Goal: Task Accomplishment & Management: Use online tool/utility

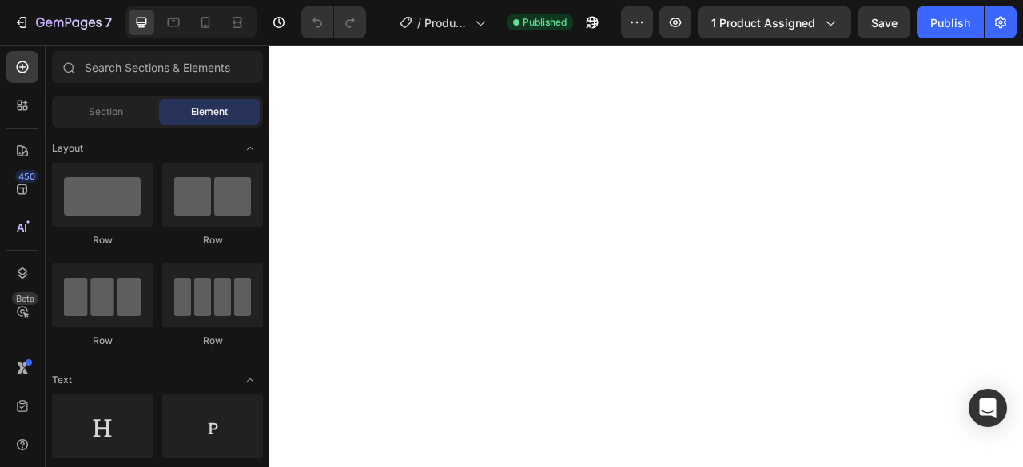
scroll to position [160, 0]
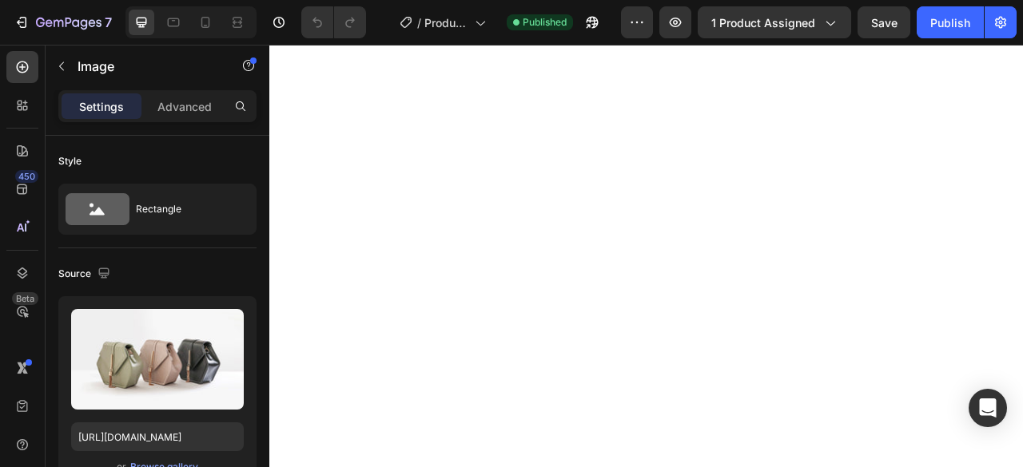
scroll to position [0, 0]
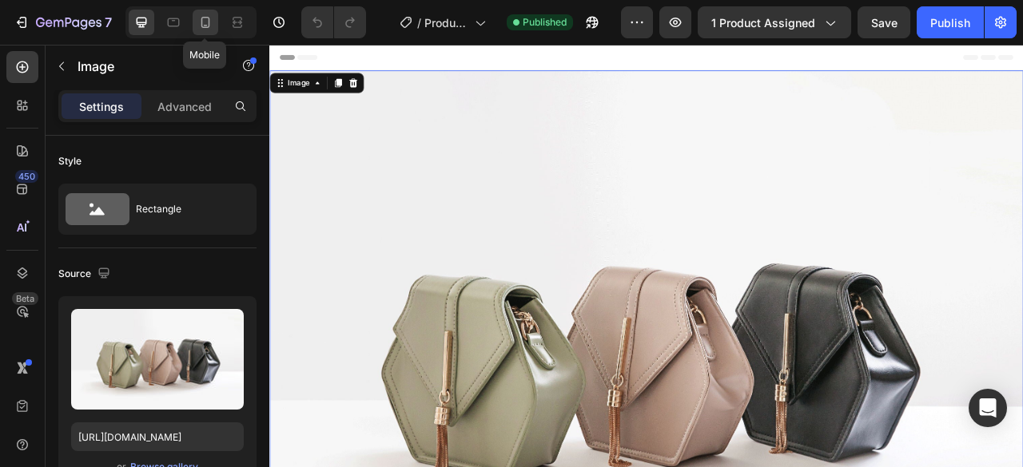
click at [205, 25] on icon at bounding box center [205, 22] width 16 height 16
type input "[URL][DOMAIN_NAME]"
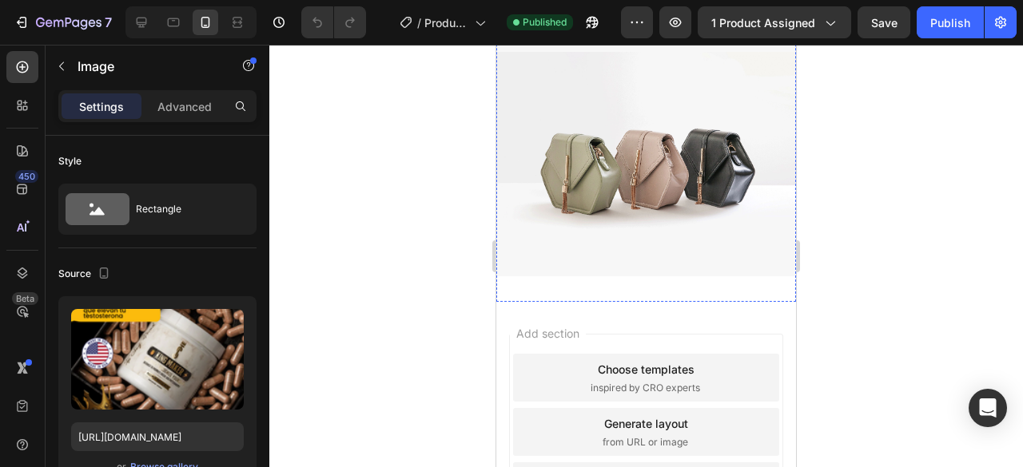
scroll to position [1838, 0]
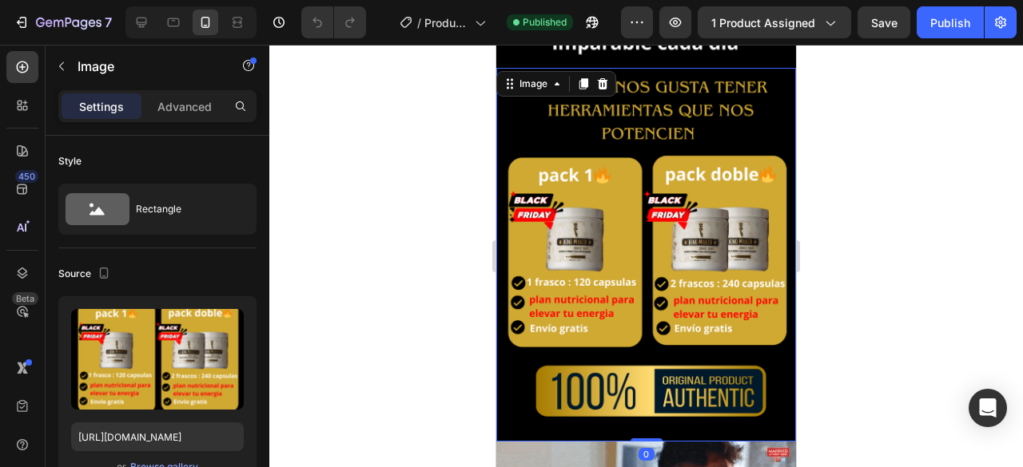
click at [656, 277] on img at bounding box center [646, 255] width 300 height 375
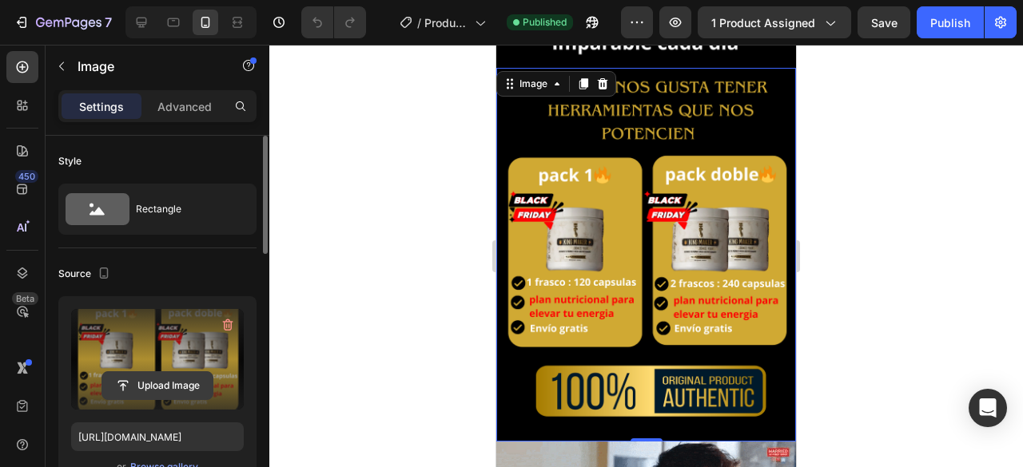
click at [165, 389] on input "file" at bounding box center [157, 385] width 110 height 27
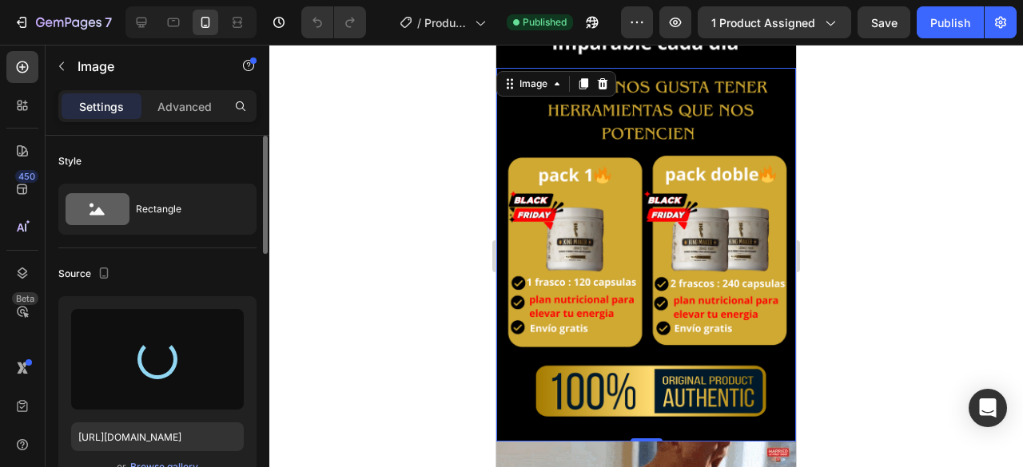
type input "[URL][DOMAIN_NAME]"
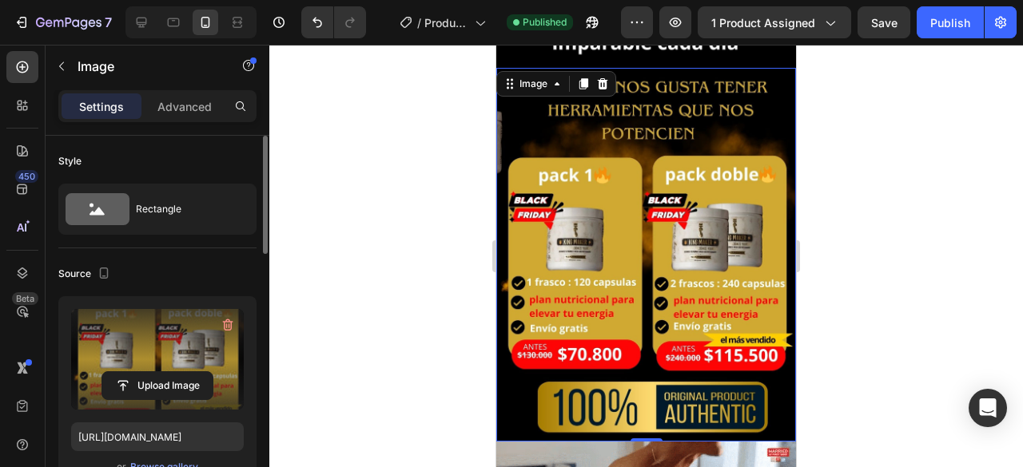
click at [445, 250] on div at bounding box center [645, 256] width 753 height 423
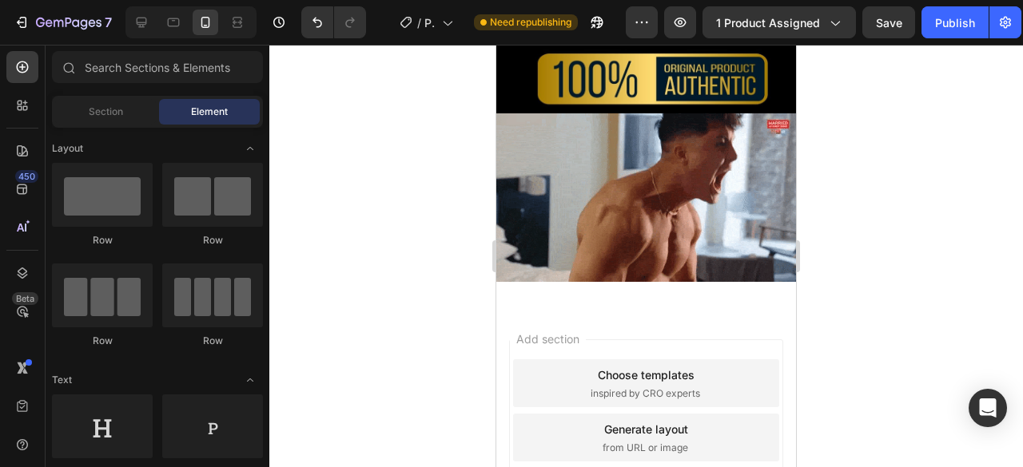
scroll to position [2175, 0]
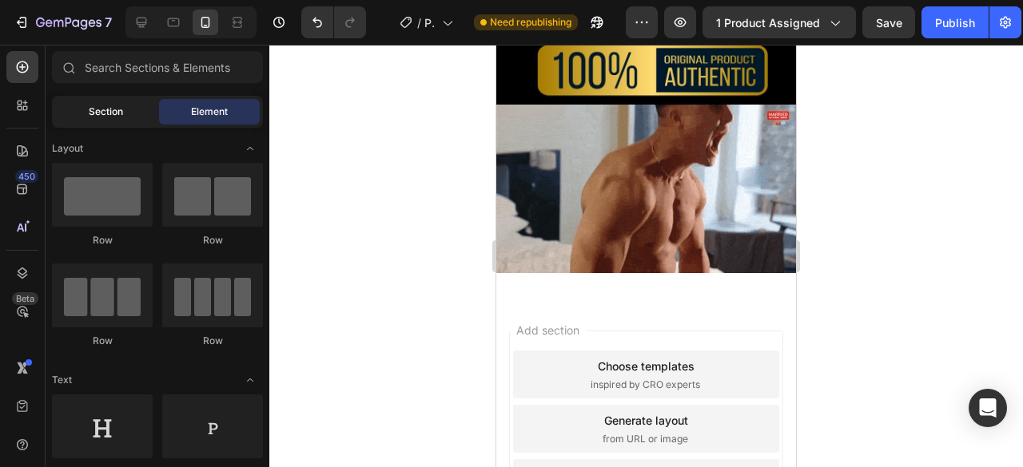
click at [105, 103] on div "Section" at bounding box center [105, 112] width 101 height 26
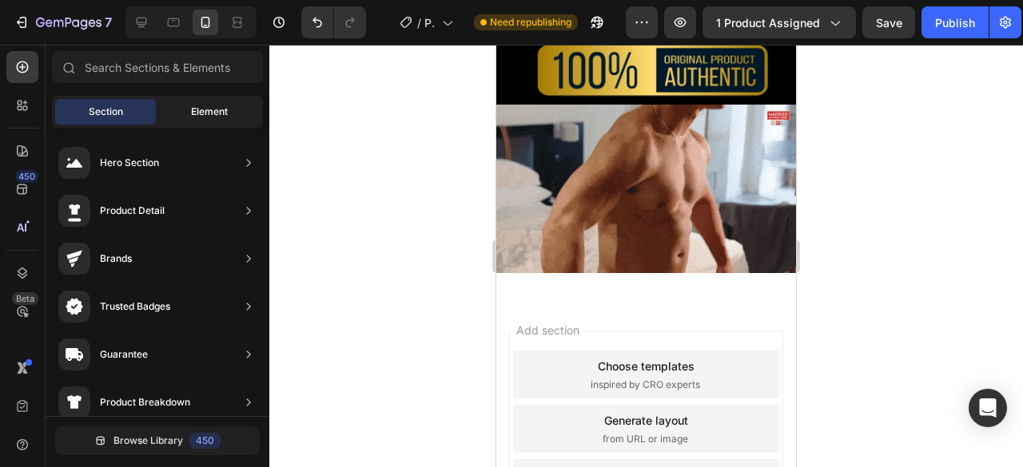
click at [184, 121] on div "Element" at bounding box center [209, 112] width 101 height 26
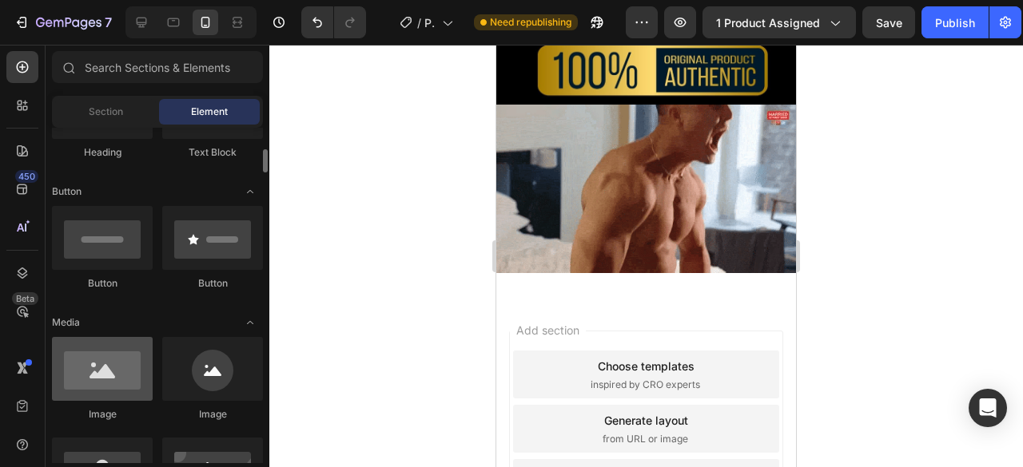
scroll to position [399, 0]
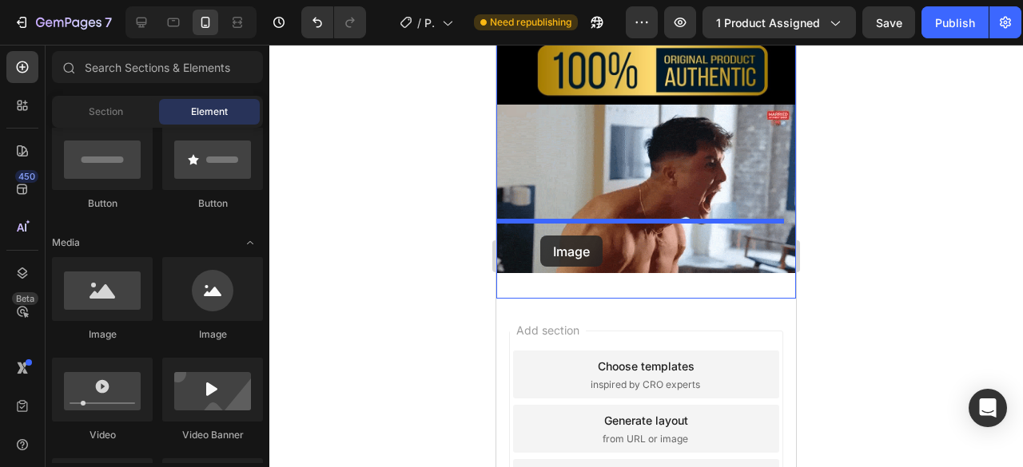
drag, startPoint x: 603, startPoint y: 352, endPoint x: 540, endPoint y: 236, distance: 132.6
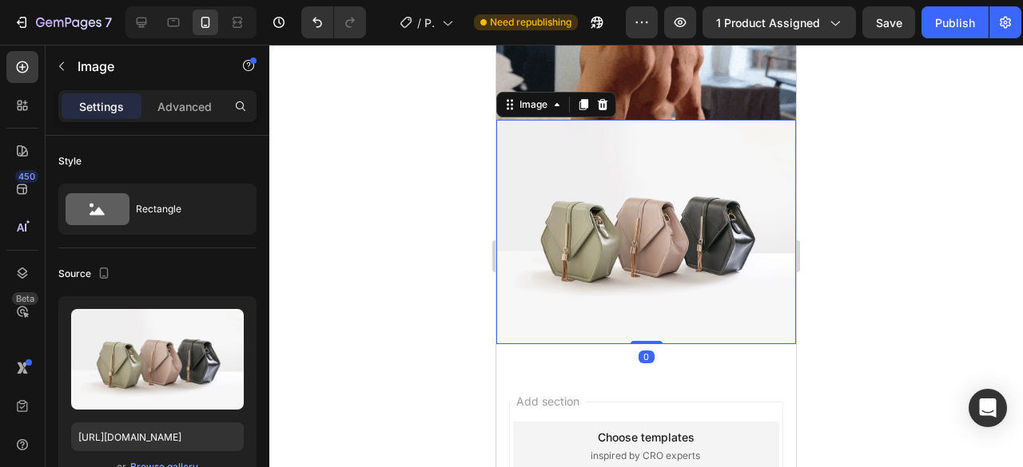
scroll to position [2335, 0]
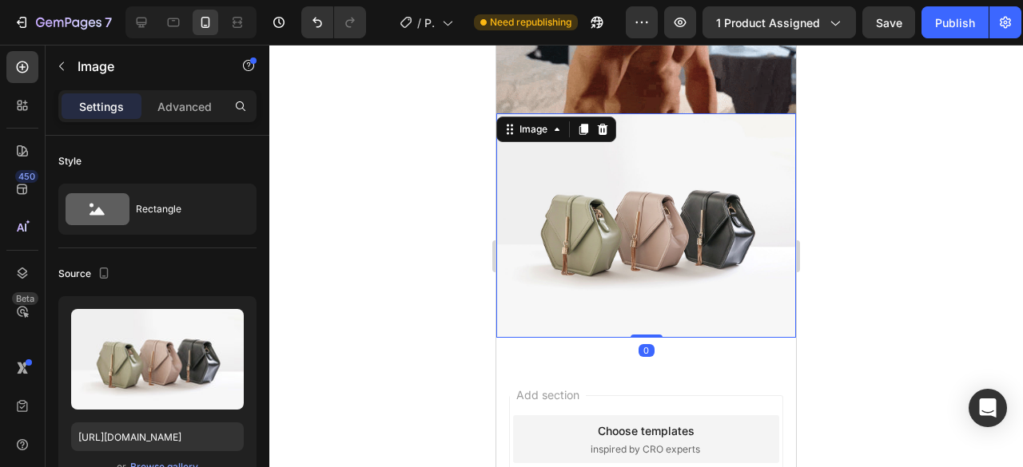
click at [598, 197] on img at bounding box center [646, 225] width 300 height 225
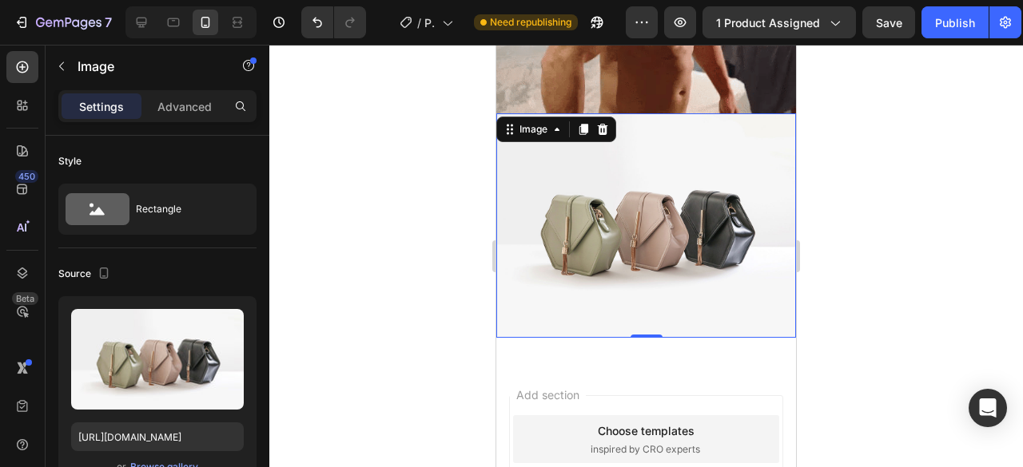
click at [613, 166] on img at bounding box center [646, 225] width 300 height 225
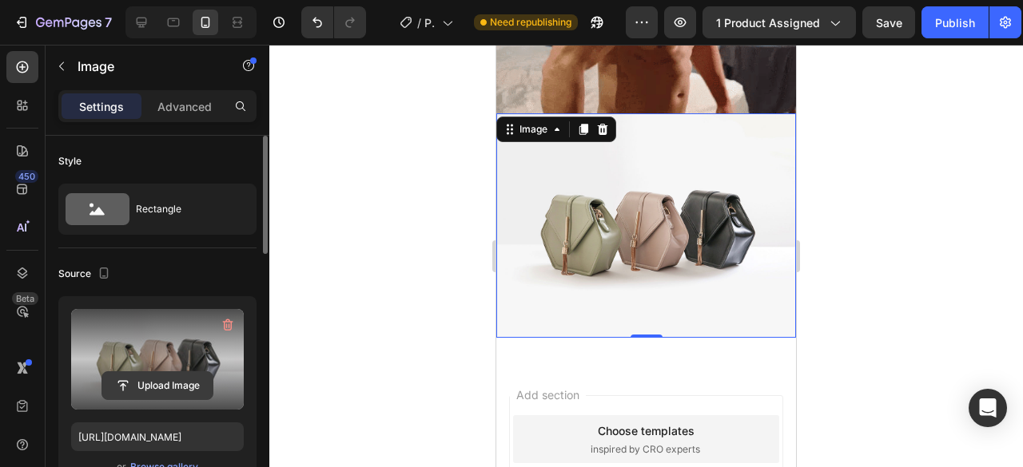
click at [137, 388] on input "file" at bounding box center [157, 385] width 110 height 27
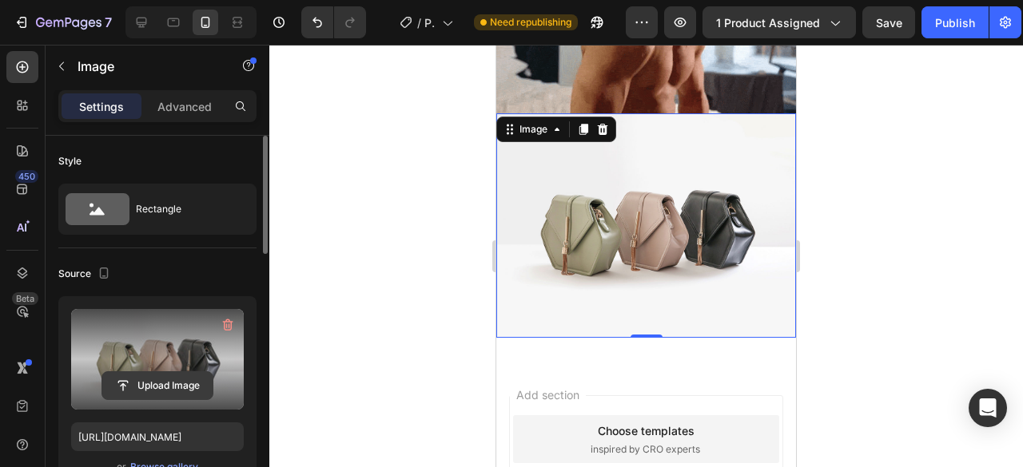
click at [165, 376] on input "file" at bounding box center [157, 385] width 110 height 27
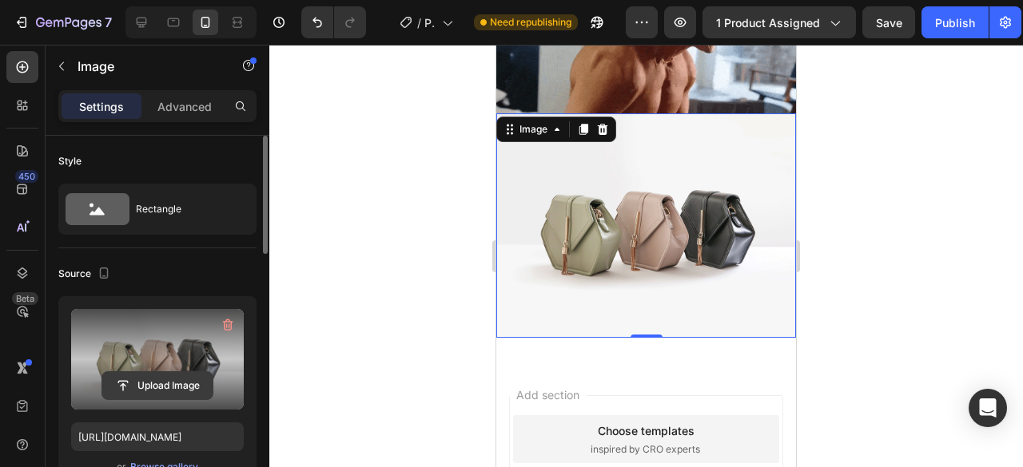
click at [158, 387] on input "file" at bounding box center [157, 385] width 110 height 27
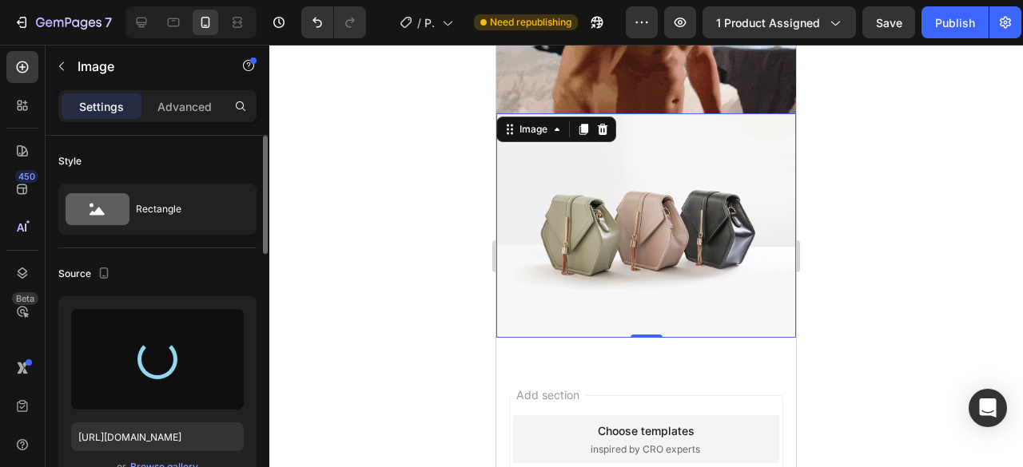
type input "[URL][DOMAIN_NAME]"
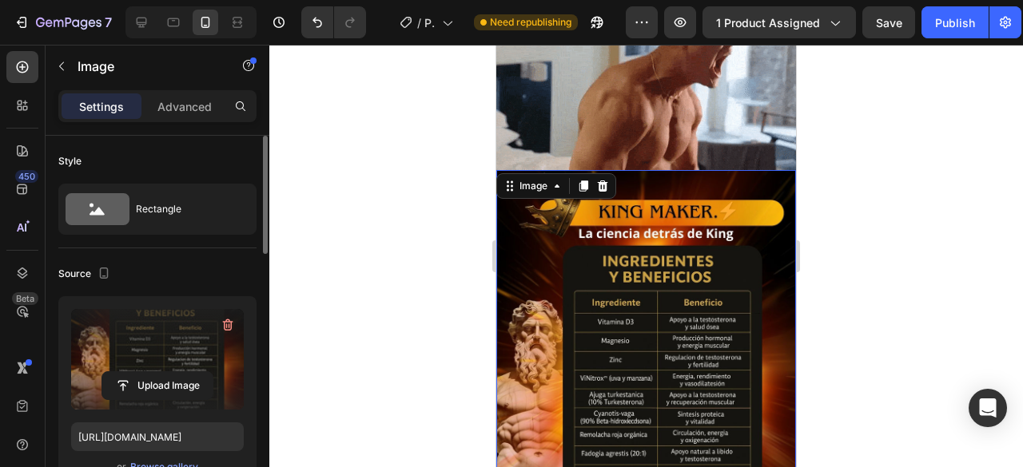
scroll to position [2255, 0]
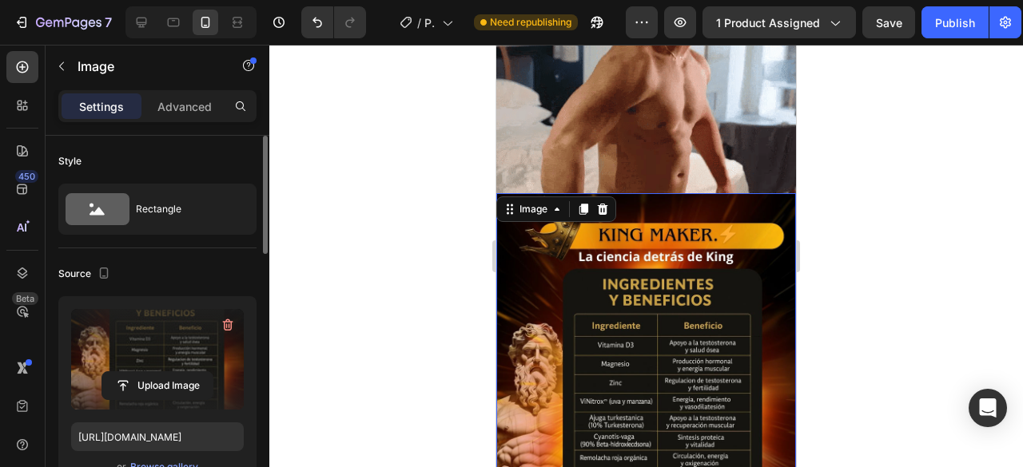
drag, startPoint x: 425, startPoint y: 171, endPoint x: 428, endPoint y: 162, distance: 9.4
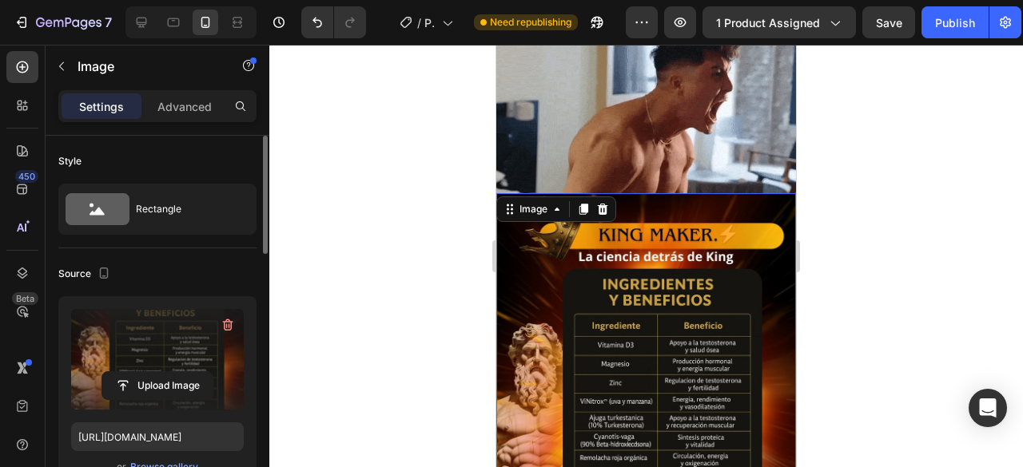
click at [427, 169] on div at bounding box center [645, 256] width 753 height 423
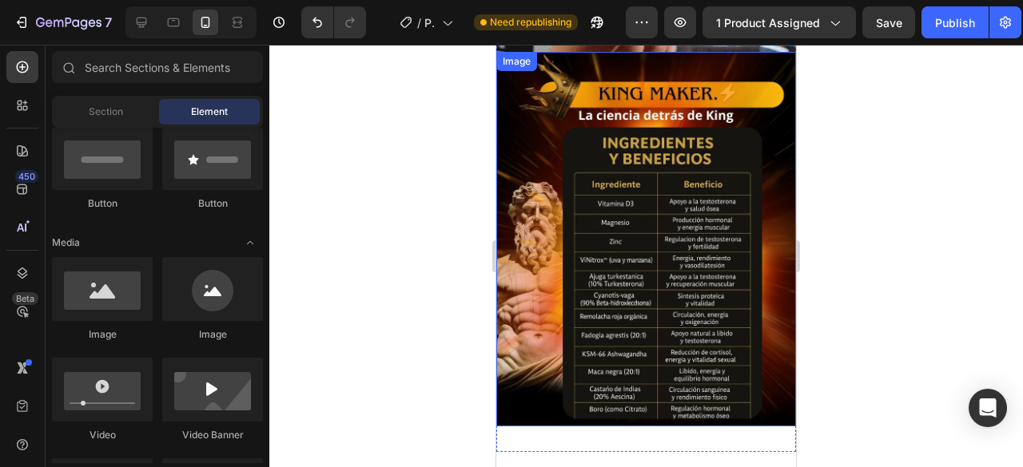
scroll to position [2494, 0]
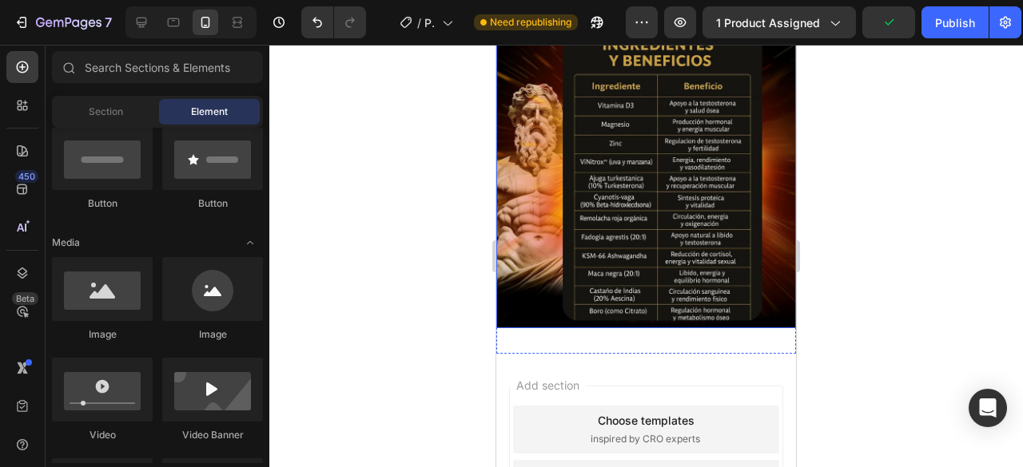
click at [583, 180] on img at bounding box center [646, 141] width 300 height 375
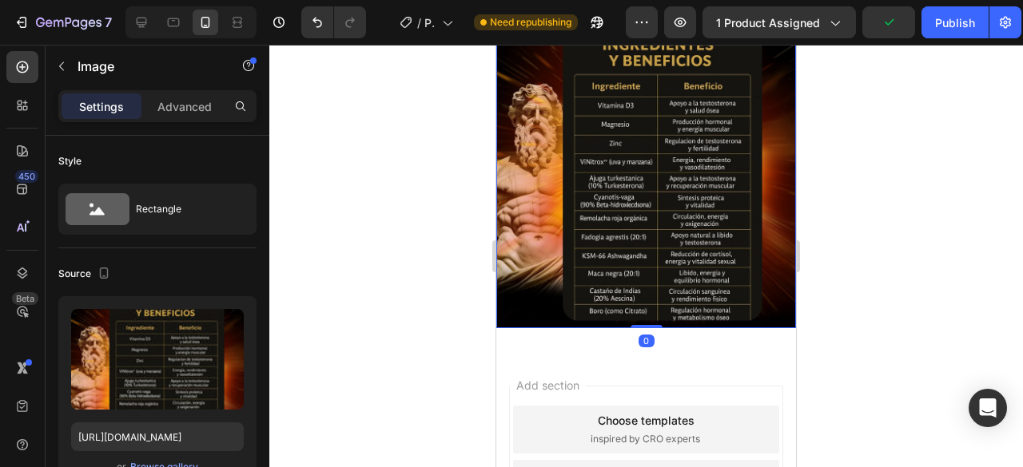
scroll to position [2335, 0]
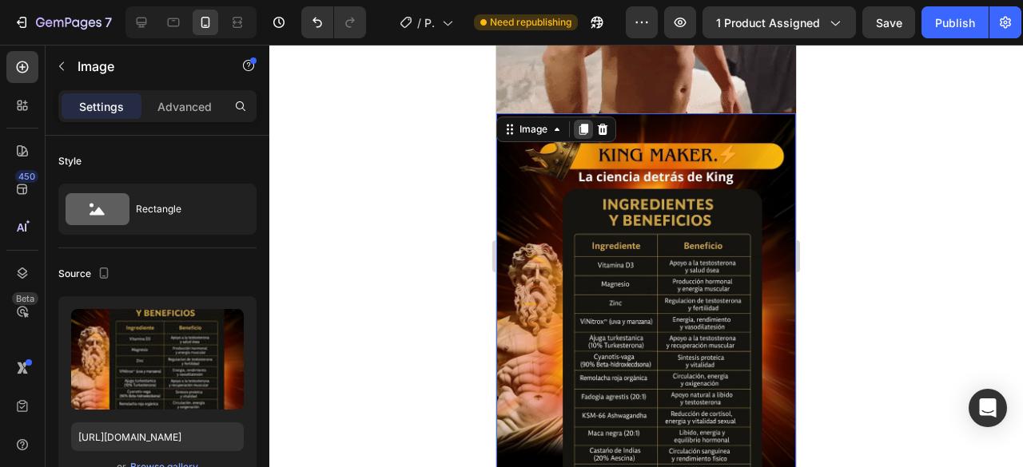
click at [583, 123] on icon at bounding box center [583, 129] width 13 height 13
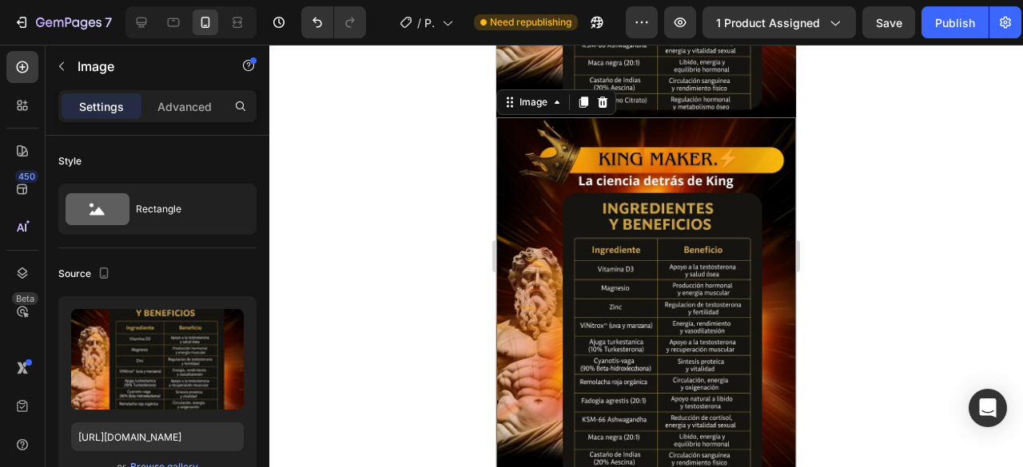
scroll to position [2814, 0]
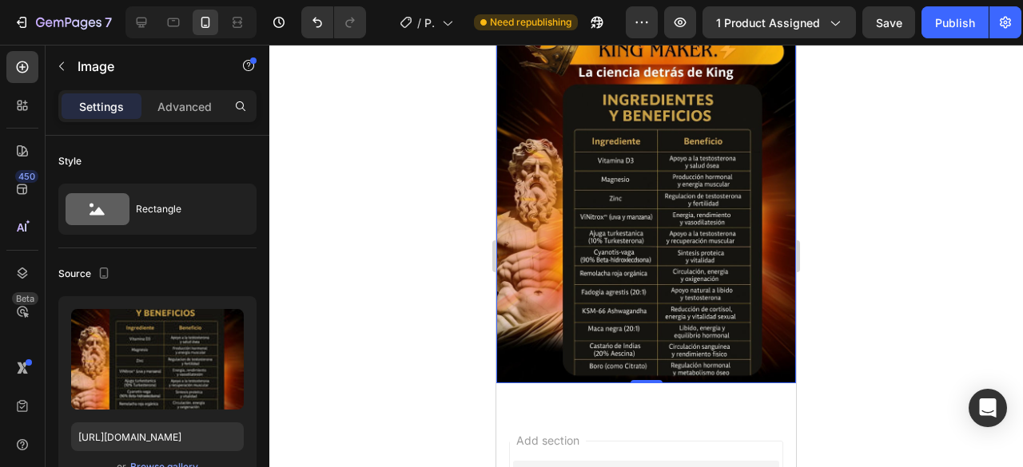
click at [562, 164] on img at bounding box center [646, 196] width 300 height 375
click at [622, 174] on img at bounding box center [646, 196] width 300 height 375
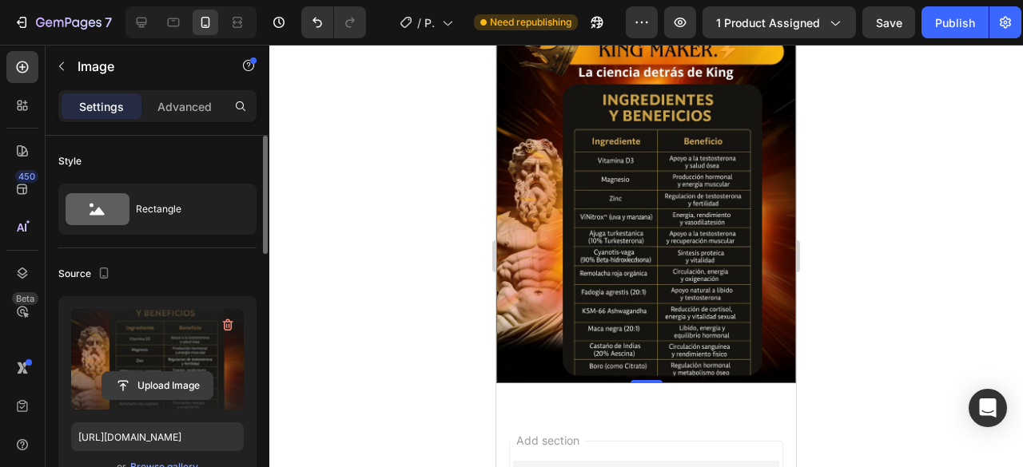
click at [159, 372] on input "file" at bounding box center [157, 385] width 110 height 27
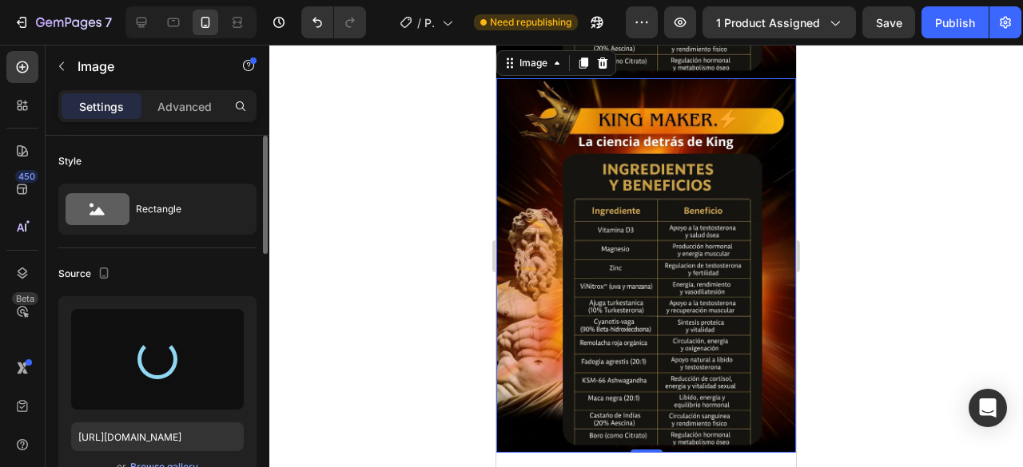
scroll to position [2654, 0]
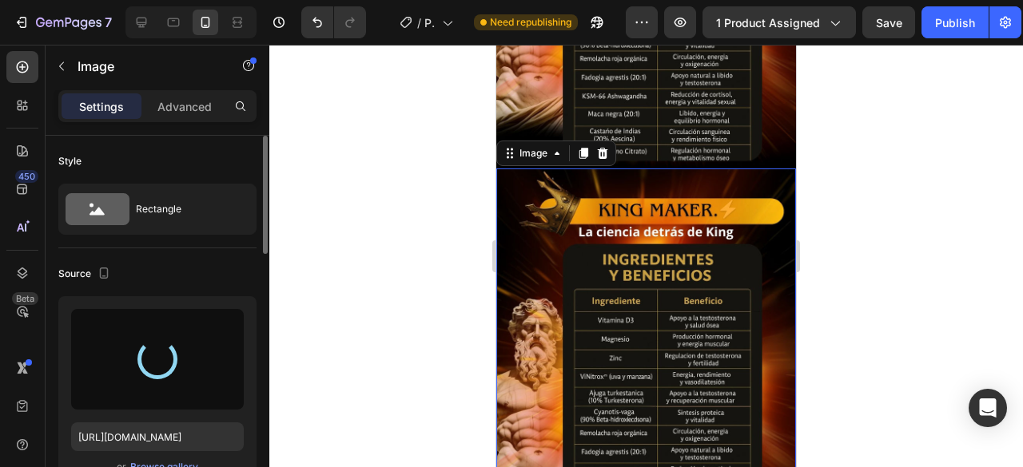
type input "[URL][DOMAIN_NAME]"
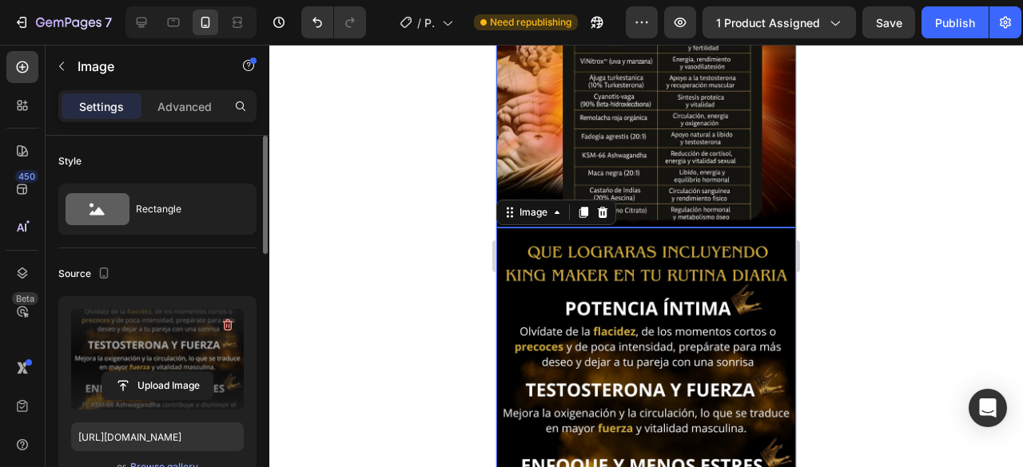
scroll to position [2574, 0]
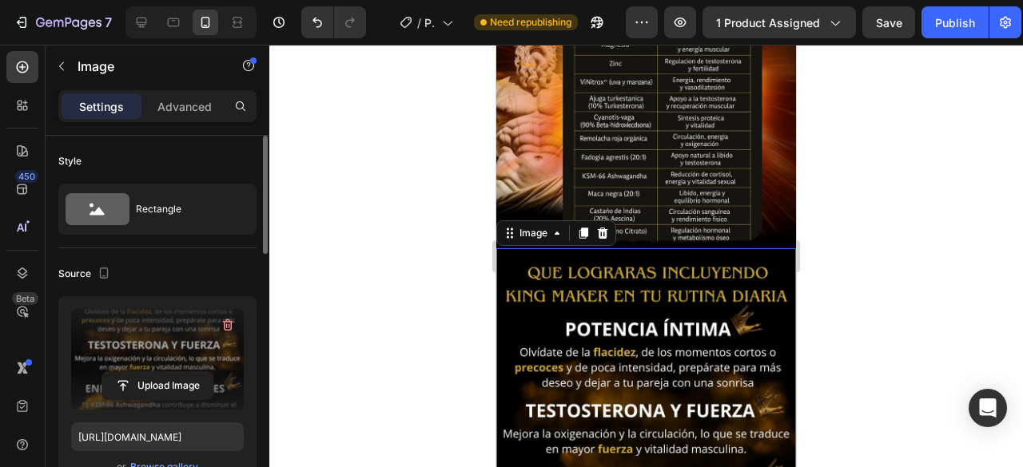
click at [270, 199] on div at bounding box center [645, 256] width 753 height 423
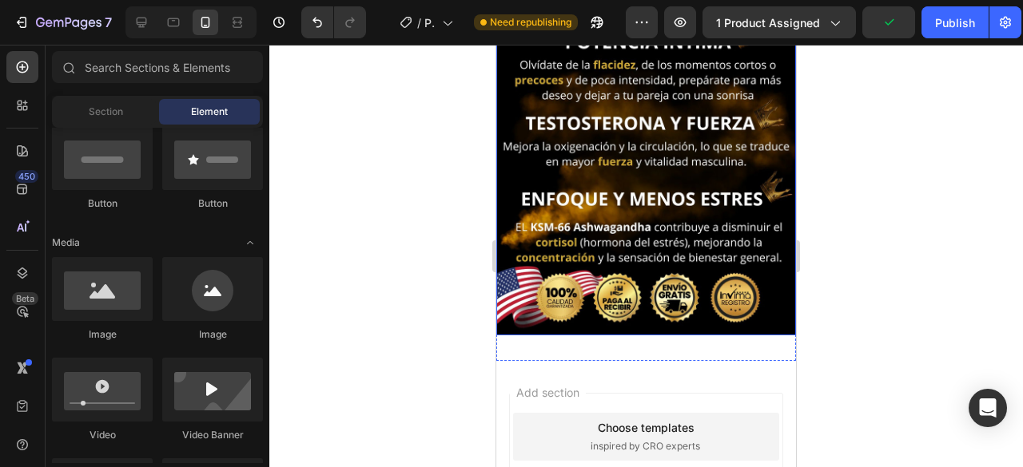
scroll to position [2894, 0]
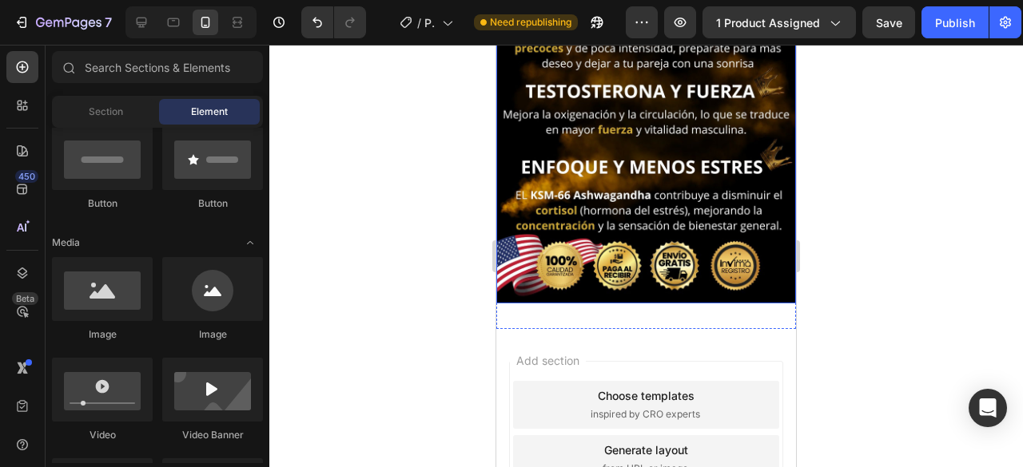
click at [608, 157] on img at bounding box center [646, 116] width 300 height 375
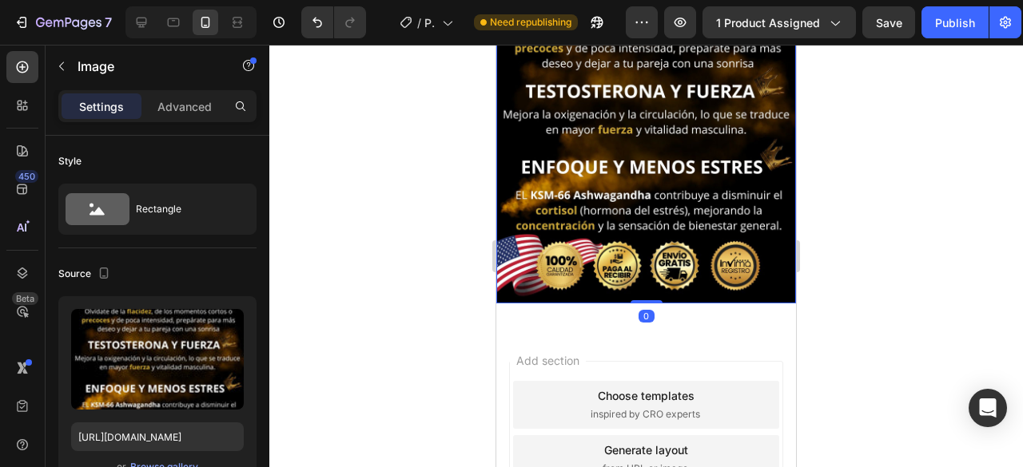
scroll to position [2654, 0]
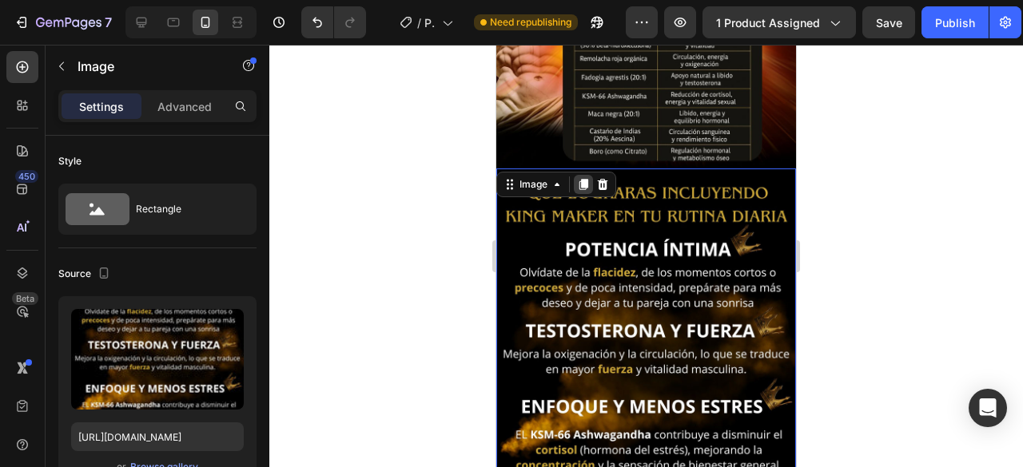
click at [578, 178] on icon at bounding box center [583, 184] width 13 height 13
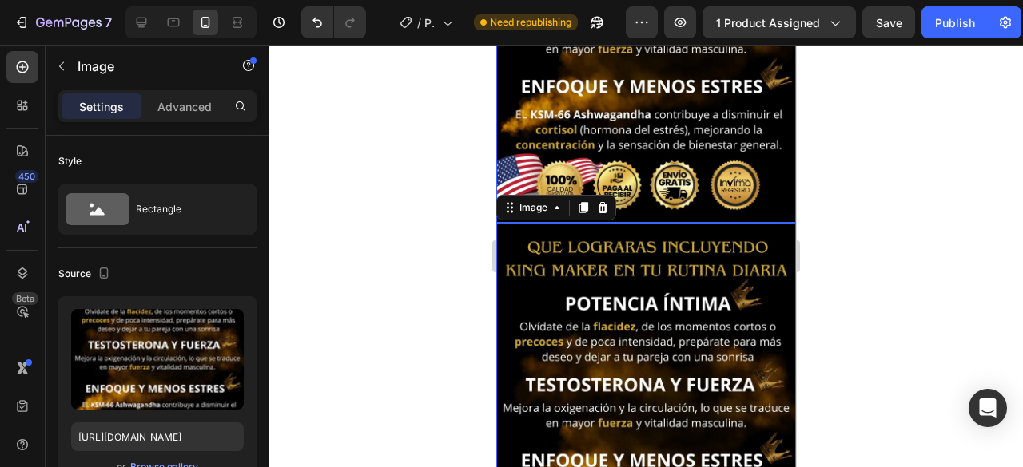
scroll to position [3015, 0]
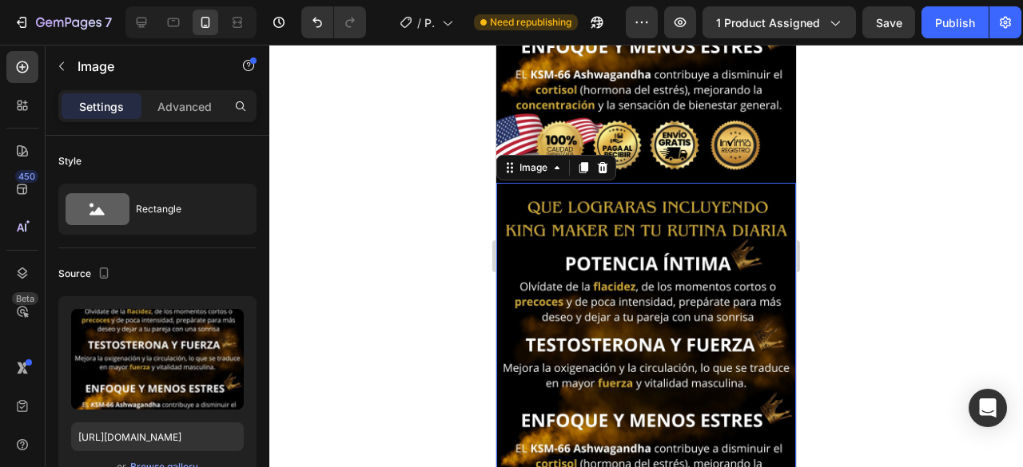
click at [615, 233] on img at bounding box center [646, 370] width 300 height 375
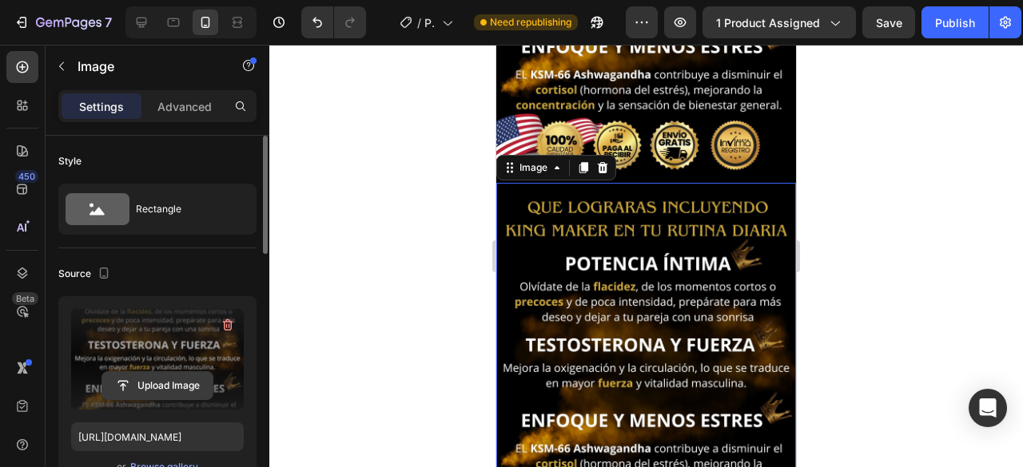
click at [161, 375] on input "file" at bounding box center [157, 385] width 110 height 27
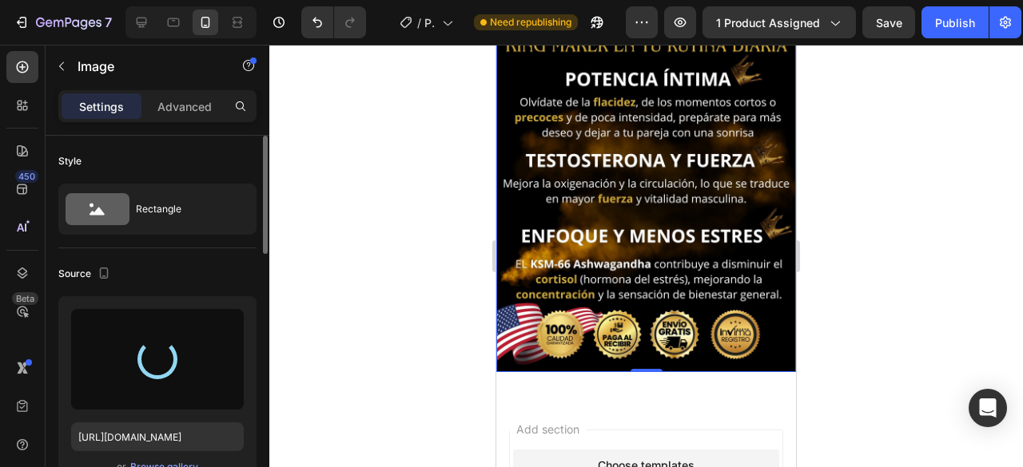
scroll to position [3253, 0]
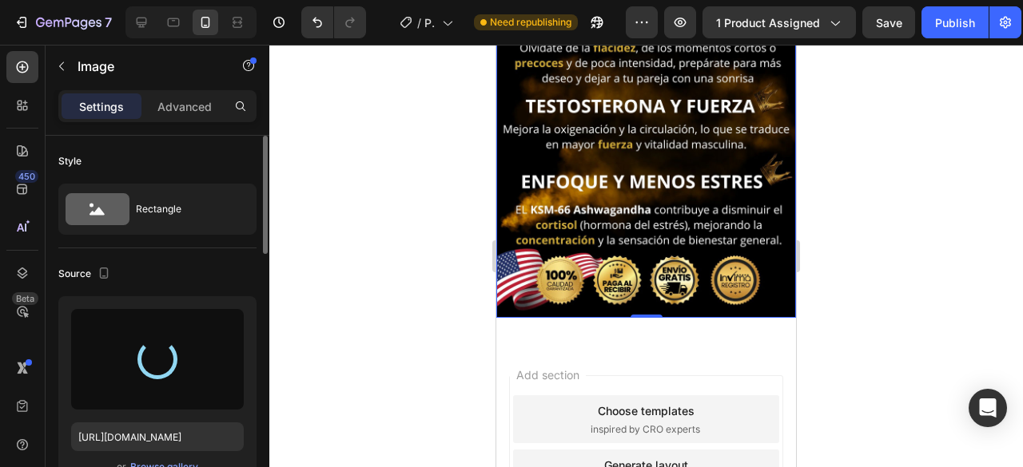
type input "[URL][DOMAIN_NAME]"
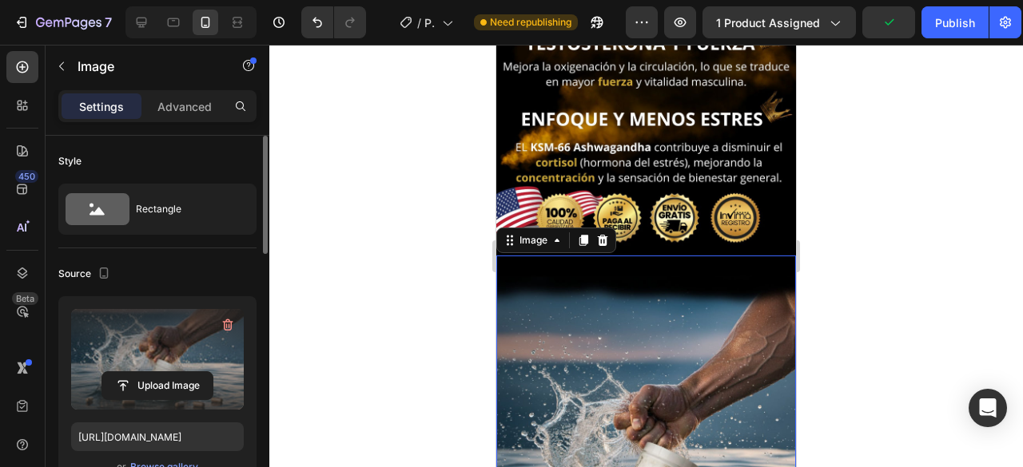
scroll to position [2934, 0]
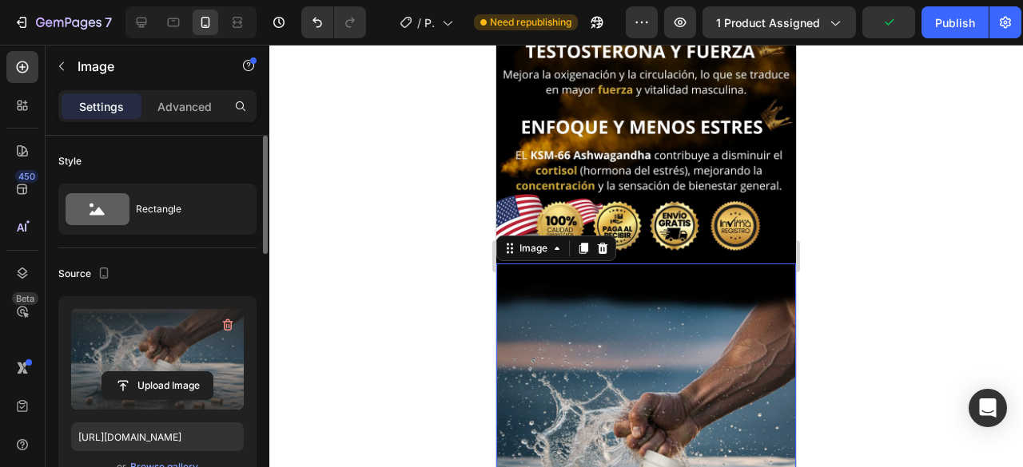
click at [383, 245] on div at bounding box center [645, 256] width 753 height 423
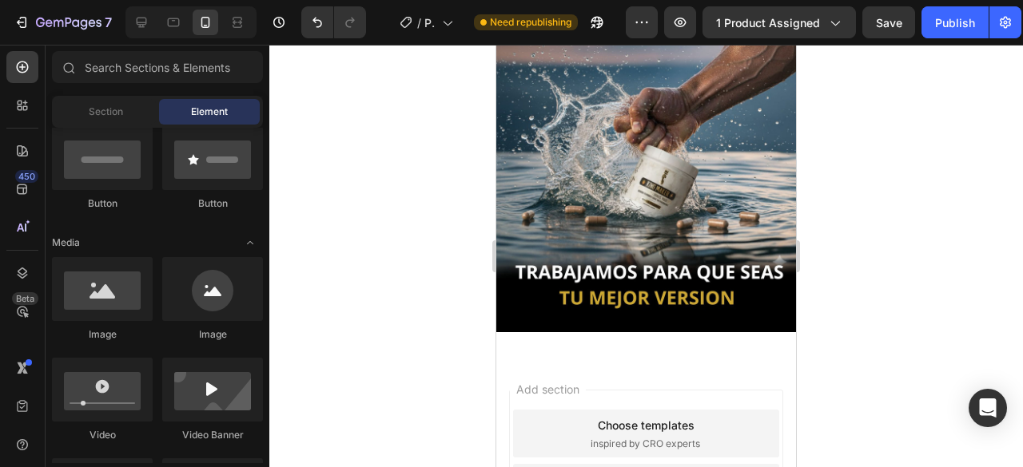
scroll to position [3253, 0]
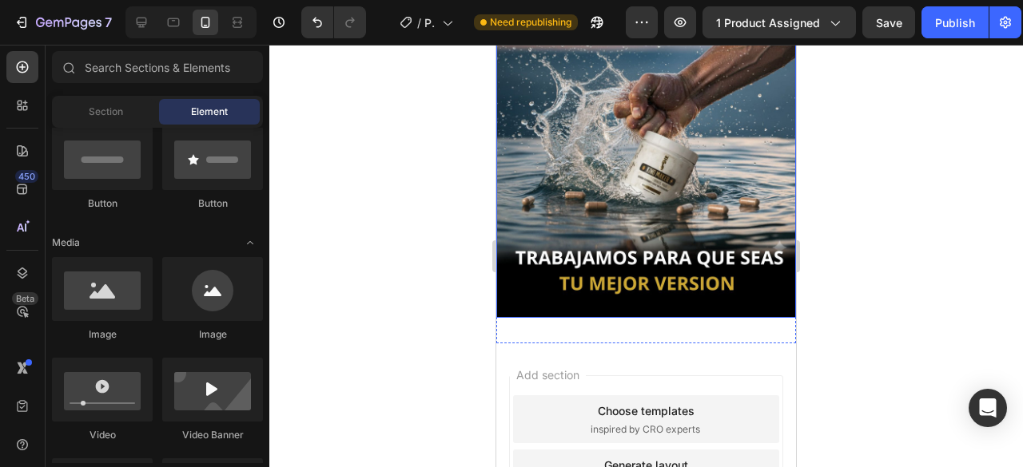
click at [642, 88] on img at bounding box center [646, 131] width 300 height 375
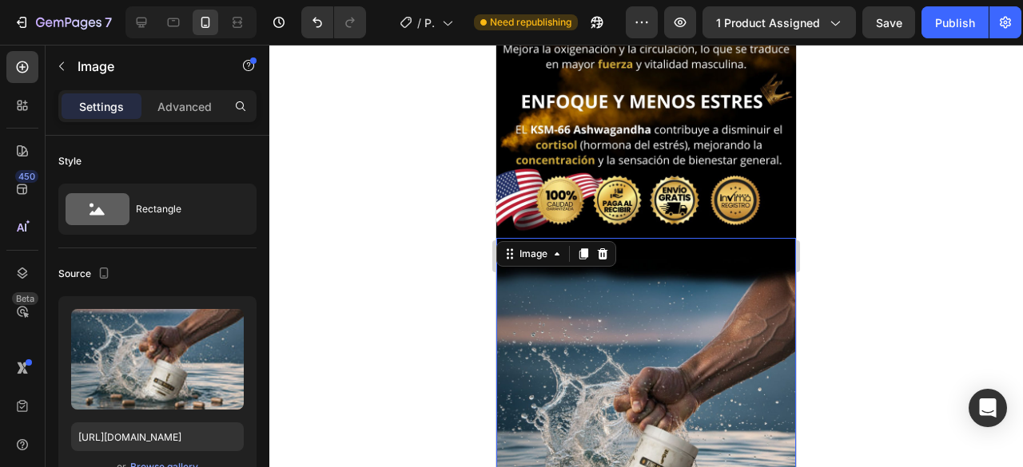
scroll to position [2934, 0]
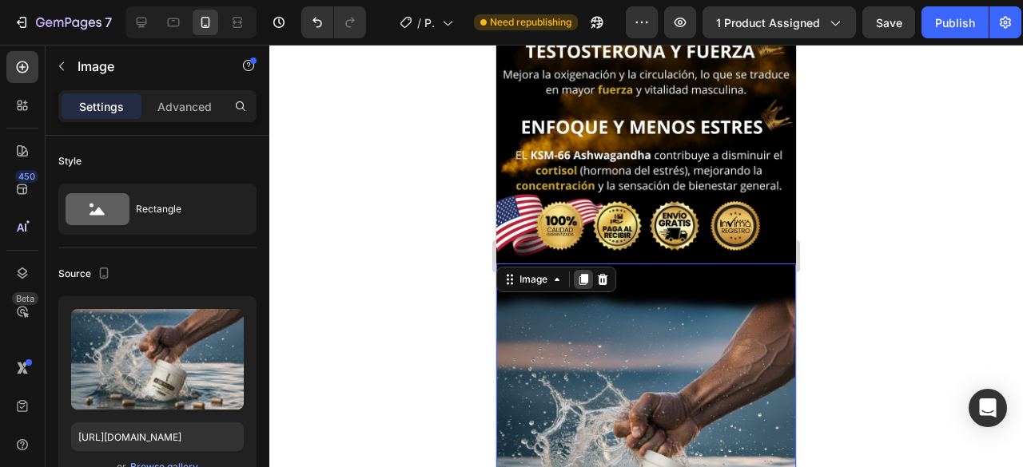
click at [585, 274] on icon at bounding box center [583, 279] width 9 height 11
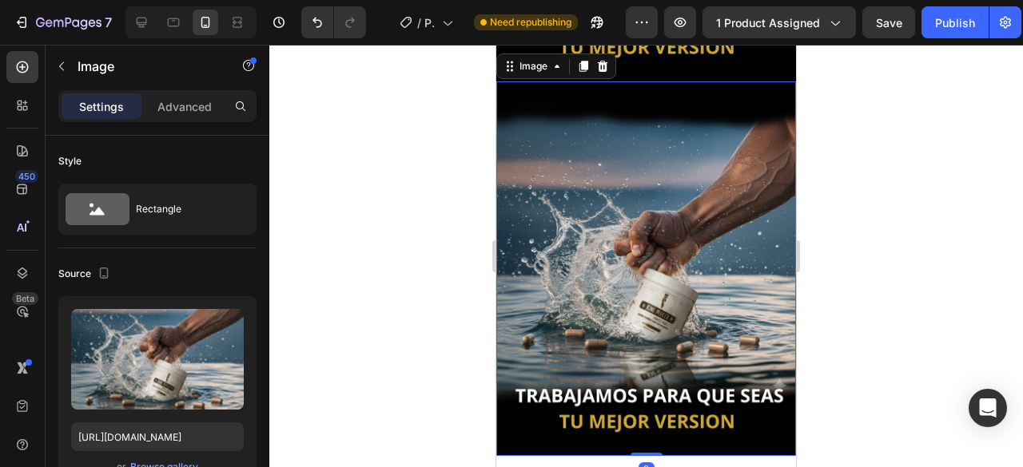
scroll to position [3505, 0]
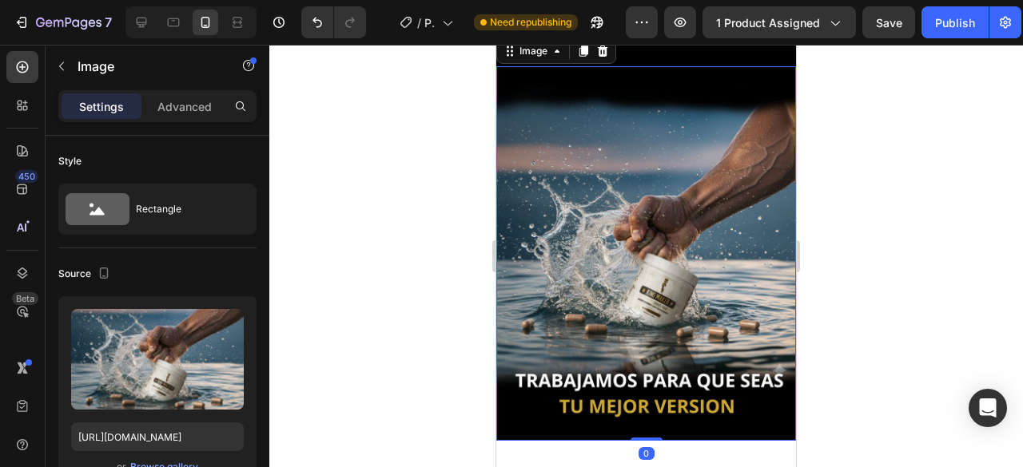
drag, startPoint x: 586, startPoint y: 223, endPoint x: 544, endPoint y: 245, distance: 47.9
click at [586, 223] on img at bounding box center [646, 253] width 300 height 375
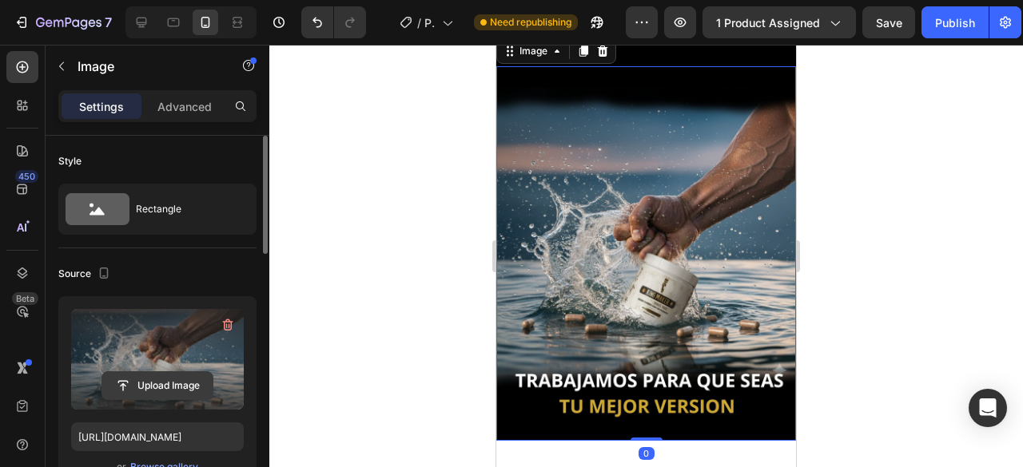
click at [139, 387] on input "file" at bounding box center [157, 385] width 110 height 27
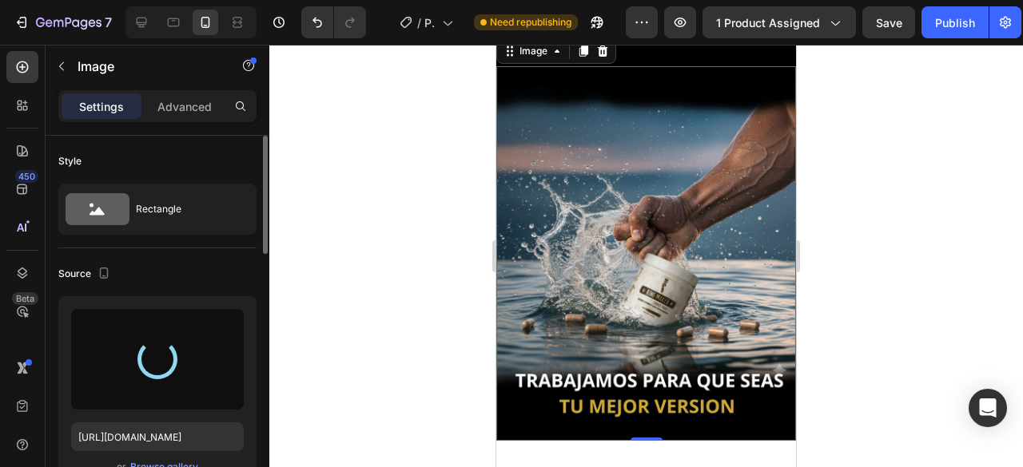
type input "[URL][DOMAIN_NAME]"
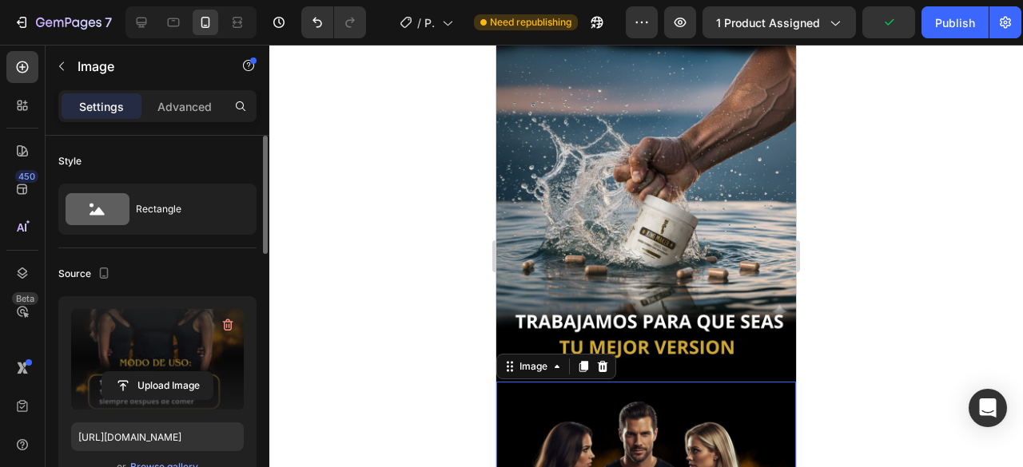
scroll to position [3186, 0]
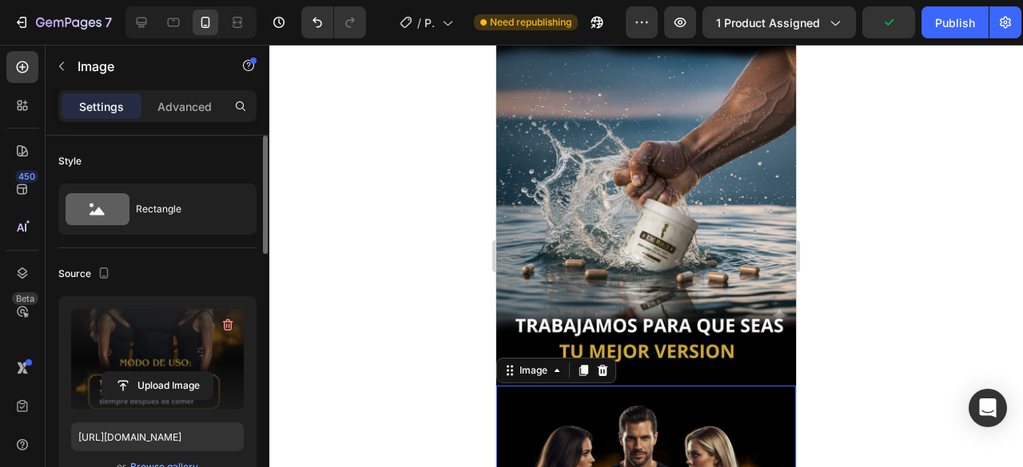
click at [353, 280] on div at bounding box center [645, 256] width 753 height 423
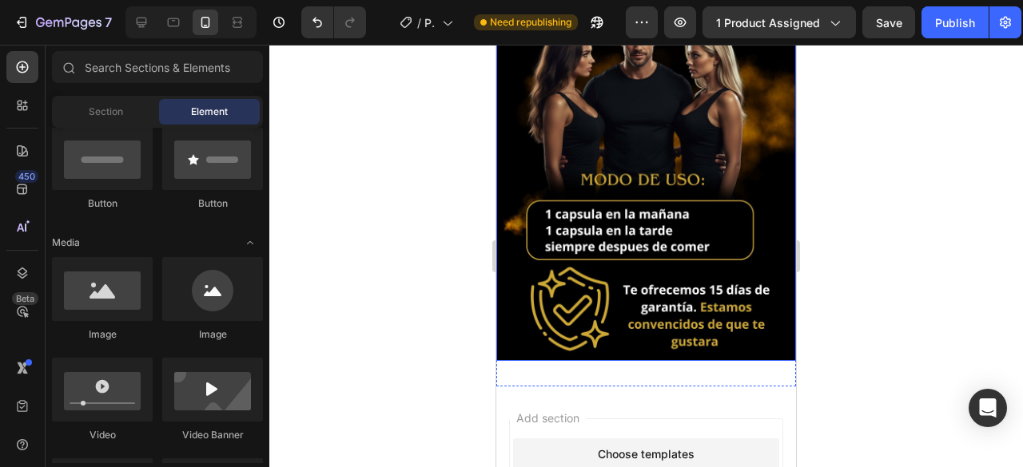
click at [601, 165] on img at bounding box center [646, 173] width 300 height 375
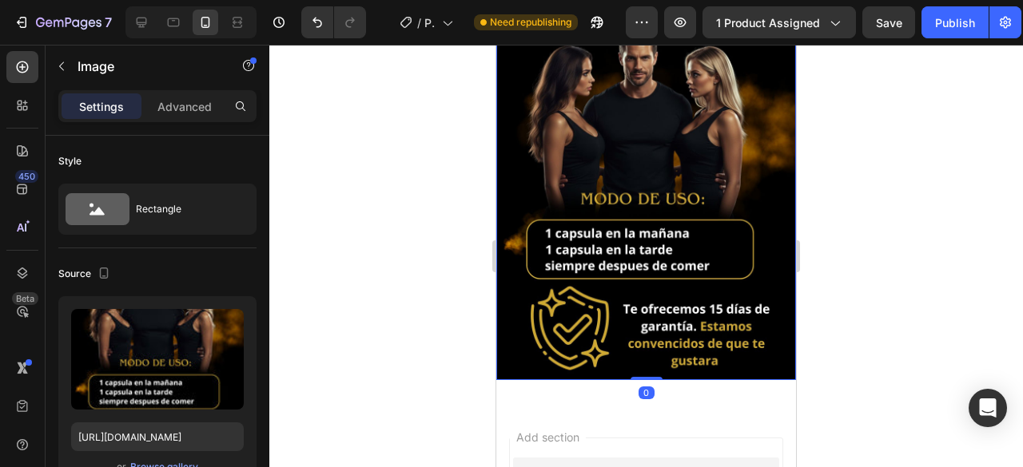
scroll to position [3345, 0]
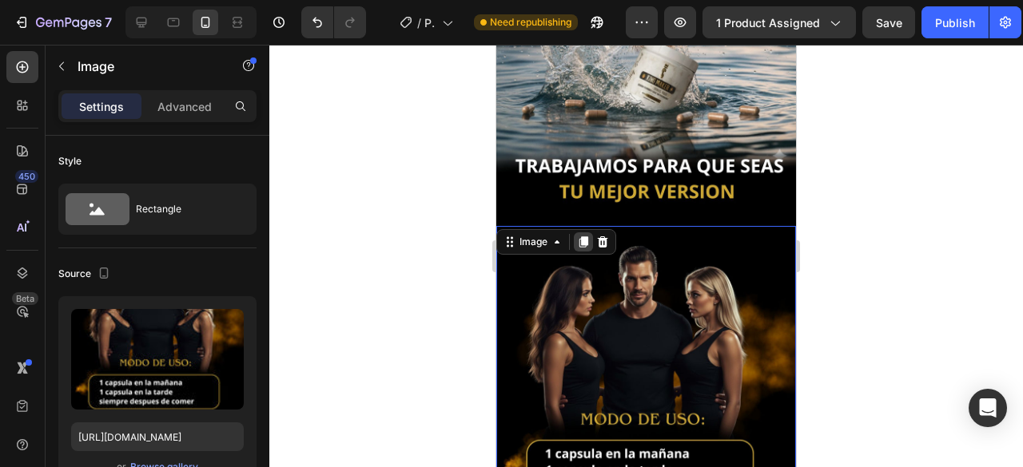
click at [583, 237] on icon at bounding box center [583, 242] width 9 height 11
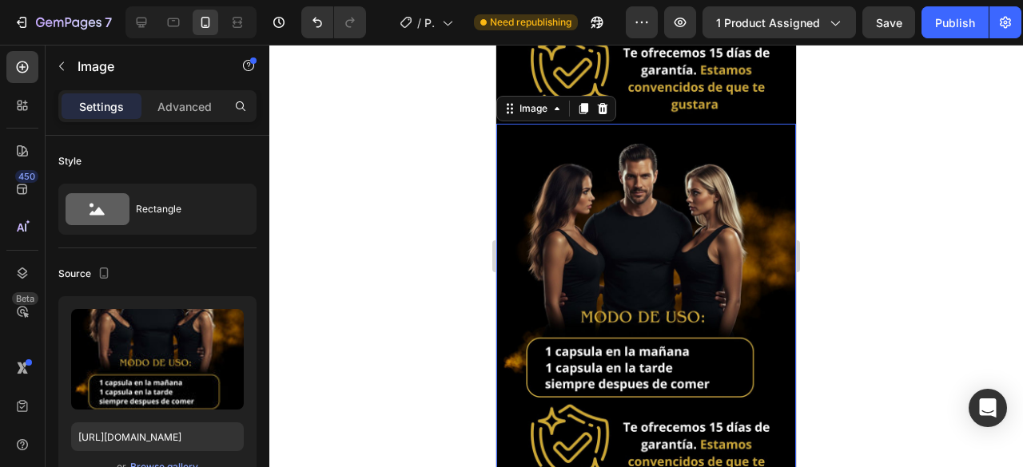
scroll to position [3879, 0]
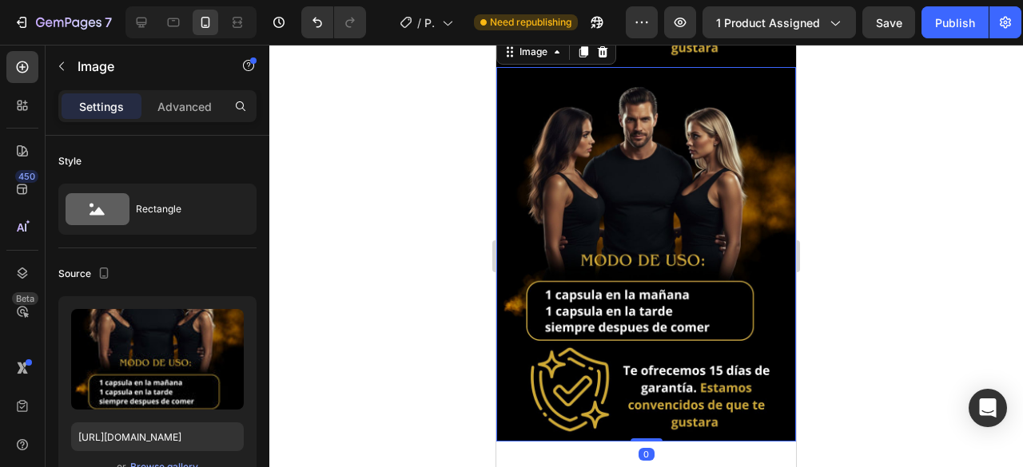
click at [614, 170] on img at bounding box center [646, 254] width 300 height 375
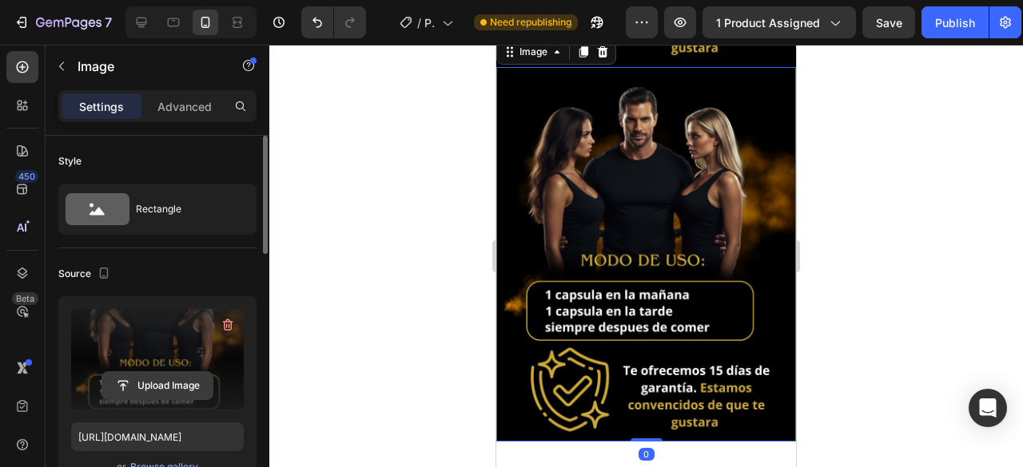
click at [159, 379] on input "file" at bounding box center [157, 385] width 110 height 27
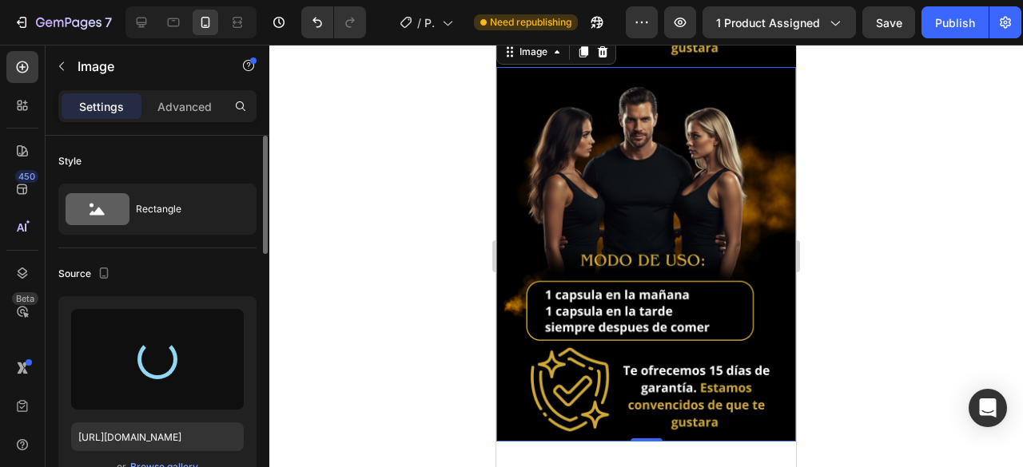
type input "[URL][DOMAIN_NAME]"
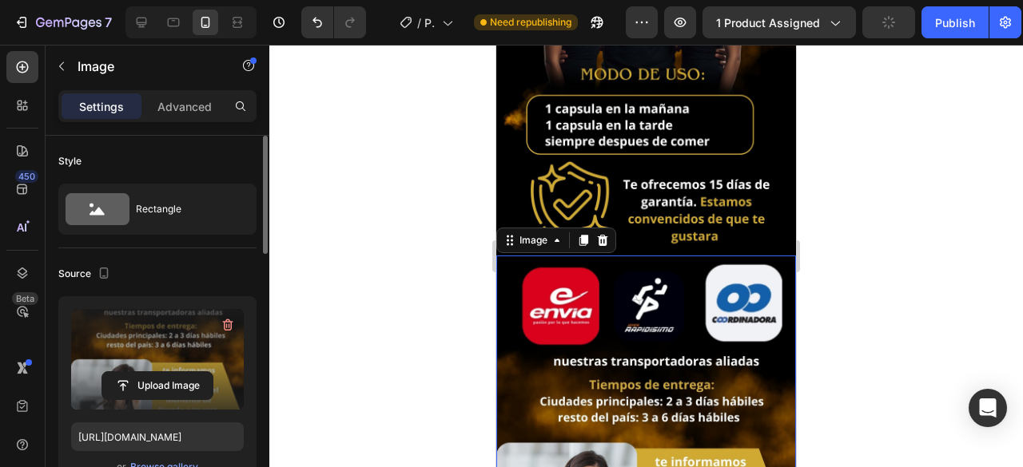
scroll to position [3639, 0]
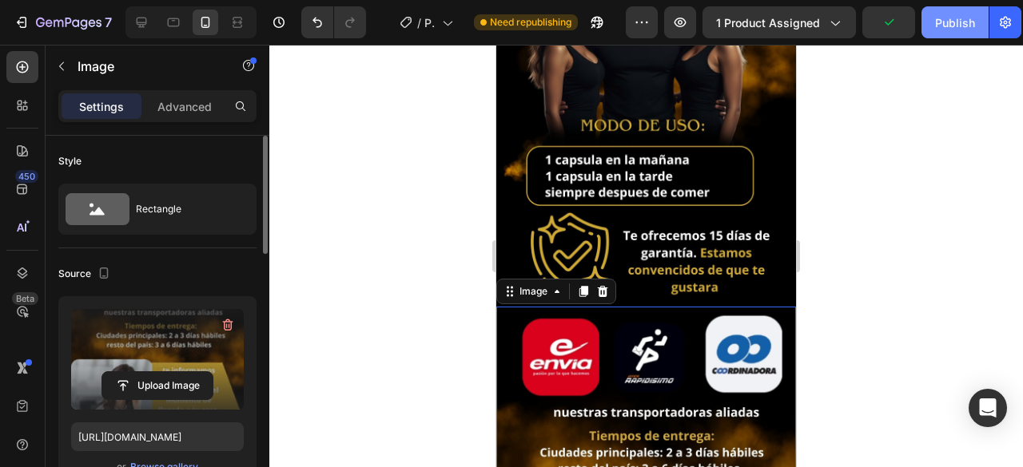
click at [945, 31] on button "Publish" at bounding box center [954, 22] width 67 height 32
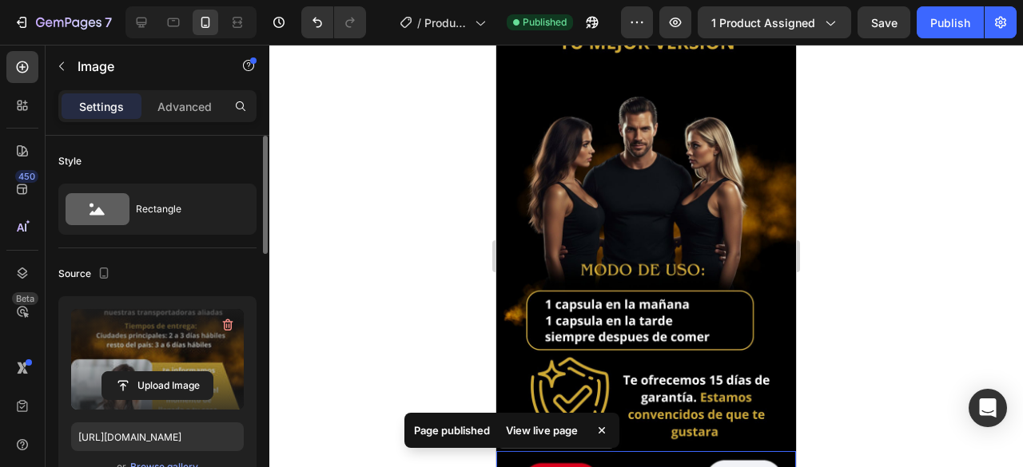
scroll to position [3480, 0]
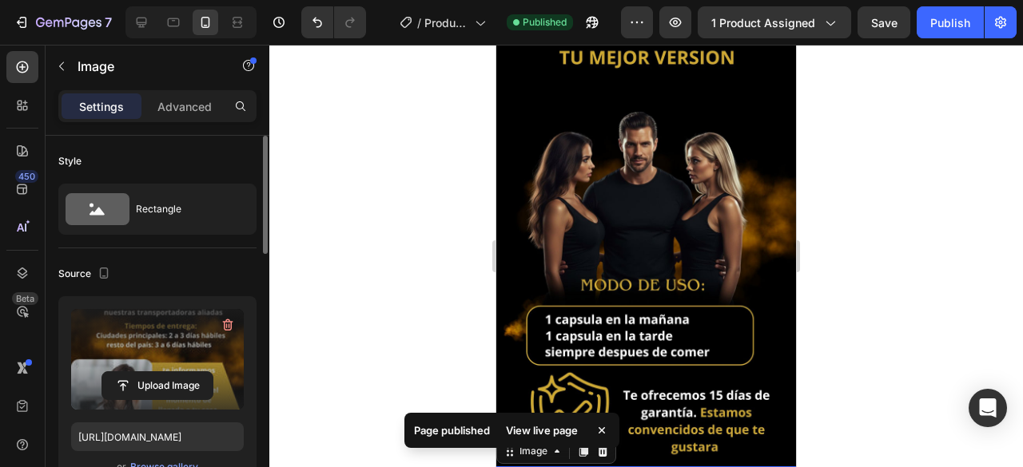
click at [387, 253] on div at bounding box center [645, 256] width 753 height 423
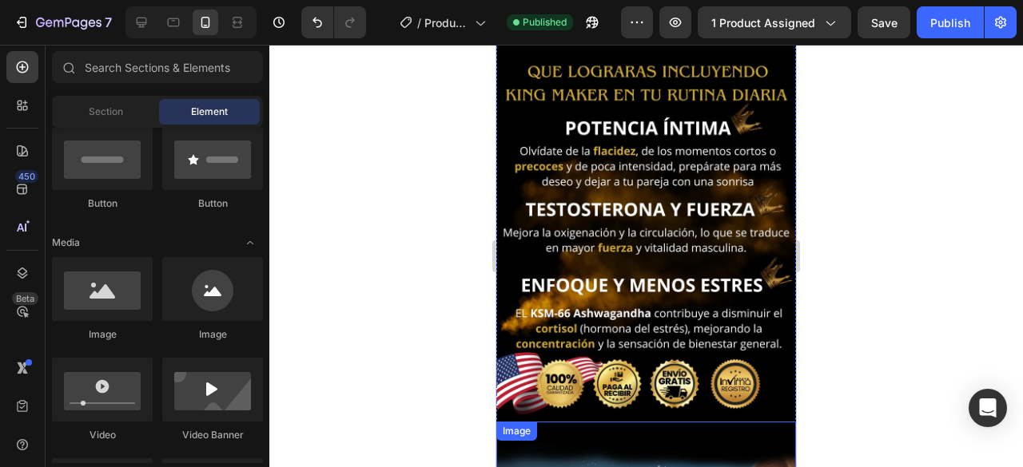
scroll to position [2681, 0]
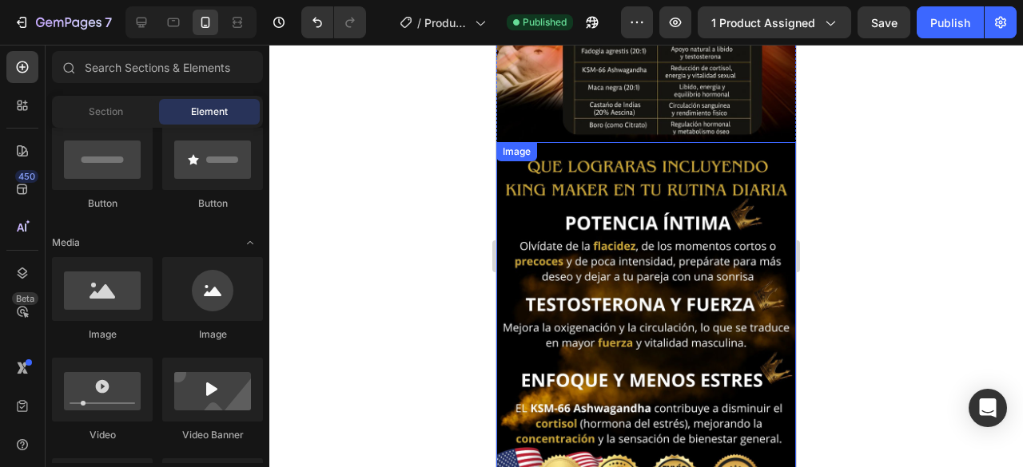
click at [643, 203] on img at bounding box center [646, 329] width 300 height 375
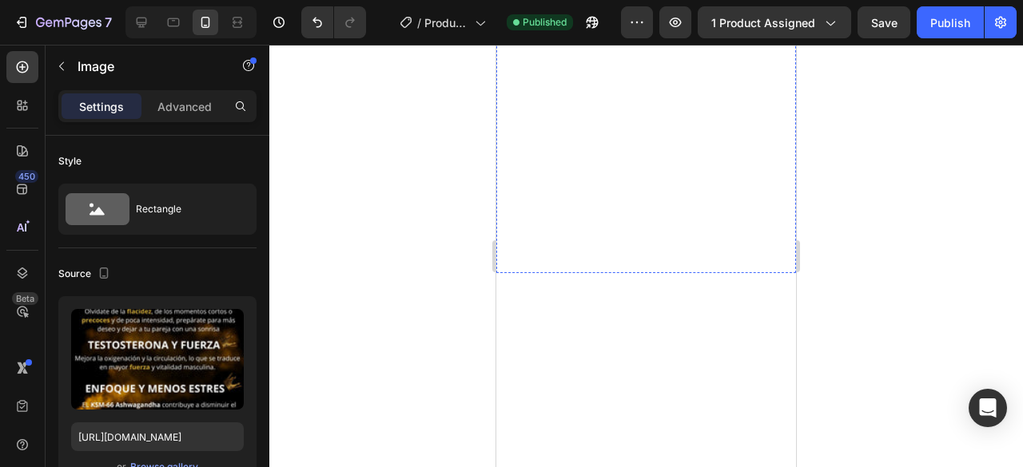
scroll to position [0, 0]
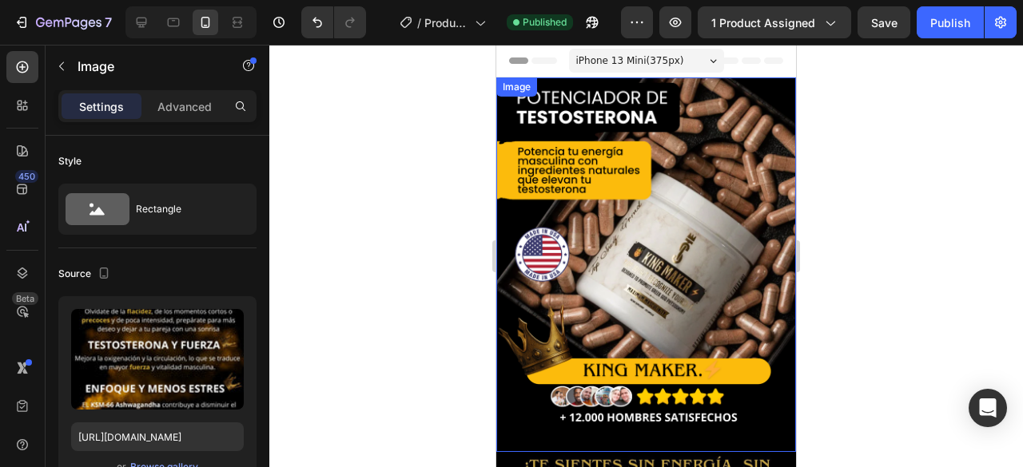
click at [884, 205] on div at bounding box center [645, 256] width 753 height 423
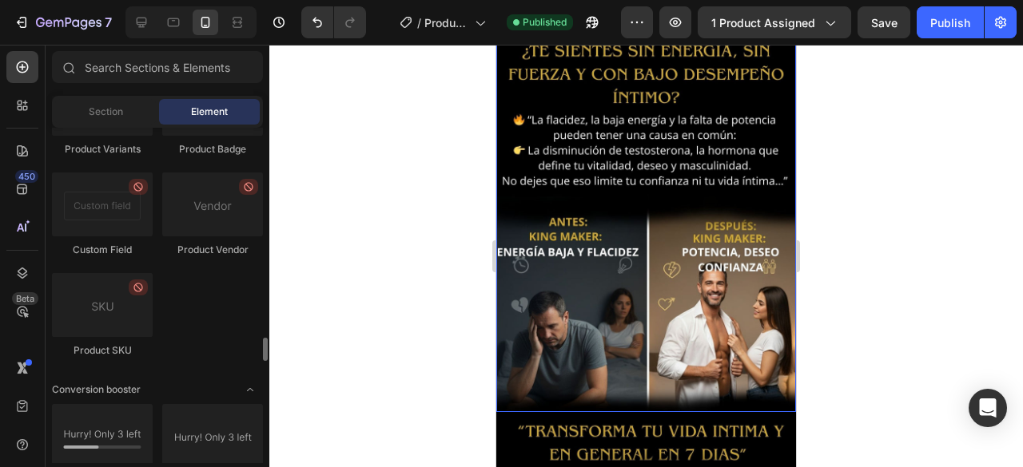
scroll to position [2637, 0]
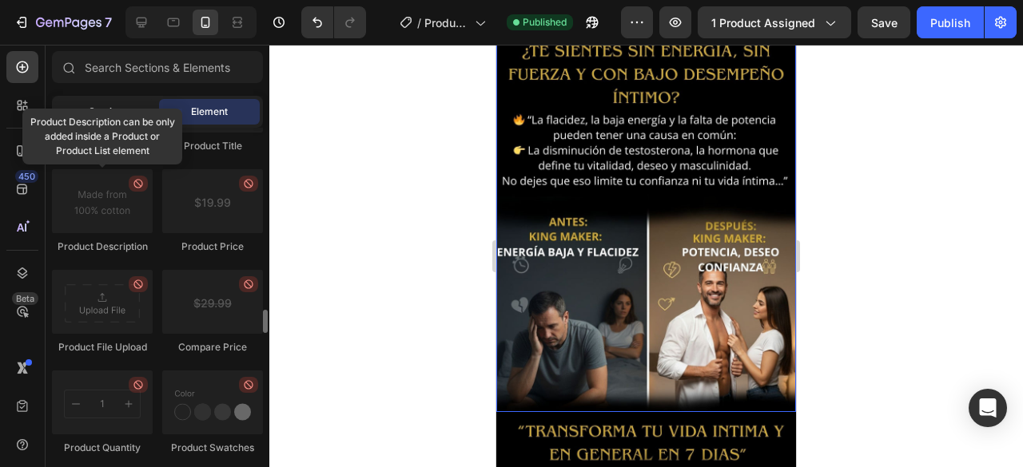
click at [108, 115] on span "Section" at bounding box center [106, 112] width 34 height 14
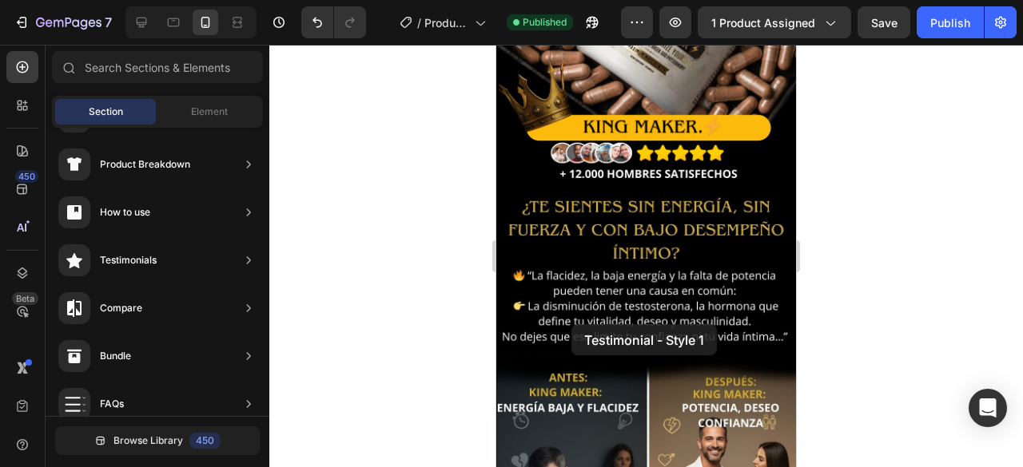
scroll to position [240, 0]
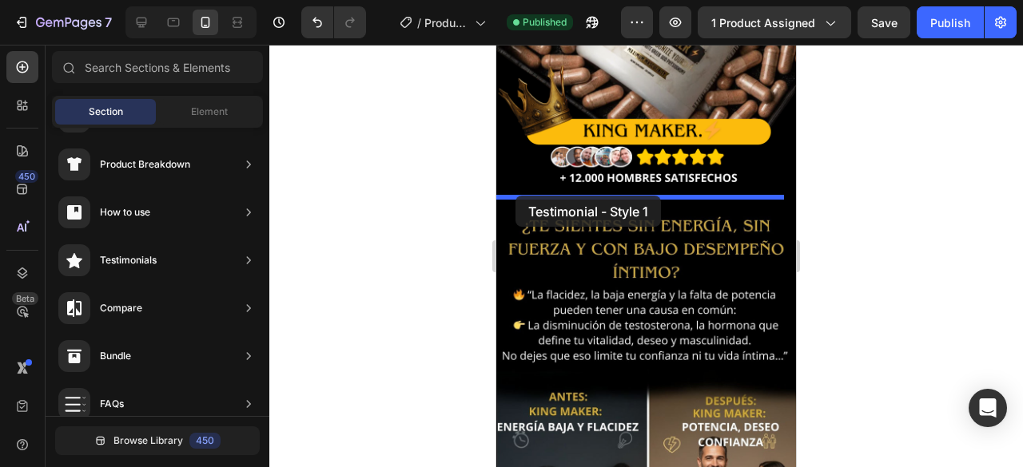
drag, startPoint x: 877, startPoint y: 197, endPoint x: 515, endPoint y: 196, distance: 361.9
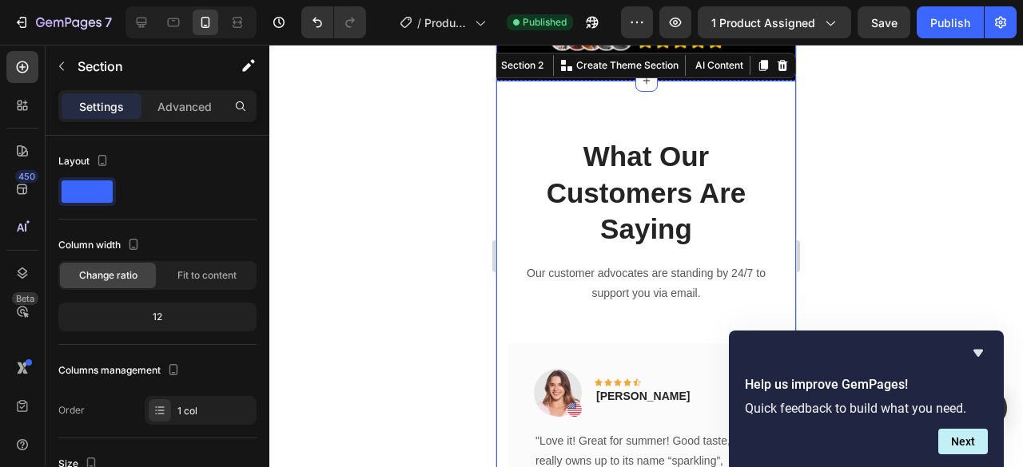
scroll to position [256, 0]
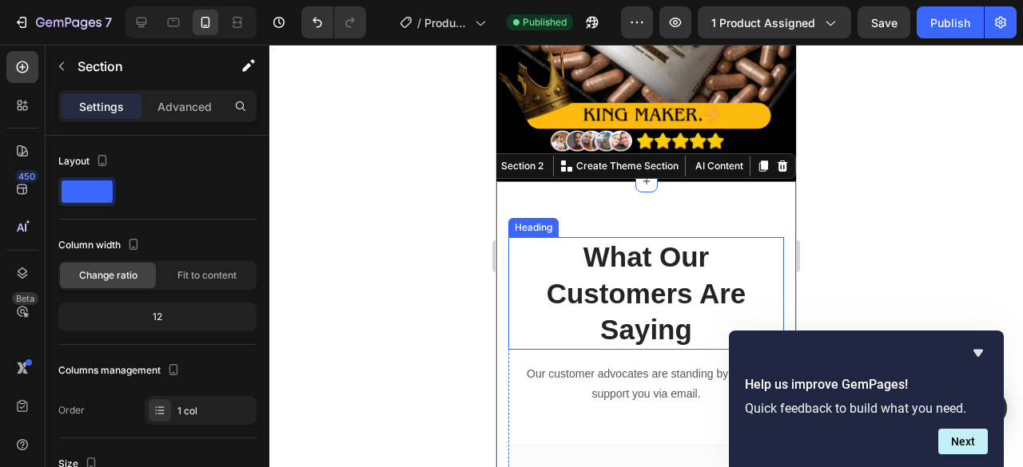
click at [543, 248] on p "What Our Customers Are Saying" at bounding box center [646, 293] width 272 height 109
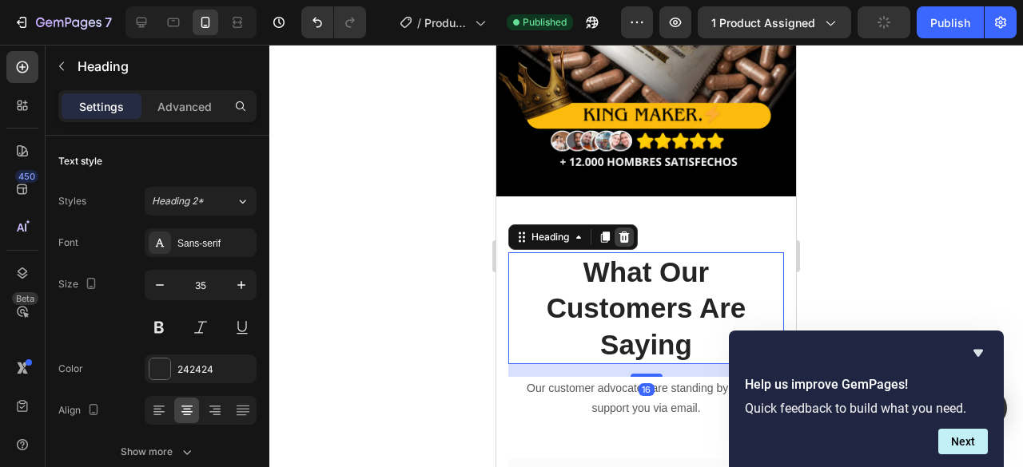
click at [630, 231] on icon at bounding box center [624, 237] width 13 height 13
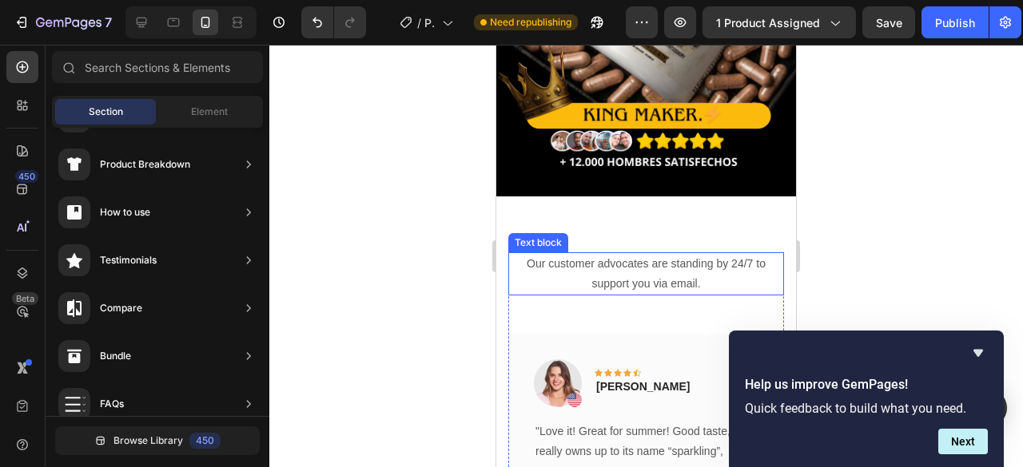
click at [595, 254] on p "Our customer advocates are standing by 24/7 to support you via email." at bounding box center [646, 274] width 272 height 40
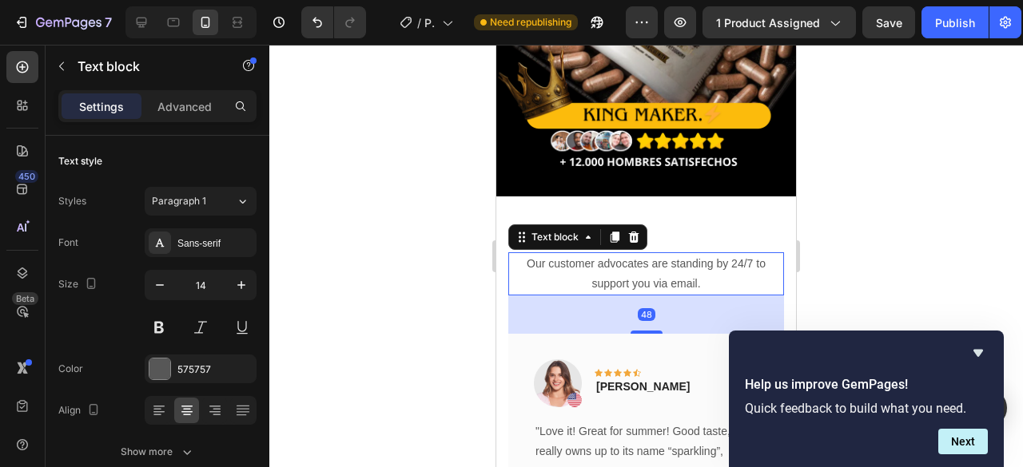
click at [638, 231] on icon at bounding box center [633, 237] width 13 height 13
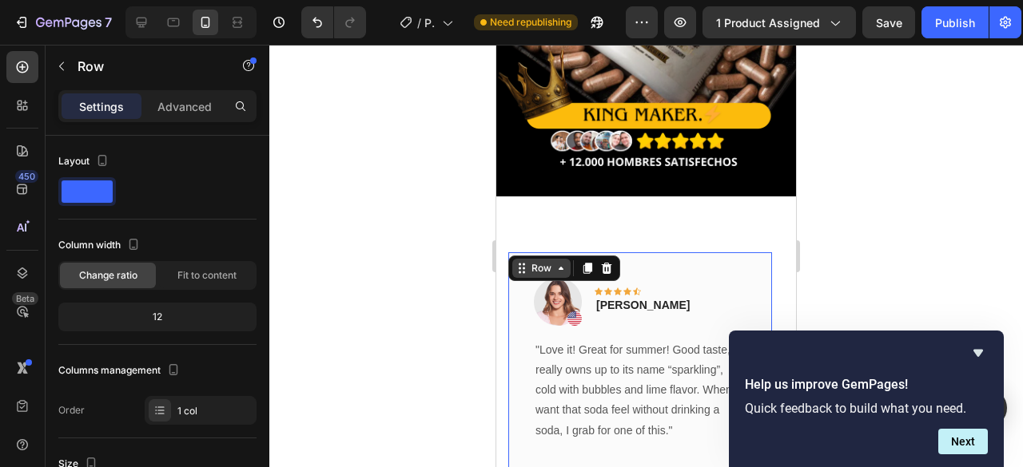
click at [532, 261] on div "Row" at bounding box center [541, 268] width 26 height 14
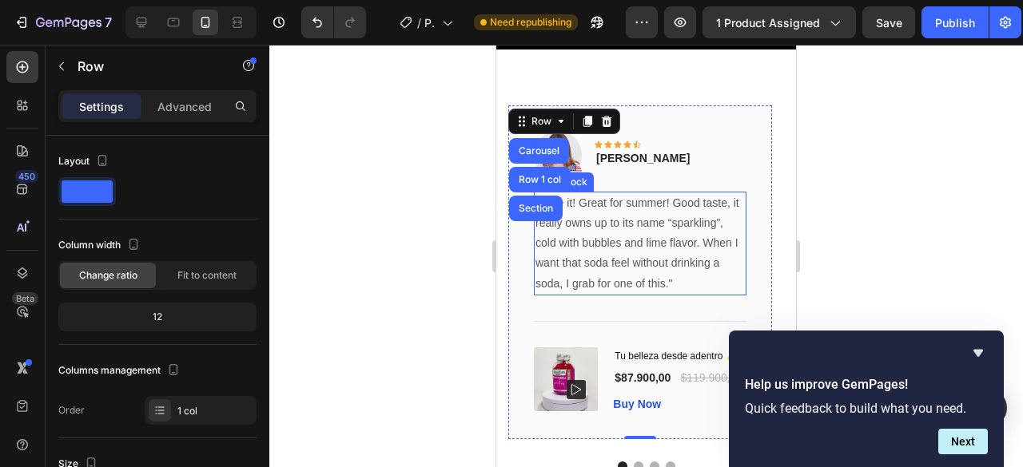
scroll to position [415, 0]
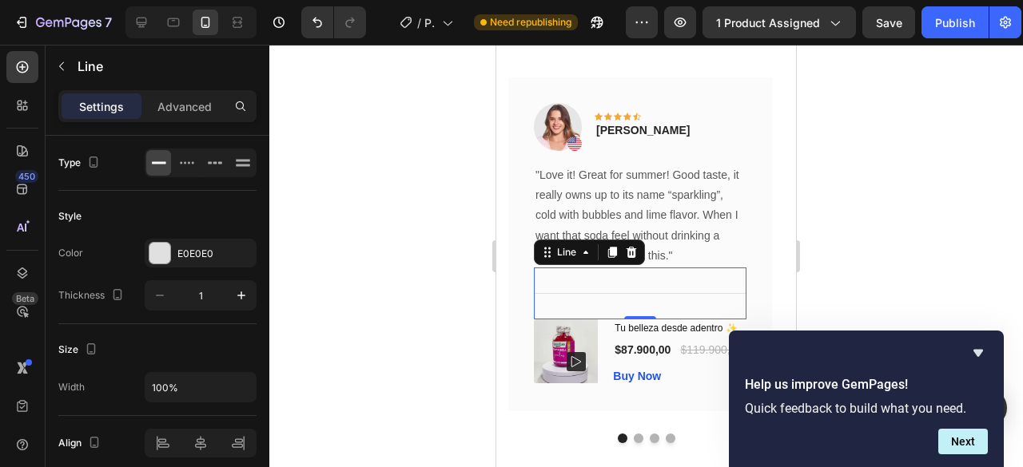
click at [558, 287] on div "Title Line 0" at bounding box center [640, 294] width 213 height 52
click at [634, 250] on icon at bounding box center [631, 252] width 10 height 11
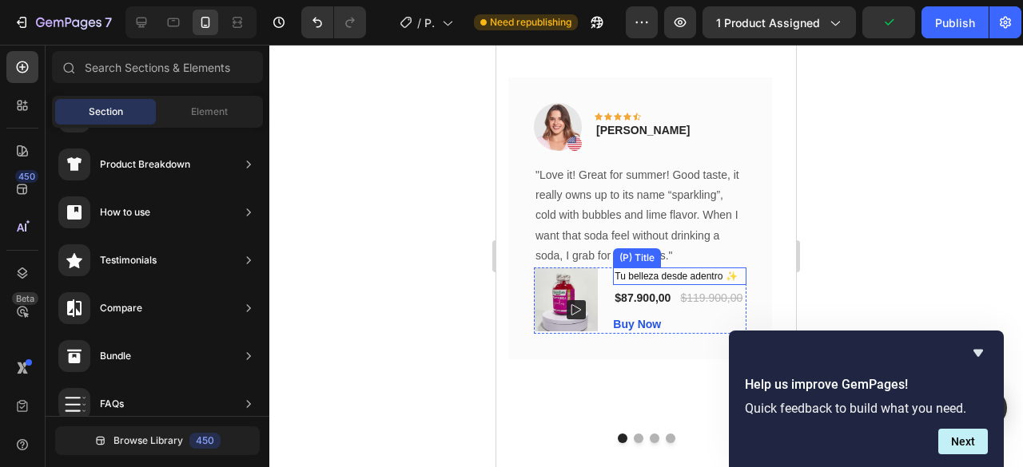
click at [733, 268] on h1 "Tu belleza desde adentro ✨" at bounding box center [679, 277] width 133 height 18
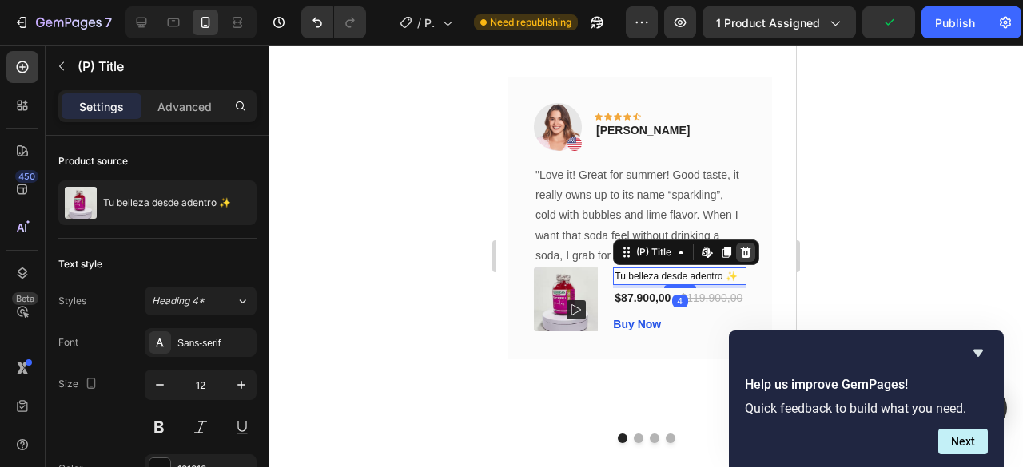
click at [745, 249] on icon at bounding box center [746, 252] width 10 height 11
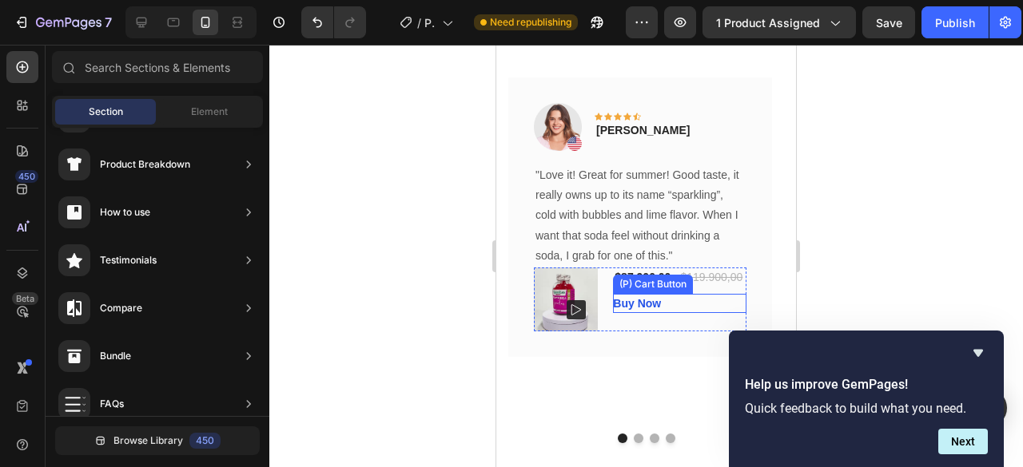
click at [727, 297] on div "Buy Now (P) Cart Button" at bounding box center [679, 303] width 133 height 19
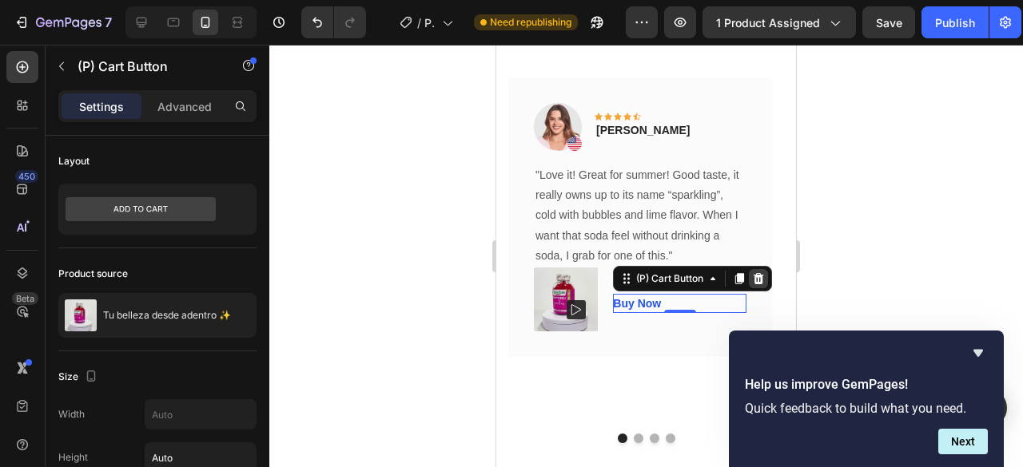
click at [762, 276] on icon at bounding box center [758, 278] width 10 height 11
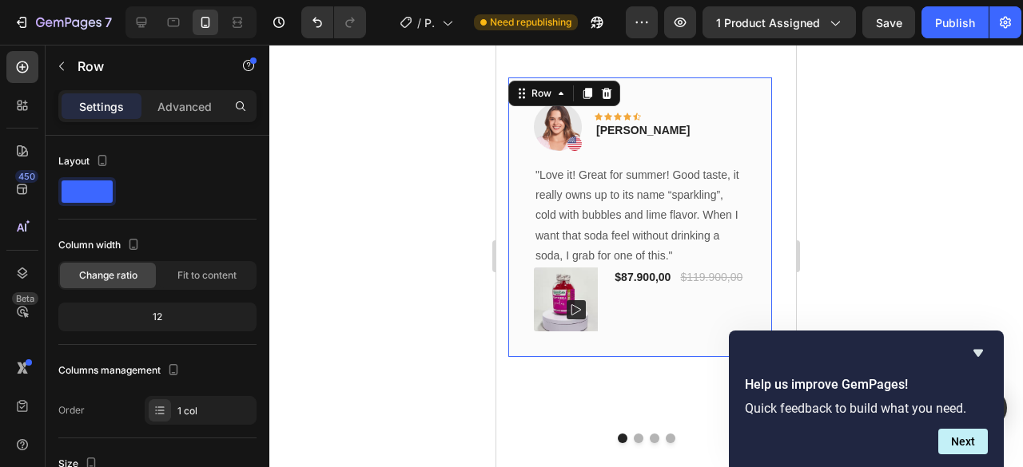
click at [521, 272] on div "Image Icon Icon Icon Icon Icon Row [PERSON_NAME] Text block Row "Love it! Great…" at bounding box center [640, 218] width 264 height 280
click at [654, 272] on div "$87.900,00" at bounding box center [642, 278] width 59 height 20
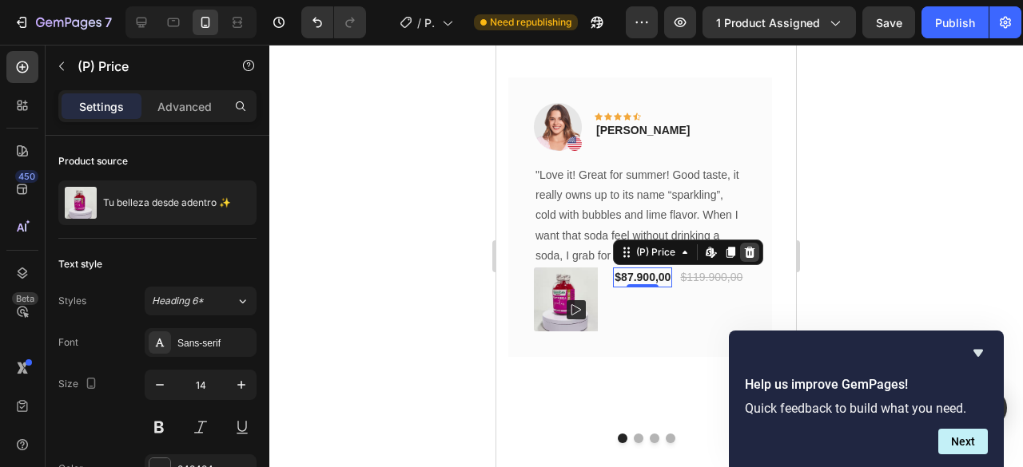
click at [750, 252] on icon at bounding box center [749, 252] width 13 height 13
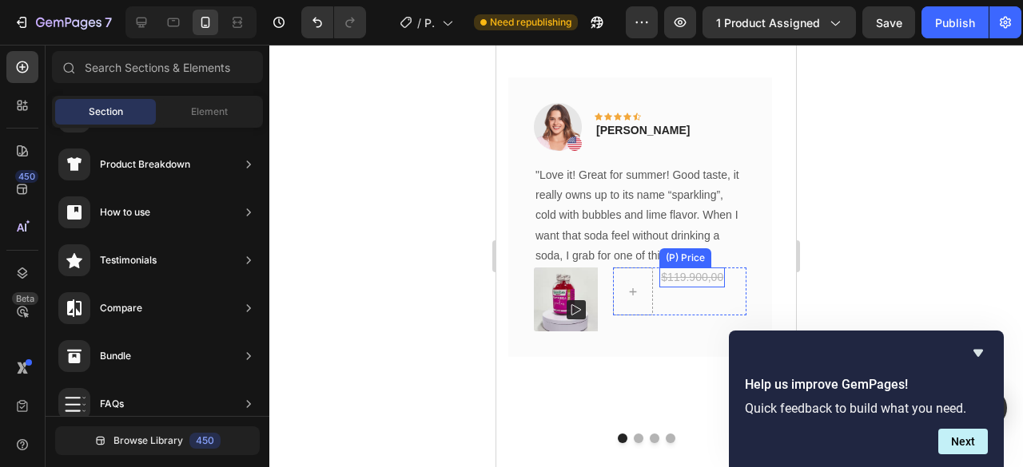
click at [666, 279] on div "$119.900,00" at bounding box center [692, 278] width 66 height 20
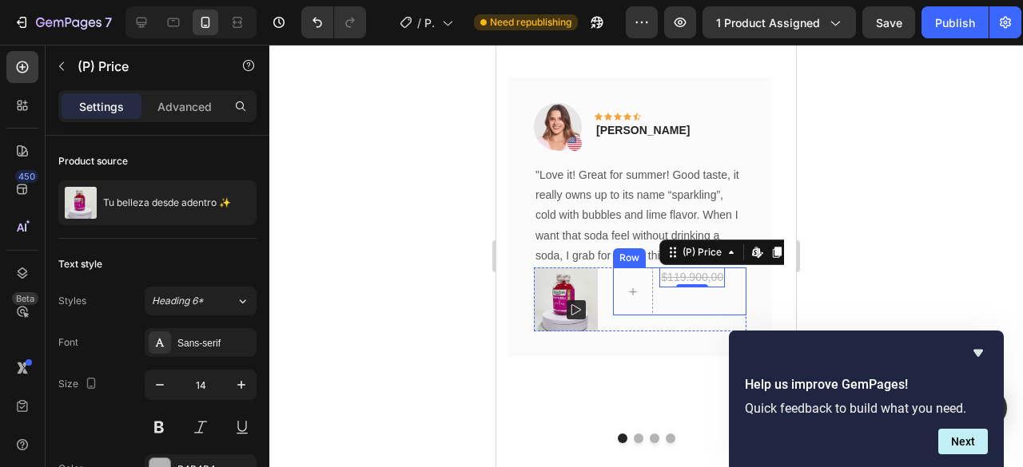
click at [686, 308] on div "$119.900,00 (P) Price Edit content in Shopify 0 (P) Price Edit content in Shopi…" at bounding box center [692, 292] width 66 height 48
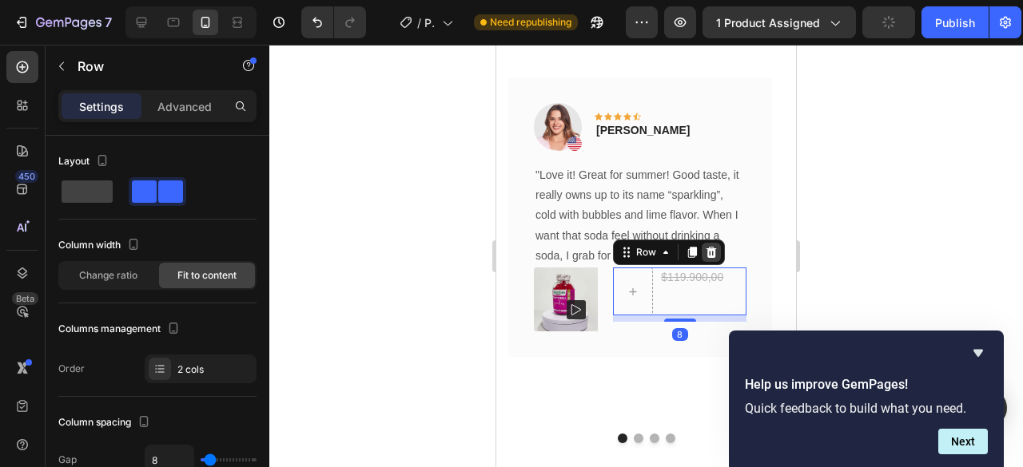
click at [718, 246] on div at bounding box center [711, 252] width 19 height 19
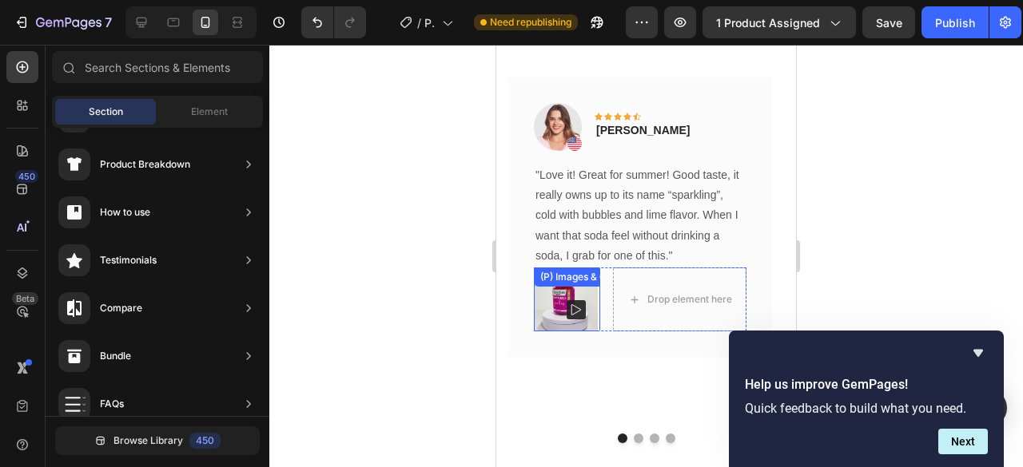
click at [554, 300] on img at bounding box center [566, 300] width 64 height 64
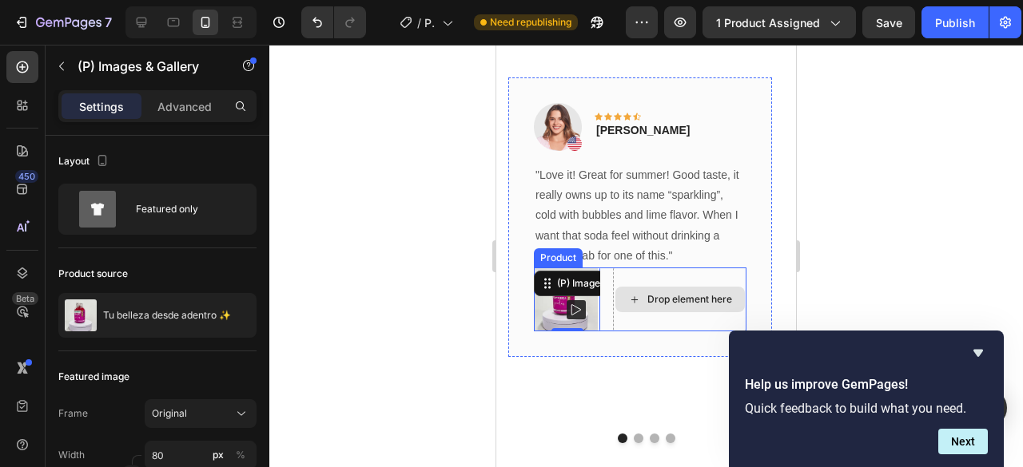
click at [645, 296] on div "Drop element here" at bounding box center [679, 300] width 129 height 26
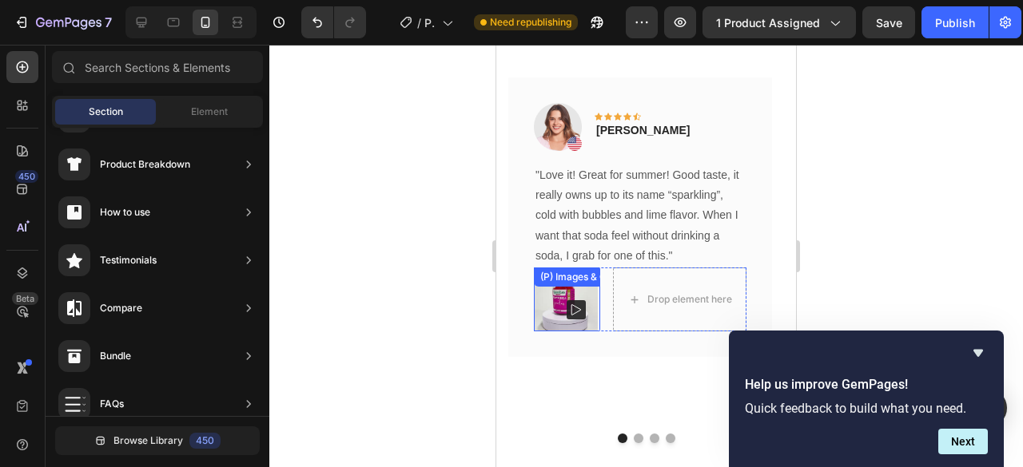
click at [545, 274] on div "(P) Images & Gallery" at bounding box center [586, 277] width 98 height 14
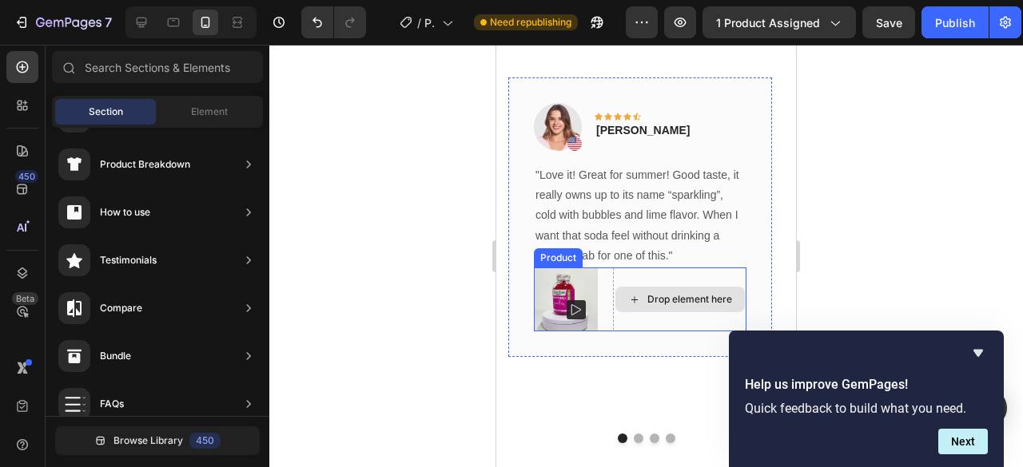
click at [666, 300] on div "Drop element here" at bounding box center [689, 299] width 85 height 13
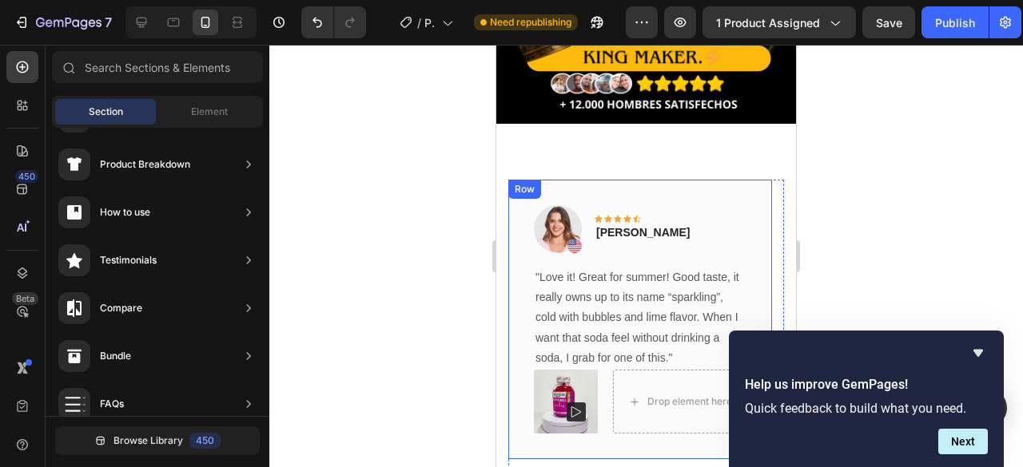
scroll to position [256, 0]
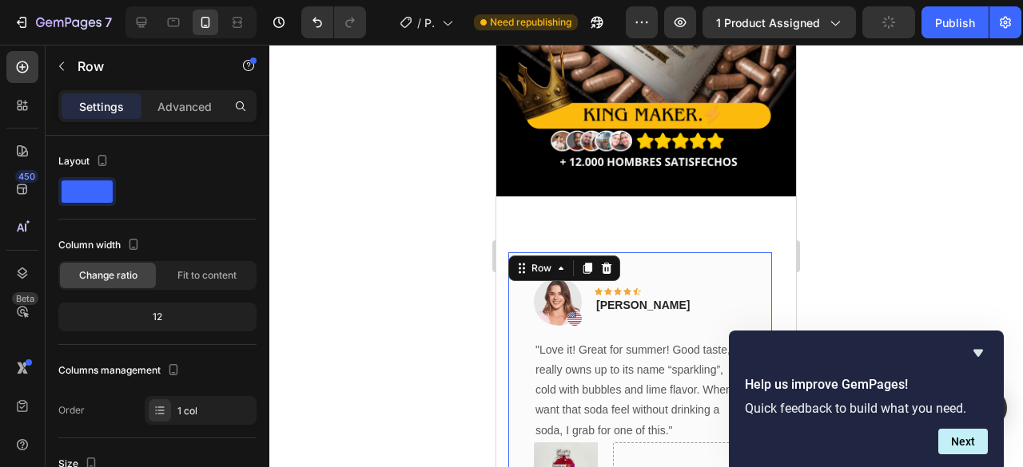
click at [565, 252] on div "Image Icon Icon Icon Icon Icon Row [PERSON_NAME] Text block Row "Love it! Great…" at bounding box center [640, 392] width 264 height 280
click at [612, 262] on icon at bounding box center [606, 268] width 13 height 13
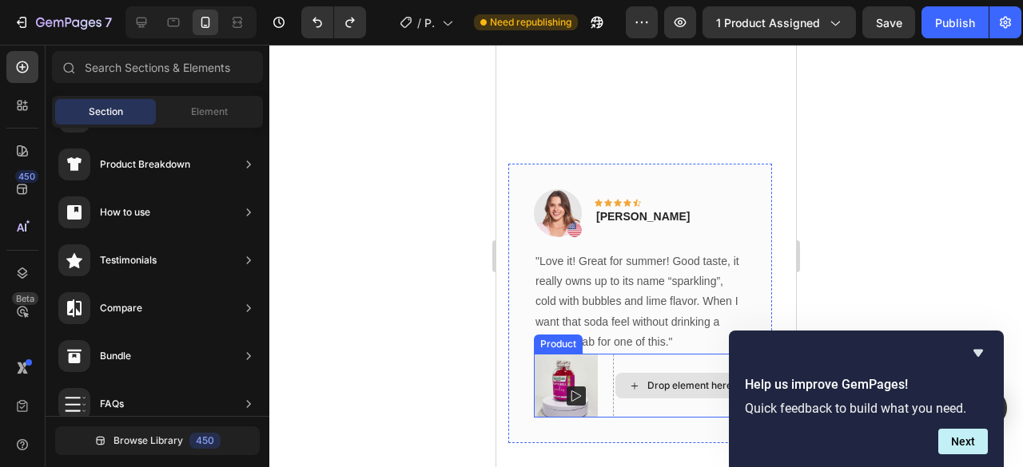
scroll to position [415, 0]
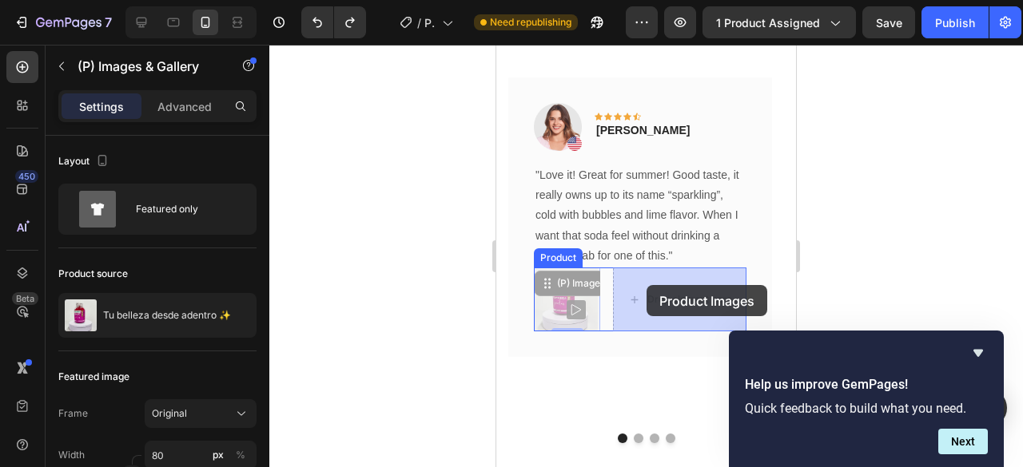
drag, startPoint x: 588, startPoint y: 284, endPoint x: 654, endPoint y: 284, distance: 65.5
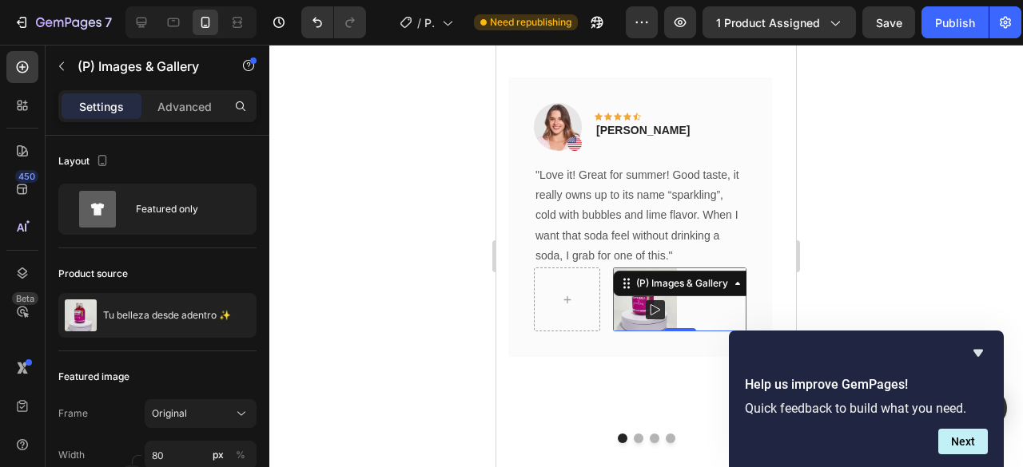
click at [693, 316] on div at bounding box center [679, 300] width 133 height 64
click at [658, 318] on rect at bounding box center [655, 309] width 19 height 19
click at [637, 307] on img at bounding box center [645, 300] width 64 height 64
click at [741, 289] on div "(P) Images & Gallery" at bounding box center [682, 283] width 130 height 19
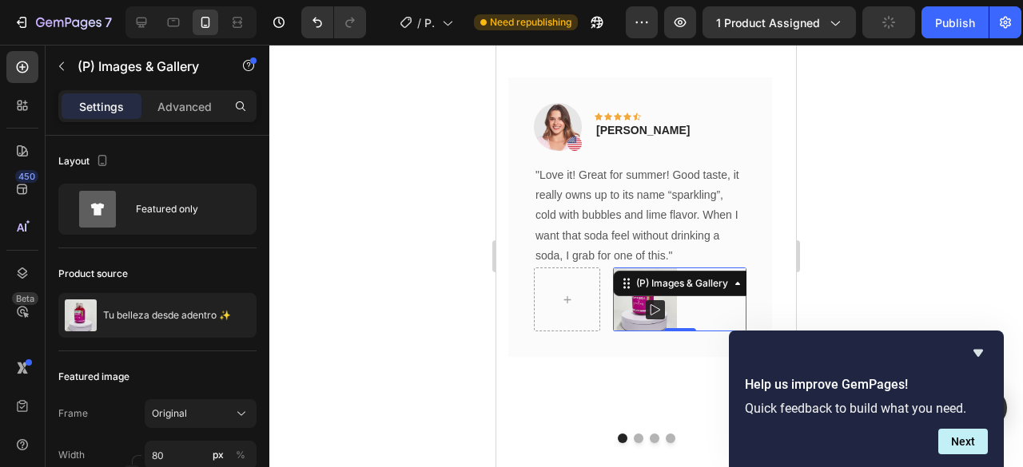
click at [618, 324] on img at bounding box center [645, 300] width 64 height 64
click at [585, 325] on div at bounding box center [567, 300] width 66 height 64
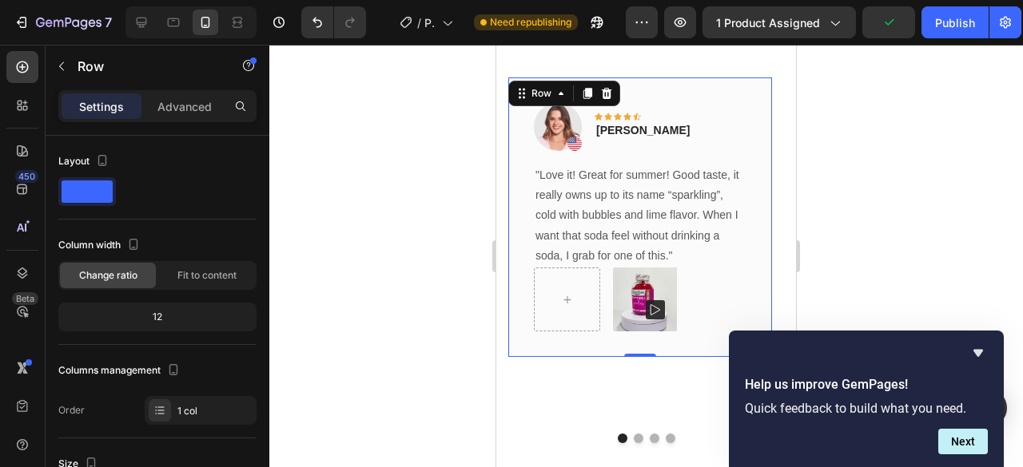
click at [585, 333] on div "Image Icon Icon Icon Icon Icon Row [PERSON_NAME] Text block Row "Love it! Great…" at bounding box center [640, 218] width 264 height 280
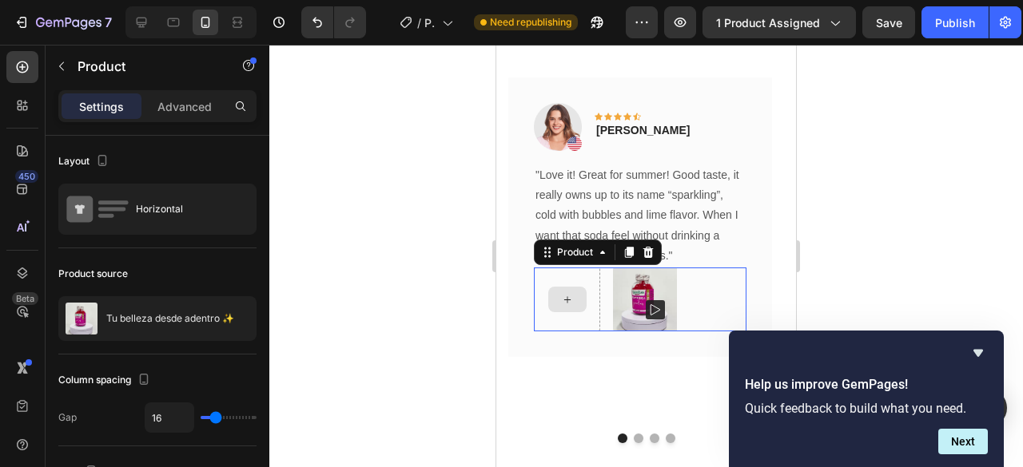
click at [590, 317] on div at bounding box center [567, 300] width 66 height 64
click at [652, 256] on icon at bounding box center [648, 252] width 13 height 13
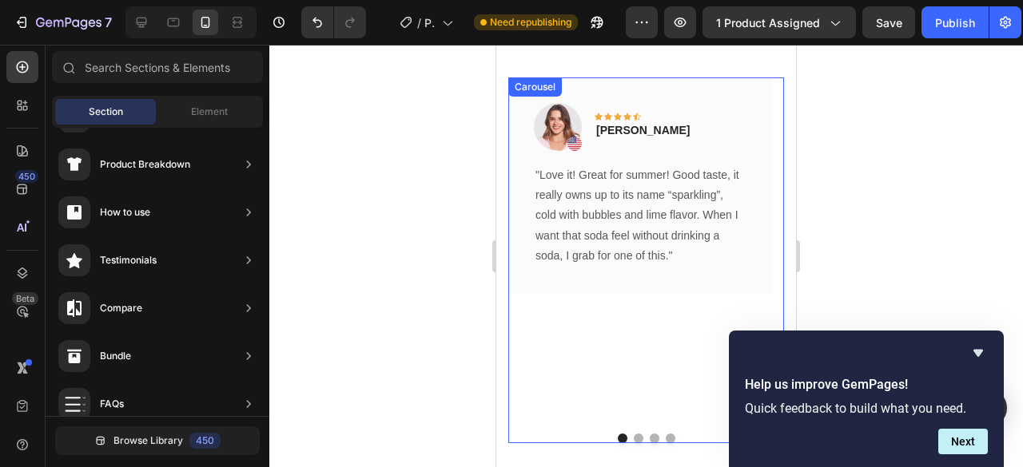
click at [627, 309] on div "Image Icon Icon Icon Icon Icon Row [PERSON_NAME] Text block Row "Love it! Great…" at bounding box center [640, 250] width 264 height 344
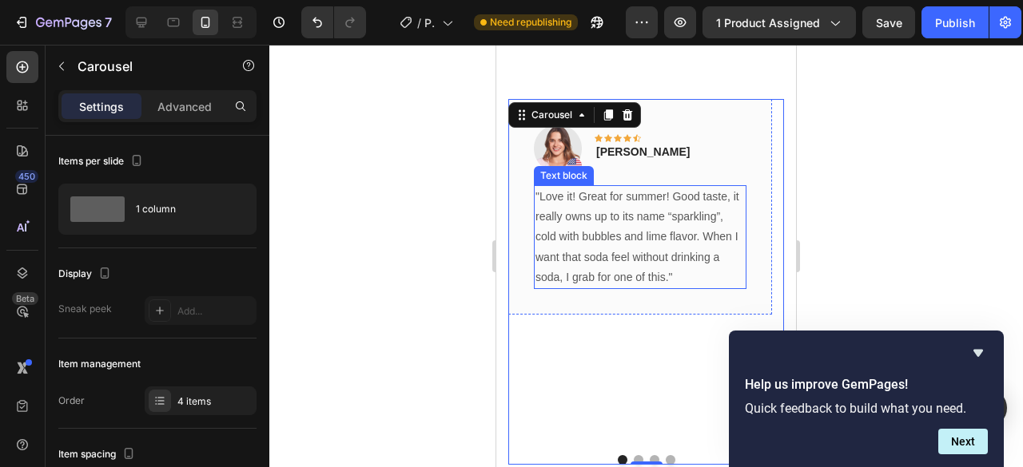
scroll to position [336, 0]
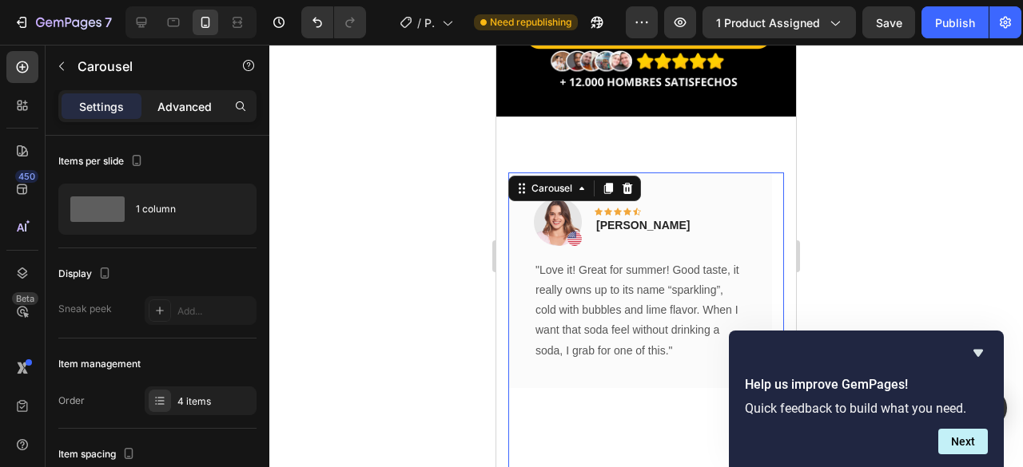
click at [187, 99] on p "Advanced" at bounding box center [184, 106] width 54 height 17
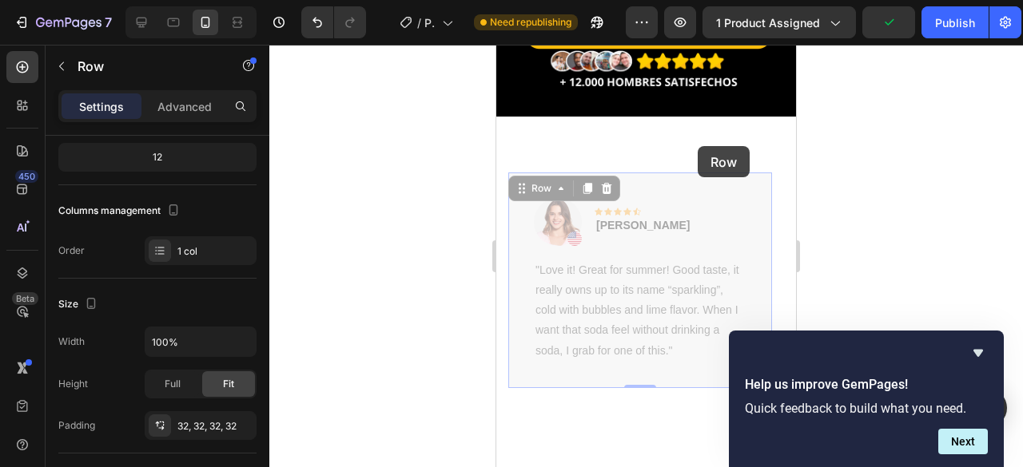
scroll to position [0, 0]
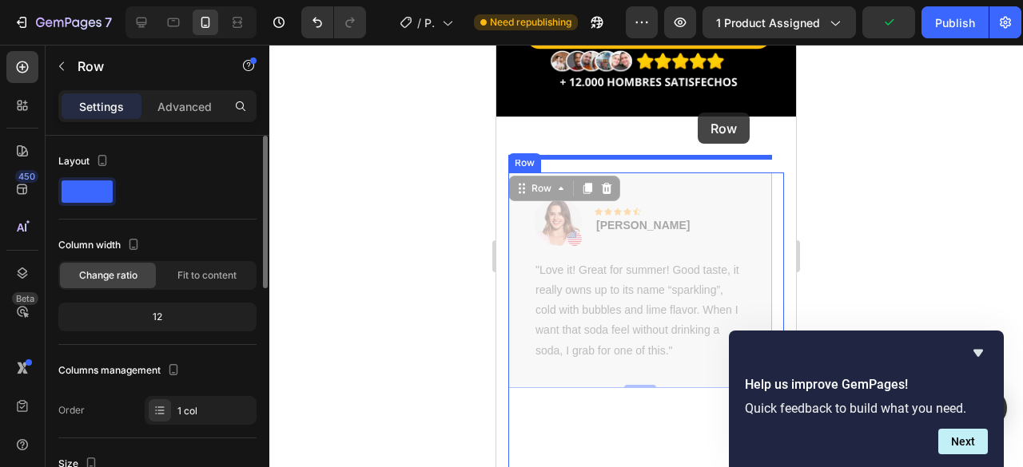
drag, startPoint x: 698, startPoint y: 178, endPoint x: 698, endPoint y: 113, distance: 65.5
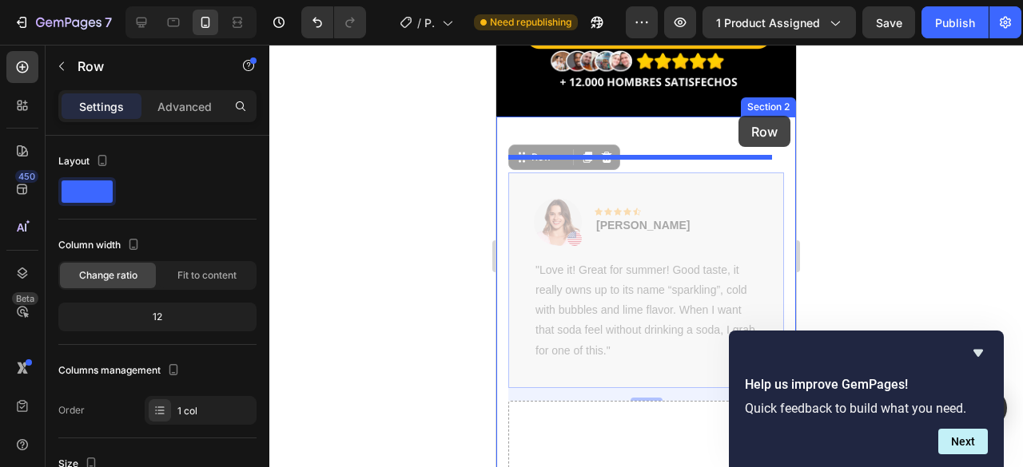
drag, startPoint x: 746, startPoint y: 171, endPoint x: 738, endPoint y: 116, distance: 55.7
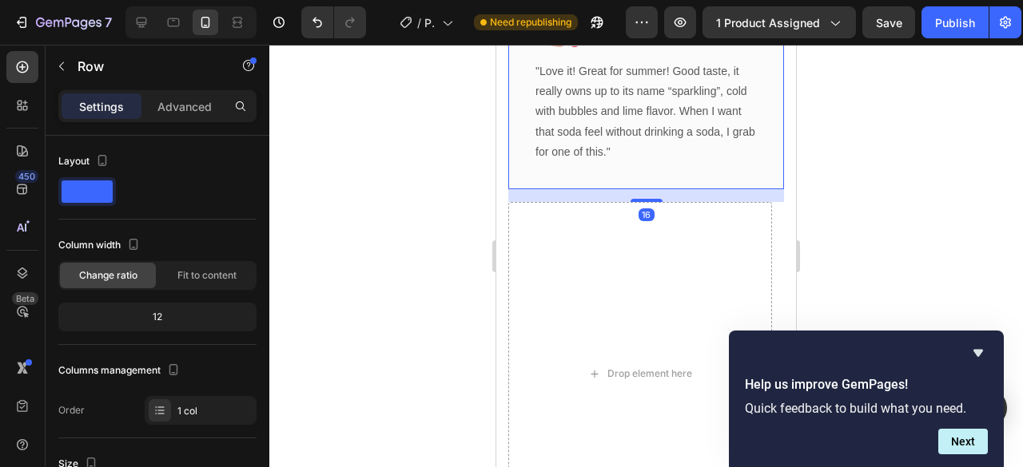
scroll to position [735, 0]
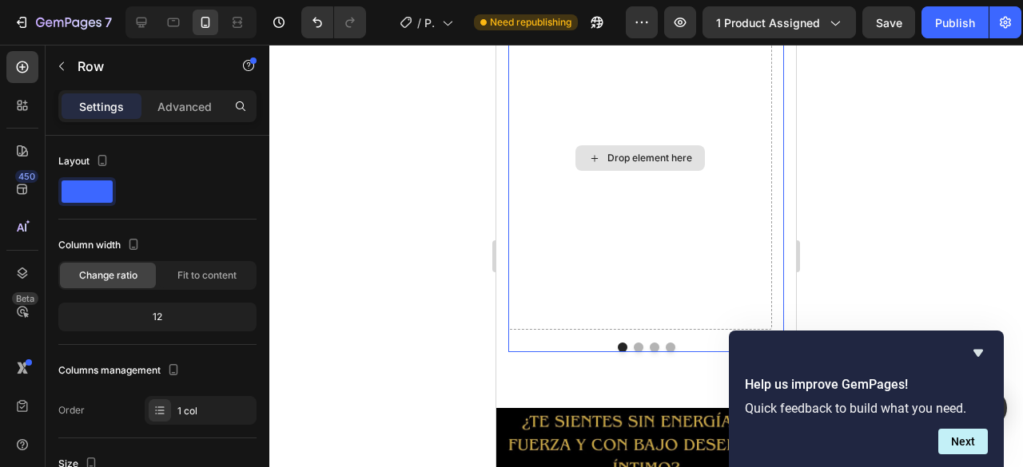
click at [678, 240] on div "Drop element here" at bounding box center [640, 158] width 264 height 344
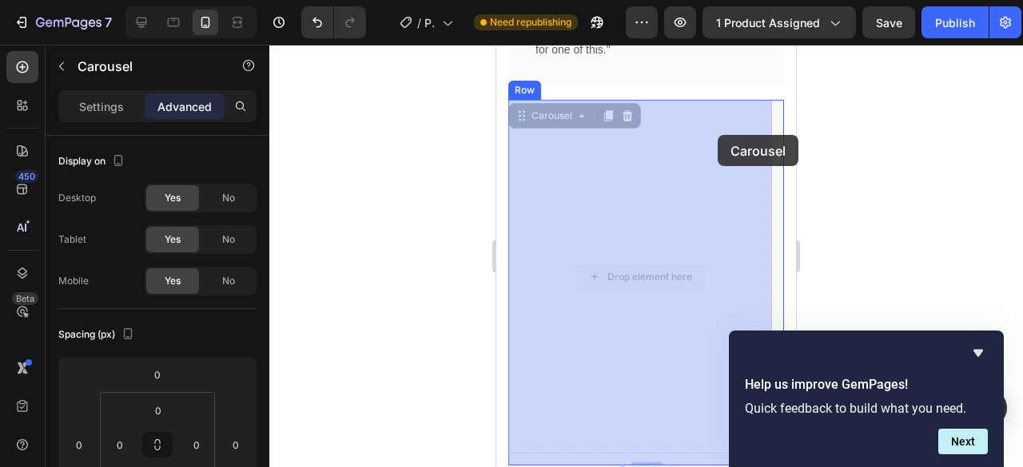
scroll to position [495, 0]
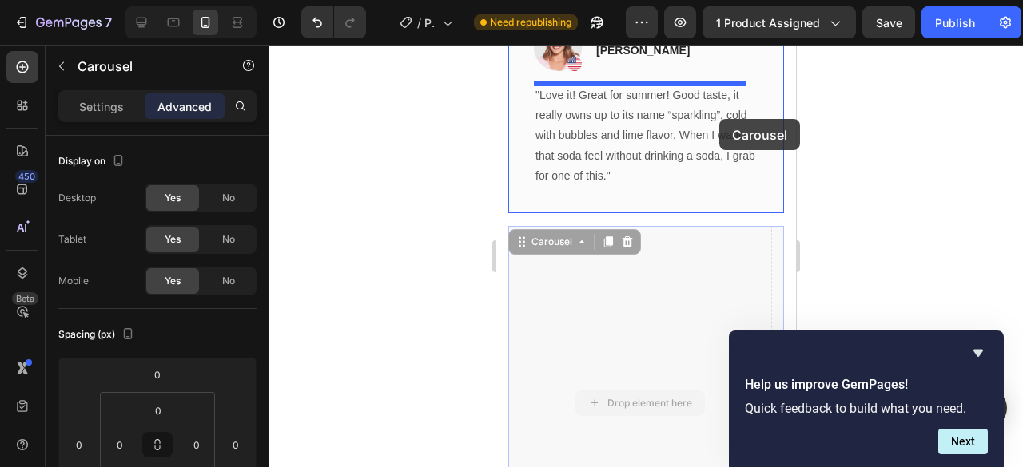
drag, startPoint x: 733, startPoint y: 126, endPoint x: 713, endPoint y: 109, distance: 26.1
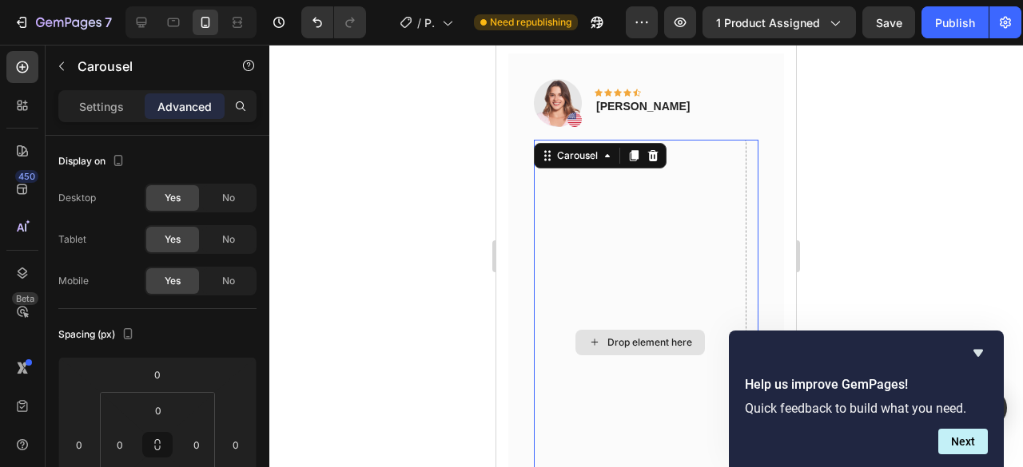
scroll to position [415, 0]
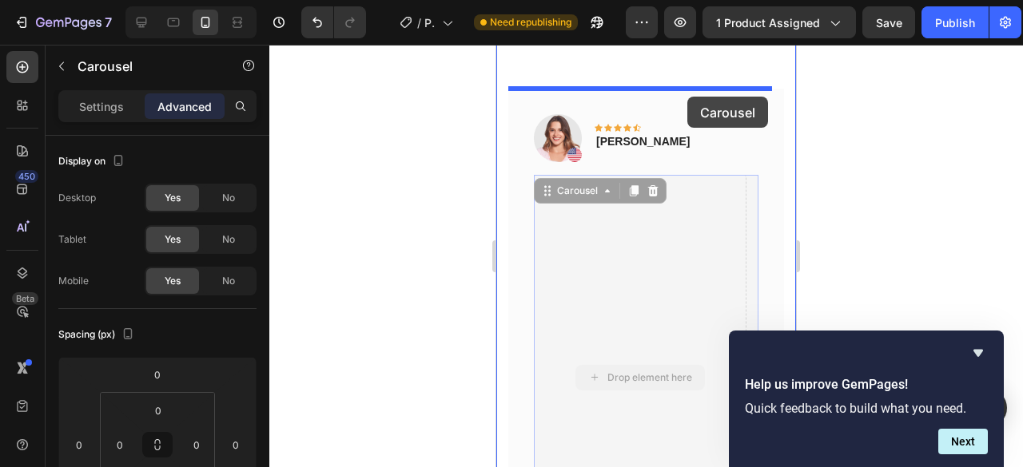
drag, startPoint x: 705, startPoint y: 258, endPoint x: 687, endPoint y: 97, distance: 162.3
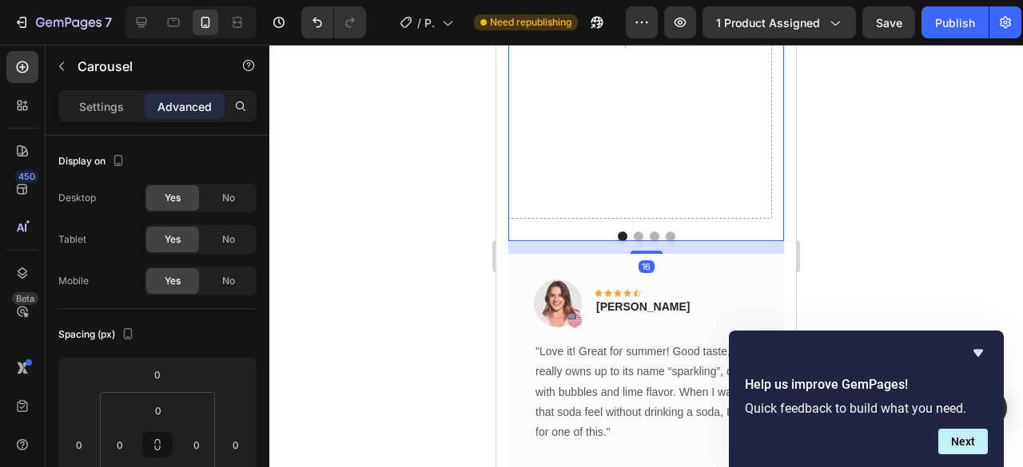
scroll to position [536, 0]
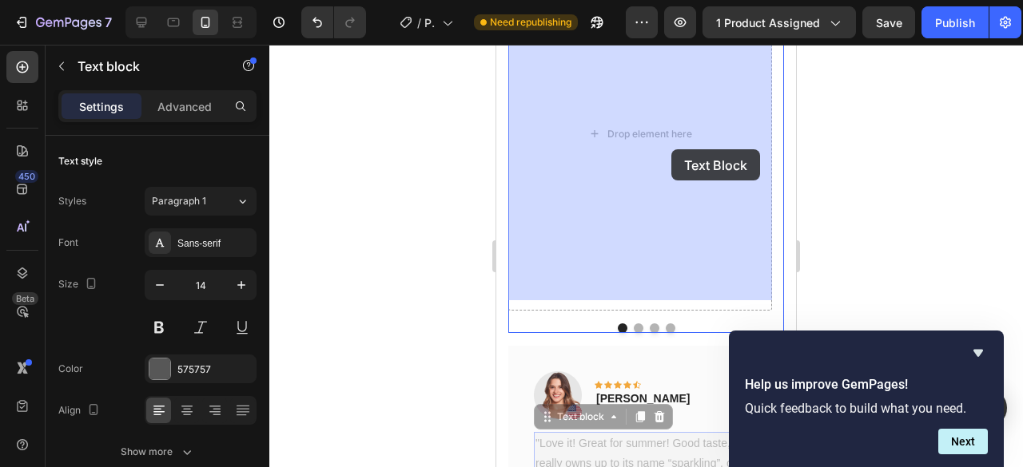
drag, startPoint x: 661, startPoint y: 430, endPoint x: 671, endPoint y: 149, distance: 280.6
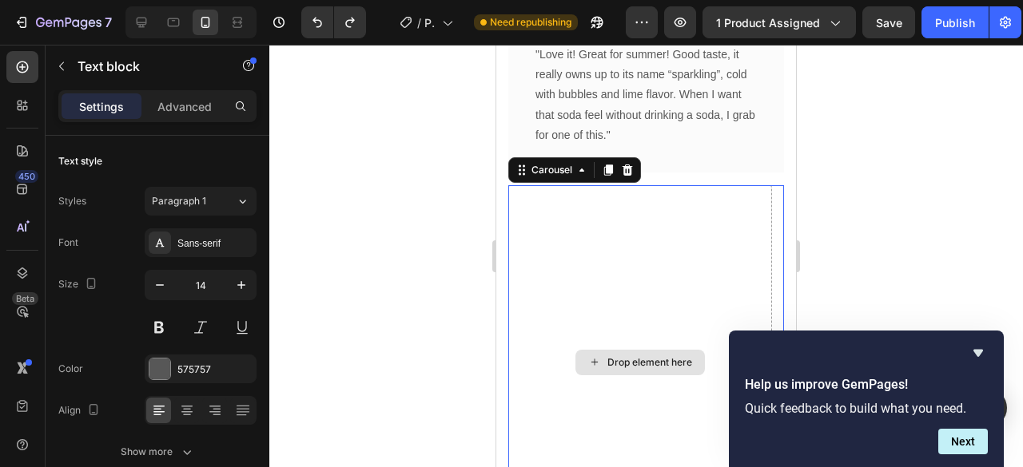
click at [626, 264] on div "Drop element here" at bounding box center [640, 362] width 264 height 354
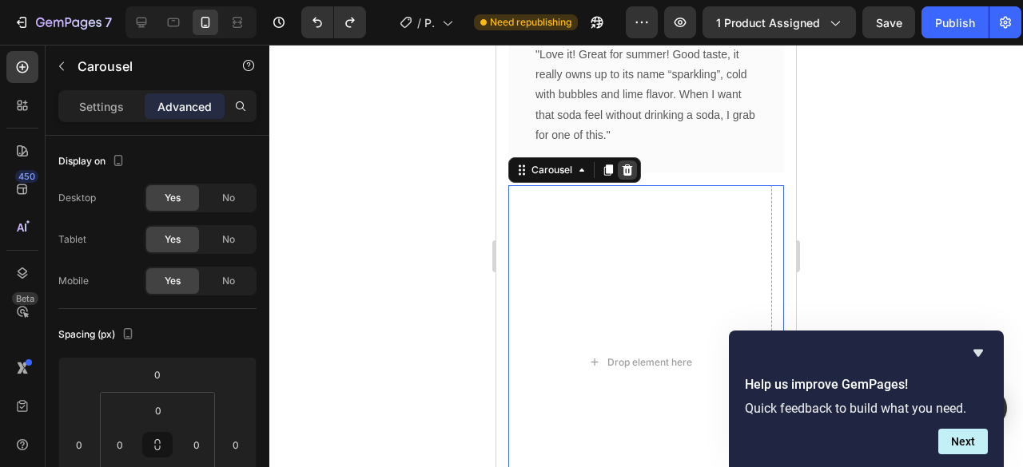
click at [627, 176] on div at bounding box center [627, 170] width 19 height 19
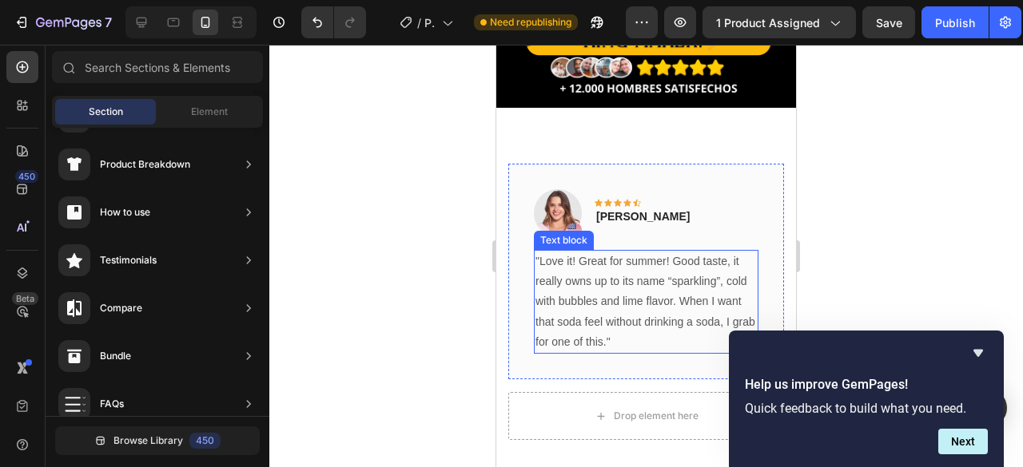
scroll to position [296, 0]
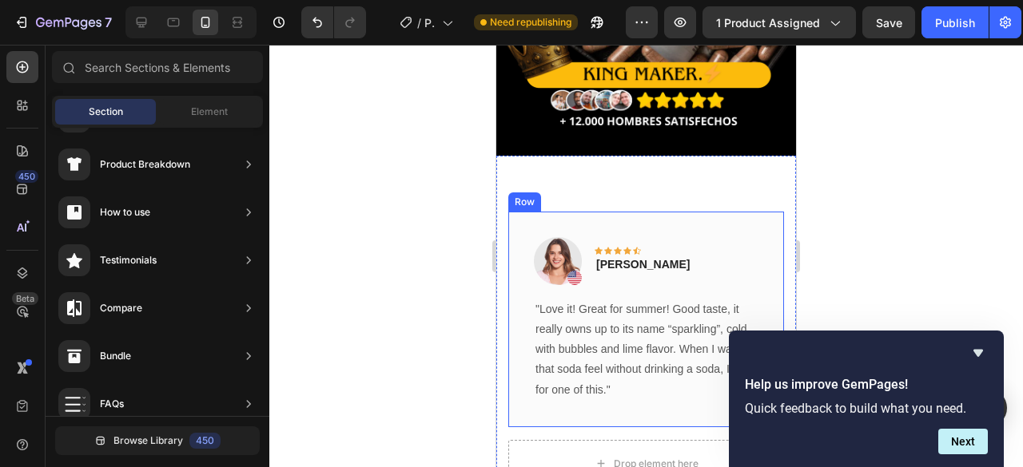
click at [393, 218] on div at bounding box center [645, 256] width 753 height 423
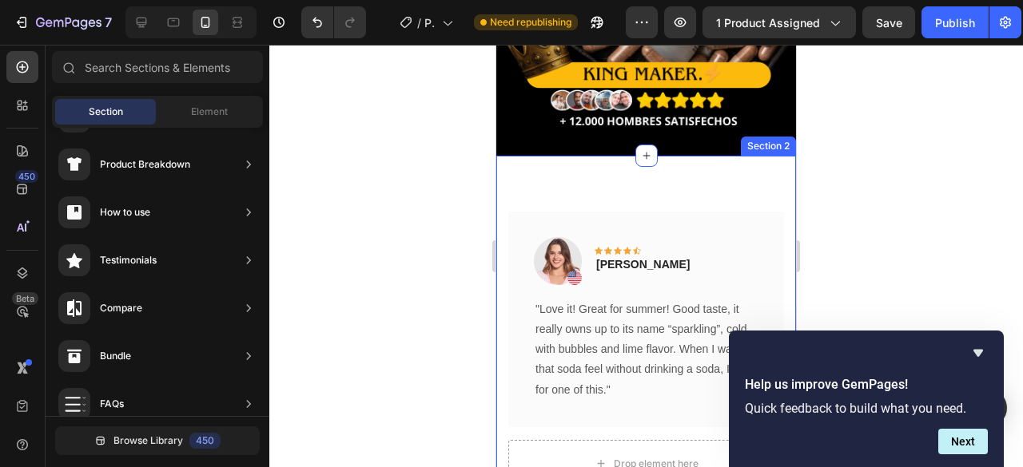
click at [609, 181] on div "Image Icon Icon Icon Icon Icon Row [PERSON_NAME] Text block Row "Love it! Great…" at bounding box center [646, 350] width 300 height 388
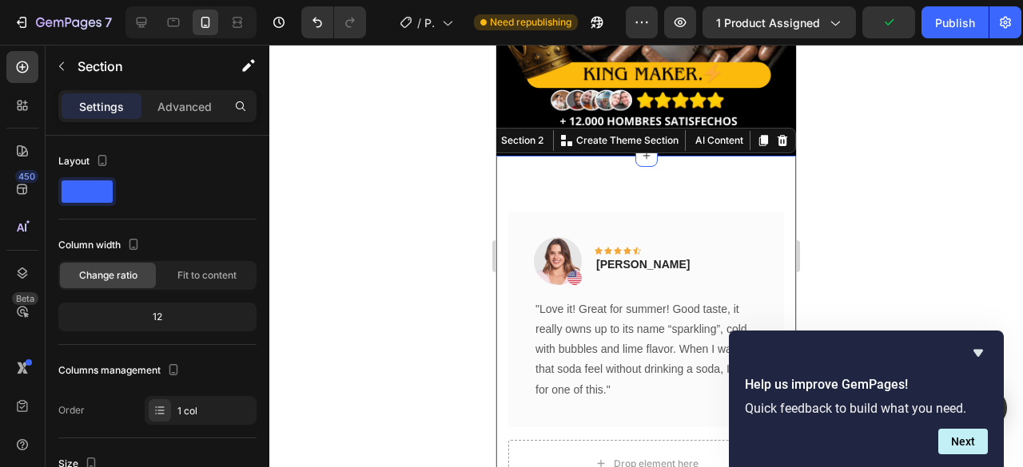
click at [203, 119] on div "Settings Advanced" at bounding box center [157, 106] width 198 height 32
click at [201, 102] on p "Advanced" at bounding box center [184, 106] width 54 height 17
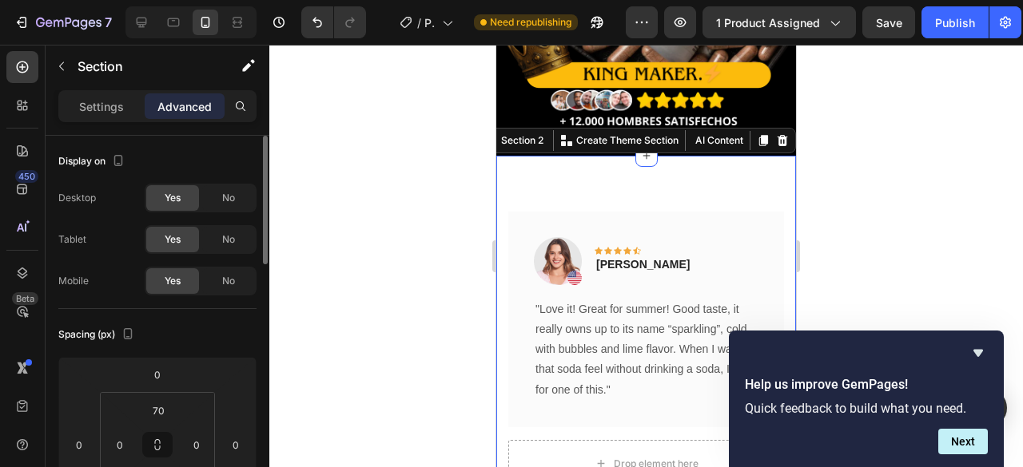
scroll to position [80, 0]
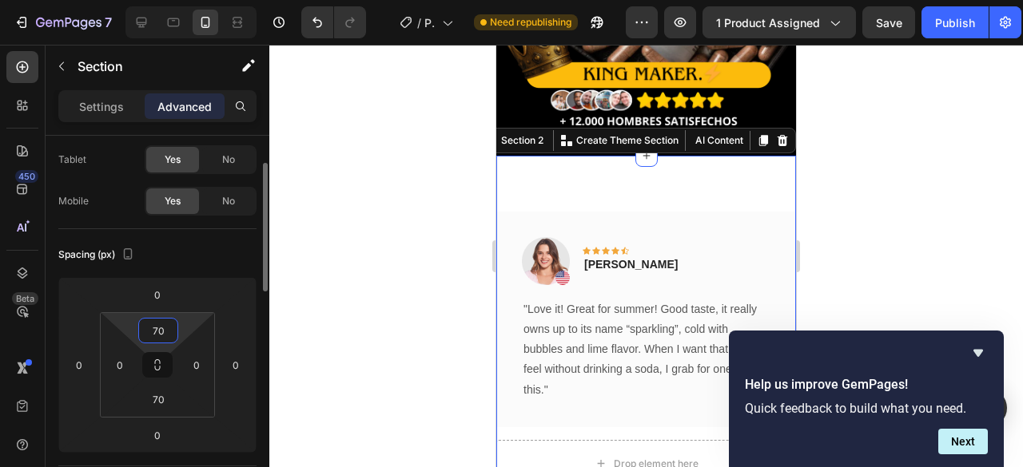
click at [148, 337] on input "70" at bounding box center [158, 331] width 32 height 24
type input "0"
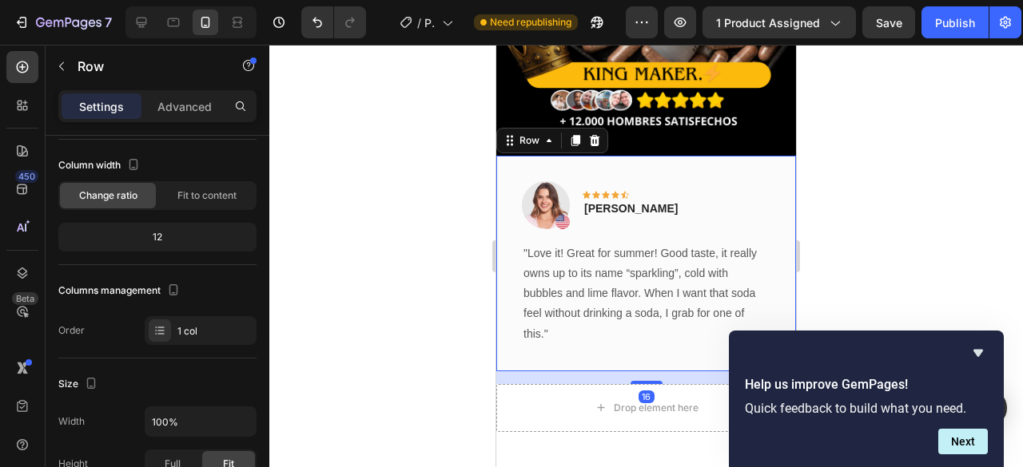
click at [556, 351] on div "Image Icon Icon Icon Icon Icon Row [PERSON_NAME] Text block Row "Love it! Great…" at bounding box center [646, 264] width 300 height 216
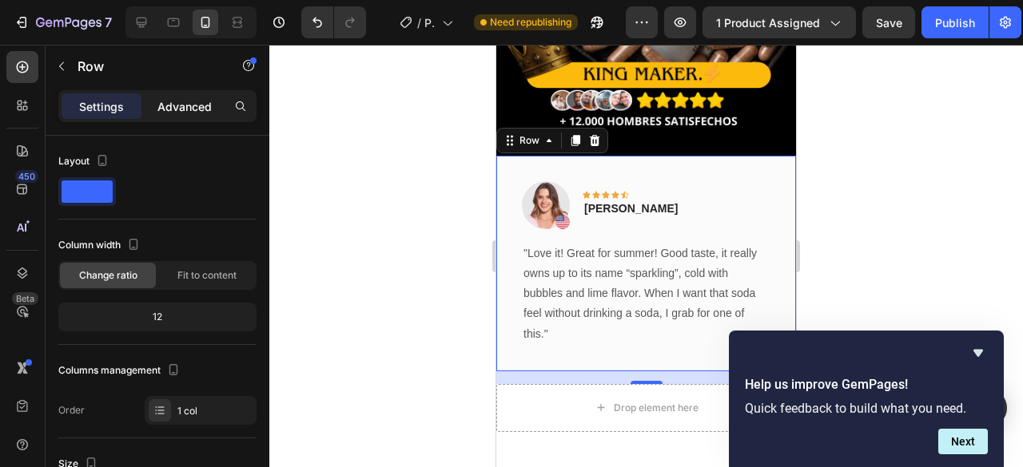
click at [165, 105] on p "Advanced" at bounding box center [184, 106] width 54 height 17
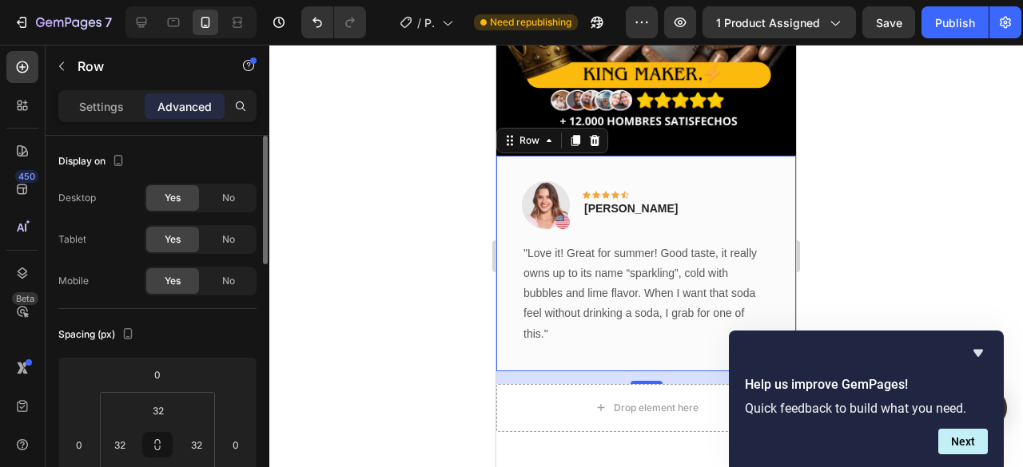
scroll to position [240, 0]
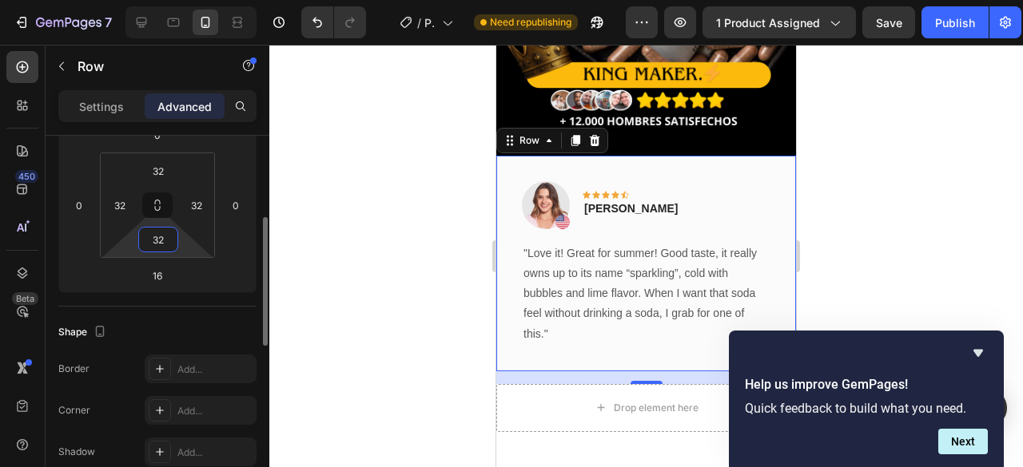
click at [165, 242] on input "32" at bounding box center [158, 240] width 32 height 24
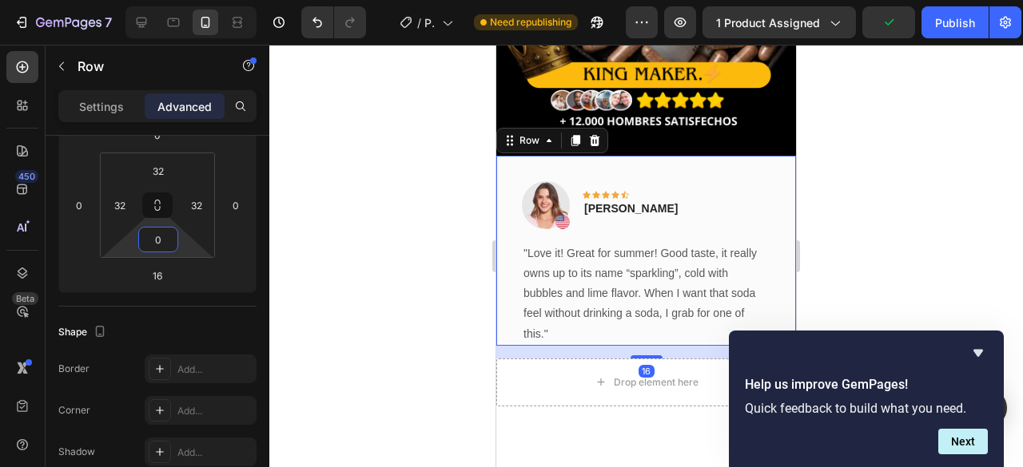
type input "0"
click at [503, 252] on div "Image Icon Icon Icon Icon Icon Row [PERSON_NAME] Text block Row "Love it! Great…" at bounding box center [646, 251] width 300 height 190
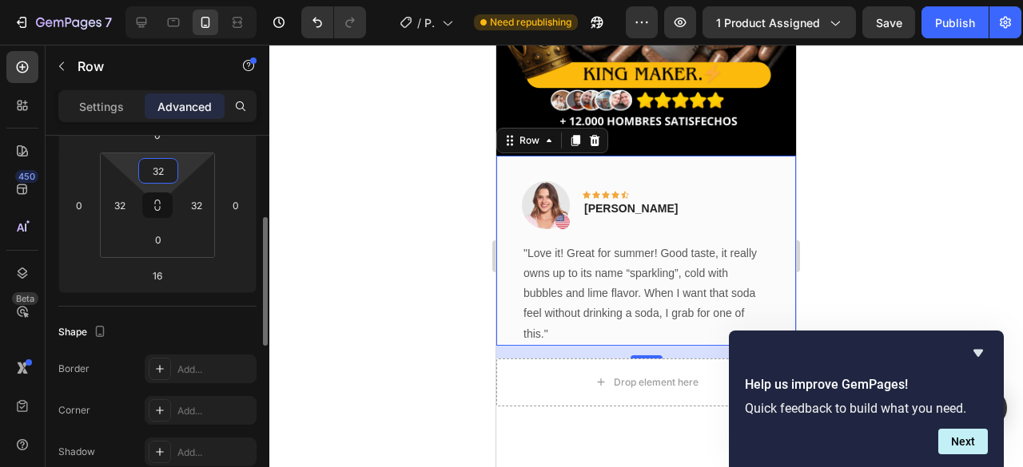
click at [169, 172] on input "32" at bounding box center [158, 171] width 32 height 24
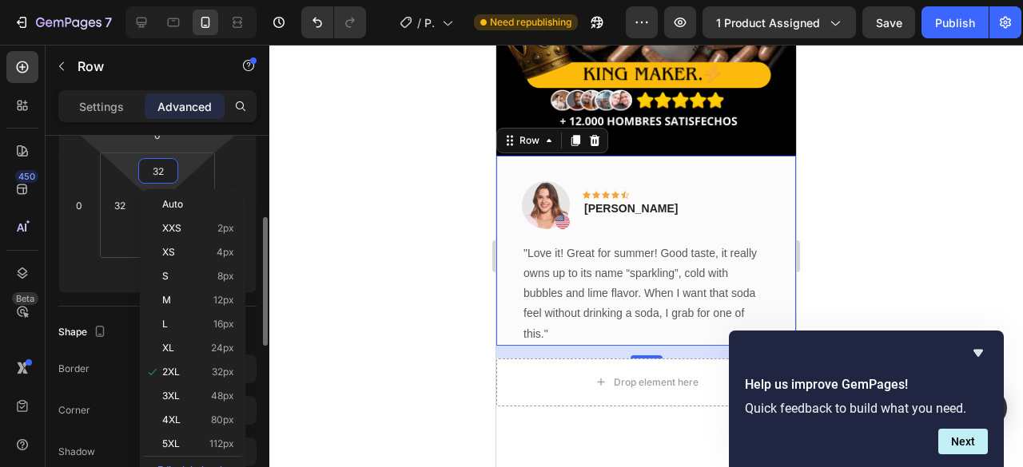
type input "0"
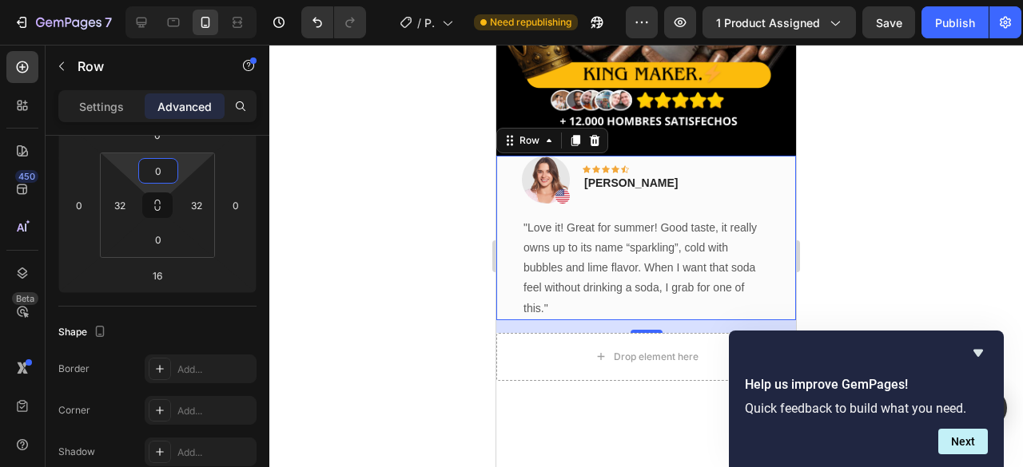
click at [376, 291] on div at bounding box center [645, 256] width 753 height 423
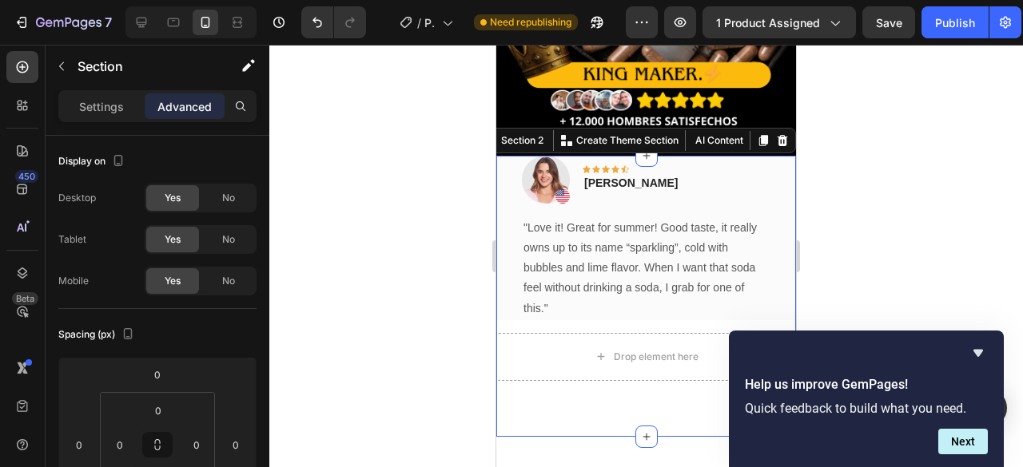
click at [527, 306] on div "Image Icon Icon Icon Icon Icon Row [PERSON_NAME] Text block Row "Love it! Great…" at bounding box center [646, 268] width 300 height 225
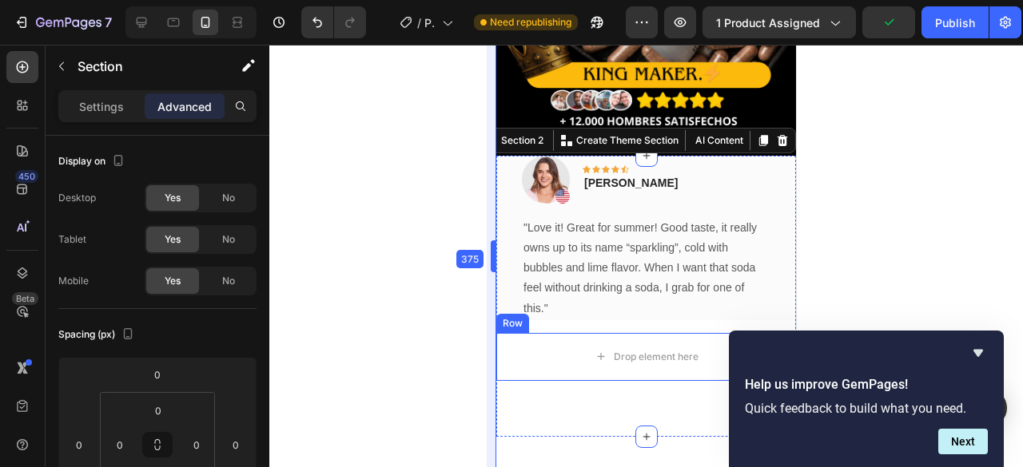
drag, startPoint x: 491, startPoint y: 339, endPoint x: 10, endPoint y: 305, distance: 482.2
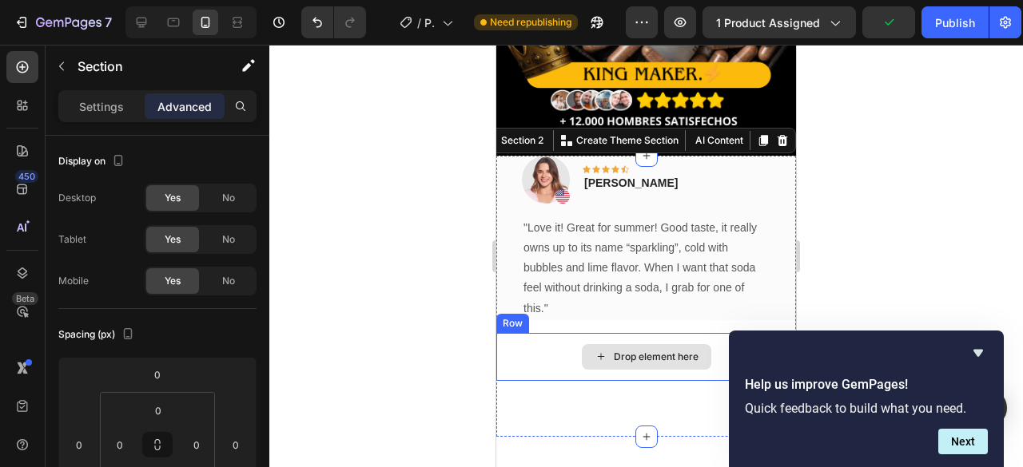
click at [511, 343] on div "Drop element here" at bounding box center [646, 357] width 300 height 48
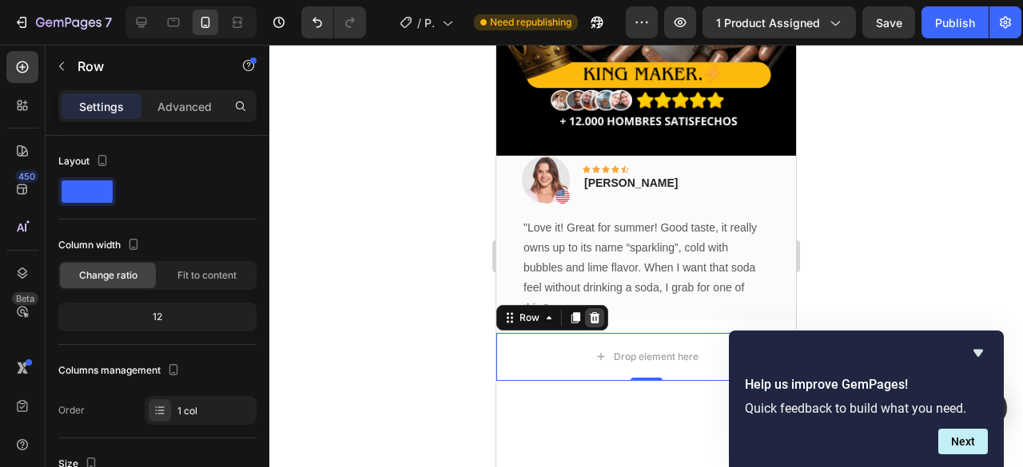
click at [595, 312] on icon at bounding box center [595, 317] width 10 height 11
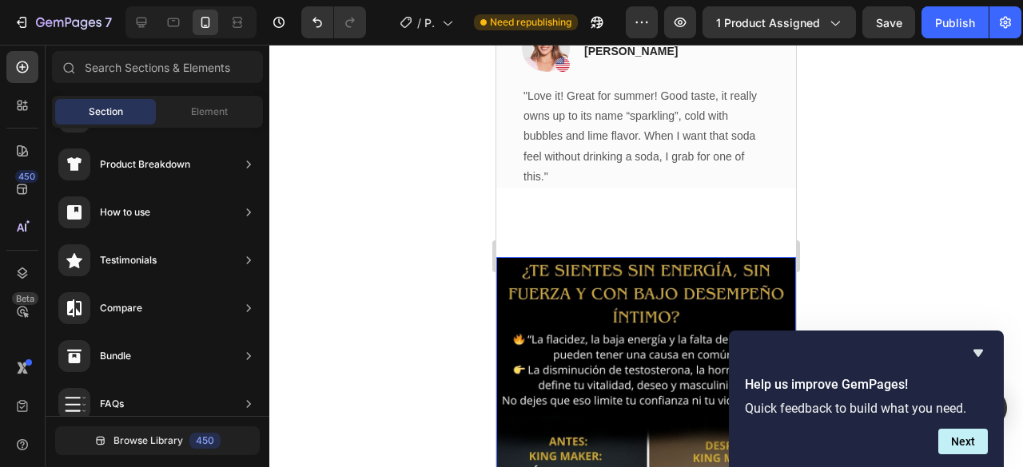
scroll to position [376, 0]
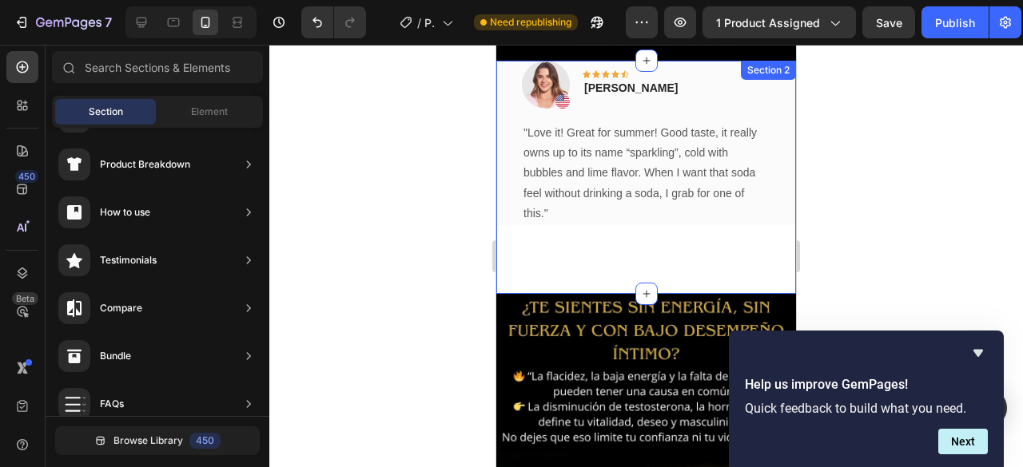
click at [527, 255] on div "Image Icon Icon Icon Icon Icon Row [PERSON_NAME] Text block Row "Love it! Great…" at bounding box center [646, 177] width 300 height 233
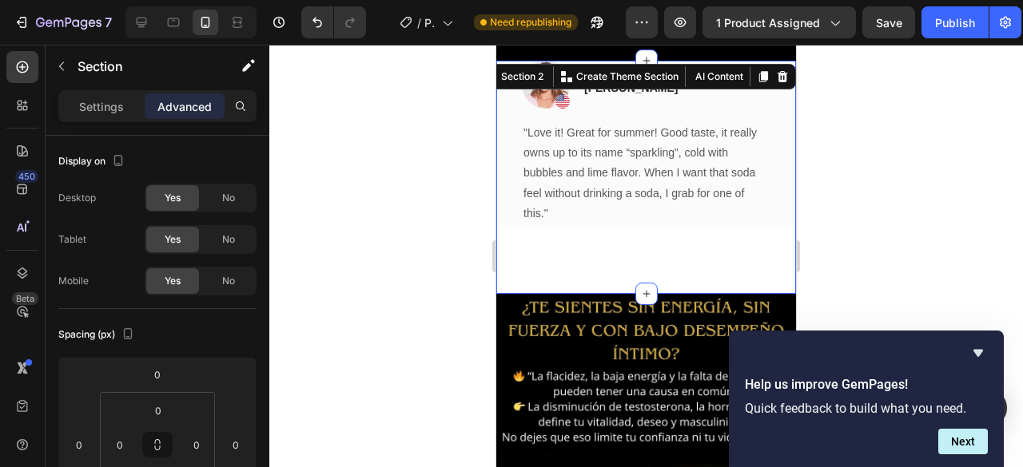
click at [313, 252] on div at bounding box center [645, 256] width 753 height 423
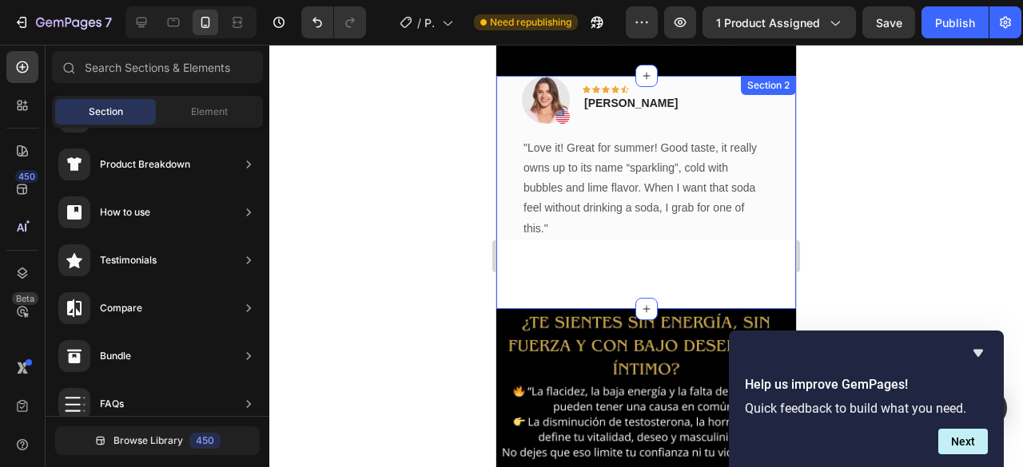
click at [566, 266] on div "Image Icon Icon Icon Icon Icon Row [PERSON_NAME] Text block Row "Love it! Great…" at bounding box center [646, 192] width 300 height 233
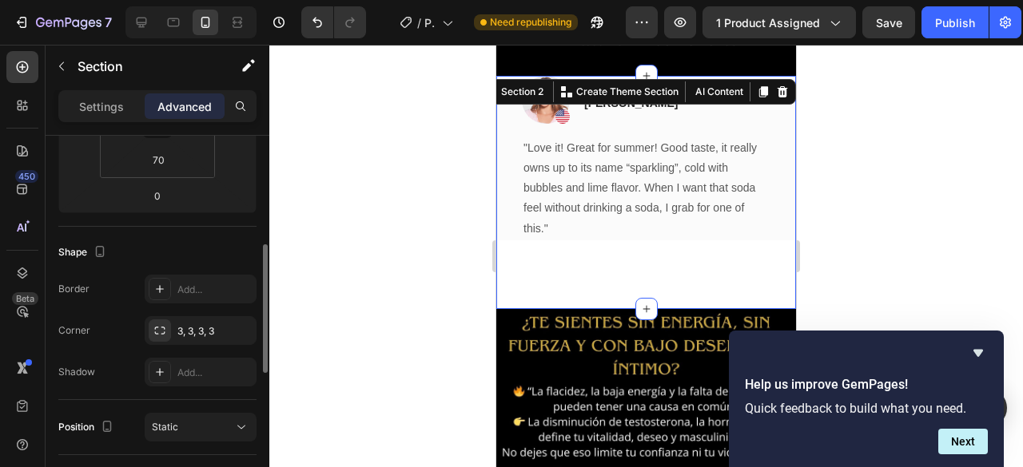
scroll to position [240, 0]
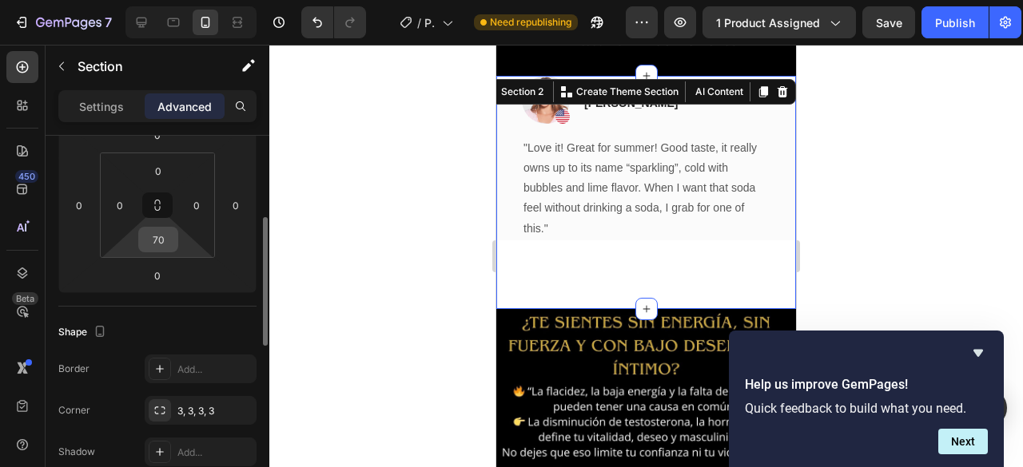
click at [161, 244] on input "70" at bounding box center [158, 240] width 32 height 24
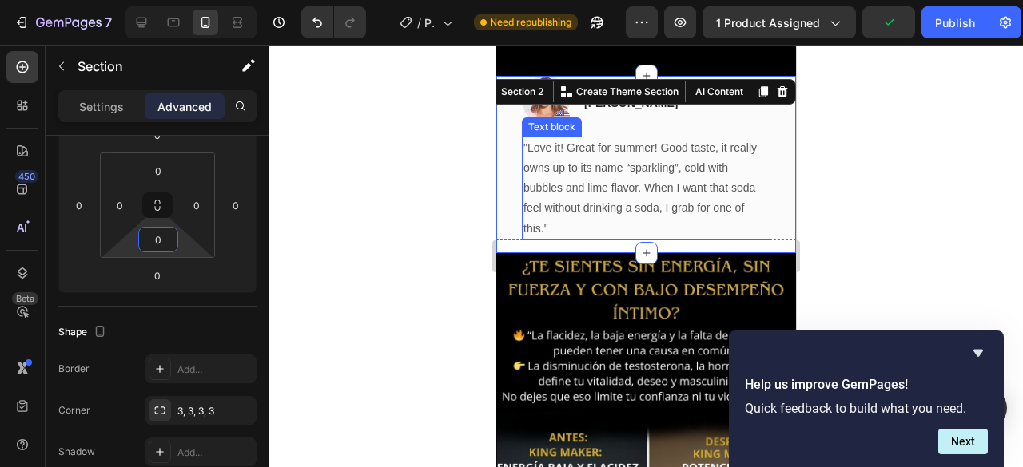
type input "0"
click at [360, 280] on div at bounding box center [645, 256] width 753 height 423
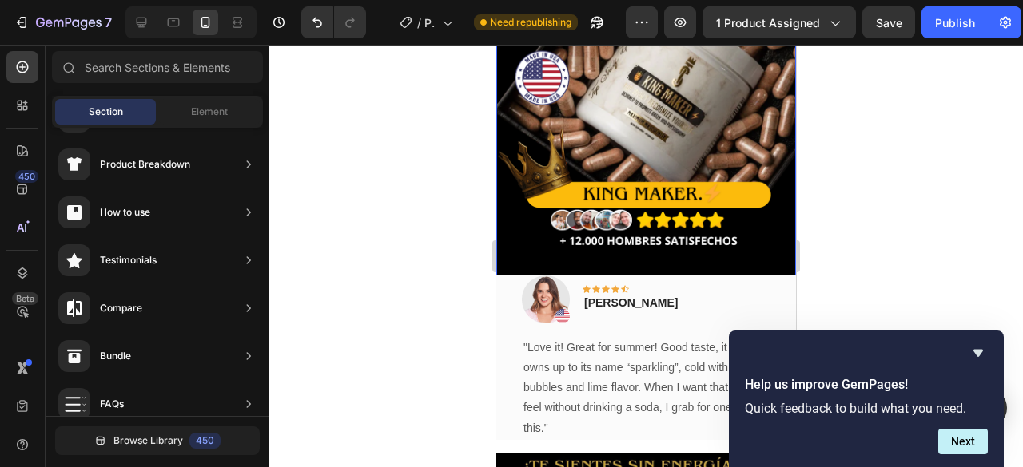
scroll to position [217, 0]
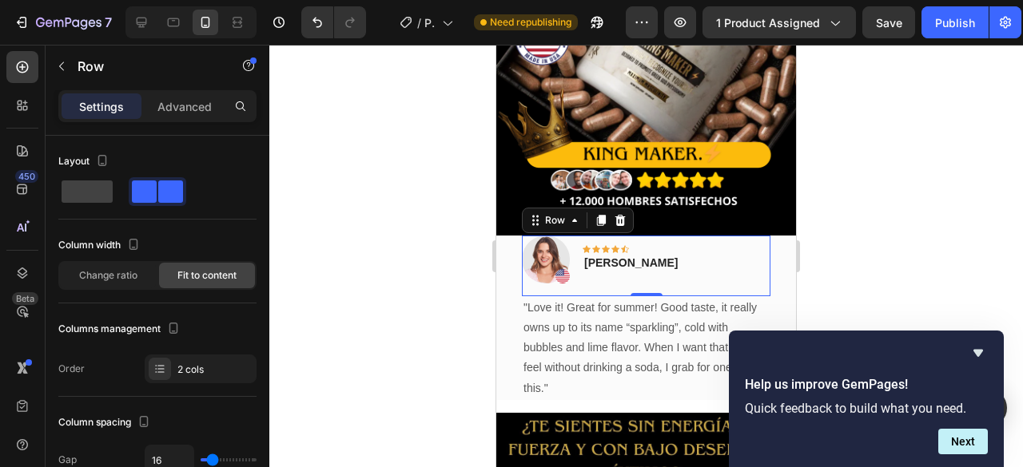
click at [720, 242] on div "Image Icon Icon Icon Icon Icon Row [PERSON_NAME] Text block Row 0" at bounding box center [646, 266] width 248 height 61
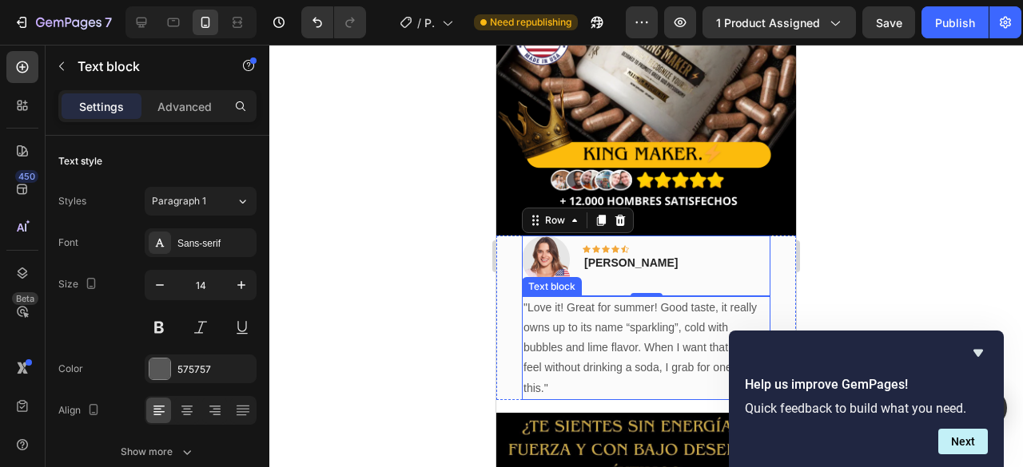
click at [632, 317] on p ""Love it! Great for summer! Good taste, it really owns up to its name “sparklin…" at bounding box center [645, 348] width 245 height 101
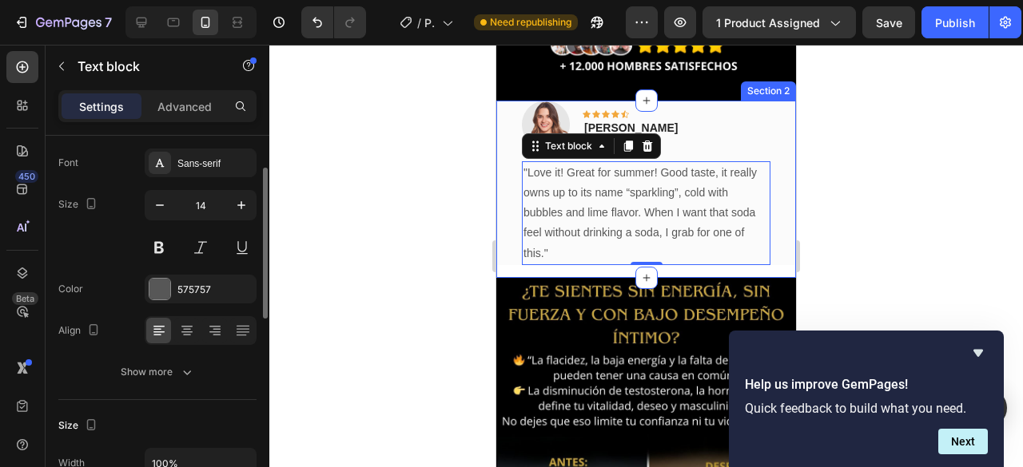
scroll to position [376, 0]
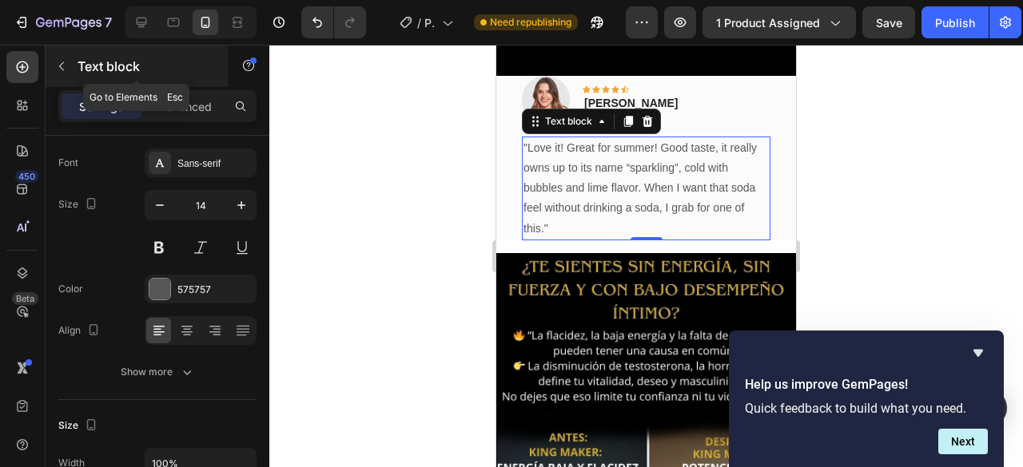
click at [62, 68] on icon "button" at bounding box center [61, 66] width 13 height 13
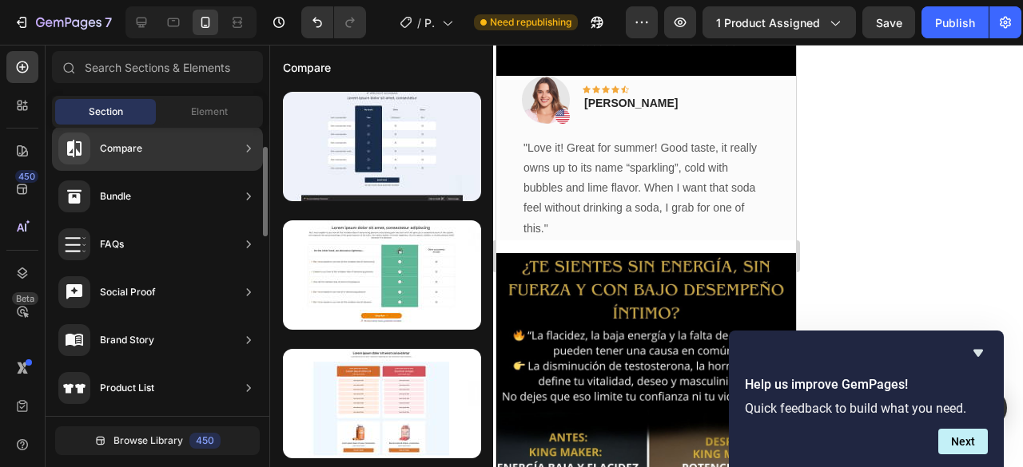
scroll to position [238, 0]
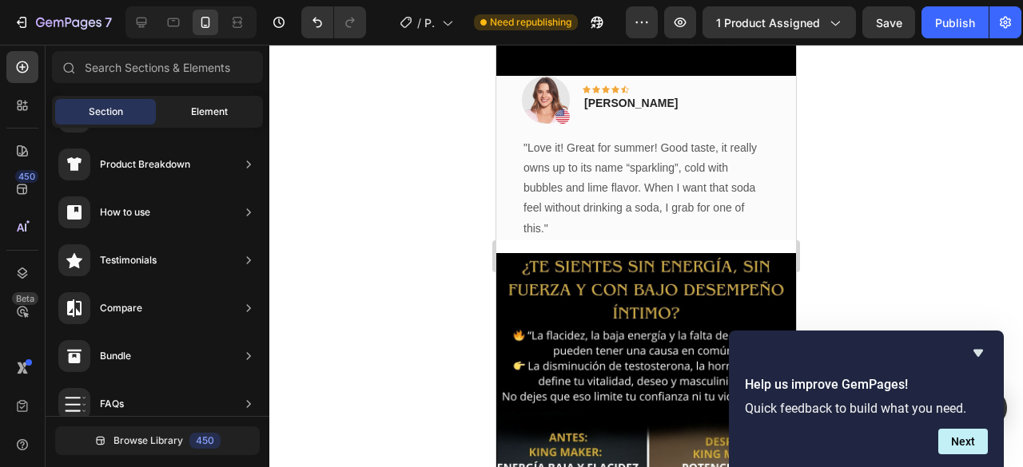
click at [197, 109] on span "Element" at bounding box center [209, 112] width 37 height 14
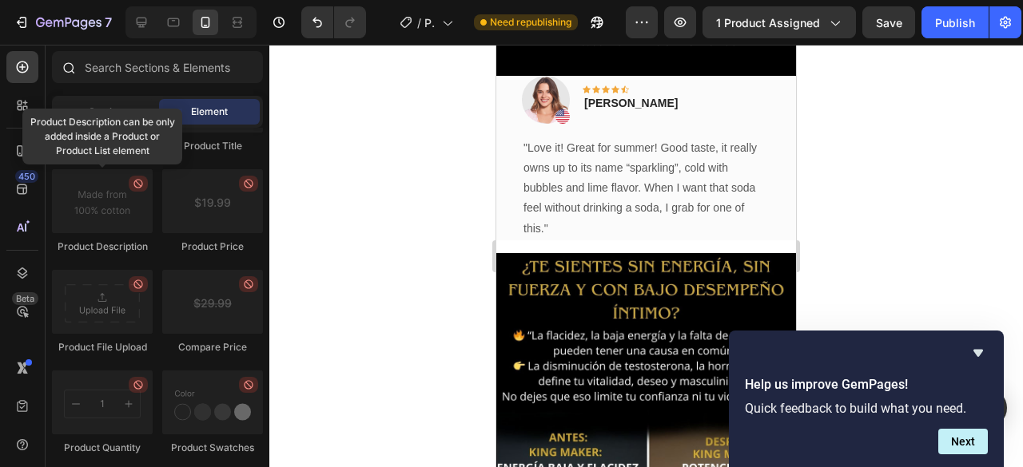
click at [106, 87] on div at bounding box center [158, 70] width 224 height 38
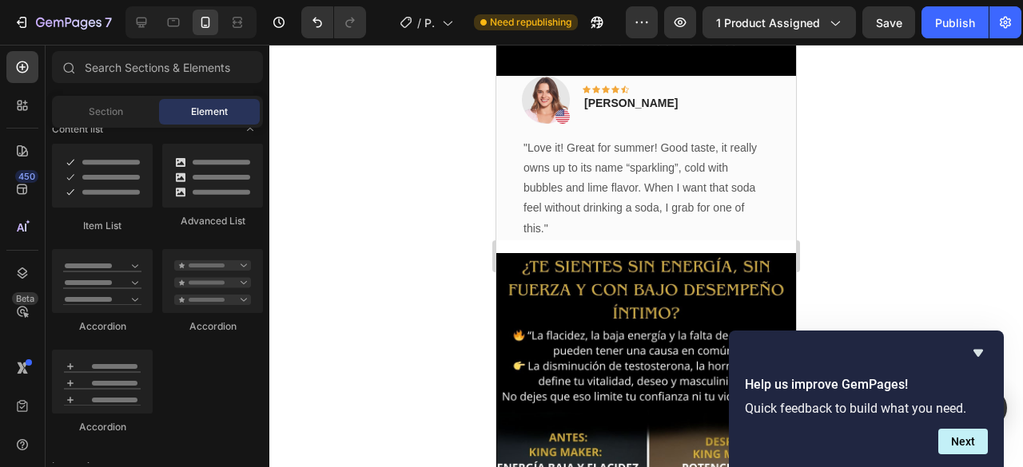
scroll to position [1518, 0]
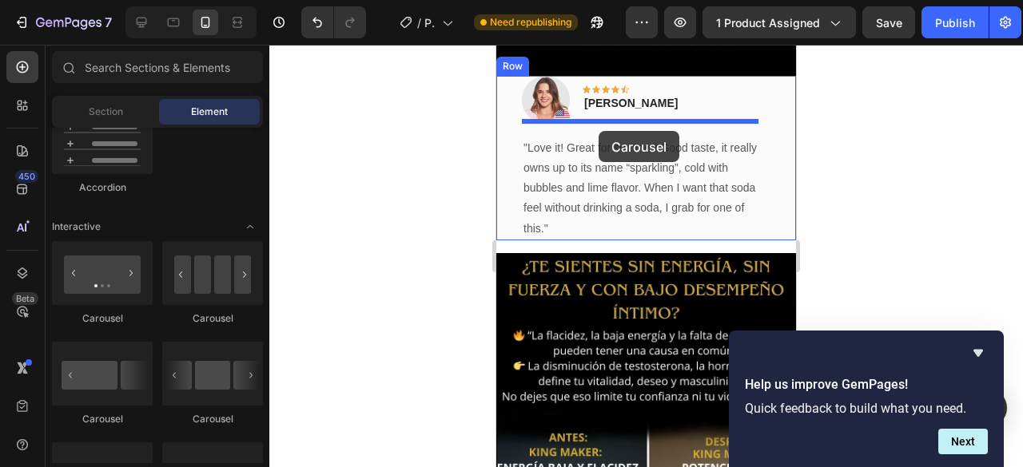
drag, startPoint x: 714, startPoint y: 324, endPoint x: 598, endPoint y: 131, distance: 224.7
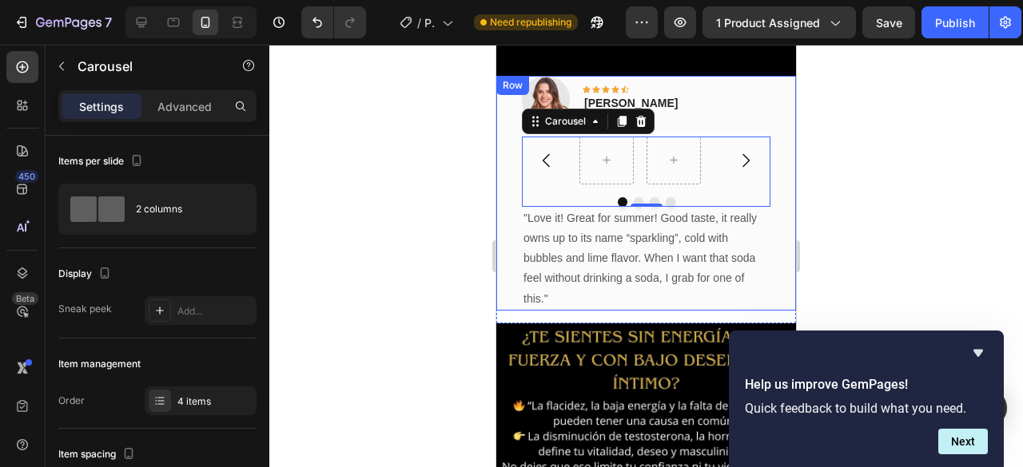
click at [332, 207] on div at bounding box center [645, 256] width 753 height 423
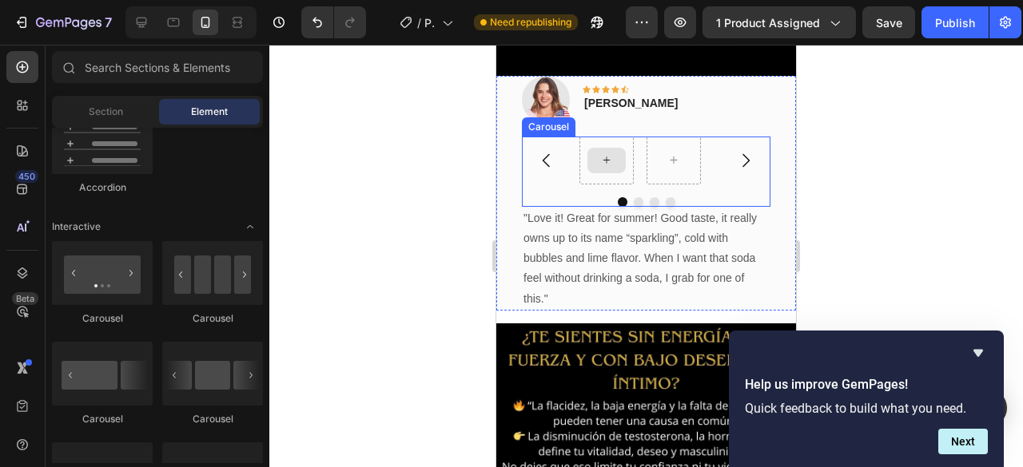
click at [606, 153] on icon at bounding box center [606, 160] width 13 height 14
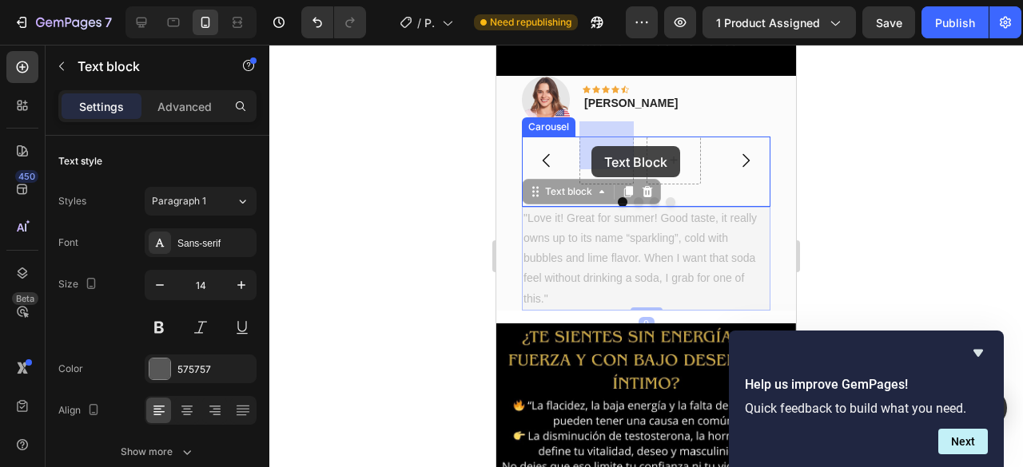
drag, startPoint x: 591, startPoint y: 246, endPoint x: 591, endPoint y: 144, distance: 102.3
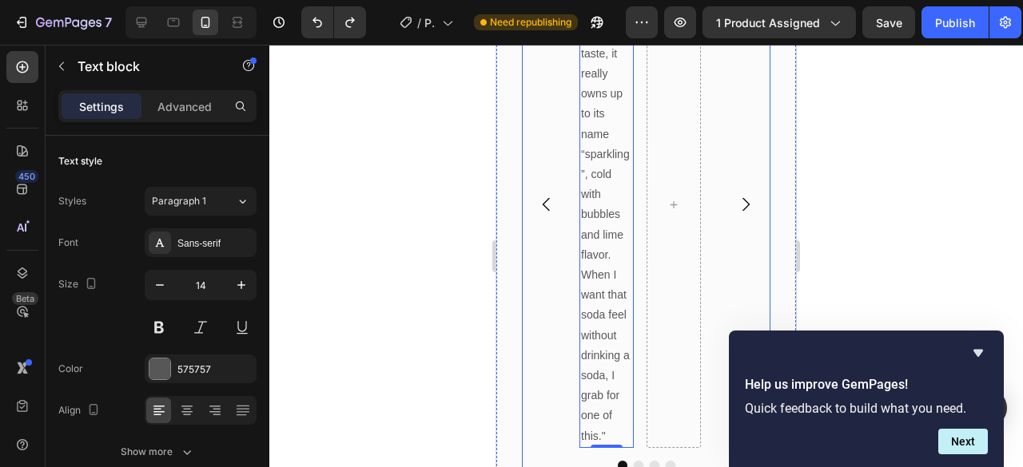
scroll to position [316, 0]
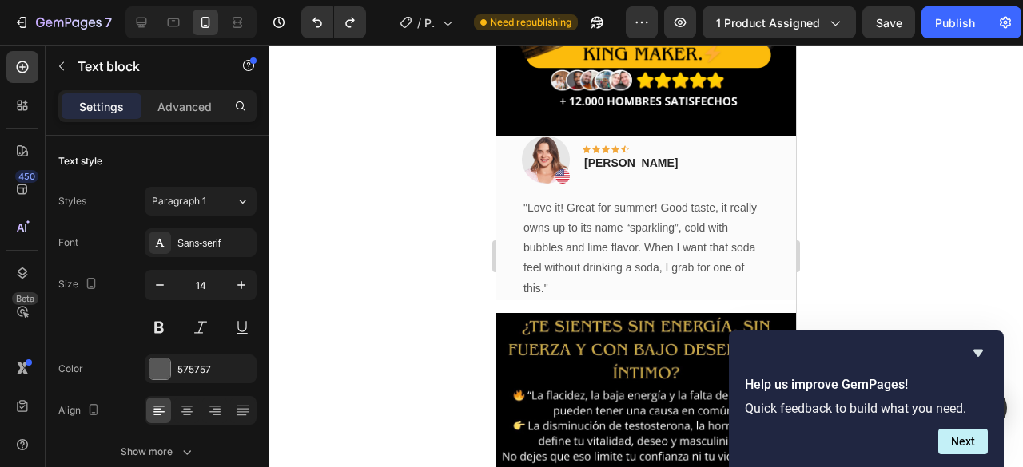
click at [598, 224] on p ""Love it! Great for summer! Good taste, it really owns up to its name “sparklin…" at bounding box center [645, 248] width 245 height 101
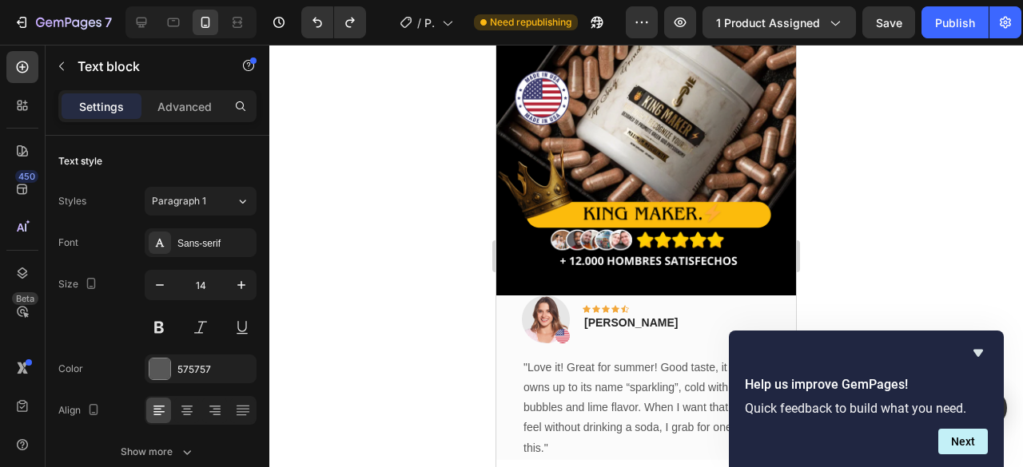
click at [981, 272] on div at bounding box center [645, 256] width 753 height 423
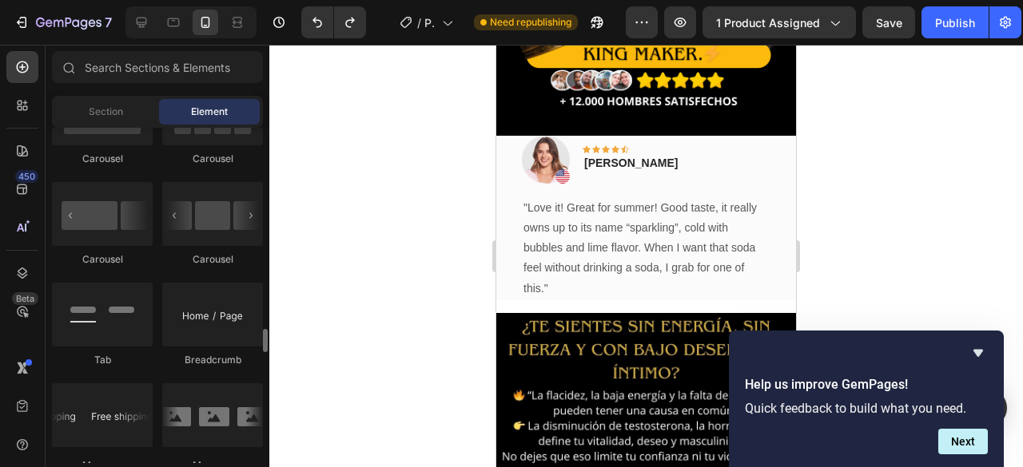
scroll to position [1758, 0]
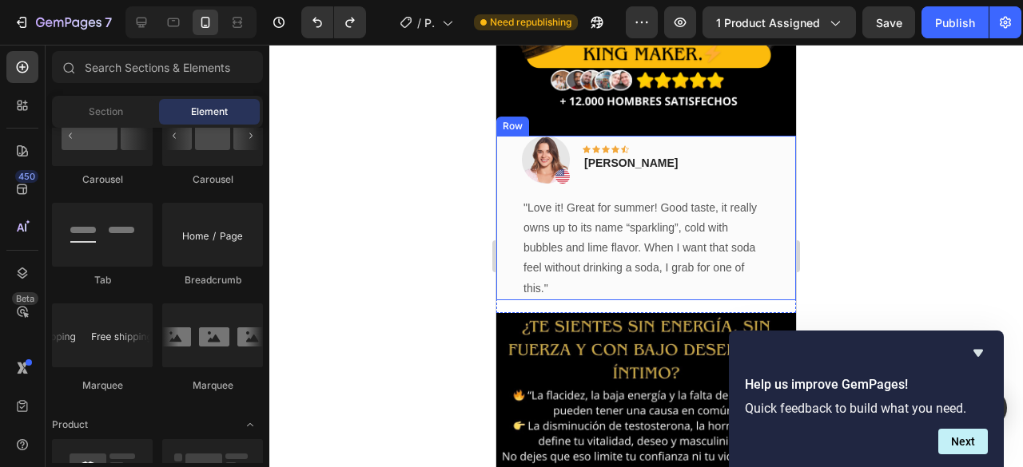
click at [509, 197] on div "Image Icon Icon Icon Icon Icon Row [PERSON_NAME] Text block Row "Love it! Great…" at bounding box center [646, 218] width 300 height 165
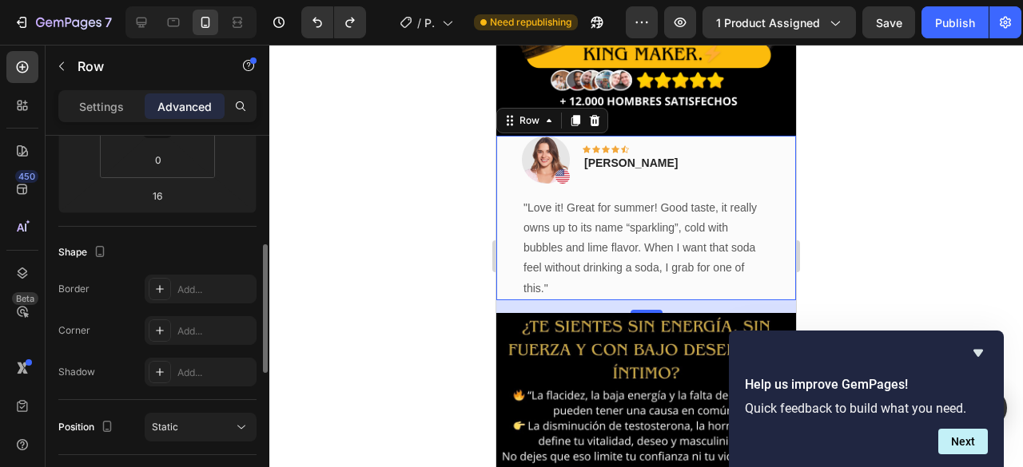
scroll to position [160, 0]
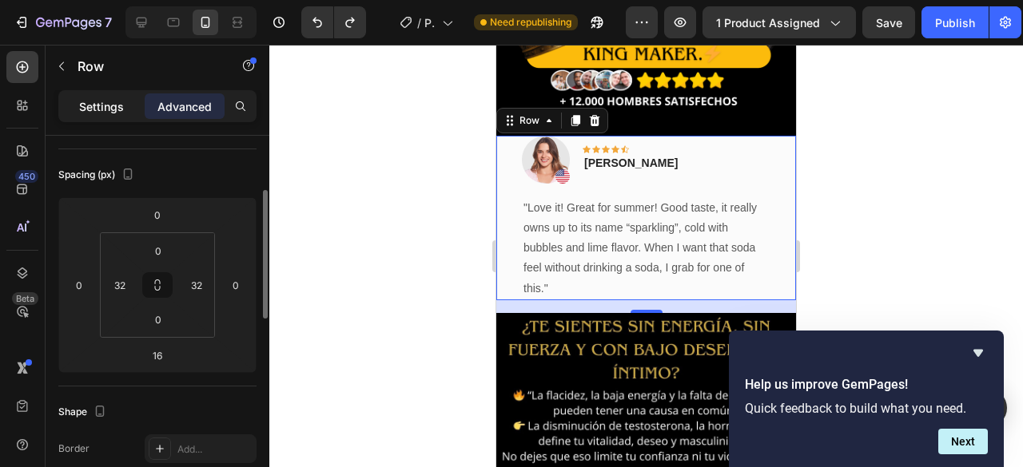
click at [96, 93] on div "Settings" at bounding box center [102, 106] width 80 height 26
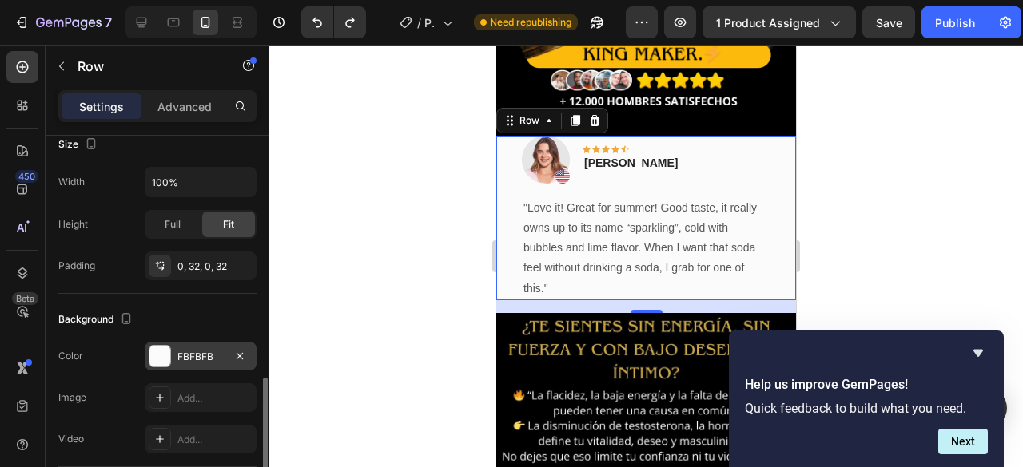
scroll to position [399, 0]
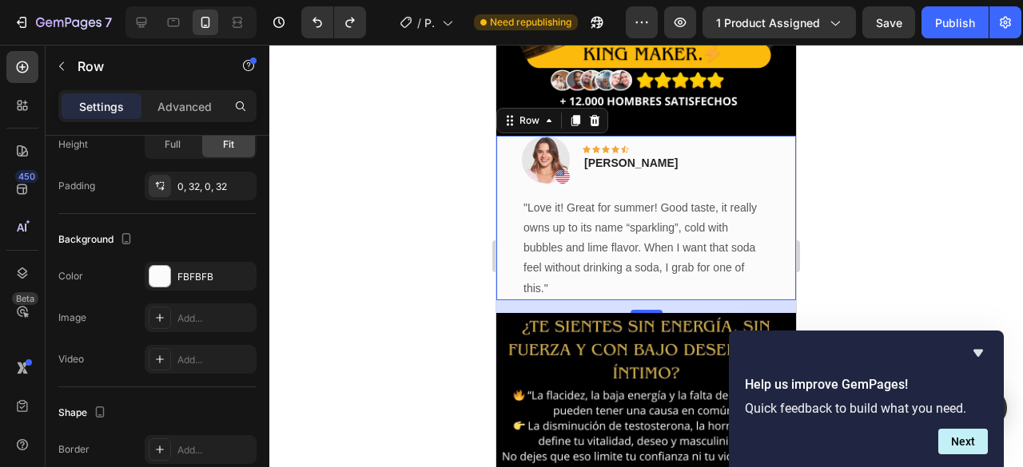
click at [420, 252] on div at bounding box center [645, 256] width 753 height 423
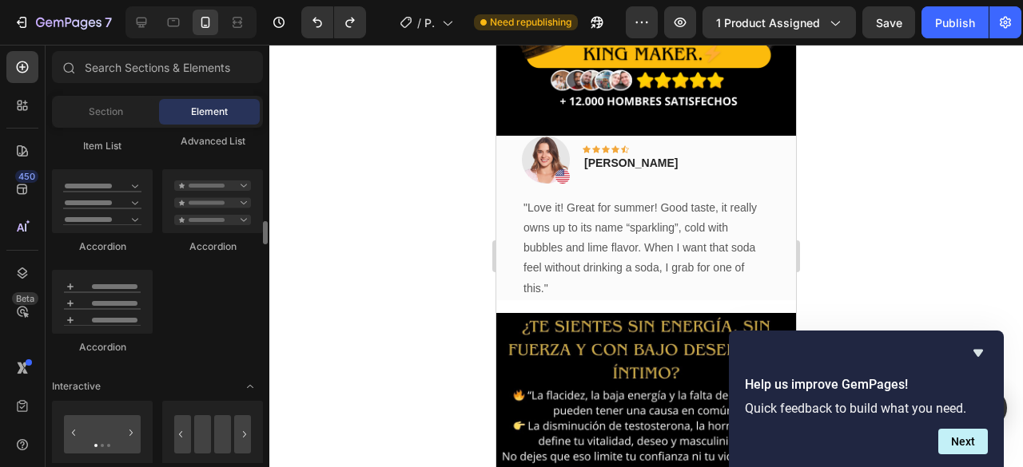
scroll to position [1198, 0]
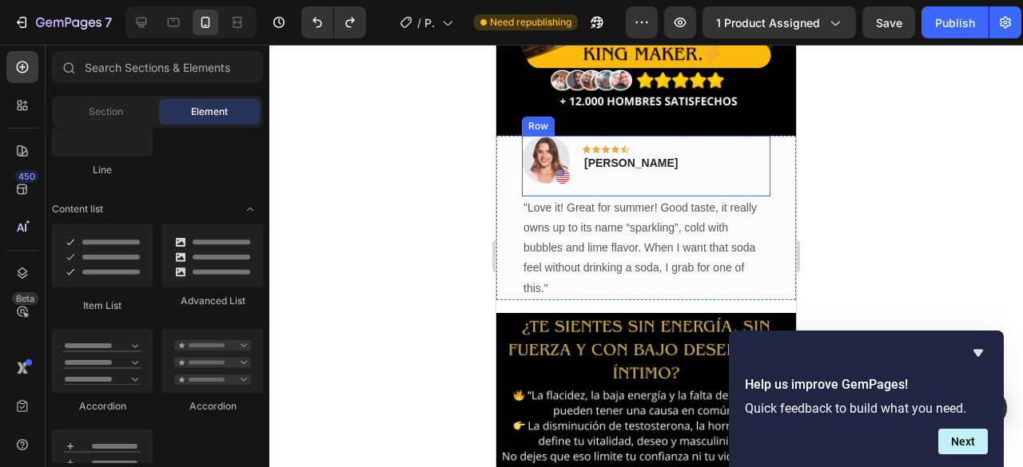
click at [729, 165] on div "Image Icon Icon Icon Icon Icon Row [PERSON_NAME] Text block Row" at bounding box center [646, 166] width 248 height 61
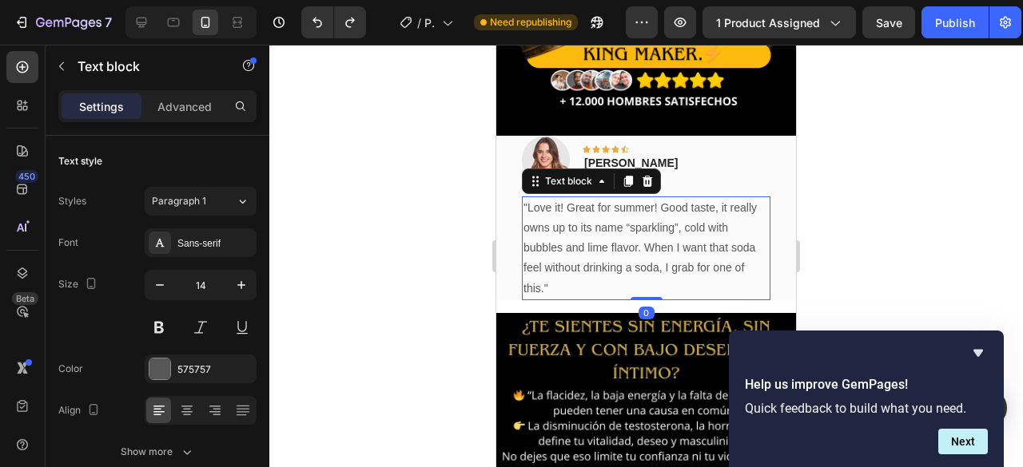
click at [690, 240] on p ""Love it! Great for summer! Good taste, it really owns up to its name “sparklin…" at bounding box center [645, 248] width 245 height 101
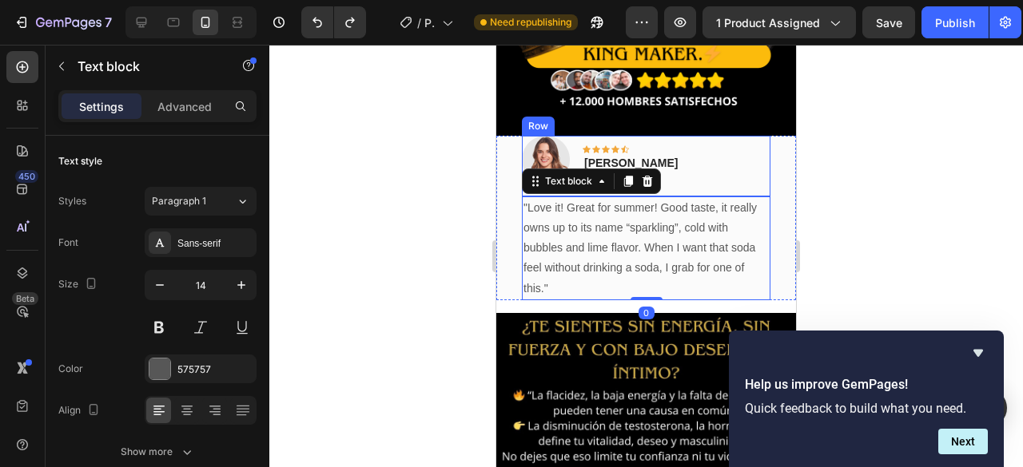
click at [713, 146] on div "Image Icon Icon Icon Icon Icon Row [PERSON_NAME] Text block Row" at bounding box center [646, 166] width 248 height 61
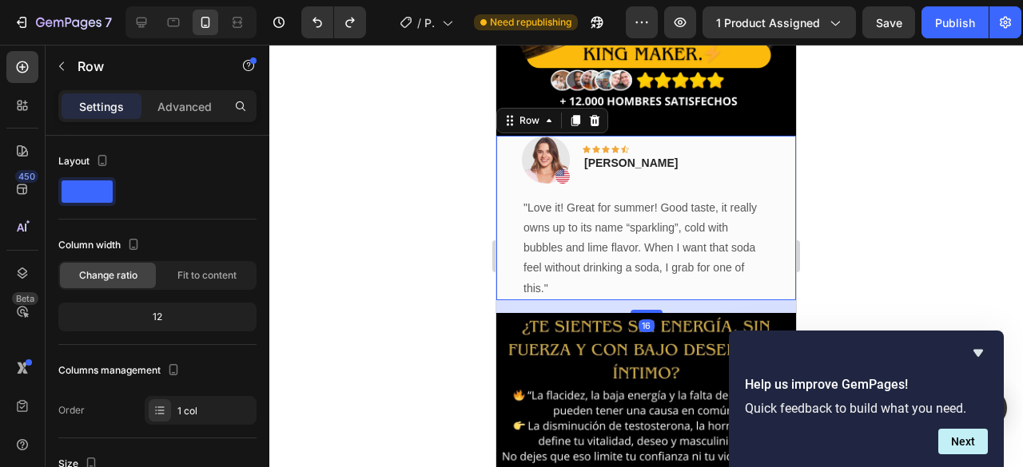
scroll to position [399, 0]
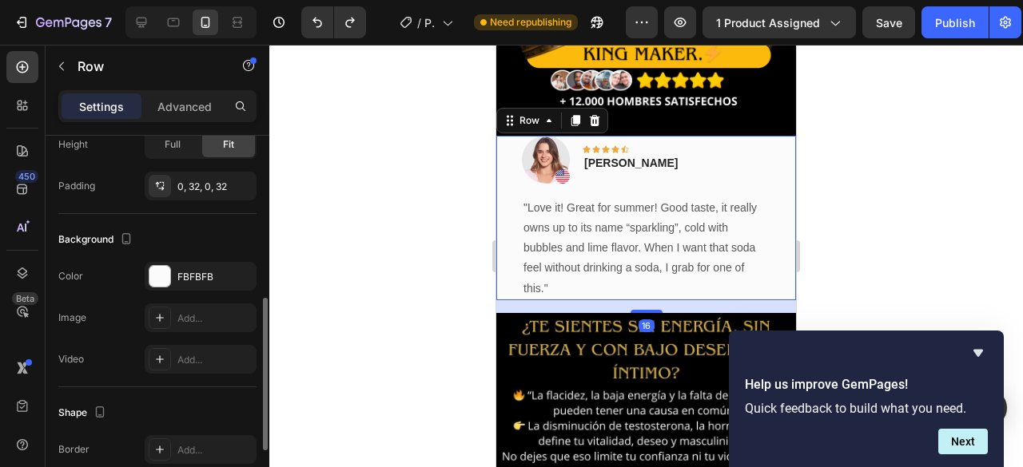
click at [773, 141] on div "Image Icon Icon Icon Icon Icon Row [PERSON_NAME] Text block Row "Love it! Great…" at bounding box center [646, 218] width 300 height 165
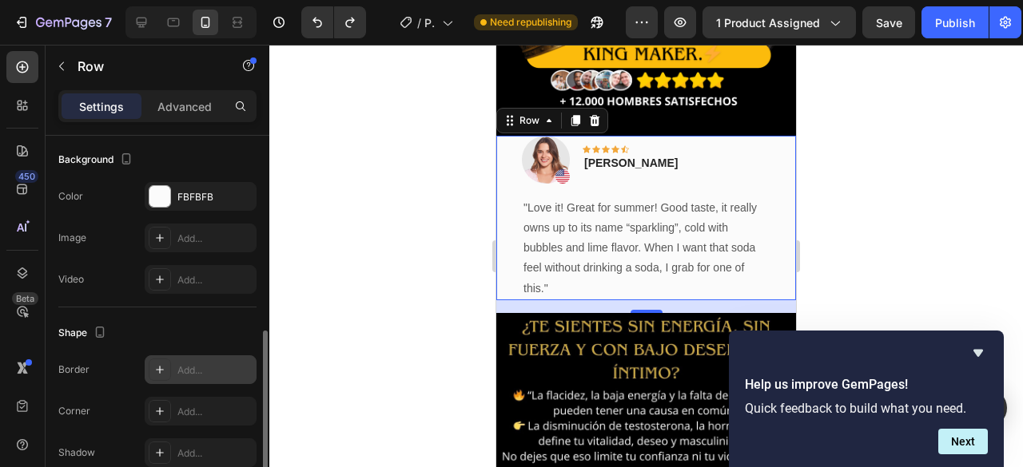
click at [194, 364] on div "Add..." at bounding box center [214, 371] width 75 height 14
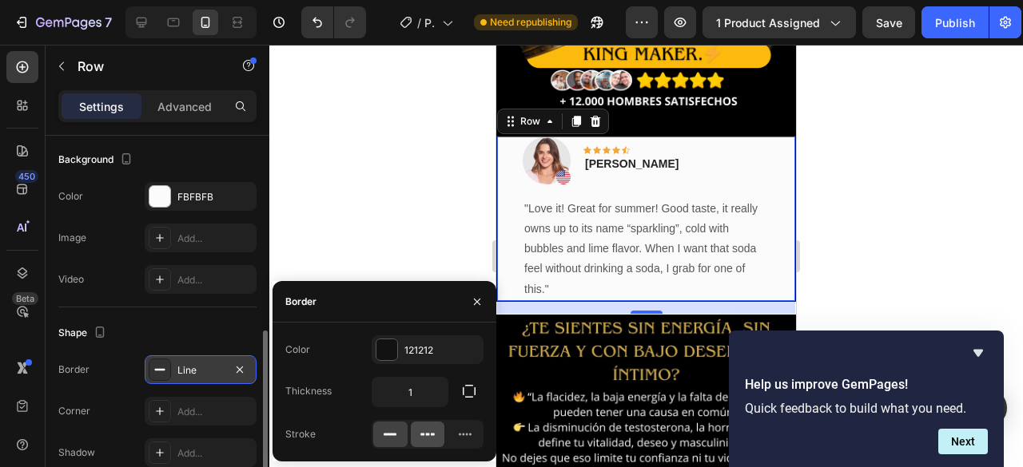
click at [422, 430] on icon at bounding box center [427, 435] width 16 height 16
click at [455, 427] on div at bounding box center [464, 435] width 34 height 26
click at [435, 431] on div at bounding box center [428, 435] width 34 height 26
click at [395, 437] on icon at bounding box center [390, 435] width 16 height 16
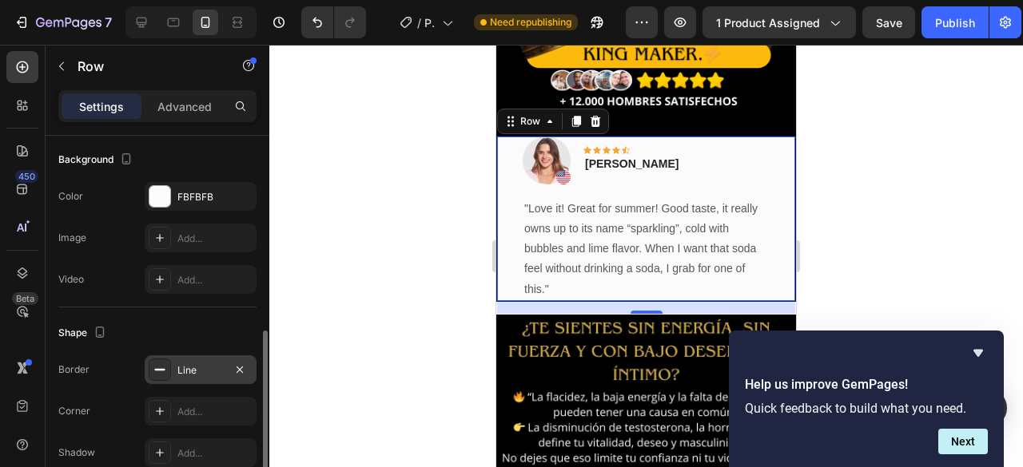
click at [372, 228] on div at bounding box center [645, 256] width 753 height 423
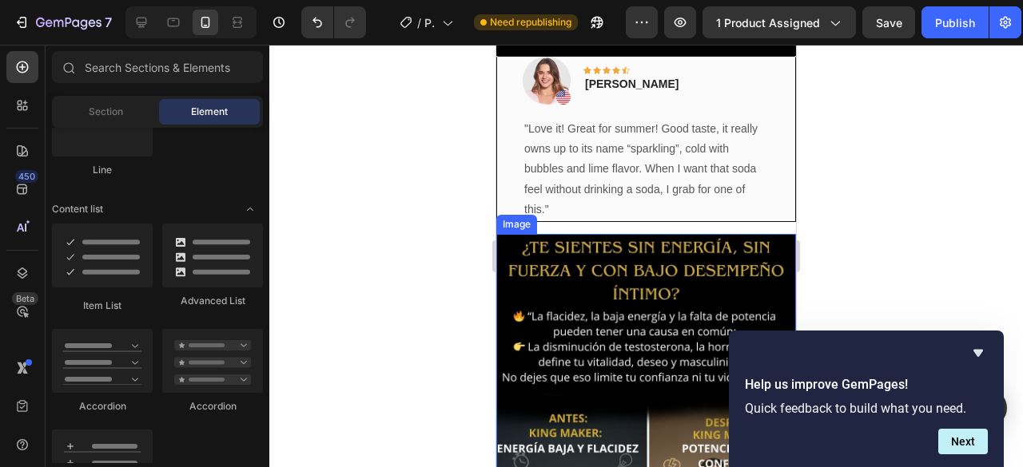
scroll to position [320, 0]
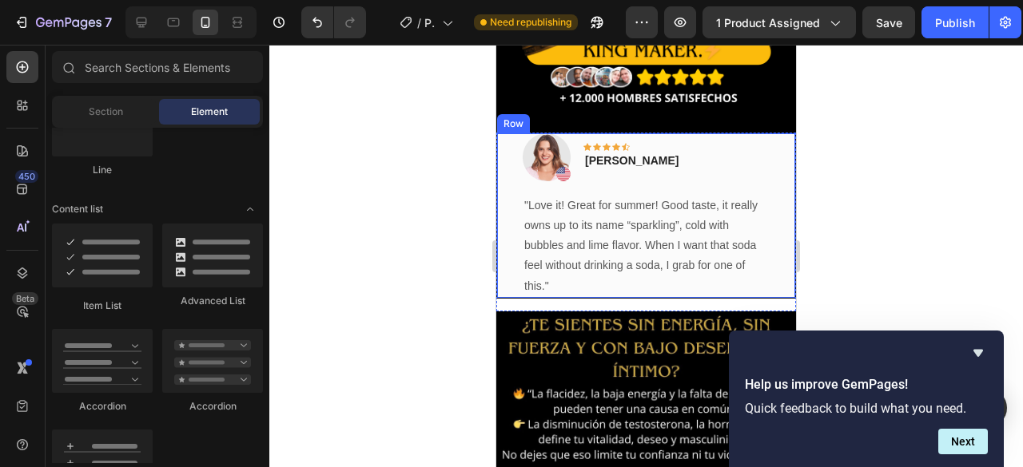
click at [768, 133] on div "Image Icon Icon Icon Icon Icon Row [PERSON_NAME] Text block Row "Love it! Great…" at bounding box center [646, 216] width 300 height 166
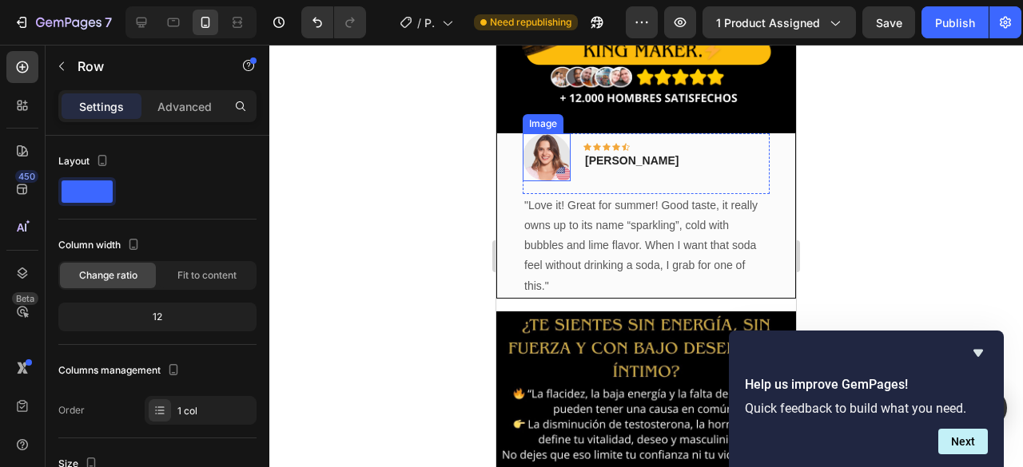
click at [558, 145] on img at bounding box center [547, 157] width 48 height 48
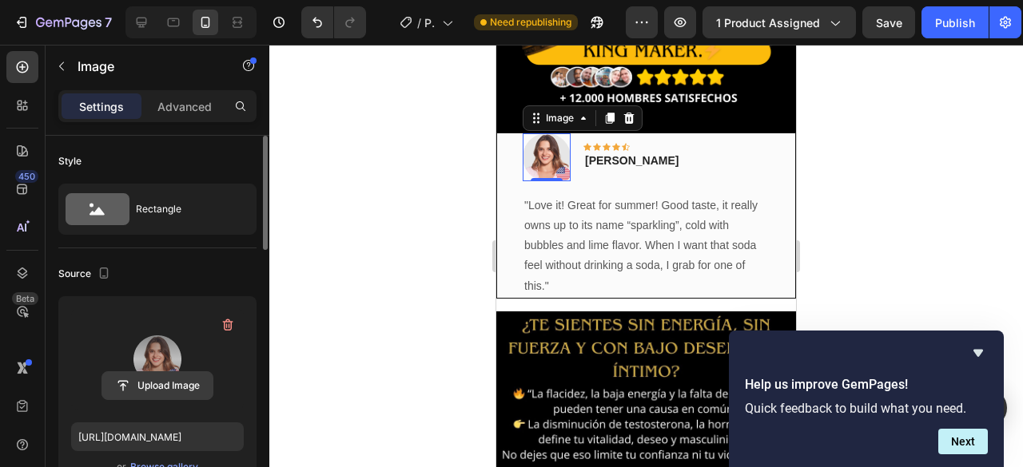
click at [168, 392] on input "file" at bounding box center [157, 385] width 110 height 27
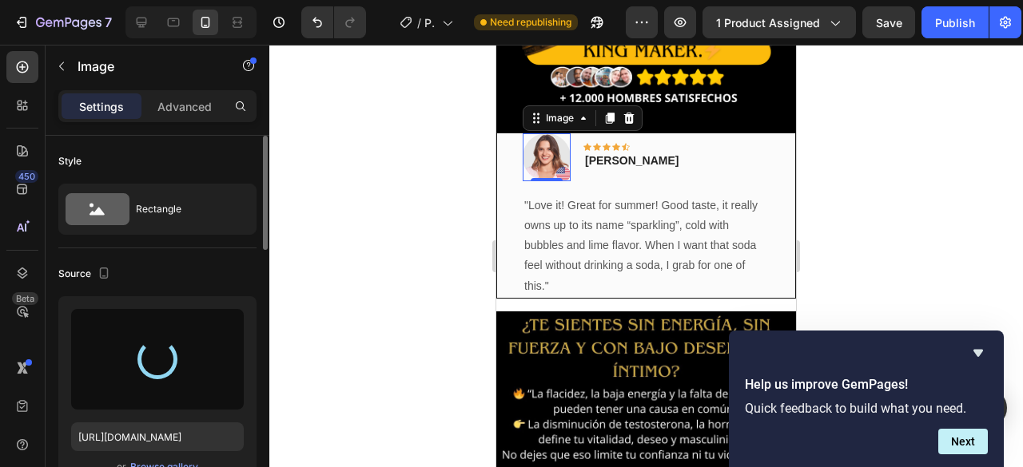
type input "[URL][DOMAIN_NAME]"
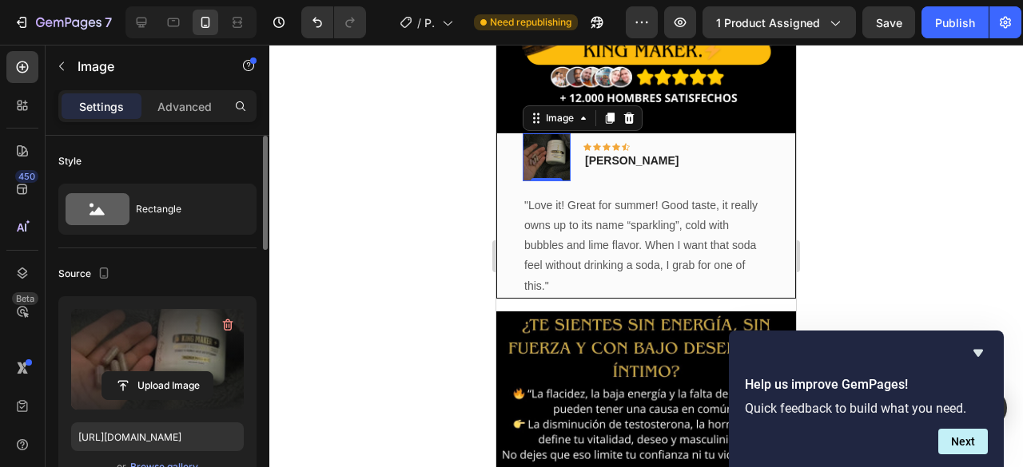
click at [435, 189] on div at bounding box center [645, 256] width 753 height 423
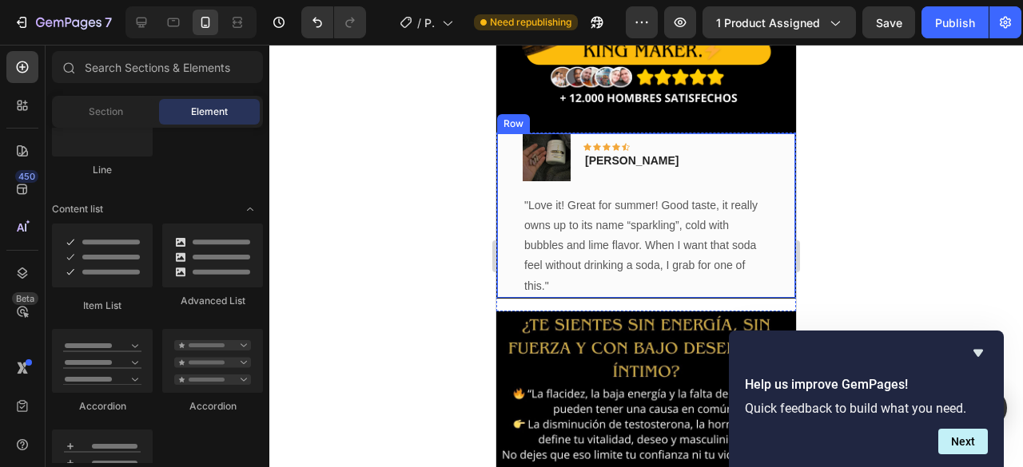
click at [513, 204] on div "Image Icon Icon Icon Icon Icon Row [PERSON_NAME] Text block Row "Love it! Great…" at bounding box center [646, 216] width 300 height 166
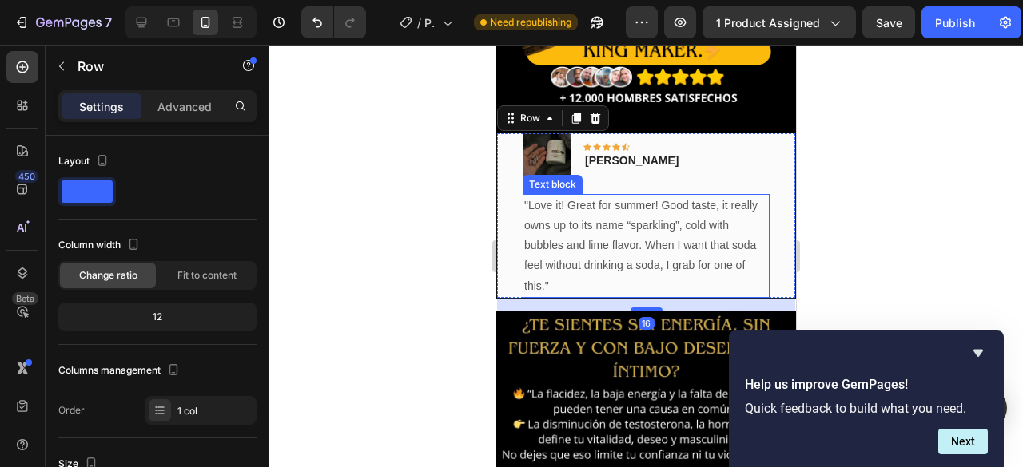
click at [668, 221] on p ""Love it! Great for summer! Good taste, it really owns up to its name “sparklin…" at bounding box center [646, 246] width 244 height 101
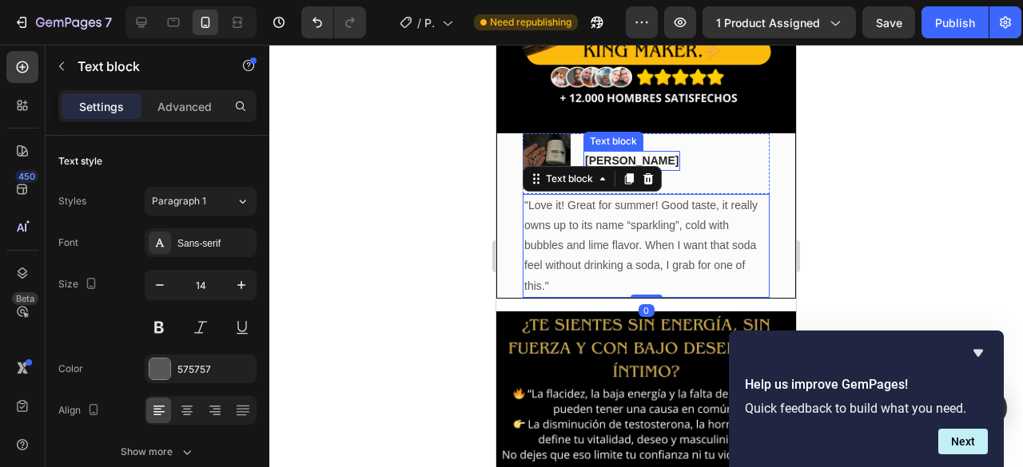
click at [622, 153] on p "[PERSON_NAME]" at bounding box center [631, 161] width 93 height 17
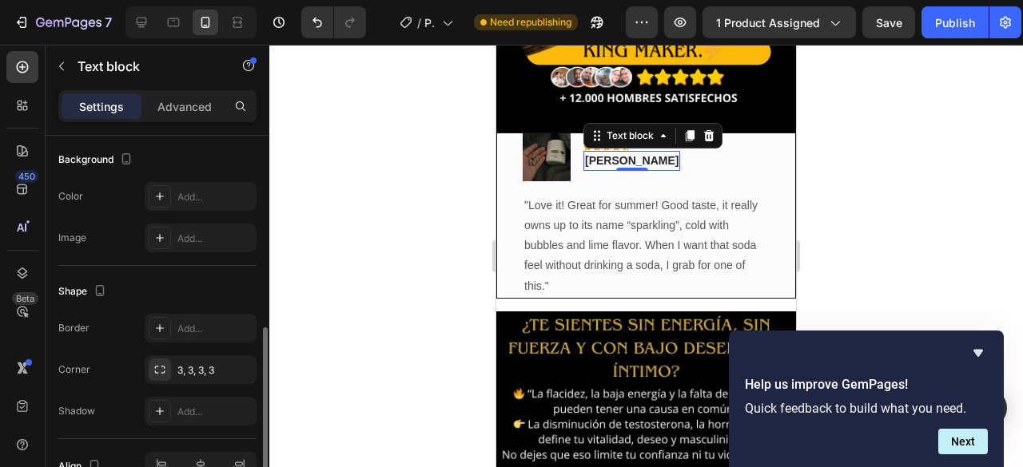
click at [622, 153] on p "[PERSON_NAME]" at bounding box center [631, 161] width 93 height 17
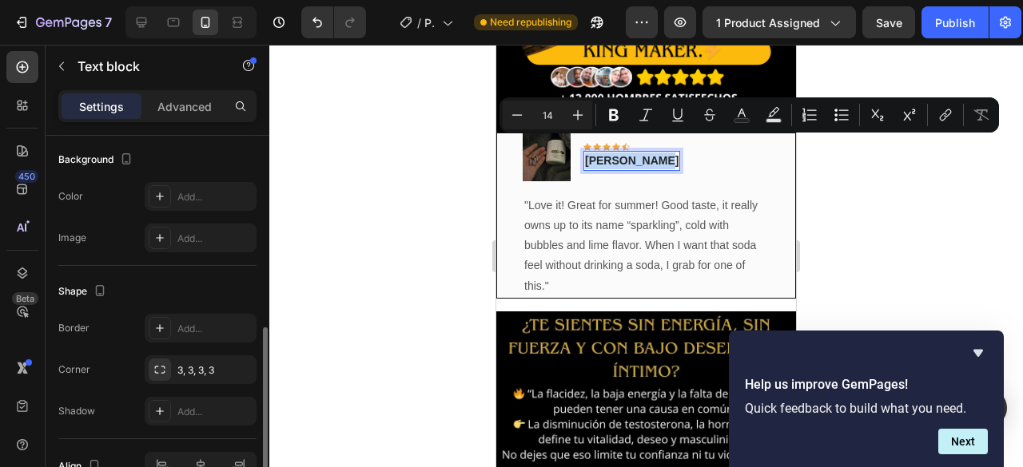
click at [622, 153] on p "[PERSON_NAME]" at bounding box center [631, 161] width 93 height 17
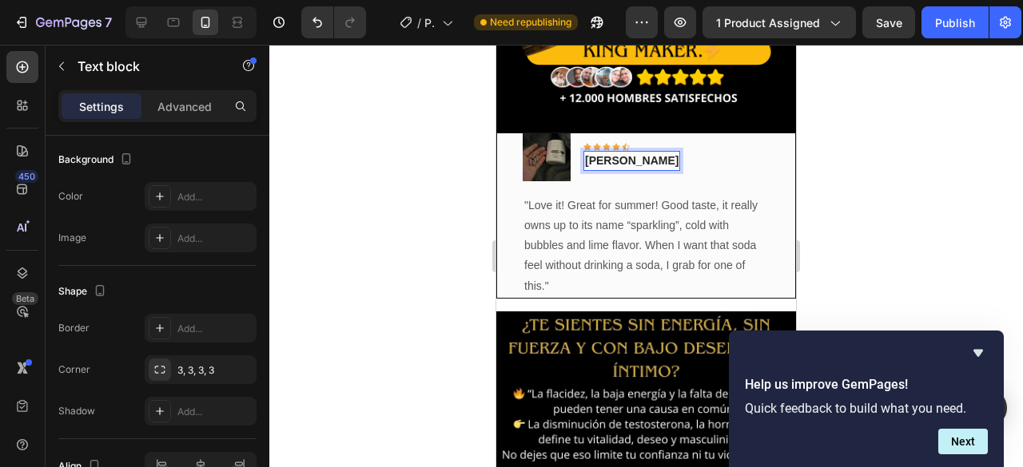
click at [595, 153] on p "[PERSON_NAME]" at bounding box center [631, 161] width 93 height 17
click at [496, 45] on lt-span "[PERSON_NAME]" at bounding box center [496, 45] width 0 height 0
click at [646, 153] on p "[PERSON_NAME]" at bounding box center [631, 161] width 93 height 17
click at [496, 45] on lt-span "[PERSON_NAME]" at bounding box center [496, 45] width 0 height 0
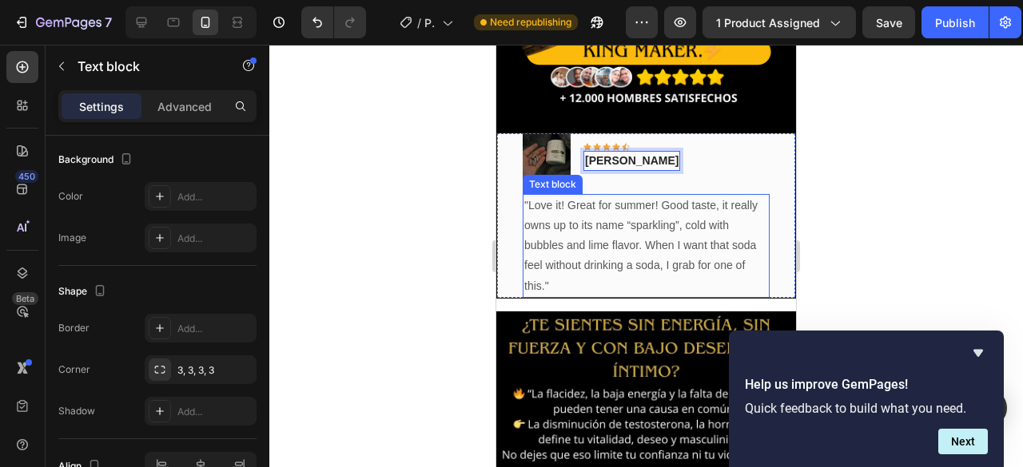
click at [601, 196] on p ""Love it! Great for summer! Good taste, it really owns up to its name “sparklin…" at bounding box center [646, 246] width 244 height 101
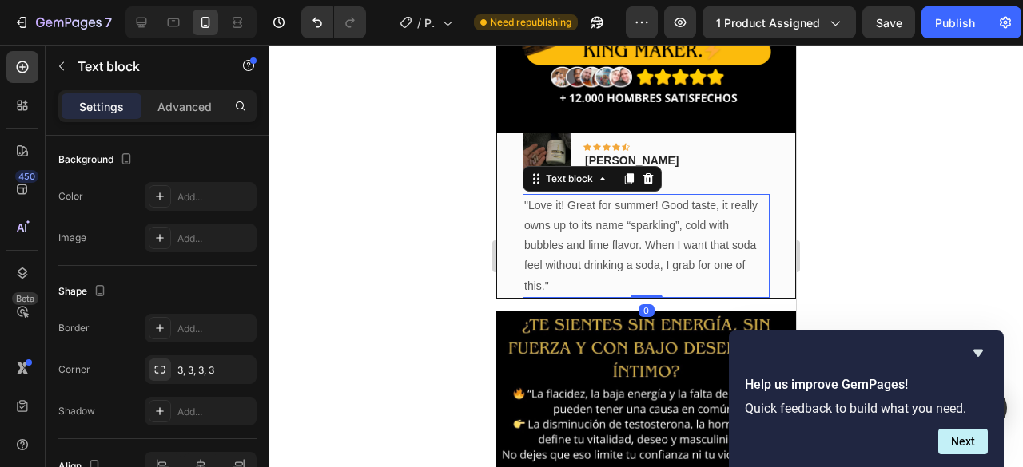
click at [583, 271] on p ""Love it! Great for summer! Good taste, it really owns up to its name “sparklin…" at bounding box center [646, 246] width 244 height 101
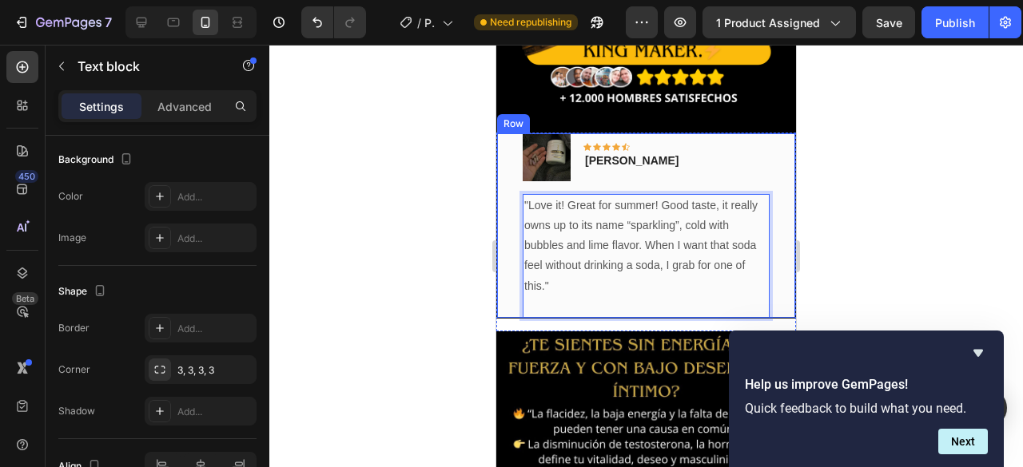
click at [507, 180] on div "Image Icon Icon Icon Icon Icon Row [PERSON_NAME] Text block Row "Love it! Great…" at bounding box center [646, 226] width 300 height 186
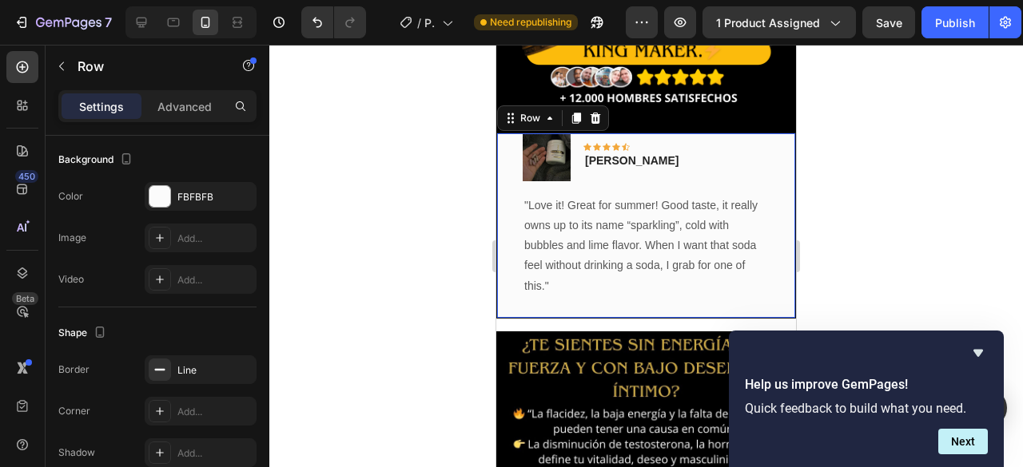
scroll to position [0, 0]
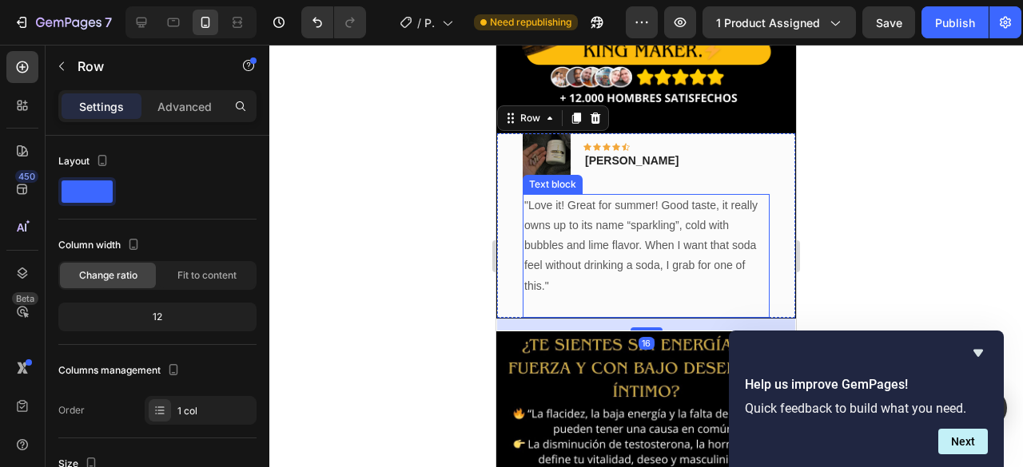
click at [567, 213] on p ""Love it! Great for summer! Good taste, it really owns up to its name “sparklin…" at bounding box center [646, 246] width 244 height 101
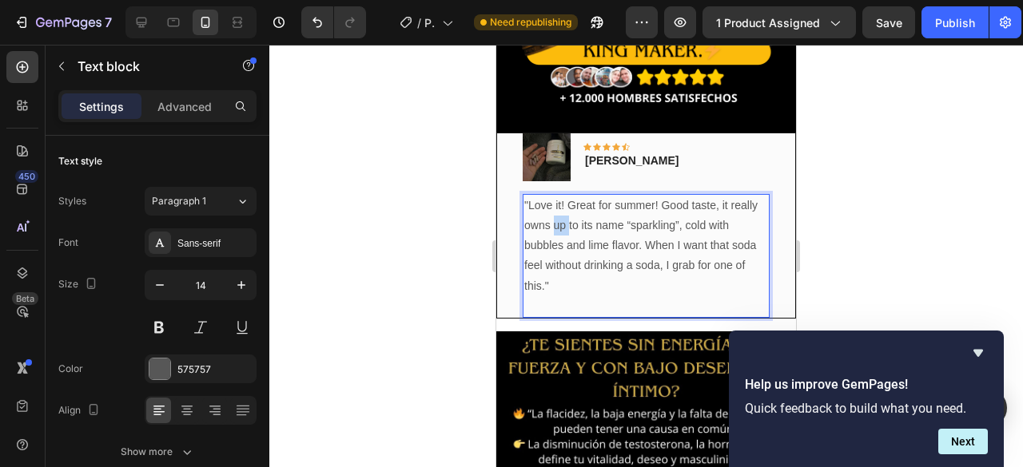
click at [582, 213] on p ""Love it! Great for summer! Good taste, it really owns up to its name “sparklin…" at bounding box center [646, 246] width 244 height 101
click at [586, 279] on p ""Love it! Great for summer! Good taste, it really owns up to its name “sparklin…" at bounding box center [646, 246] width 244 height 101
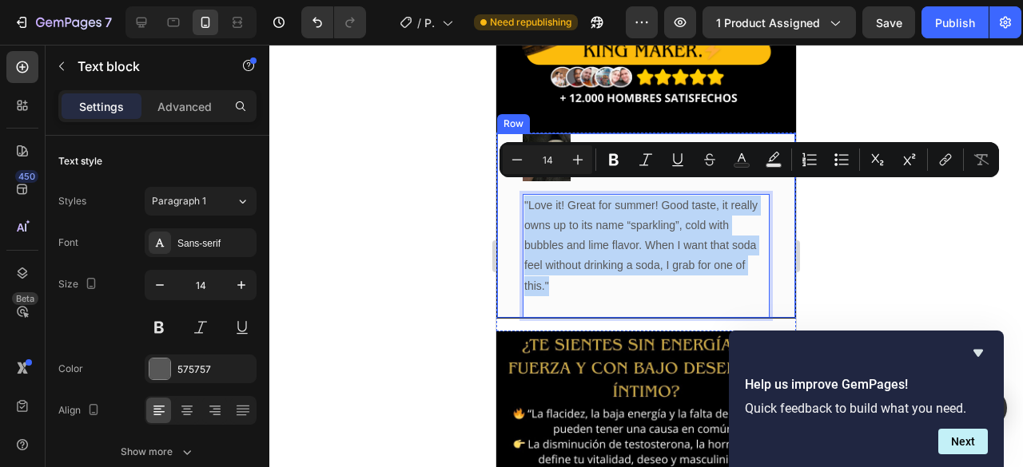
drag, startPoint x: 593, startPoint y: 266, endPoint x: 516, endPoint y: 187, distance: 110.2
click at [516, 187] on div "Image Icon Icon Icon Icon Icon Row [PERSON_NAME] Text block Row "Love it! Great…" at bounding box center [646, 226] width 300 height 186
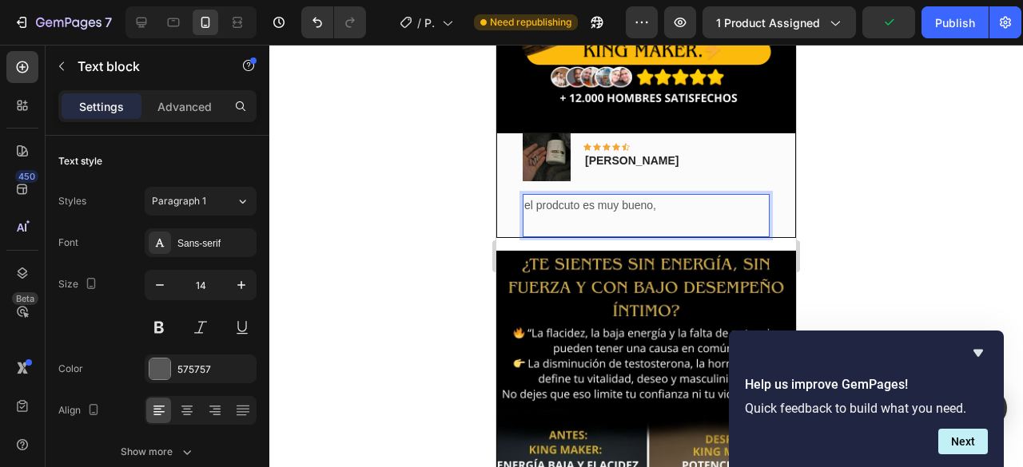
click at [556, 196] on p "el prodcuto es muy bueno," at bounding box center [646, 206] width 244 height 20
click at [496, 45] on lt-span "prod uc to" at bounding box center [496, 45] width 0 height 0
click at [674, 196] on p "el producto es muy bueno," at bounding box center [646, 206] width 244 height 20
click at [680, 196] on p "el producto es muy bueno," at bounding box center [646, 206] width 244 height 20
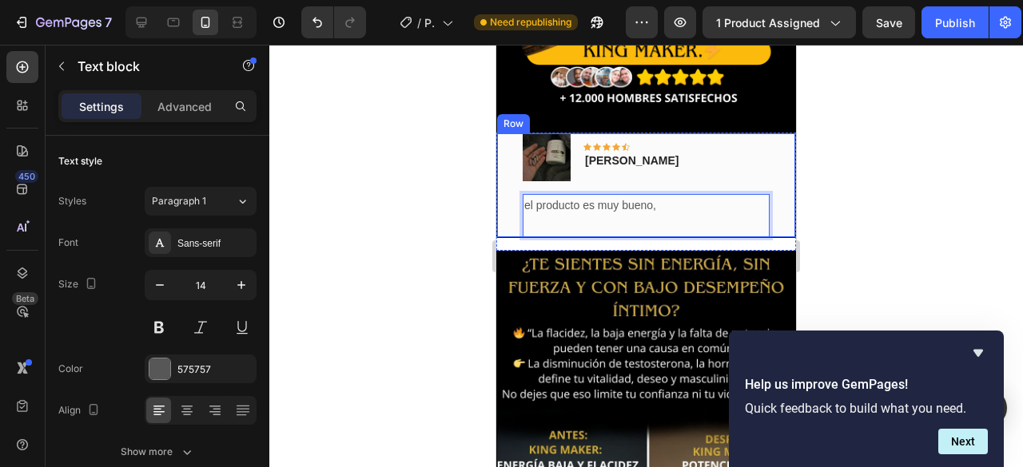
click at [504, 152] on div "Image Icon Icon Icon Icon Icon Row [PERSON_NAME] Text block Row el producto es …" at bounding box center [646, 185] width 300 height 105
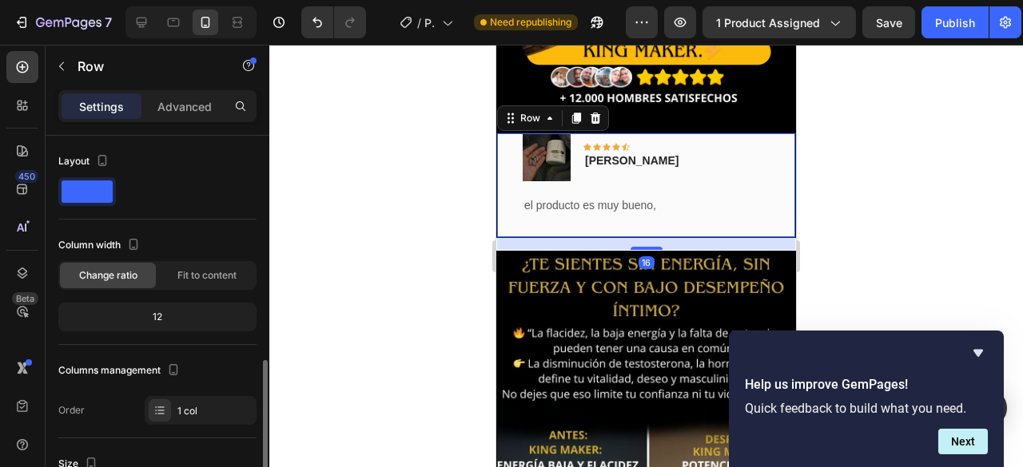
scroll to position [240, 0]
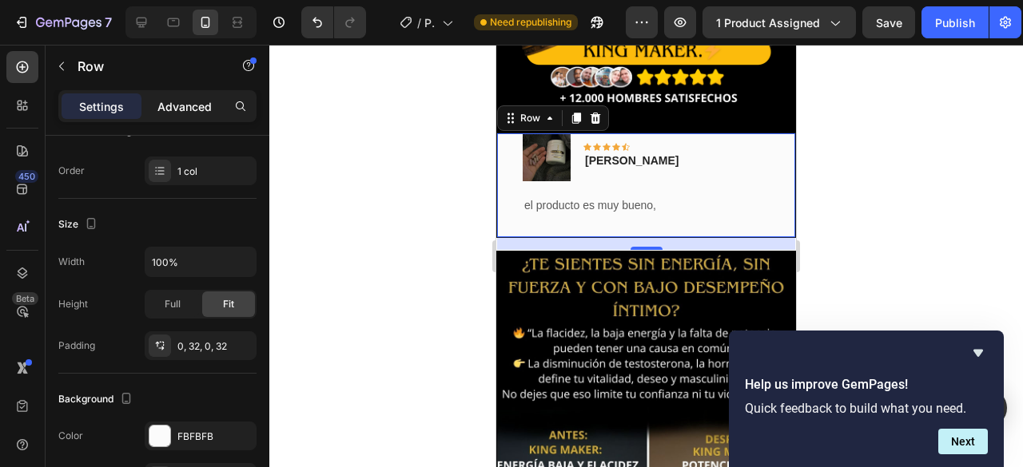
click at [193, 109] on p "Advanced" at bounding box center [184, 106] width 54 height 17
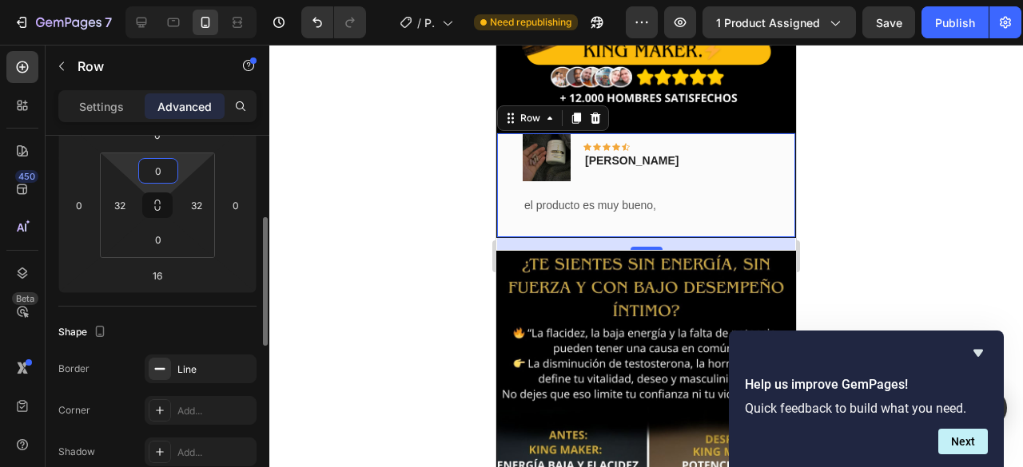
click at [163, 178] on input "0" at bounding box center [158, 171] width 32 height 24
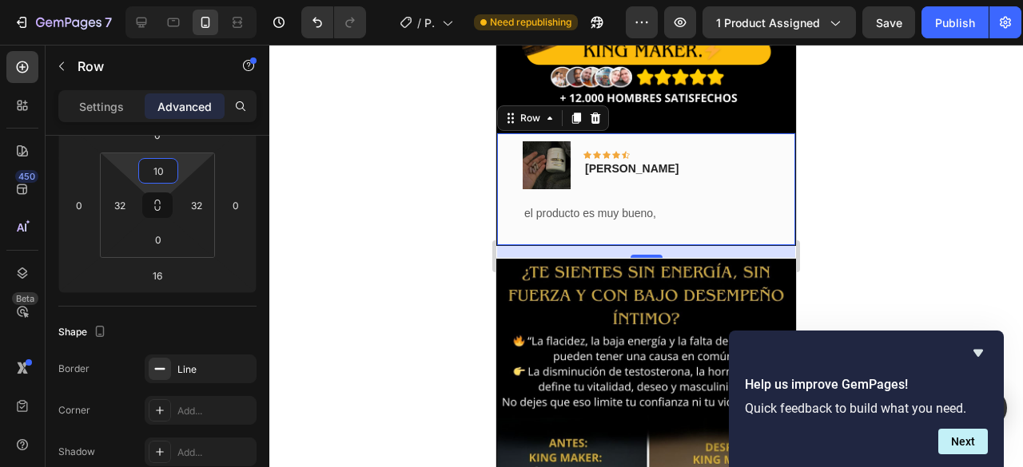
type input "10"
click at [467, 193] on div at bounding box center [645, 256] width 753 height 423
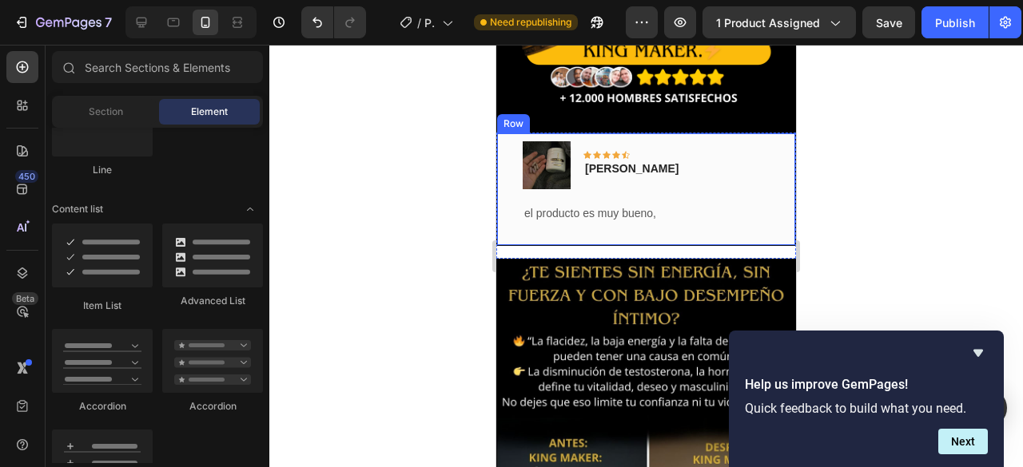
click at [510, 165] on div "Image Icon Icon Icon Icon Icon Row [PERSON_NAME] Text block Row el producto es …" at bounding box center [646, 189] width 300 height 113
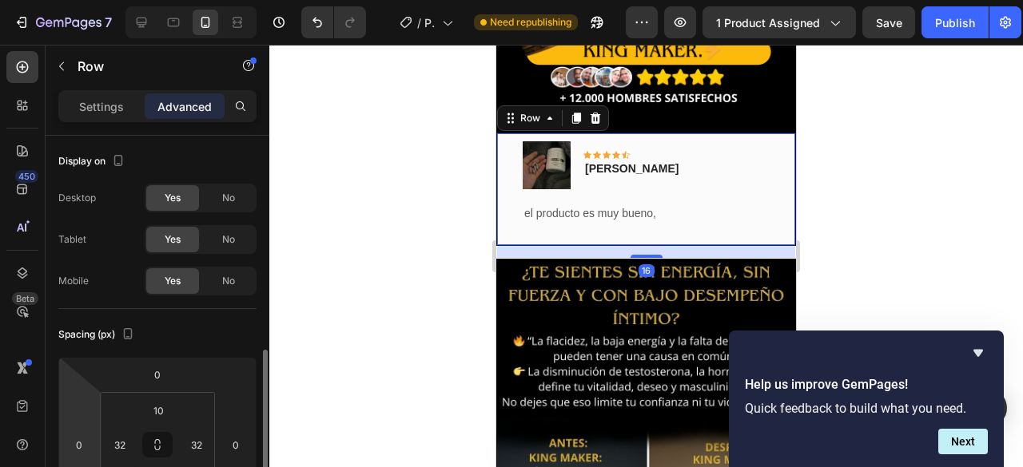
scroll to position [160, 0]
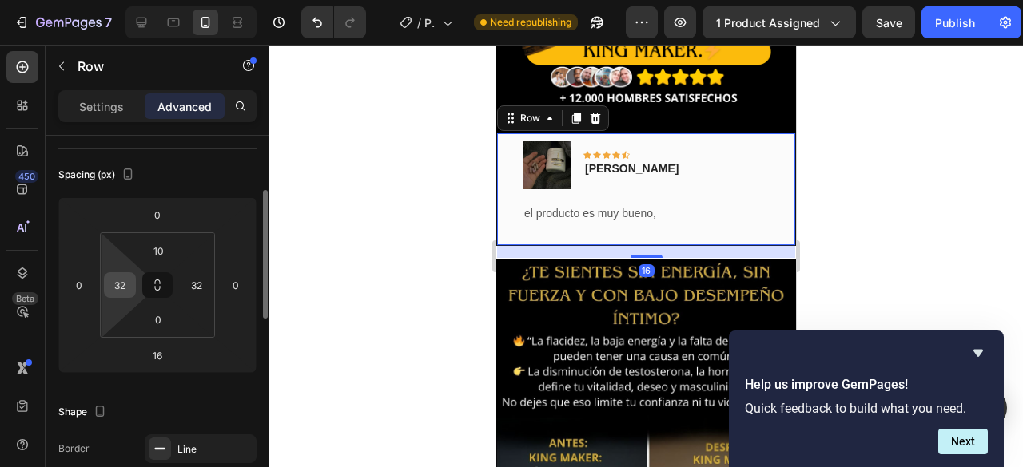
click at [126, 287] on input "32" at bounding box center [120, 285] width 24 height 24
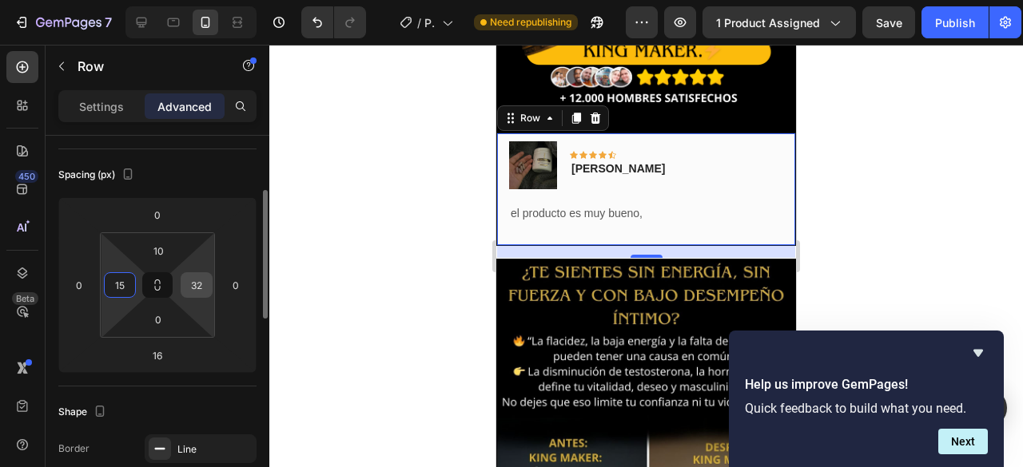
type input "15"
click at [205, 282] on input "32" at bounding box center [197, 285] width 24 height 24
type input "15"
click at [334, 184] on div at bounding box center [645, 256] width 753 height 423
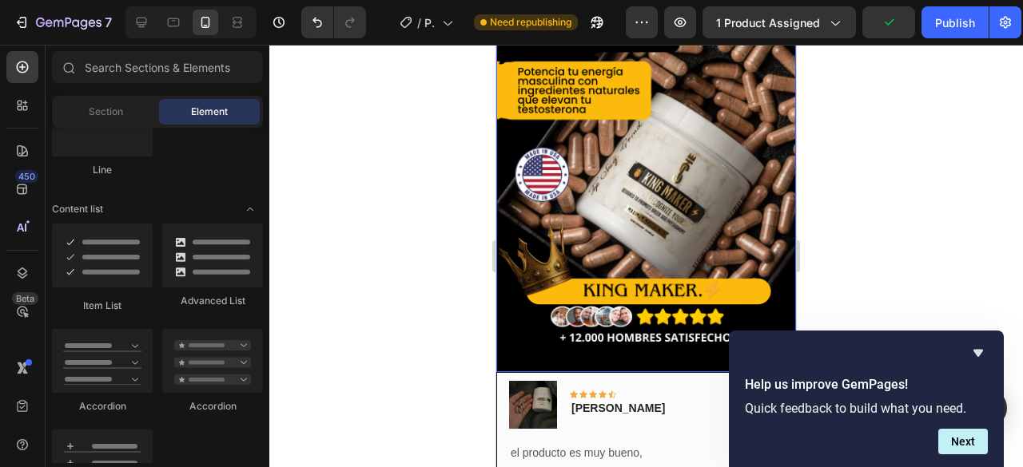
scroll to position [240, 0]
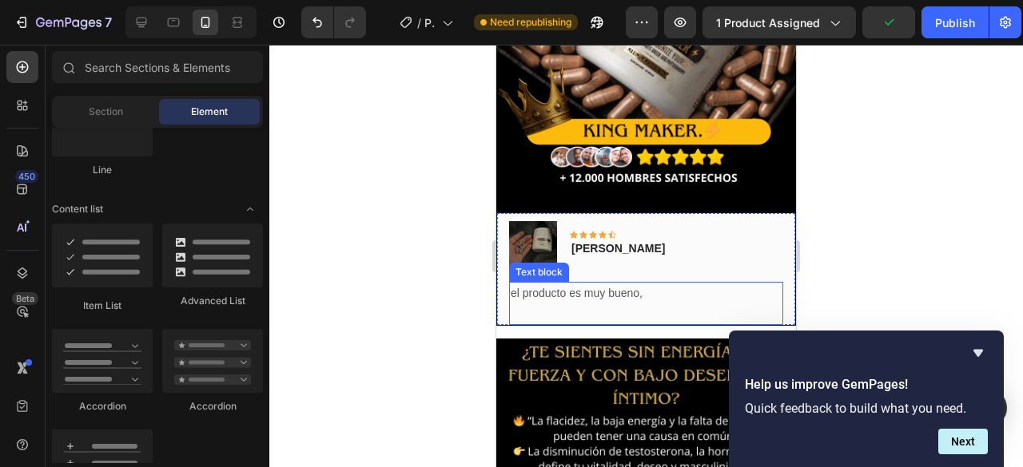
click at [607, 284] on p "el producto es muy bueno," at bounding box center [646, 294] width 271 height 20
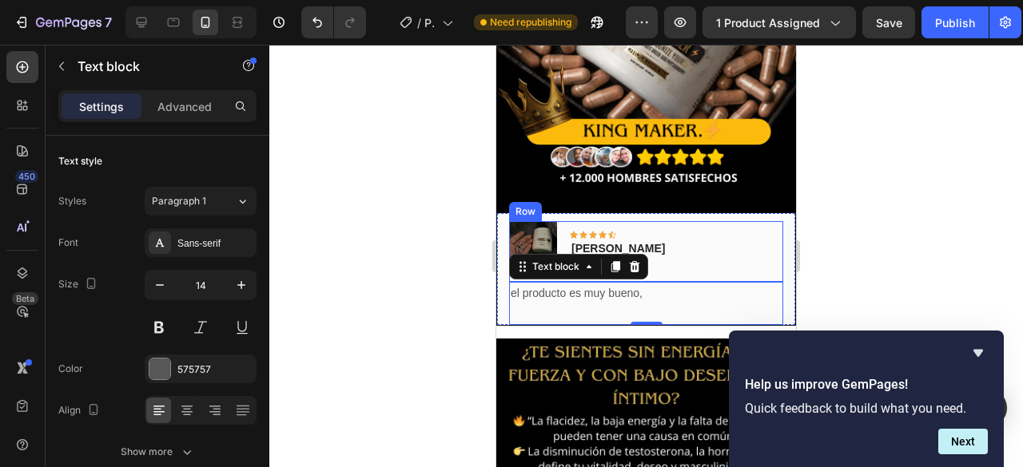
click at [676, 239] on div "Image Icon Icon Icon Icon Icon Row [PERSON_NAME] Text block Row" at bounding box center [646, 251] width 274 height 61
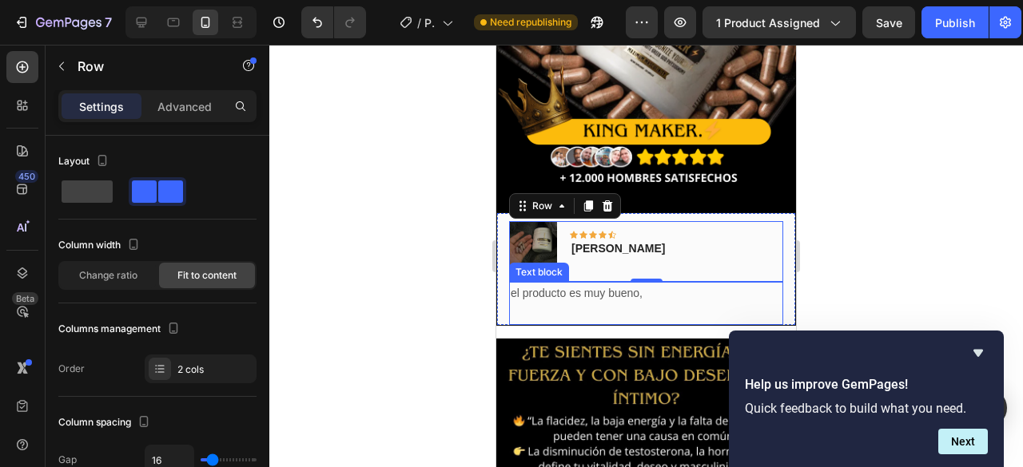
click at [630, 284] on p "el producto es muy bueno," at bounding box center [646, 294] width 271 height 20
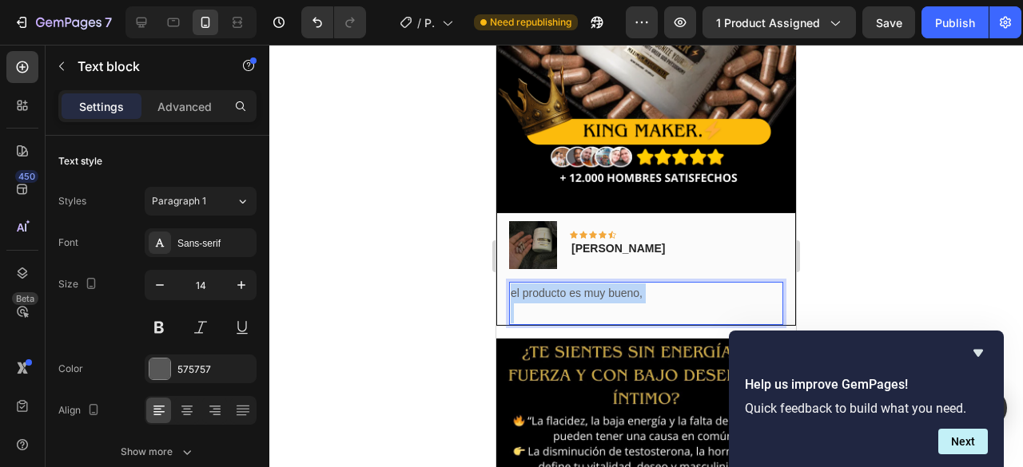
click at [632, 284] on p "el producto es muy bueno," at bounding box center [646, 294] width 271 height 20
click at [606, 303] on p "Llevo un mes tomando King Maker y la diferencia es increíble" at bounding box center [646, 304] width 271 height 40
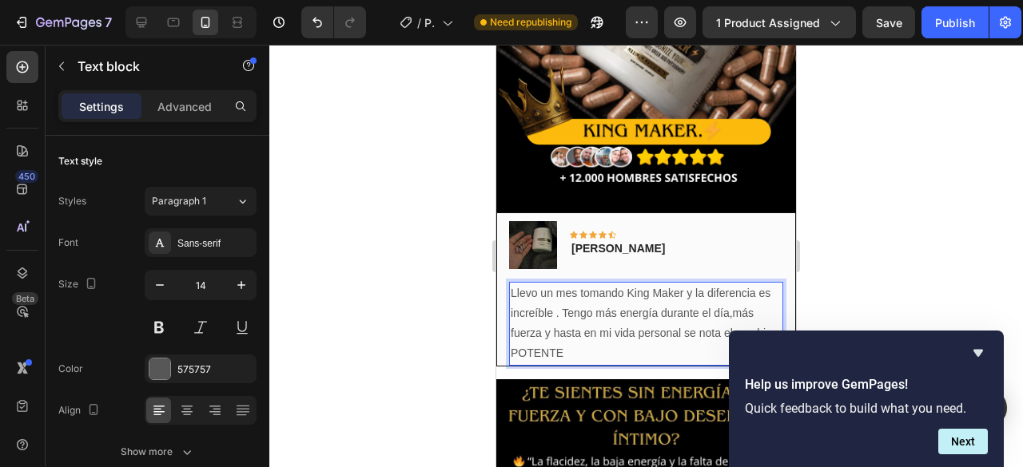
click at [625, 340] on p "Llevo un mes tomando King Maker y la diferencia es increíble . Tengo más energí…" at bounding box center [646, 324] width 271 height 81
click at [574, 301] on p "Llevo un mes tomando King Maker y la diferencia es increíble . Tengo más energí…" at bounding box center [646, 324] width 271 height 81
click at [496, 45] on lt-span "." at bounding box center [496, 45] width 0 height 0
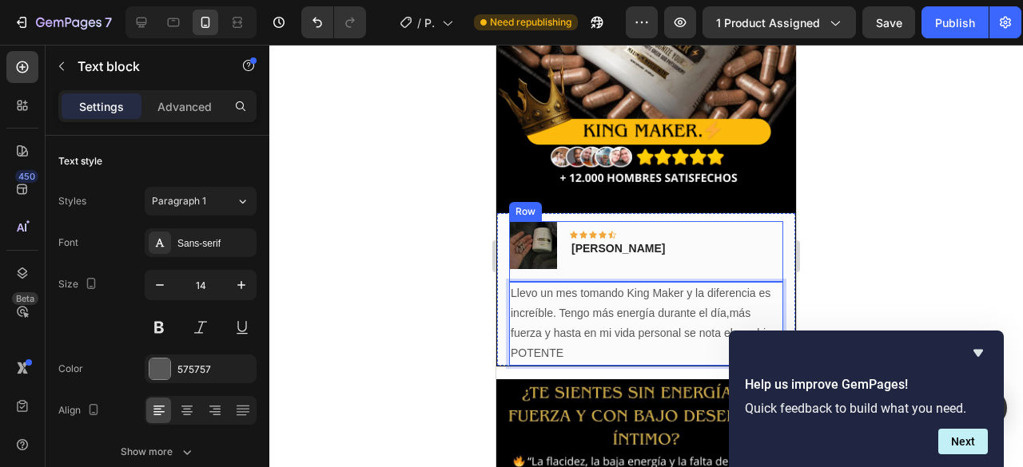
click at [761, 242] on div "Image Icon Icon Icon Icon Icon Row [PERSON_NAME] Text block Row" at bounding box center [646, 251] width 274 height 61
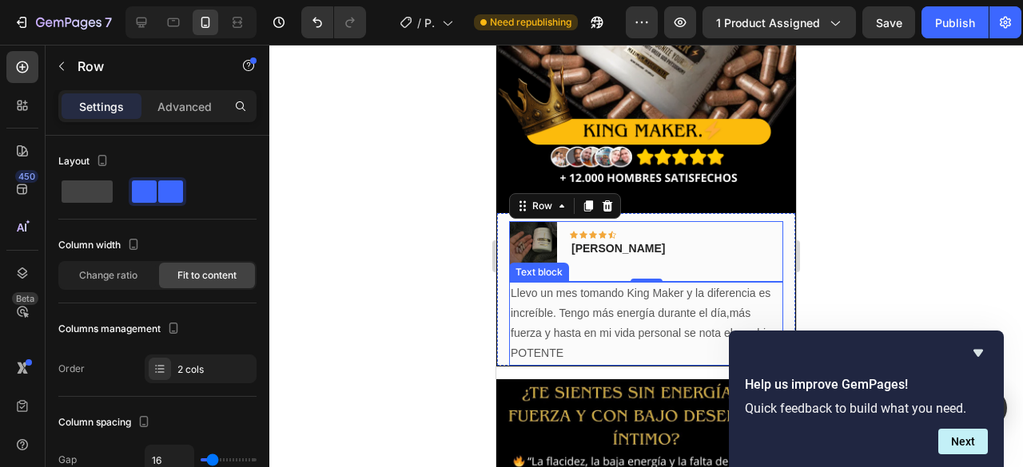
click at [511, 284] on p "Llevo un mes tomando King Maker y la diferencia es increíble. Tengo más energía…" at bounding box center [646, 324] width 271 height 81
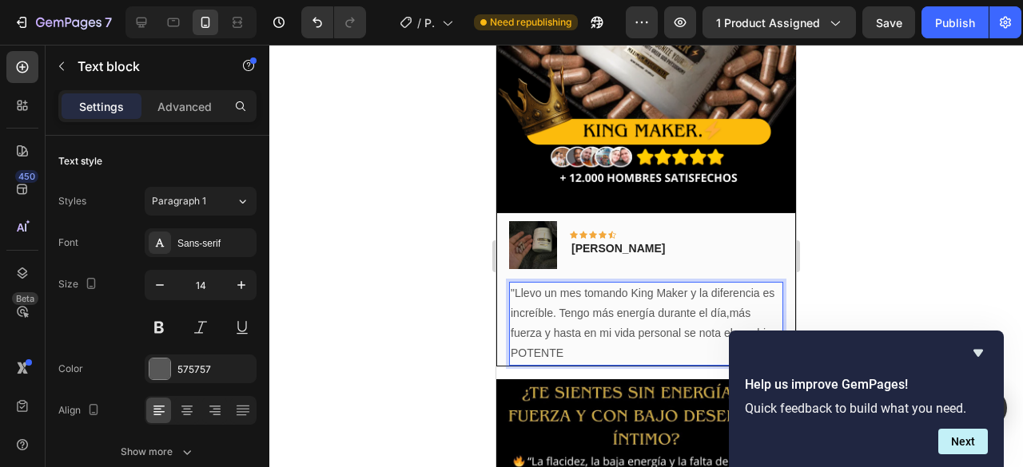
click at [650, 341] on p ""Llevo un mes tomando King Maker y la diferencia es increíble. Tengo más energí…" at bounding box center [646, 324] width 271 height 81
click at [652, 346] on p ""Llevo un mes tomando King Maker y la diferencia es increíble. Tengo más energí…" at bounding box center [646, 324] width 271 height 81
click at [646, 319] on p ""Llevo un mes tomando King Maker y la diferencia es increíble. Tengo más energí…" at bounding box center [646, 324] width 271 height 81
click at [513, 284] on p ""Llevo un mes tomando King Maker y la diferencia es increíble. Tengo más energí…" at bounding box center [646, 324] width 271 height 81
click at [511, 287] on p ""Llevo un mes tomando King Maker y la diferencia es increíble. Tengo más energí…" at bounding box center [646, 324] width 271 height 81
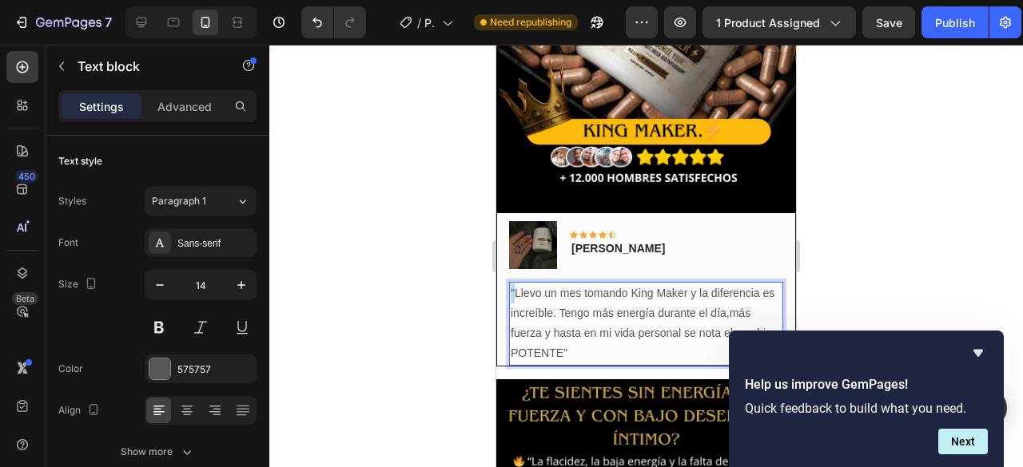
click at [512, 284] on p ""Llevo un mes tomando King Maker y la diferencia es increíble. Tengo más energí…" at bounding box center [646, 324] width 271 height 81
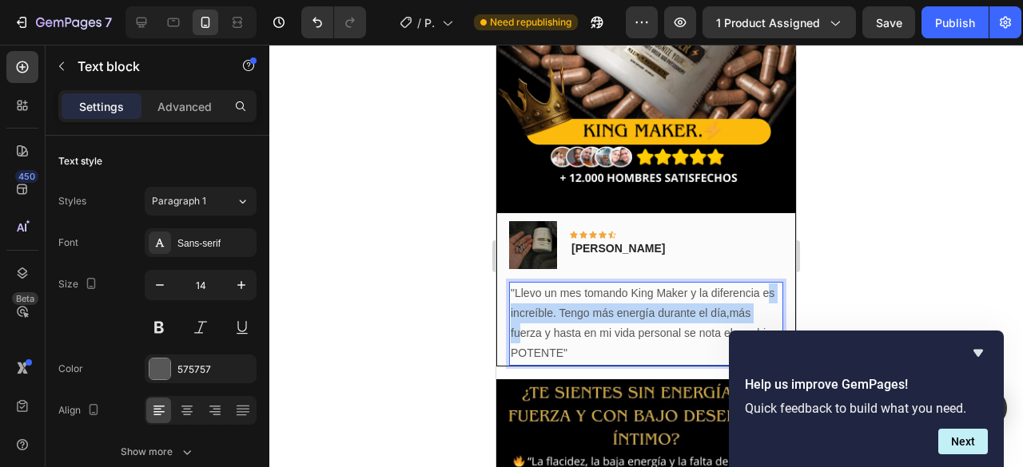
click at [518, 311] on p ""Llevo un mes tomando King Maker y la diferencia es increíble. Tengo más energí…" at bounding box center [646, 324] width 271 height 81
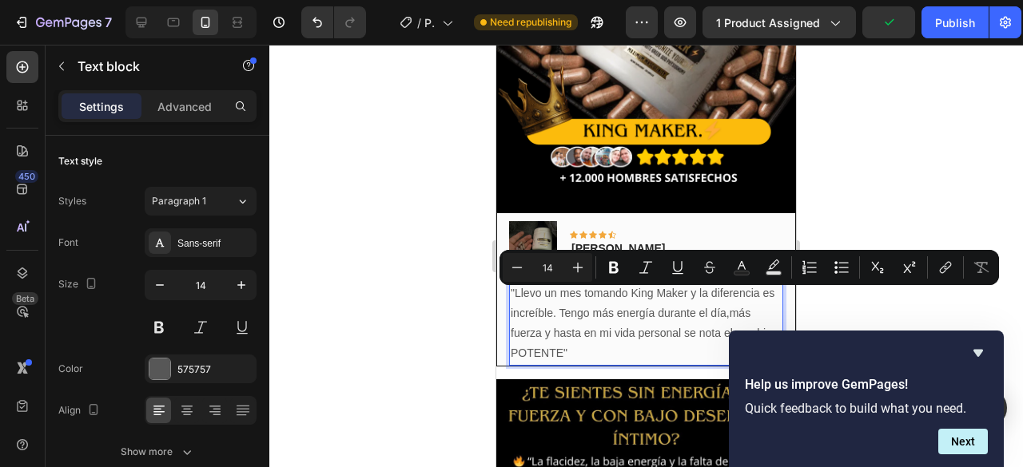
click at [666, 314] on p ""Llevo un mes tomando King Maker y la diferencia es increíble. Tengo más energí…" at bounding box center [646, 324] width 271 height 81
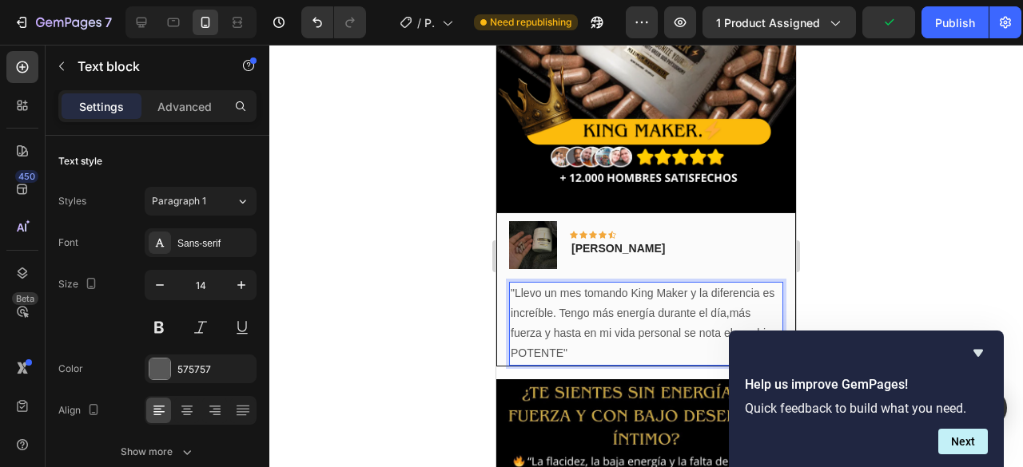
click at [756, 296] on p ""Llevo un mes tomando King Maker y la diferencia es increíble. Tengo más energí…" at bounding box center [646, 324] width 271 height 81
click at [496, 45] on lt-em ", más" at bounding box center [496, 45] width 0 height 0
click at [604, 343] on p ""Llevo un mes tomando King Maker y la diferencia es increíble. Tengo más energí…" at bounding box center [646, 324] width 271 height 81
click at [496, 45] on lt-em "”" at bounding box center [496, 45] width 0 height 0
click at [511, 284] on p ""Llevo un mes tomando King Maker y la diferencia es increíble. Tengo más energí…" at bounding box center [646, 324] width 271 height 81
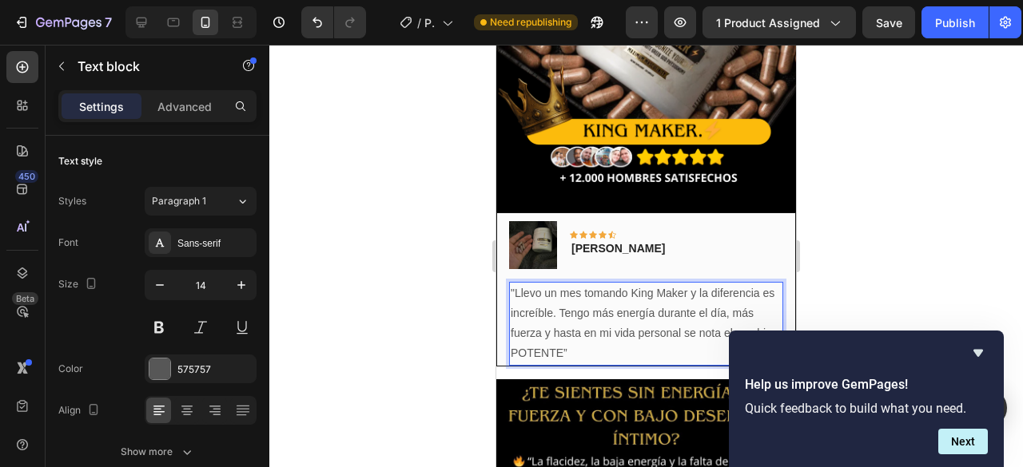
click at [496, 45] on lt-em "“" at bounding box center [496, 45] width 0 height 0
click at [620, 332] on p "“Llevo un mes tomando King Maker y la diferencia es increíble. Tengo más energí…" at bounding box center [646, 324] width 271 height 81
click at [633, 336] on p "“Llevo un mes tomando King Maker y la diferencia es increíble. Tengo más energí…" at bounding box center [646, 324] width 271 height 81
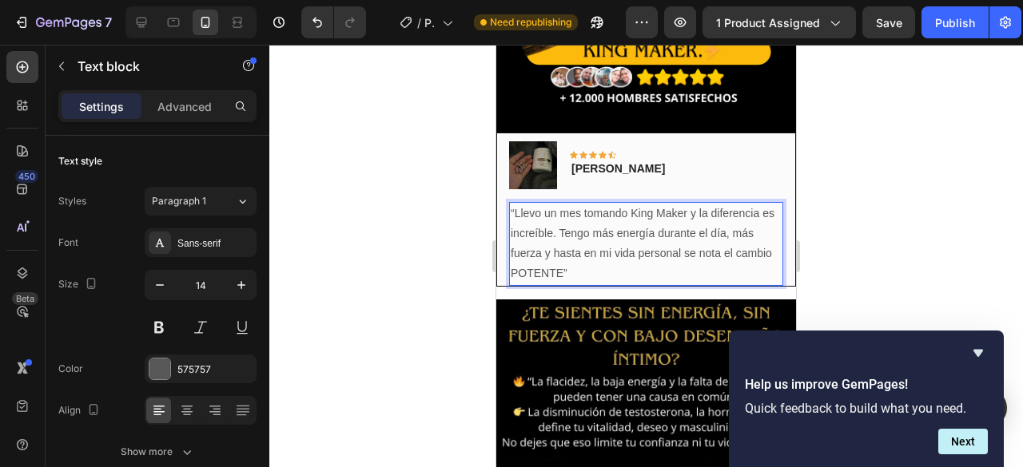
click at [496, 45] on lt-div at bounding box center [496, 45] width 0 height 0
click at [647, 236] on p "“Llevo un mes tomando King Maker y la diferencia es increíble. Tengo más energí…" at bounding box center [646, 244] width 271 height 81
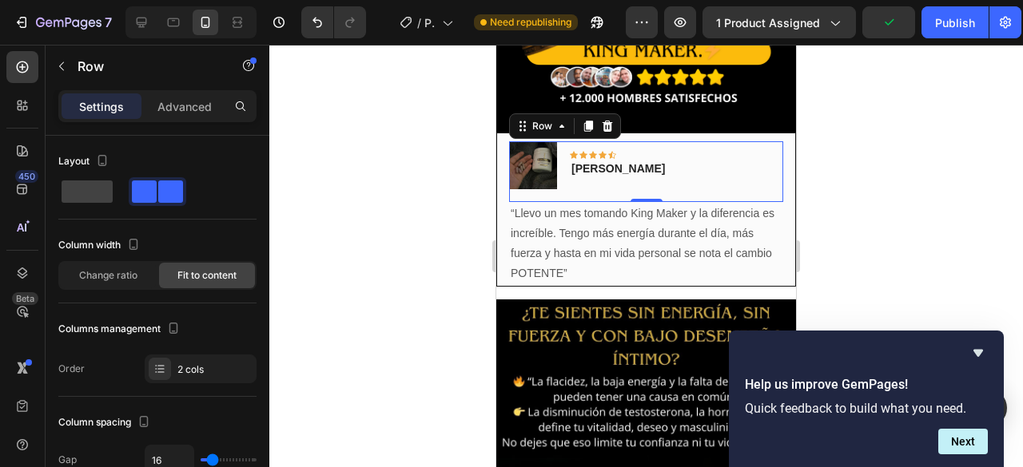
click at [622, 174] on div "Image Icon Icon Icon Icon Icon Row [PERSON_NAME] Text block Row 0" at bounding box center [646, 171] width 274 height 61
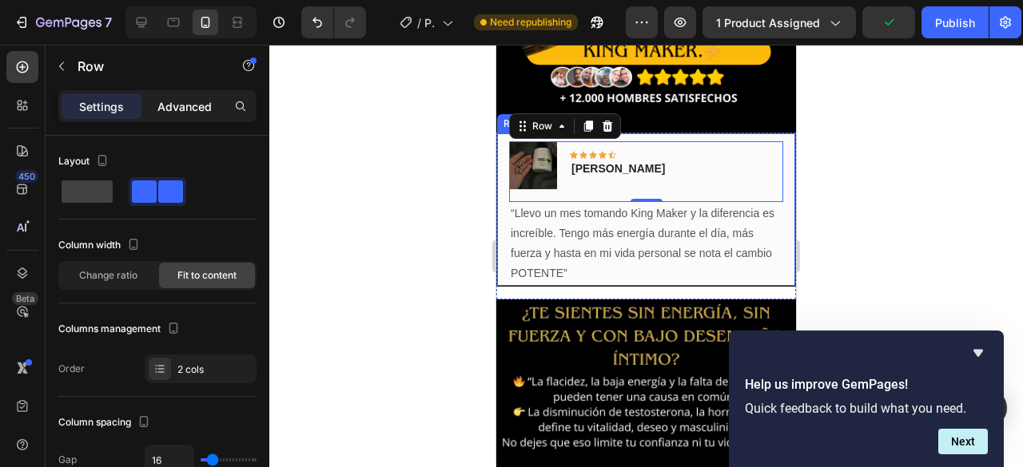
click at [187, 108] on p "Advanced" at bounding box center [184, 106] width 54 height 17
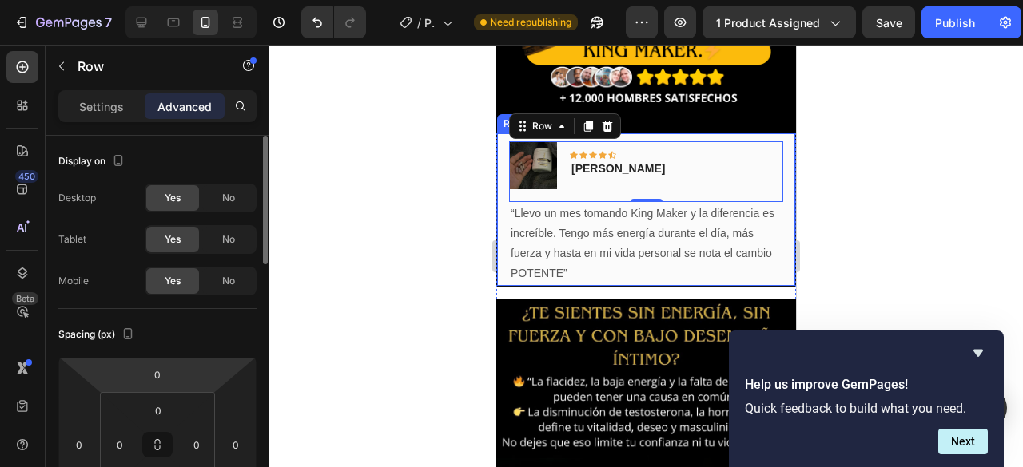
scroll to position [80, 0]
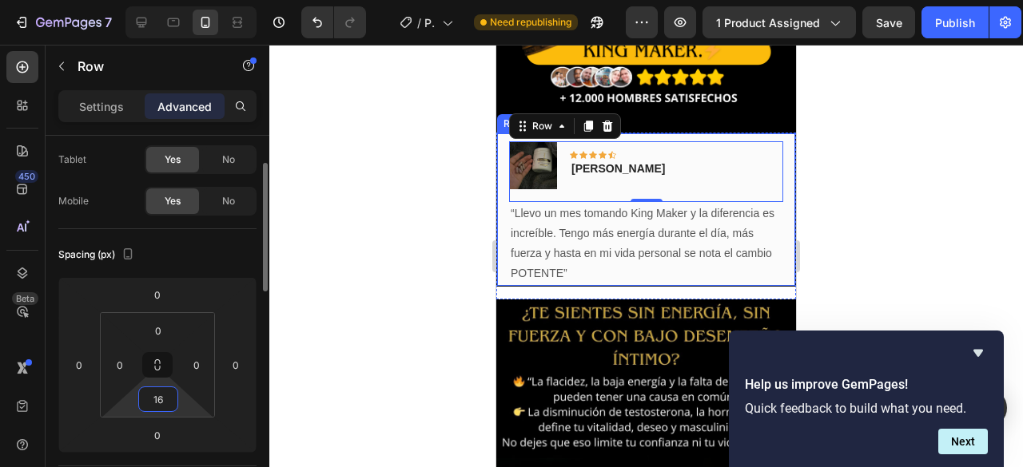
click at [156, 407] on input "16" at bounding box center [158, 400] width 32 height 24
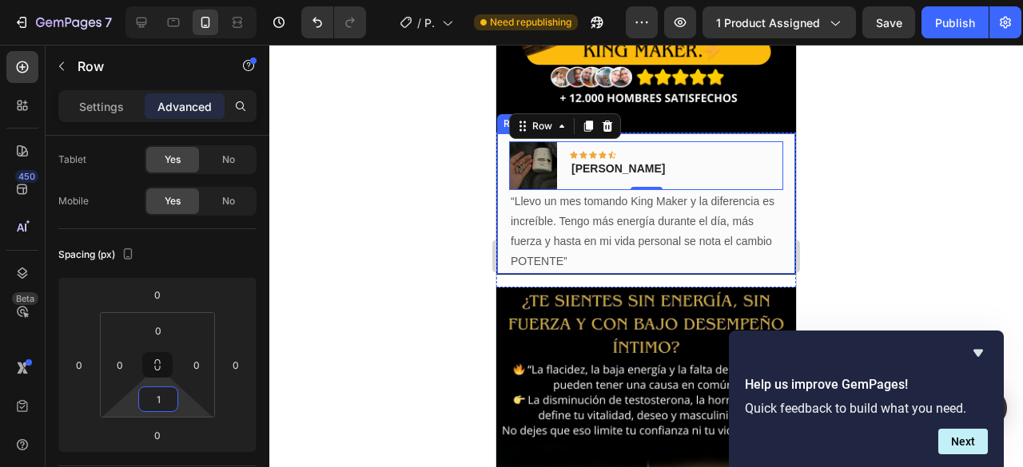
type input "10"
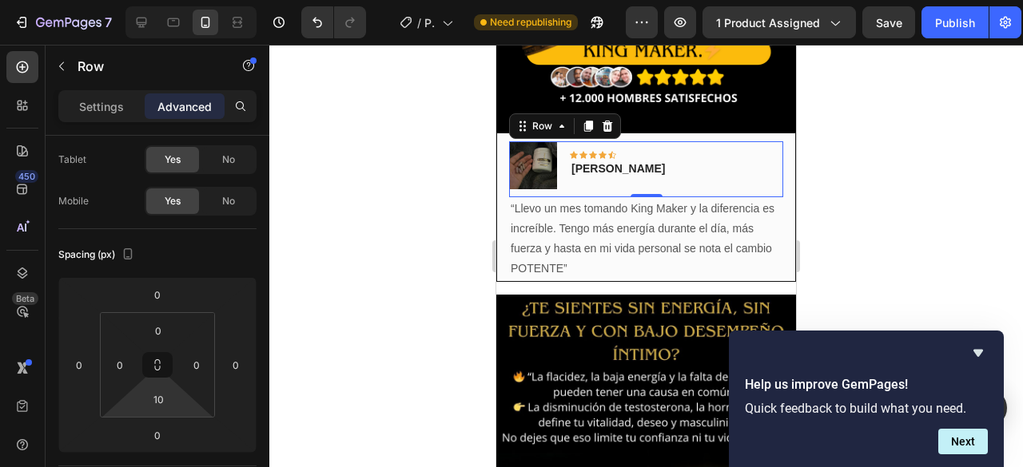
click at [429, 272] on div at bounding box center [645, 256] width 753 height 423
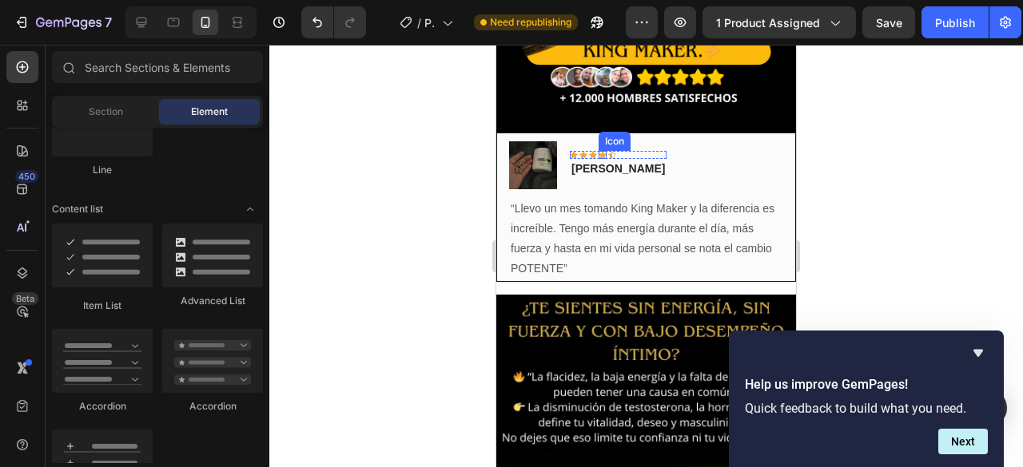
click at [604, 151] on div "Icon" at bounding box center [602, 155] width 8 height 8
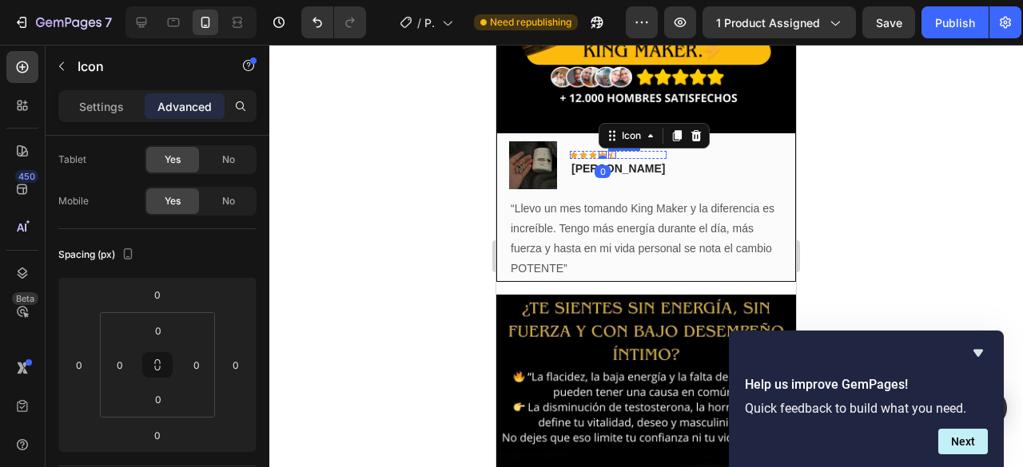
click at [614, 151] on div "Icon" at bounding box center [612, 155] width 8 height 8
click at [602, 151] on div "Icon 0" at bounding box center [602, 155] width 8 height 8
click at [610, 151] on div "Icon" at bounding box center [612, 155] width 8 height 8
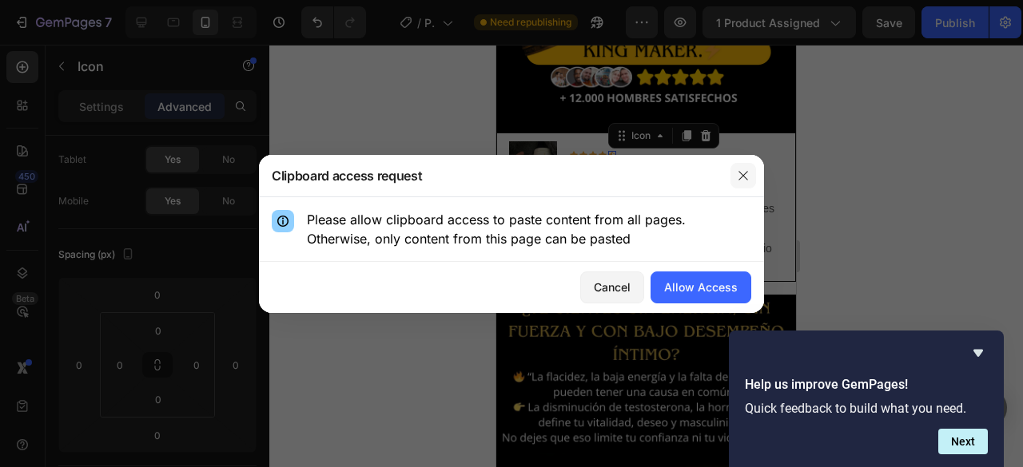
click at [739, 176] on icon "button" at bounding box center [743, 175] width 13 height 13
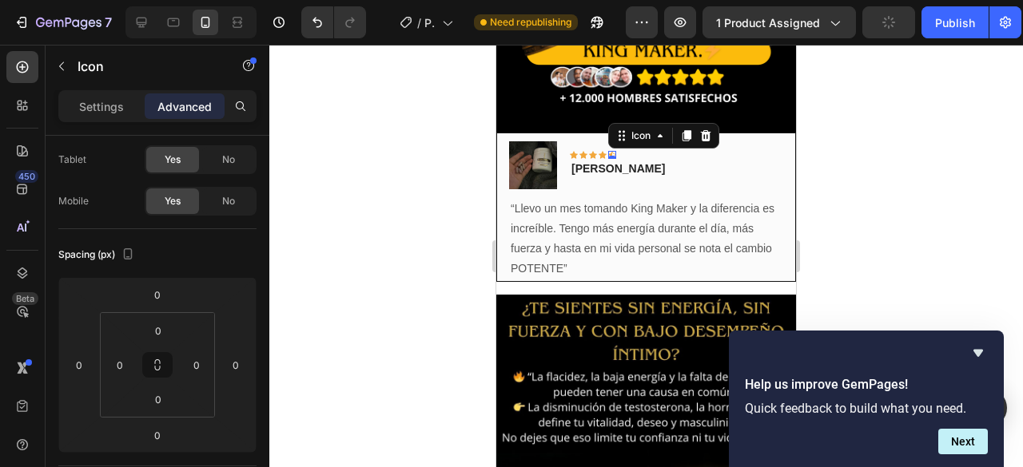
click at [612, 151] on icon at bounding box center [612, 155] width 8 height 8
click at [707, 126] on div at bounding box center [705, 135] width 19 height 19
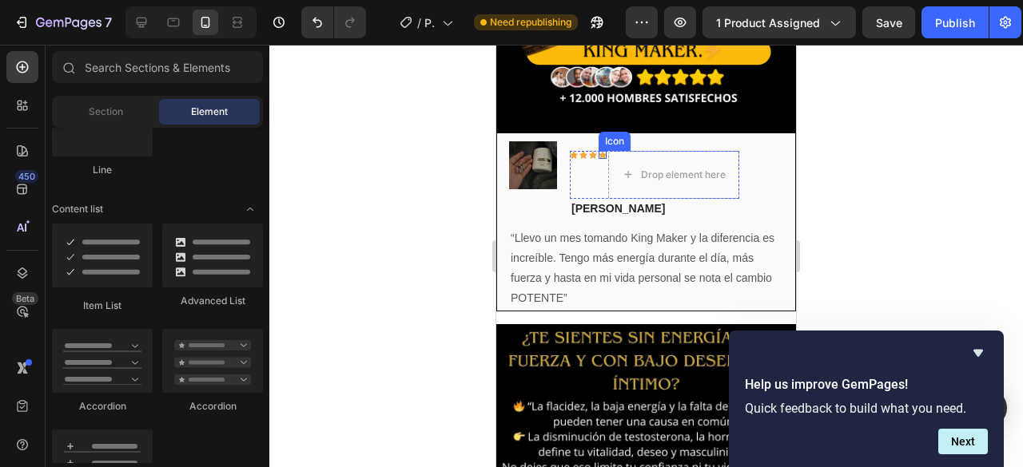
click at [601, 151] on icon at bounding box center [602, 154] width 8 height 7
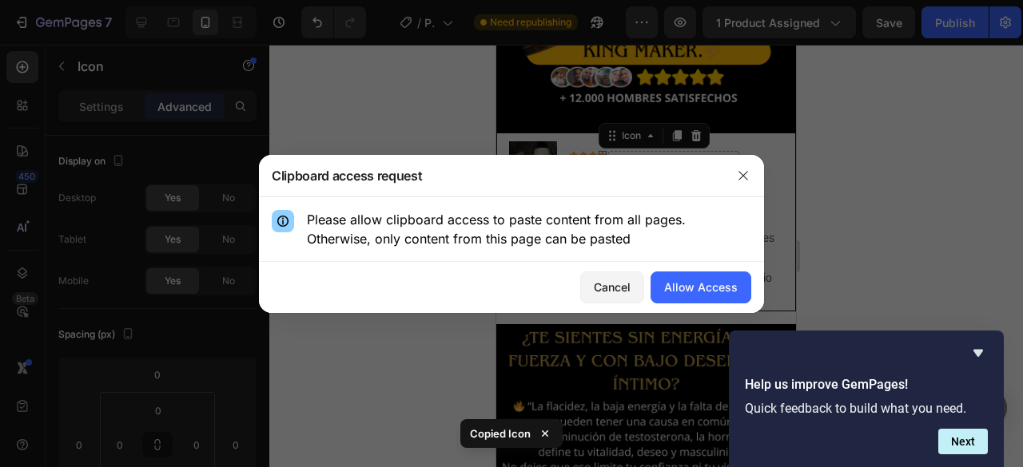
click at [751, 160] on div at bounding box center [743, 176] width 42 height 42
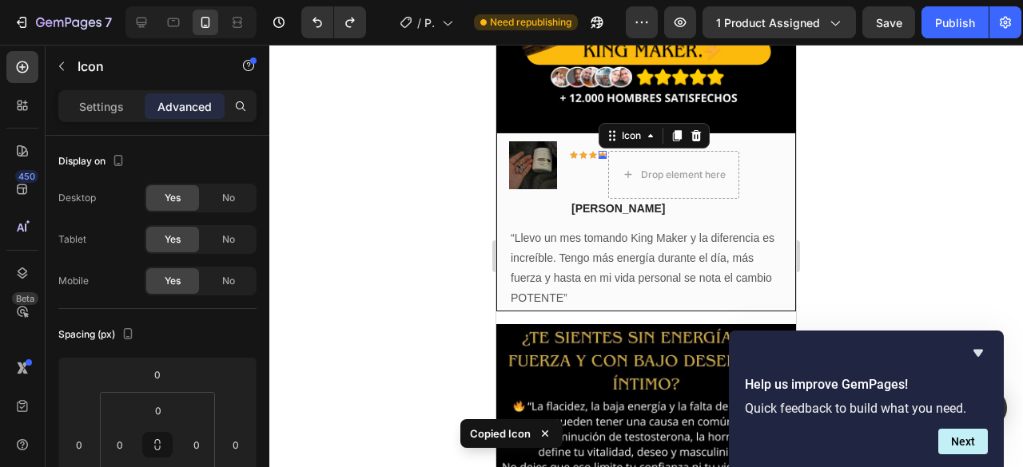
click at [601, 165] on div "0" at bounding box center [602, 171] width 16 height 13
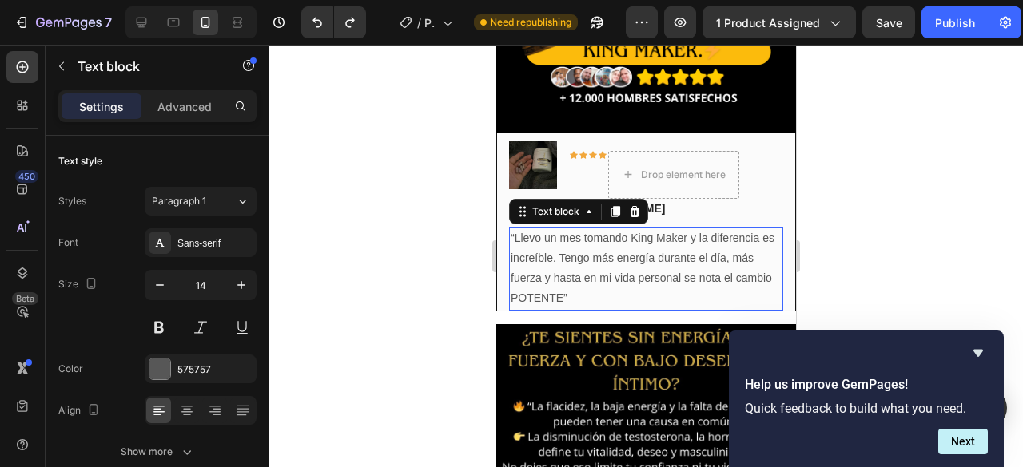
click at [518, 272] on p "“Llevo un mes tomando King Maker y la diferencia es increíble. Tengo más energí…" at bounding box center [646, 269] width 271 height 81
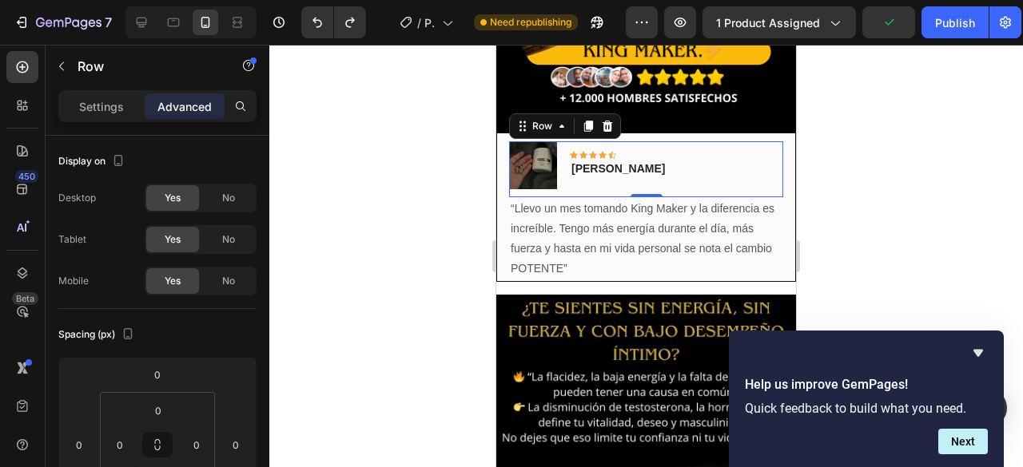
click at [706, 148] on div "Image Icon Icon Icon Icon Icon Row [PERSON_NAME] Text block Row 0" at bounding box center [646, 169] width 274 height 56
click at [610, 151] on div "Icon" at bounding box center [612, 155] width 8 height 8
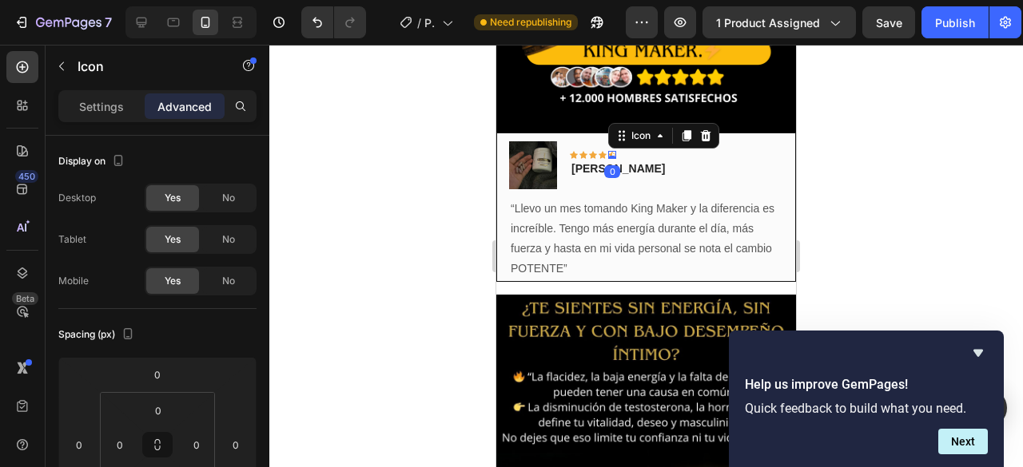
click at [663, 132] on div "Icon" at bounding box center [663, 136] width 111 height 26
click at [665, 129] on icon at bounding box center [660, 135] width 13 height 13
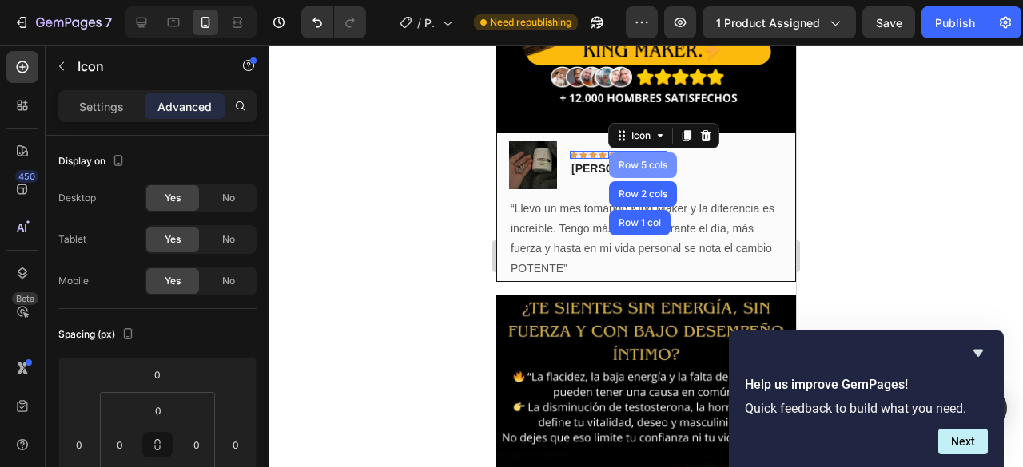
click at [658, 161] on div "Row 5 cols" at bounding box center [642, 166] width 55 height 10
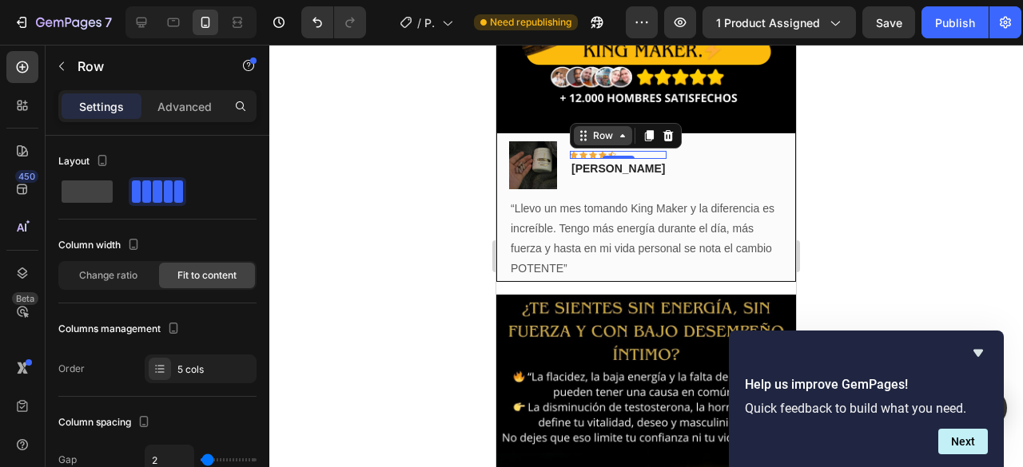
click at [623, 129] on icon at bounding box center [622, 135] width 13 height 13
click at [625, 129] on icon at bounding box center [622, 135] width 13 height 13
click at [615, 154] on div at bounding box center [618, 156] width 32 height 5
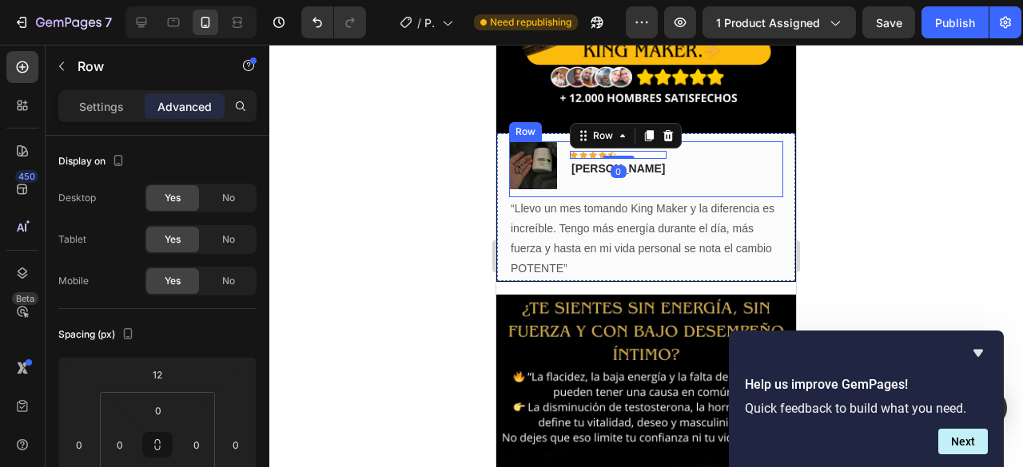
click at [708, 152] on div "Image Icon Icon Icon Icon Icon Row 0 [PERSON_NAME] Text block Row" at bounding box center [646, 169] width 274 height 56
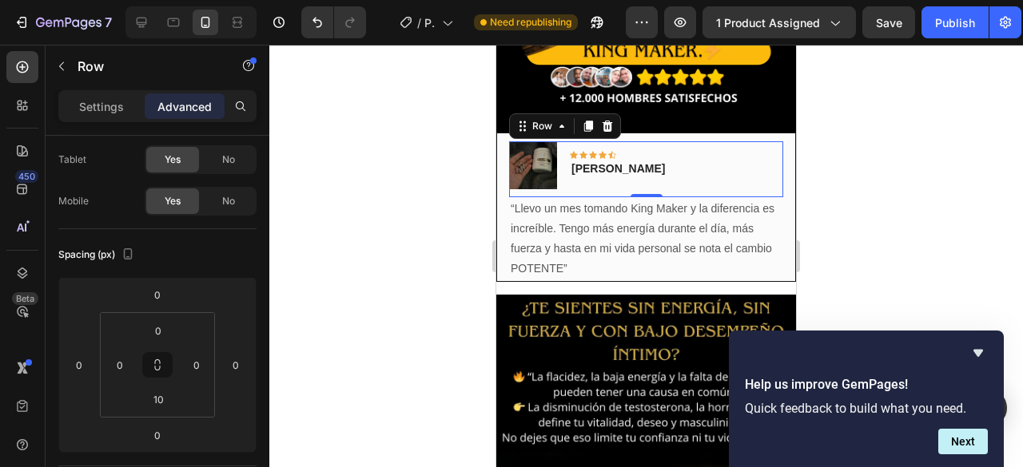
scroll to position [240, 0]
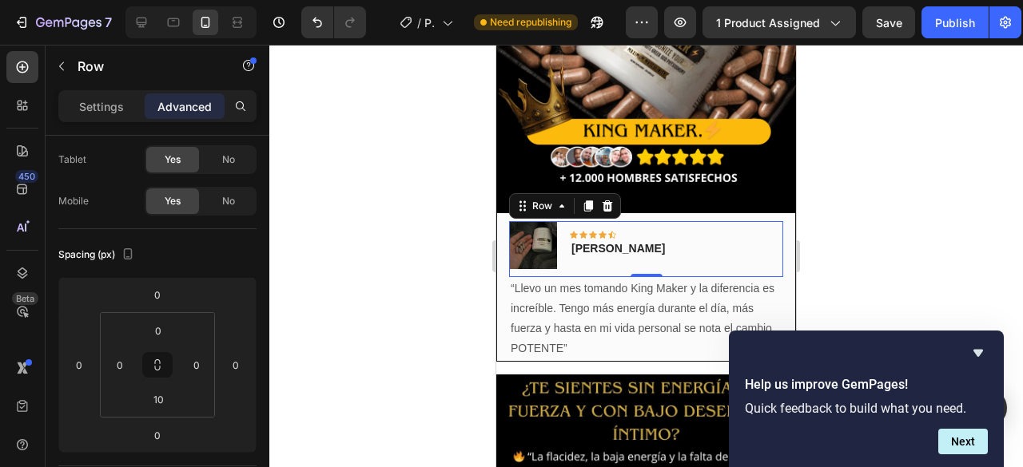
click at [650, 225] on div "Image Icon Icon Icon Icon Icon Row [PERSON_NAME] Text block Row 0" at bounding box center [646, 249] width 274 height 56
click at [656, 234] on div "Image Icon Icon Icon Icon Icon Row [PERSON_NAME] Text block Row 0" at bounding box center [646, 249] width 274 height 56
click at [642, 245] on div "Icon Icon Icon Icon Icon Row [PERSON_NAME] Text block" at bounding box center [618, 245] width 97 height 48
click at [647, 240] on p "[PERSON_NAME]" at bounding box center [617, 248] width 93 height 17
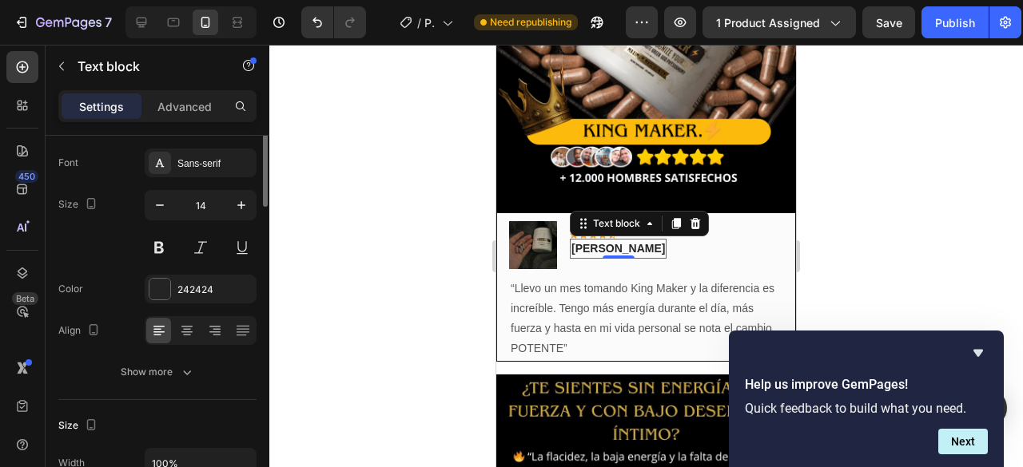
scroll to position [0, 0]
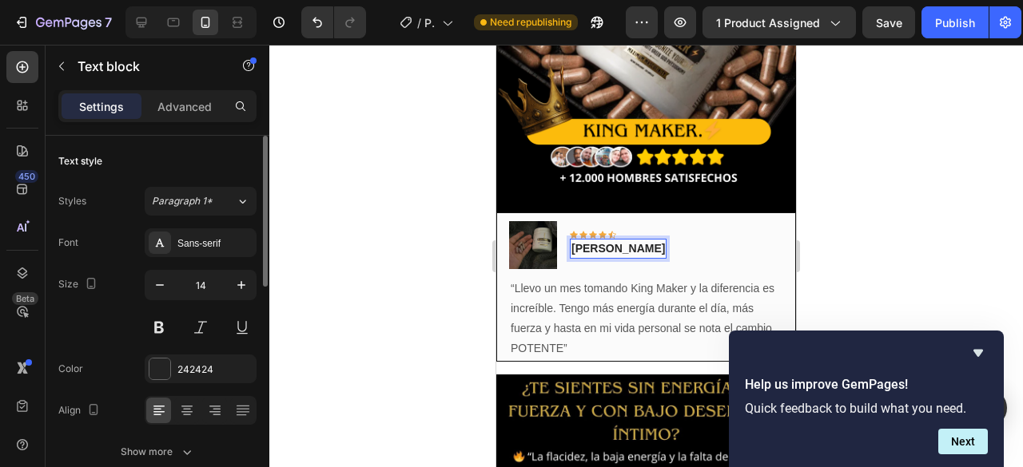
click at [647, 240] on p "[PERSON_NAME]" at bounding box center [617, 248] width 93 height 17
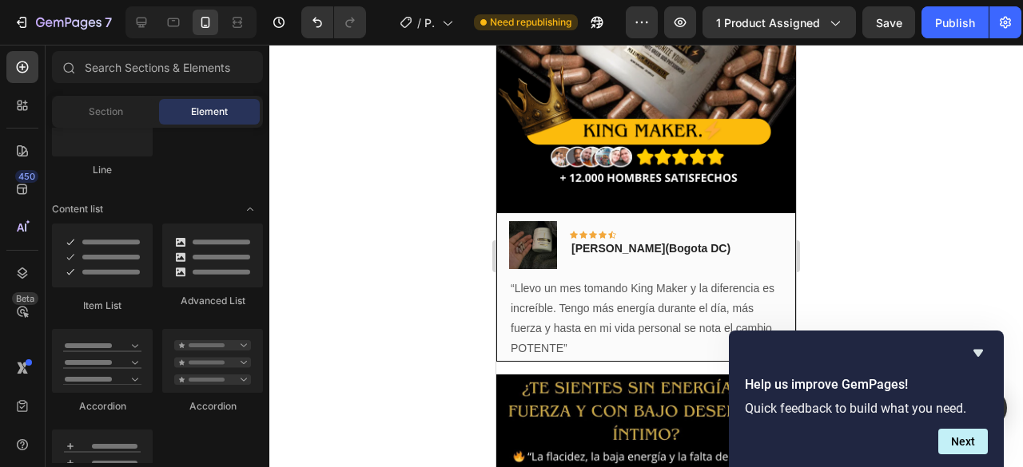
click at [496, 45] on lt-div at bounding box center [496, 45] width 0 height 0
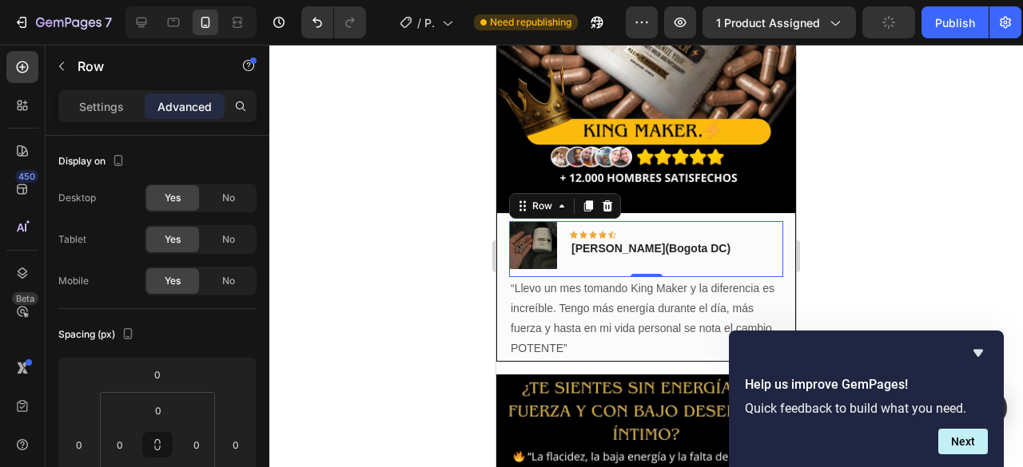
click at [742, 221] on div "Image Icon Icon Icon Icon Icon Row [PERSON_NAME](Bogota DC) Text block Row 0" at bounding box center [646, 249] width 274 height 56
click at [704, 240] on p "[PERSON_NAME](Bogota DC)" at bounding box center [650, 248] width 159 height 17
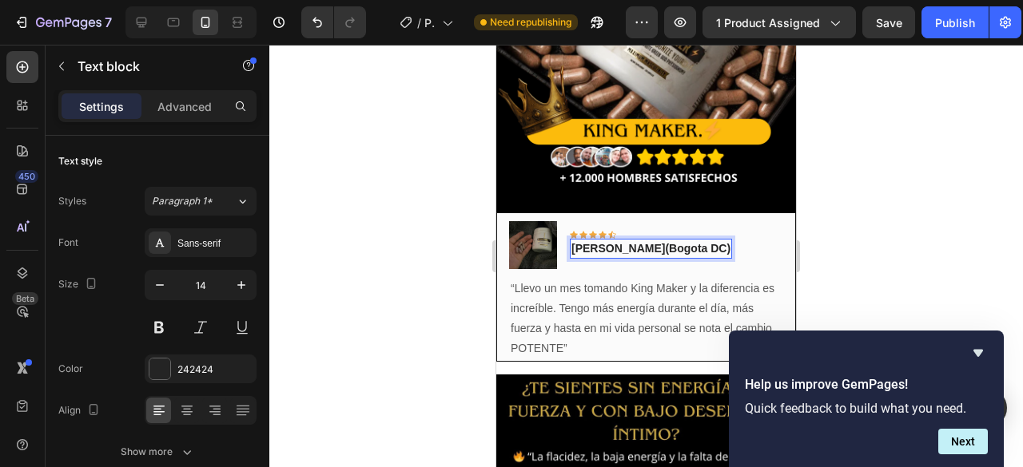
click at [496, 45] on lt-div at bounding box center [496, 45] width 0 height 0
click at [692, 240] on p "[PERSON_NAME](Bogota DC)" at bounding box center [650, 248] width 159 height 17
click at [677, 240] on p "[PERSON_NAME](Bogota DC)" at bounding box center [650, 248] width 159 height 17
click at [496, 45] on lt-span "[GEOGRAPHIC_DATA]" at bounding box center [496, 45] width 0 height 0
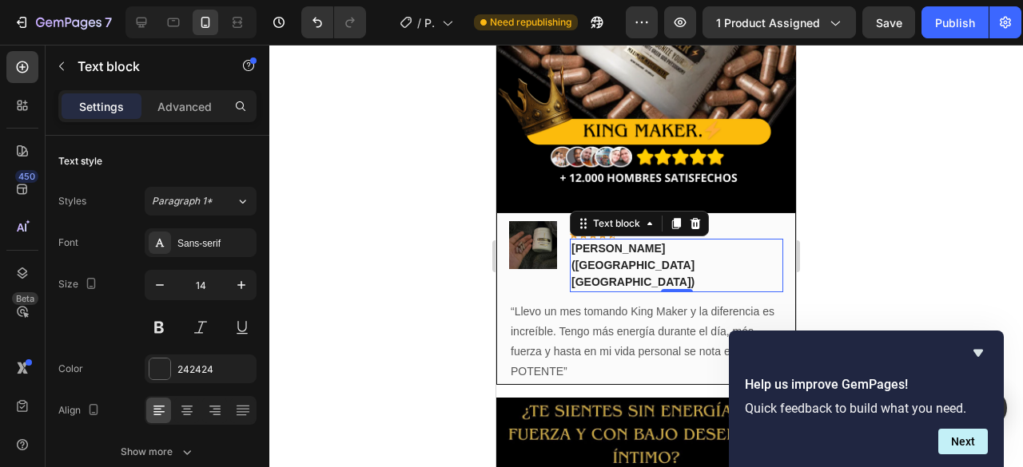
click at [702, 240] on p "[PERSON_NAME]([GEOGRAPHIC_DATA] [GEOGRAPHIC_DATA])" at bounding box center [676, 265] width 210 height 50
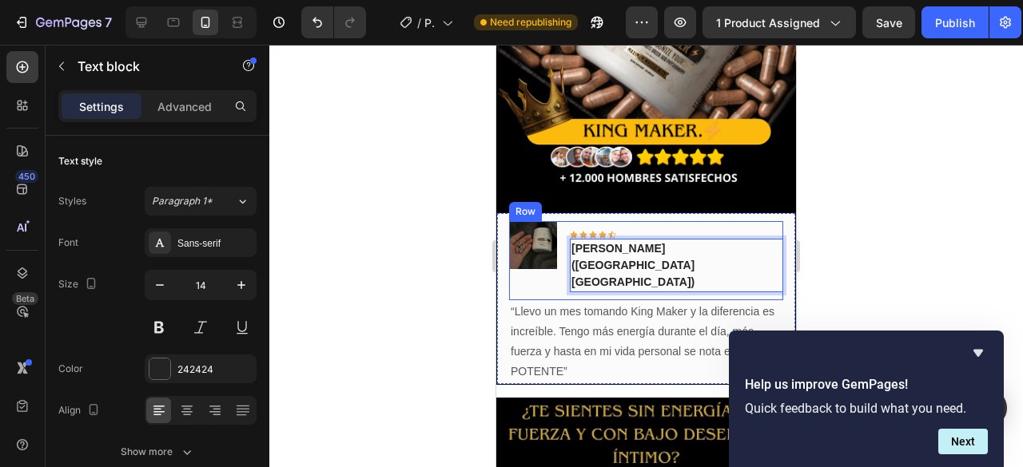
click at [765, 234] on div "Image Icon Icon Icon Icon Icon Row [PERSON_NAME]([GEOGRAPHIC_DATA] [GEOGRAPHIC_…" at bounding box center [646, 260] width 274 height 79
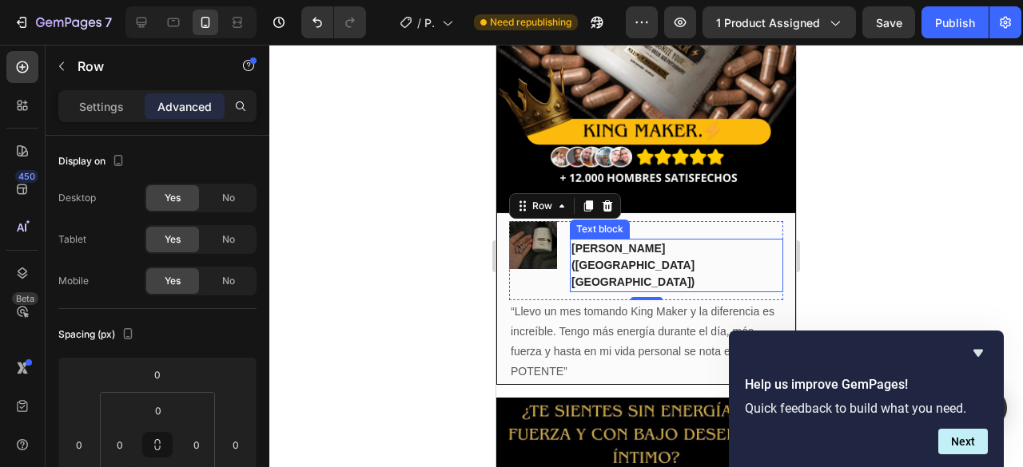
click at [700, 240] on p "[PERSON_NAME]([GEOGRAPHIC_DATA] [GEOGRAPHIC_DATA])" at bounding box center [676, 265] width 210 height 50
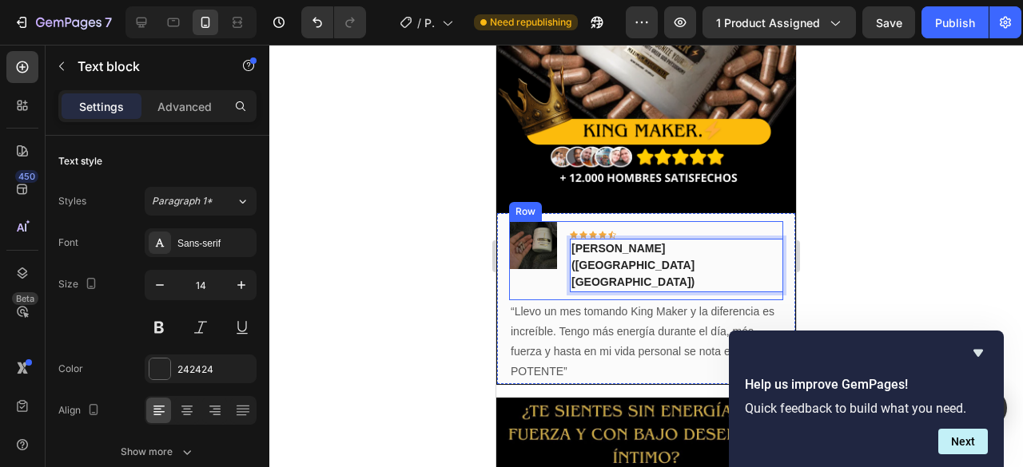
drag, startPoint x: 742, startPoint y: 224, endPoint x: 733, endPoint y: 225, distance: 8.8
click at [743, 224] on div "Image Icon Icon Icon Icon Icon Row [PERSON_NAME]([GEOGRAPHIC_DATA] [GEOGRAPHIC_…" at bounding box center [646, 260] width 274 height 79
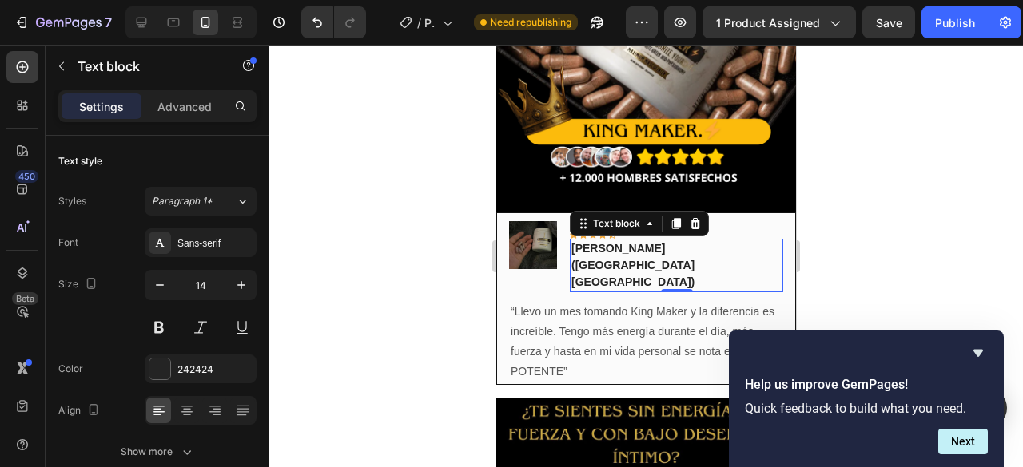
click at [701, 240] on p "[PERSON_NAME]([GEOGRAPHIC_DATA] [GEOGRAPHIC_DATA])" at bounding box center [676, 265] width 210 height 50
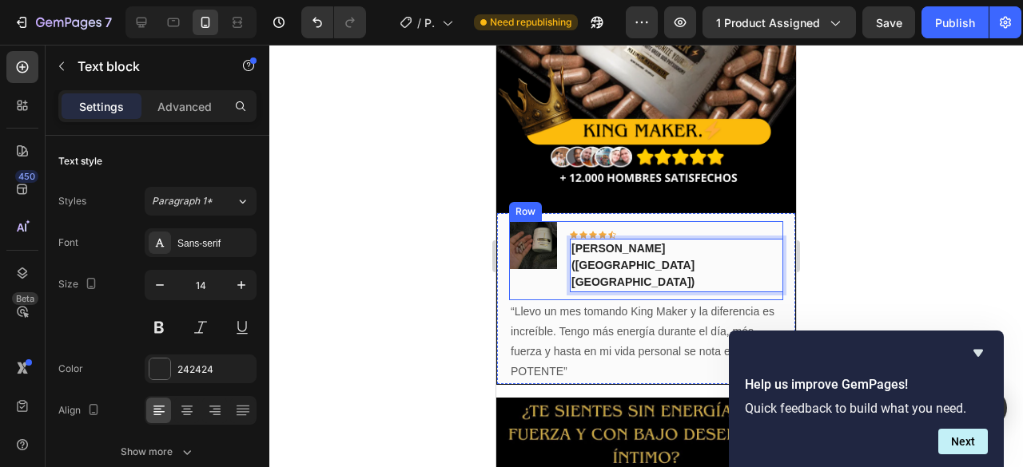
click at [742, 226] on div "Image Icon Icon Icon Icon Icon Row [PERSON_NAME]([GEOGRAPHIC_DATA] [GEOGRAPHIC_…" at bounding box center [646, 260] width 274 height 79
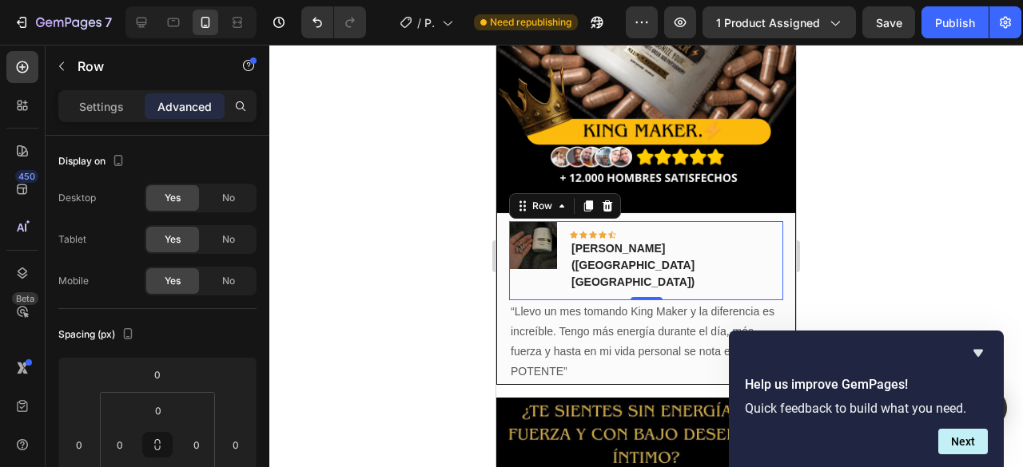
click at [861, 180] on div at bounding box center [645, 256] width 753 height 423
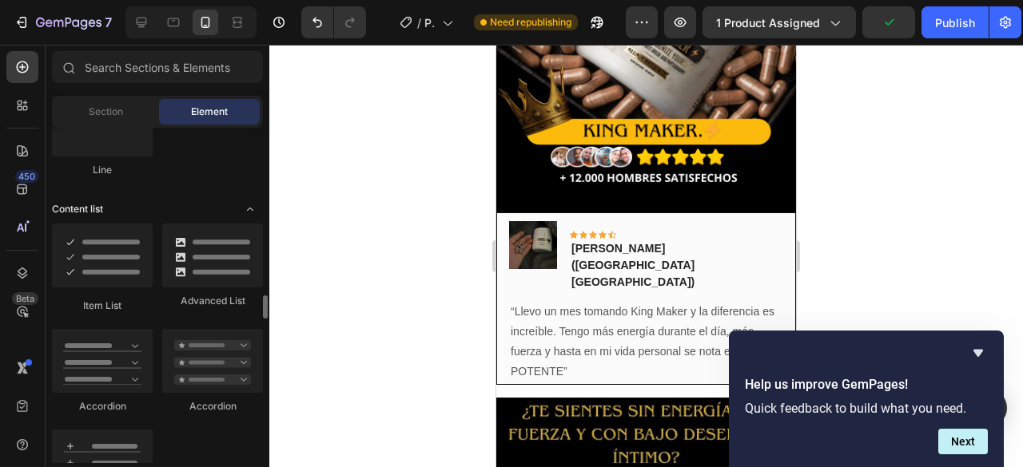
scroll to position [1278, 0]
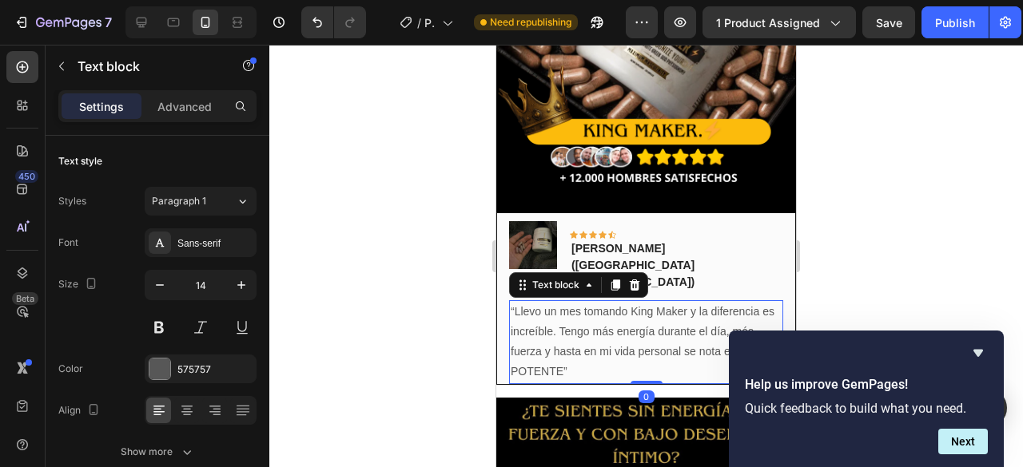
click at [673, 302] on p "“Llevo un mes tomando King Maker y la diferencia es increíble. Tengo más energí…" at bounding box center [646, 342] width 271 height 81
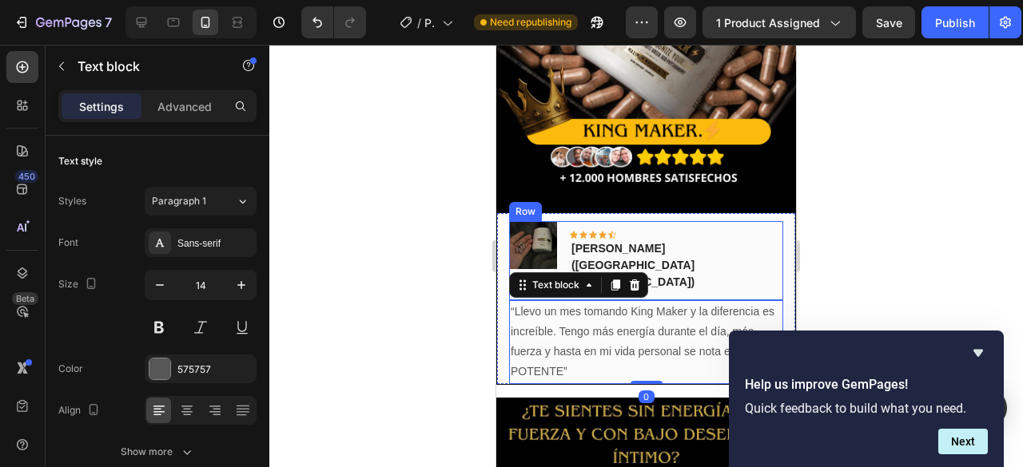
click at [761, 221] on div "Image Icon Icon Icon Icon Icon Row [PERSON_NAME]([GEOGRAPHIC_DATA] [GEOGRAPHIC_…" at bounding box center [646, 260] width 274 height 79
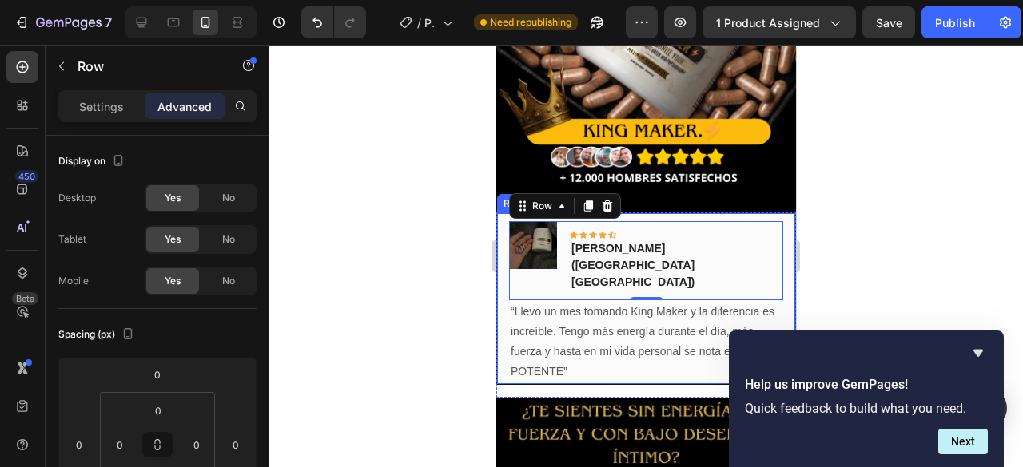
click at [779, 213] on div "Image Icon Icon Icon Icon Icon Row [PERSON_NAME]([GEOGRAPHIC_DATA] [GEOGRAPHIC_…" at bounding box center [646, 299] width 300 height 173
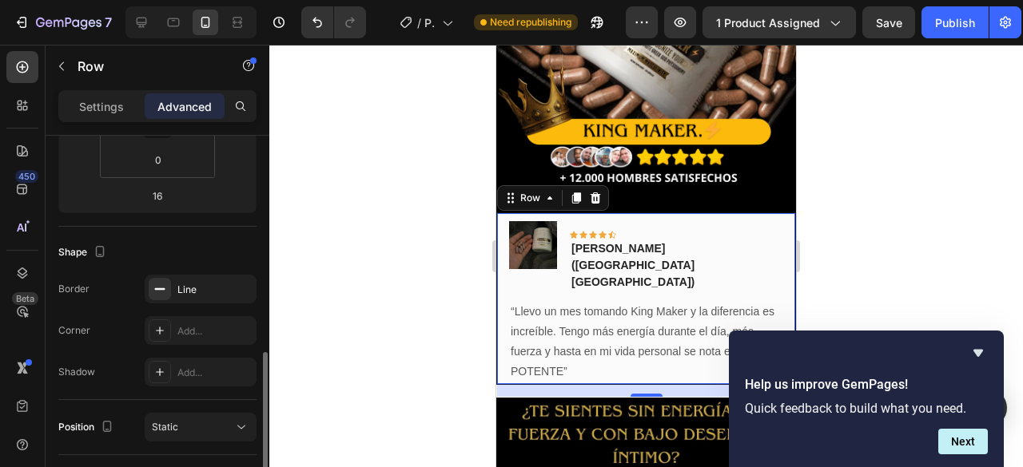
scroll to position [399, 0]
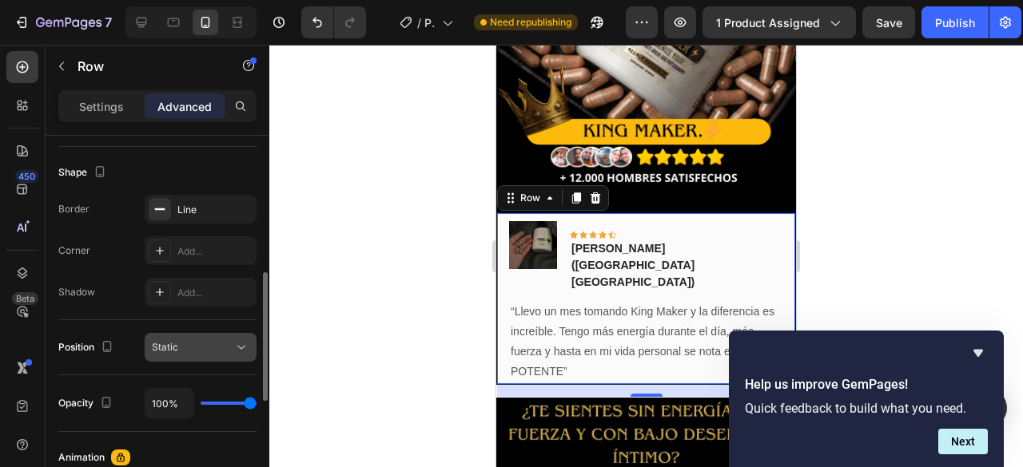
click at [190, 340] on div "Static" at bounding box center [192, 347] width 81 height 14
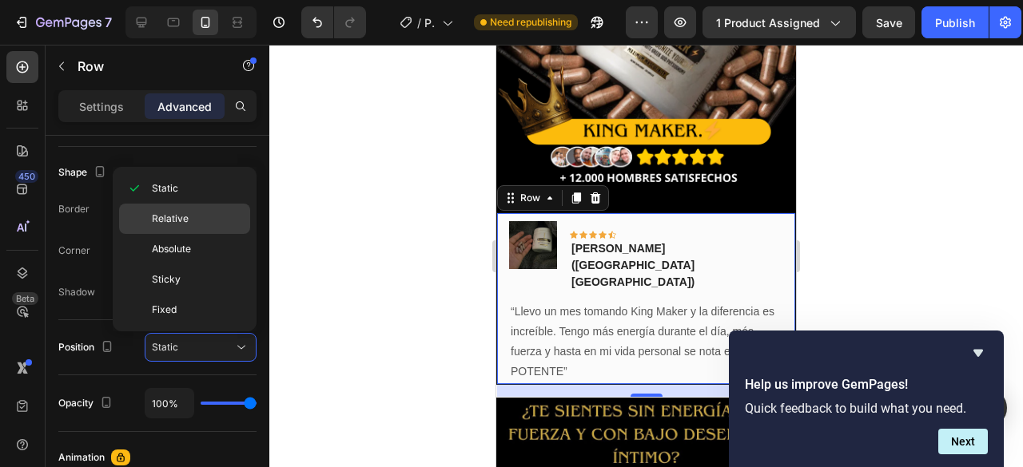
scroll to position [479, 0]
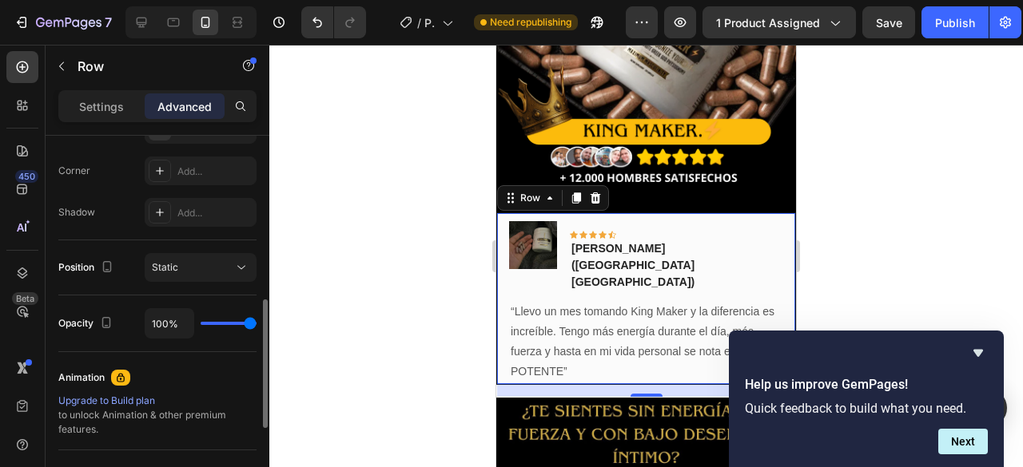
click at [89, 342] on div "Opacity 100%" at bounding box center [157, 324] width 198 height 57
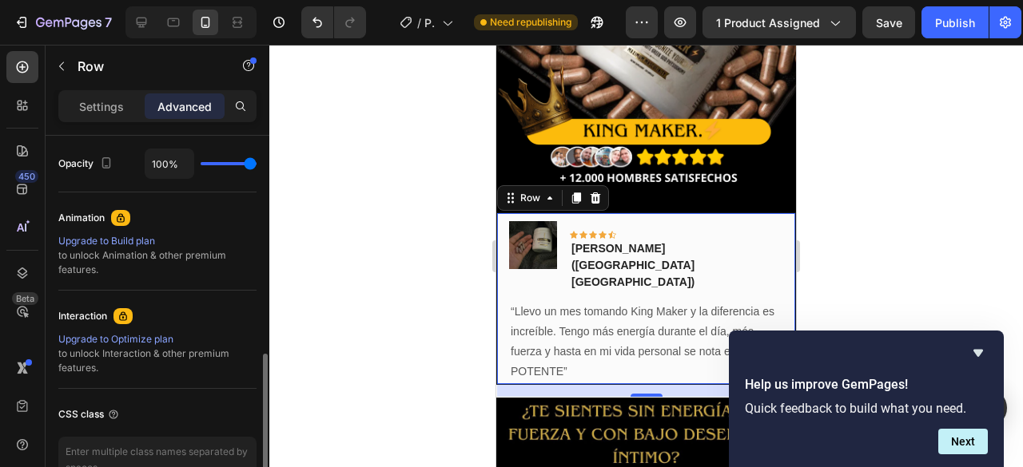
click at [126, 216] on icon at bounding box center [120, 218] width 13 height 13
click at [117, 212] on icon at bounding box center [120, 218] width 13 height 13
click at [168, 213] on div "Animation" at bounding box center [157, 218] width 198 height 26
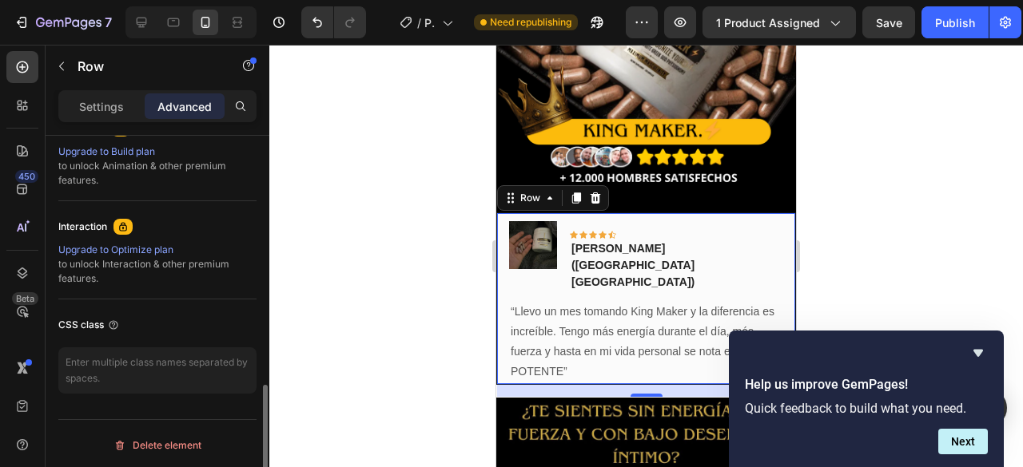
scroll to position [569, 0]
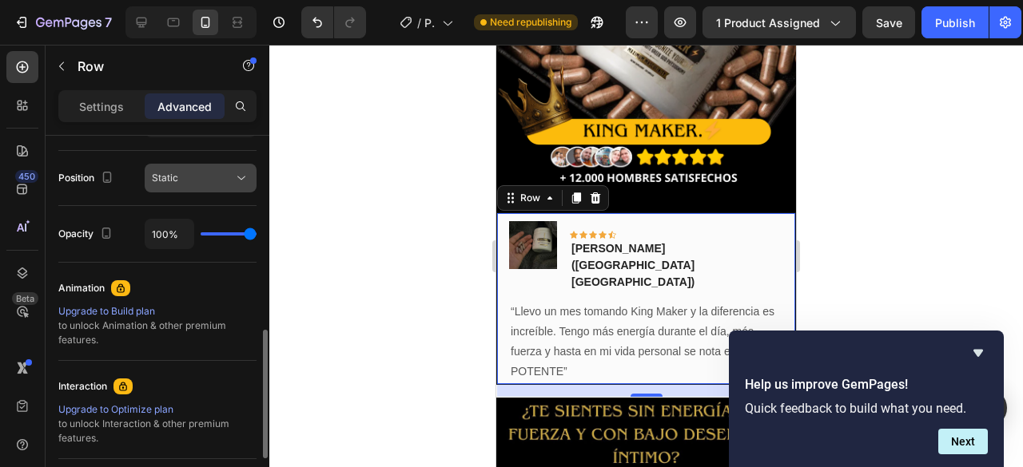
click at [194, 185] on button "Static" at bounding box center [201, 178] width 112 height 29
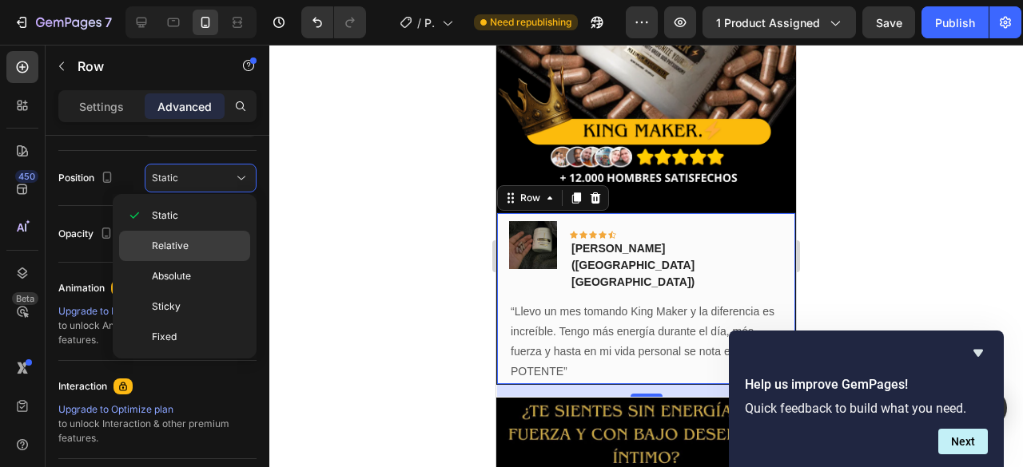
click at [174, 247] on span "Relative" at bounding box center [170, 246] width 37 height 14
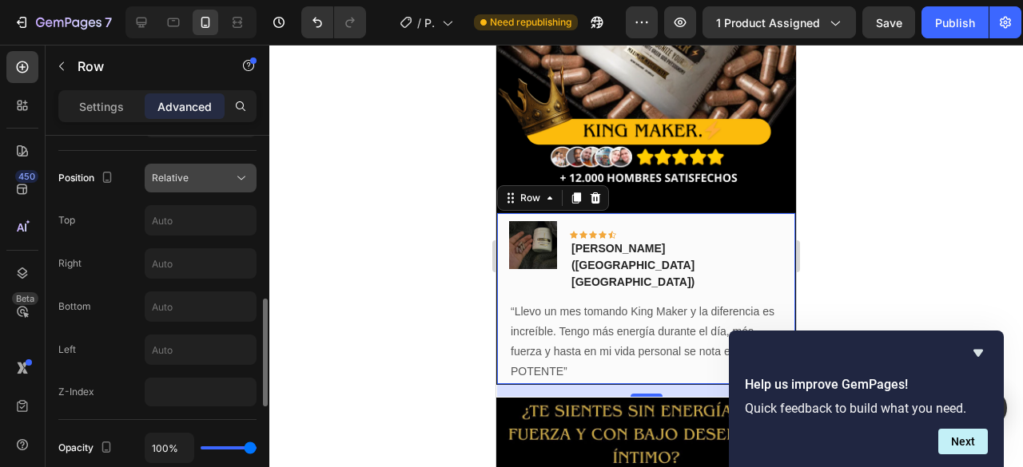
click at [224, 177] on div "Relative" at bounding box center [192, 178] width 81 height 14
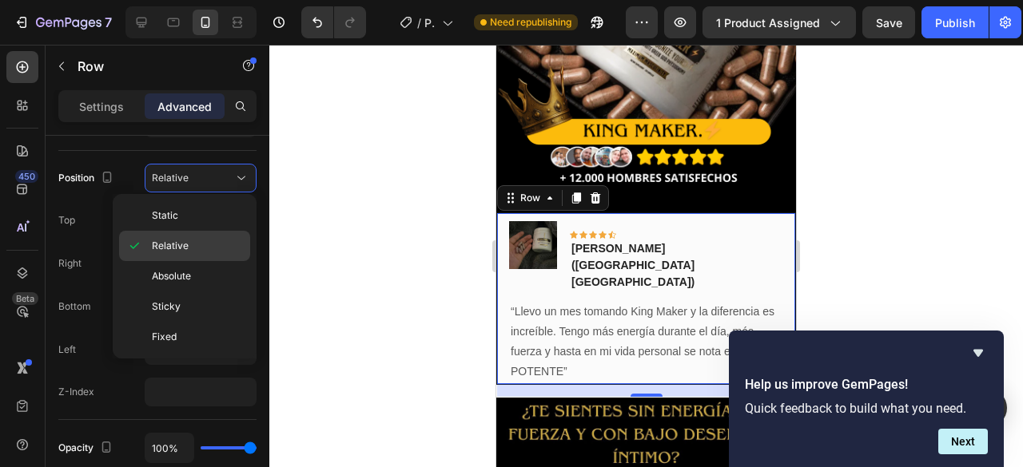
click at [182, 252] on div "Relative" at bounding box center [184, 246] width 131 height 30
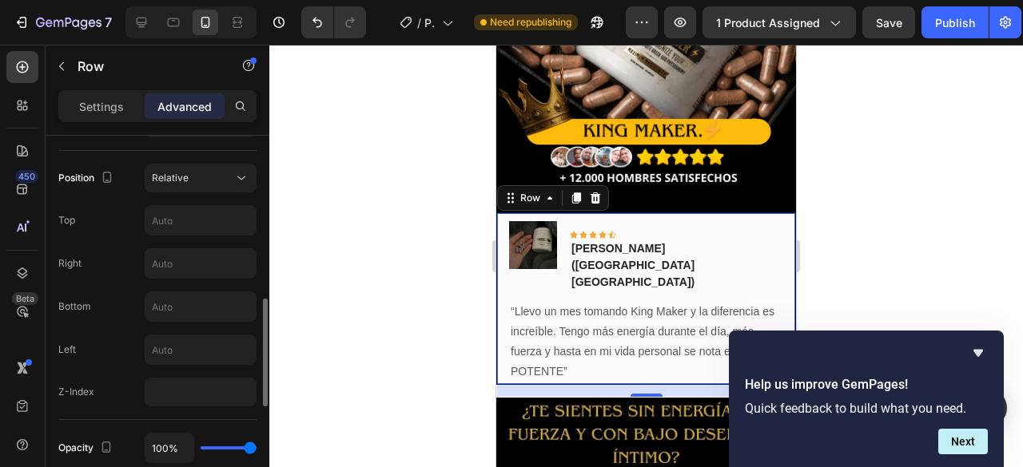
click at [123, 167] on div "Position Relative" at bounding box center [157, 178] width 198 height 29
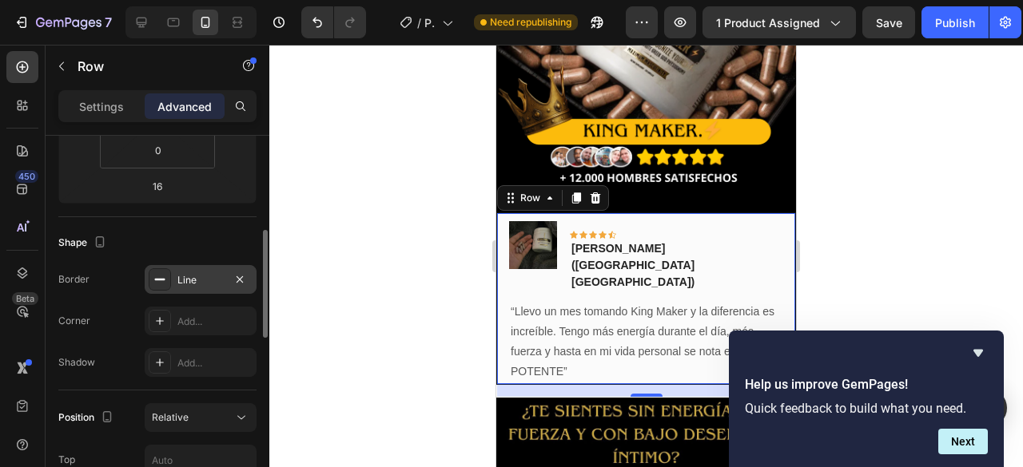
scroll to position [489, 0]
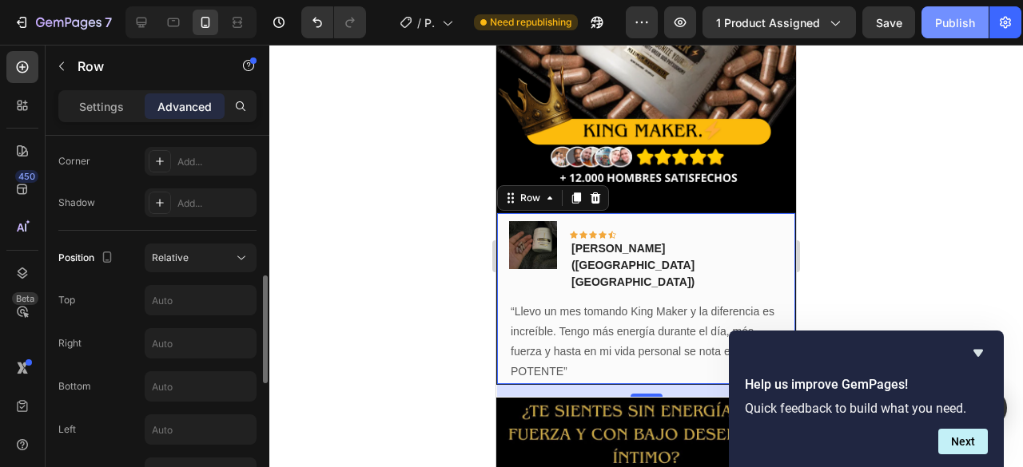
click at [958, 20] on div "Publish" at bounding box center [955, 22] width 40 height 17
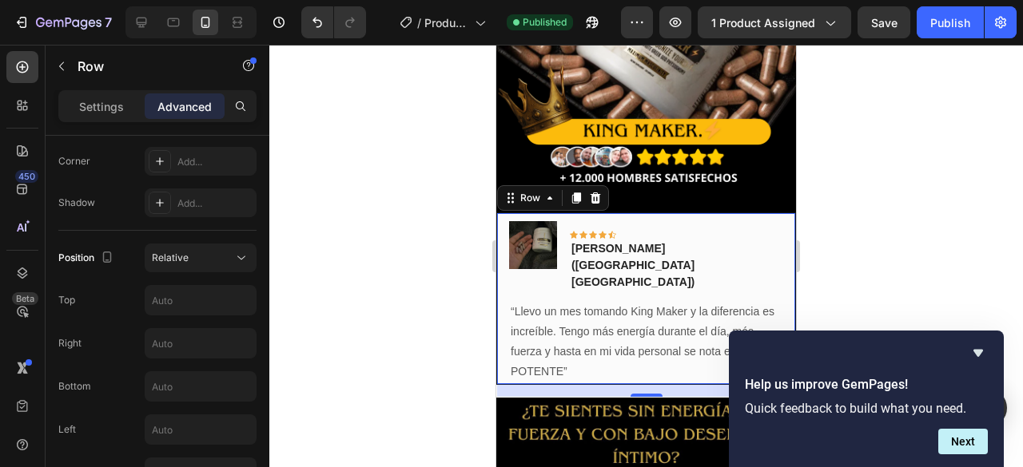
click at [685, 384] on div "16" at bounding box center [646, 390] width 298 height 13
click at [502, 286] on div "Image Icon Icon Icon Icon Icon Row [PERSON_NAME]([GEOGRAPHIC_DATA] [GEOGRAPHIC_…" at bounding box center [646, 299] width 300 height 173
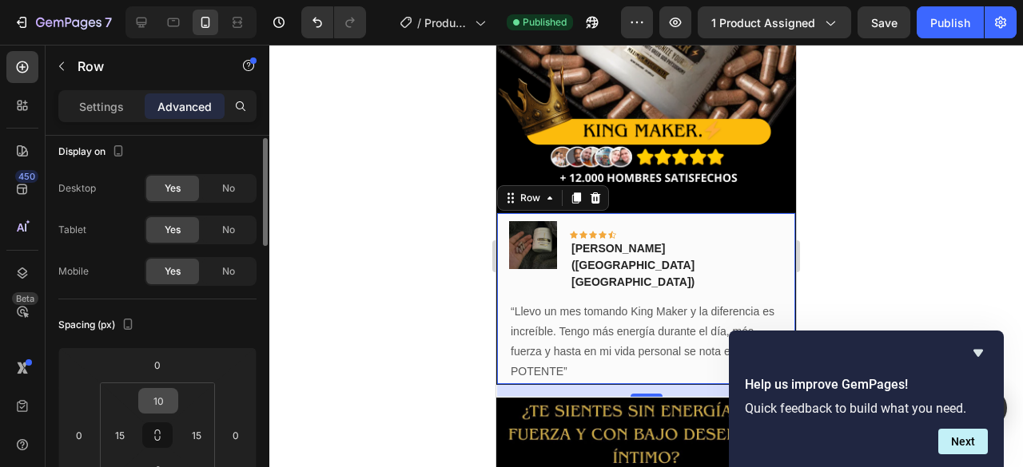
scroll to position [89, 0]
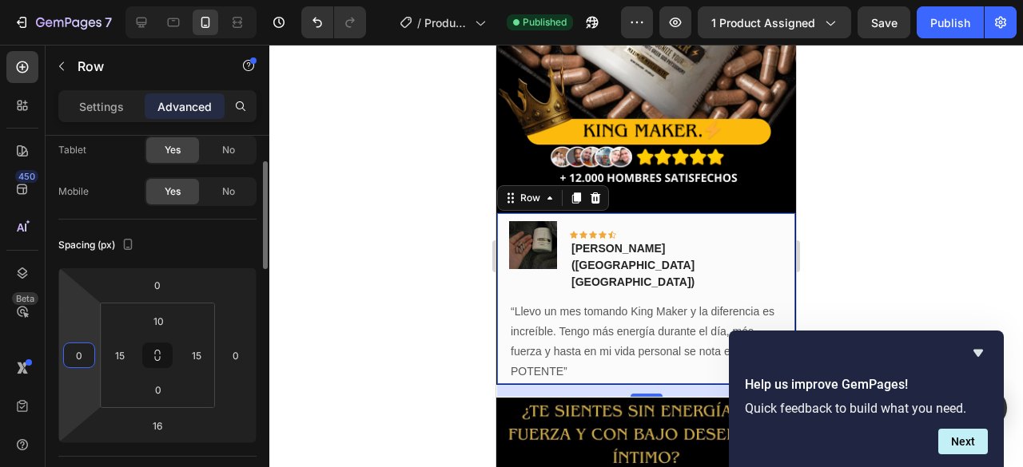
click at [89, 357] on input "0" at bounding box center [79, 356] width 24 height 24
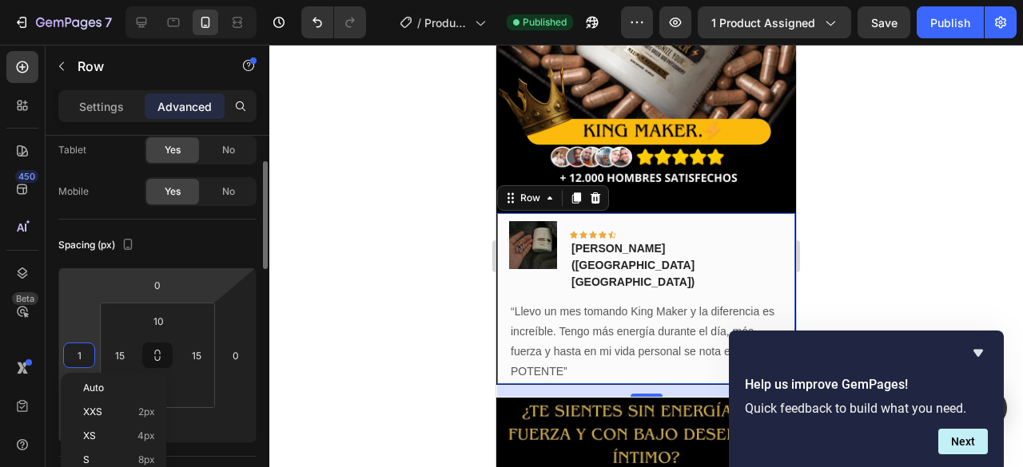
type input "10"
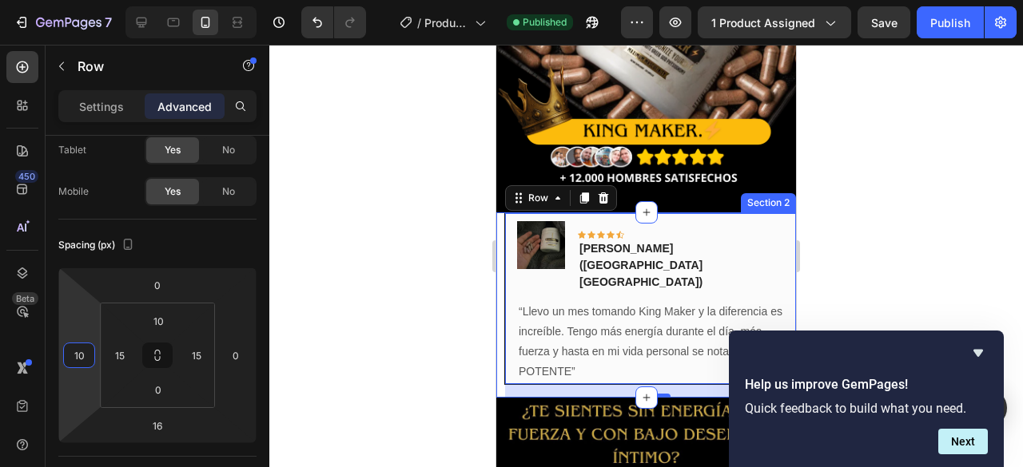
click at [499, 296] on div "Image Icon Icon Icon Icon Icon Row [PERSON_NAME]([GEOGRAPHIC_DATA] [GEOGRAPHIC_…" at bounding box center [646, 305] width 300 height 185
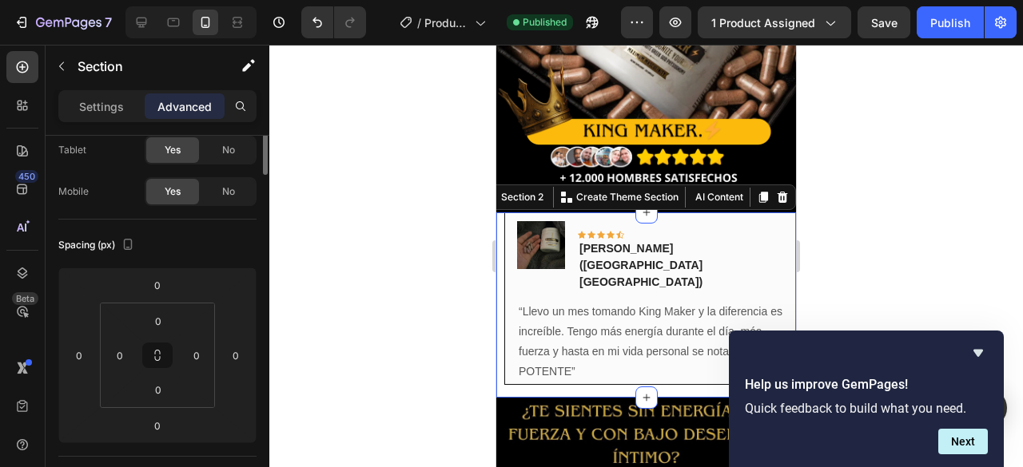
scroll to position [0, 0]
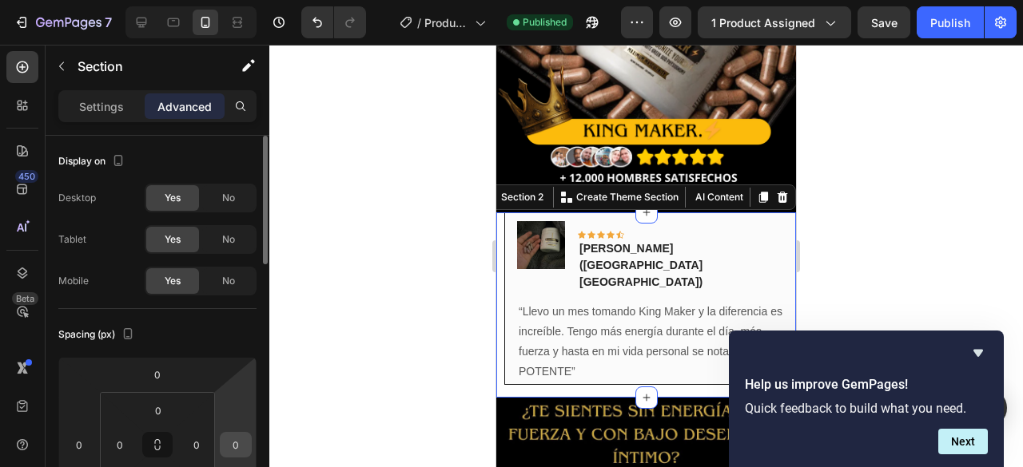
click at [236, 444] on input "0" at bounding box center [236, 445] width 24 height 24
click at [515, 356] on div "Image Icon Icon Icon Icon Icon Row [PERSON_NAME]([GEOGRAPHIC_DATA] [GEOGRAPHIC_…" at bounding box center [646, 305] width 300 height 185
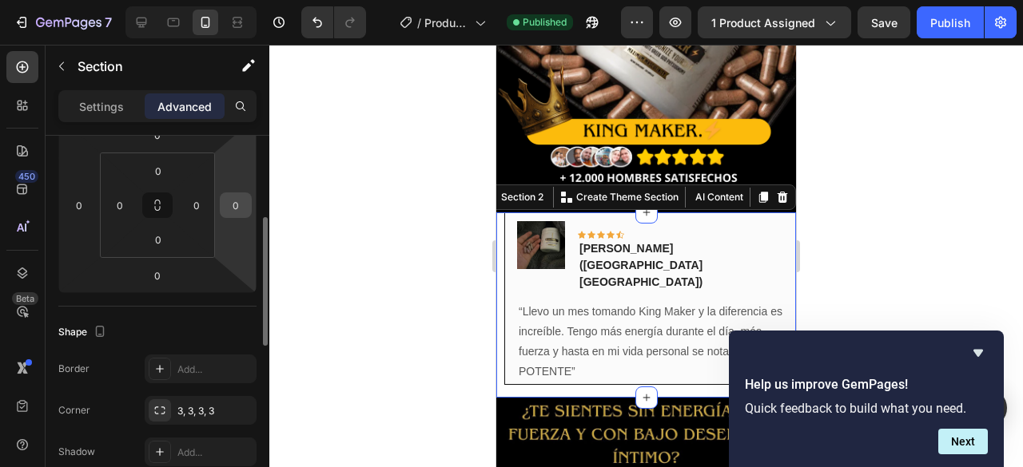
click at [243, 214] on input "0" at bounding box center [236, 205] width 24 height 24
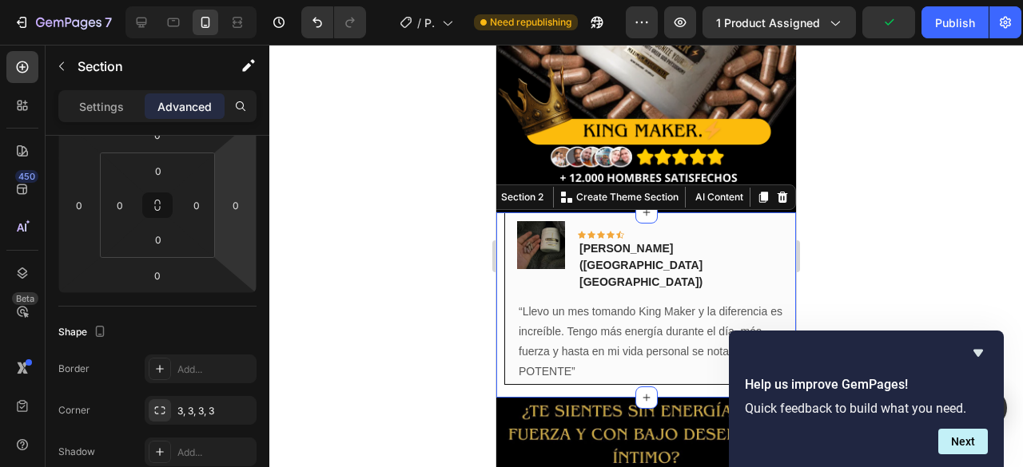
click at [496, 295] on div "Image Icon Icon Icon Icon Icon Row [PERSON_NAME]([GEOGRAPHIC_DATA] [GEOGRAPHIC_…" at bounding box center [646, 305] width 300 height 185
click at [496, 294] on div "Image Icon Icon Icon Icon Icon Row [PERSON_NAME]([GEOGRAPHIC_DATA] [GEOGRAPHIC_…" at bounding box center [646, 305] width 300 height 185
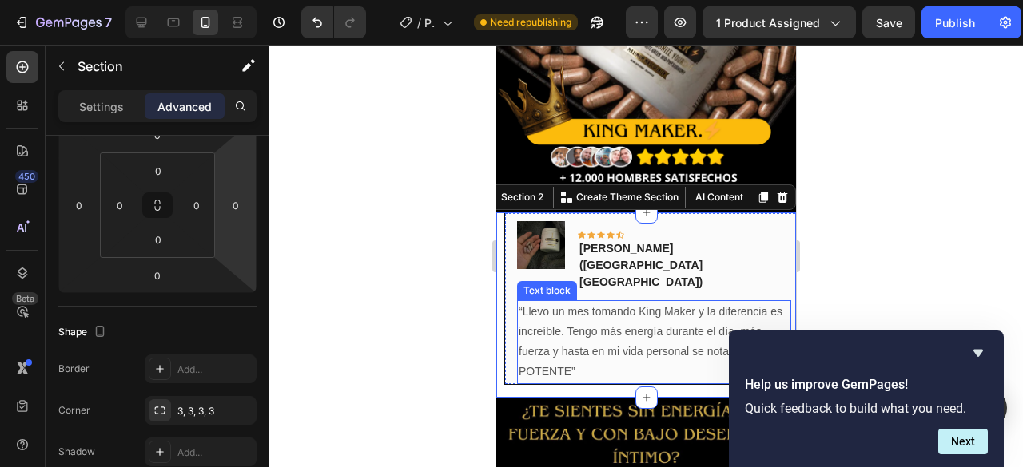
click at [556, 304] on p "“Llevo un mes tomando King Maker y la diferencia es increíble. Tengo más energí…" at bounding box center [654, 342] width 271 height 81
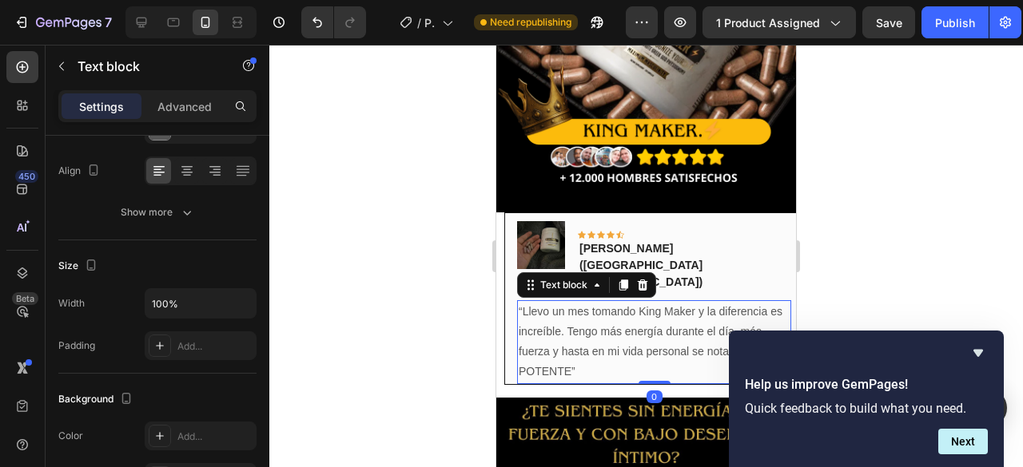
scroll to position [0, 0]
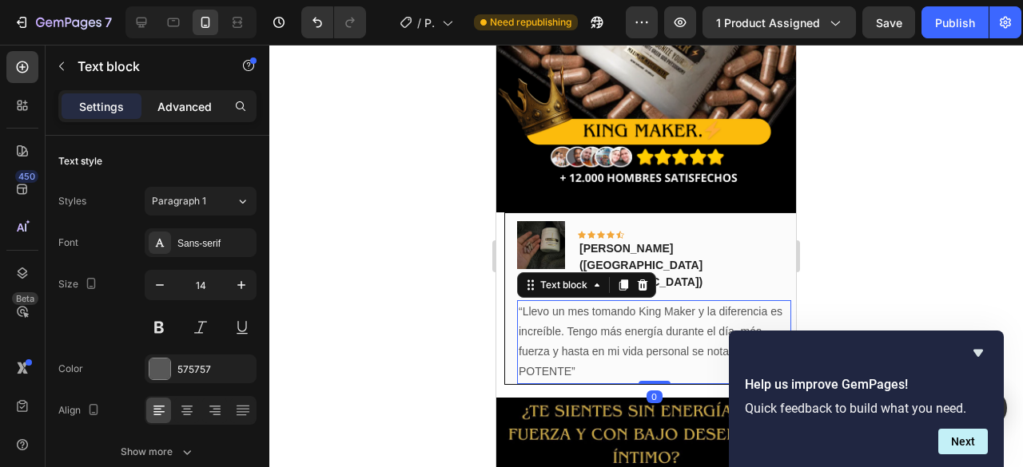
click at [185, 109] on p "Advanced" at bounding box center [184, 106] width 54 height 17
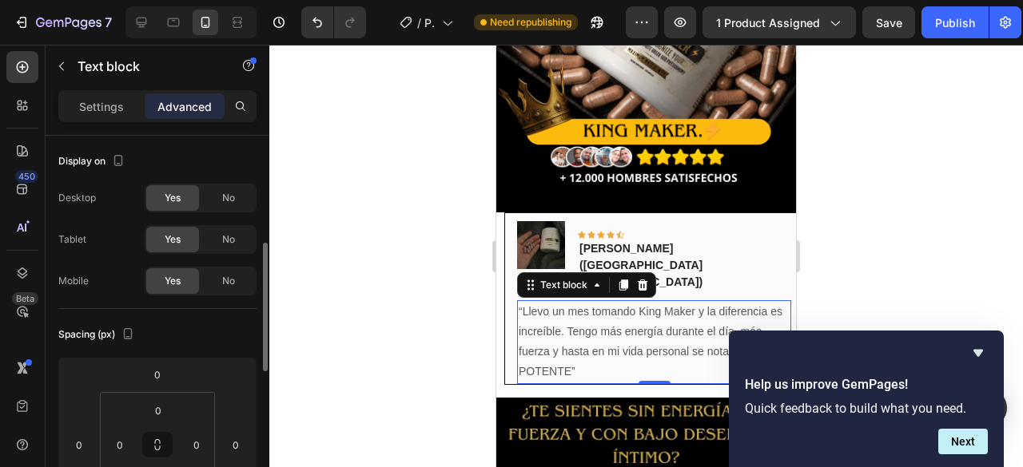
scroll to position [160, 0]
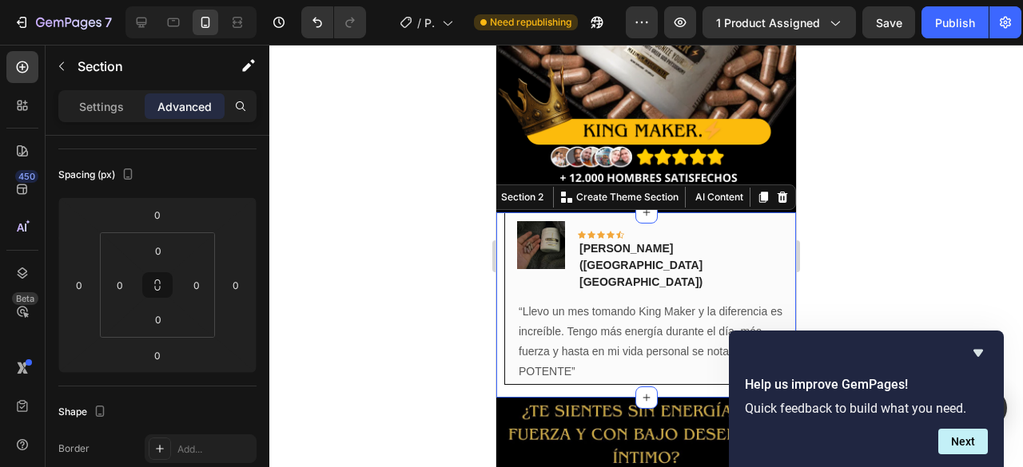
click at [499, 292] on div "Image Icon Icon Icon Icon Icon Row [PERSON_NAME]([GEOGRAPHIC_DATA] [GEOGRAPHIC_…" at bounding box center [646, 305] width 300 height 185
click at [782, 272] on div "Image Icon Icon Icon Icon Icon Row [PERSON_NAME]([GEOGRAPHIC_DATA] [GEOGRAPHIC_…" at bounding box center [654, 299] width 300 height 173
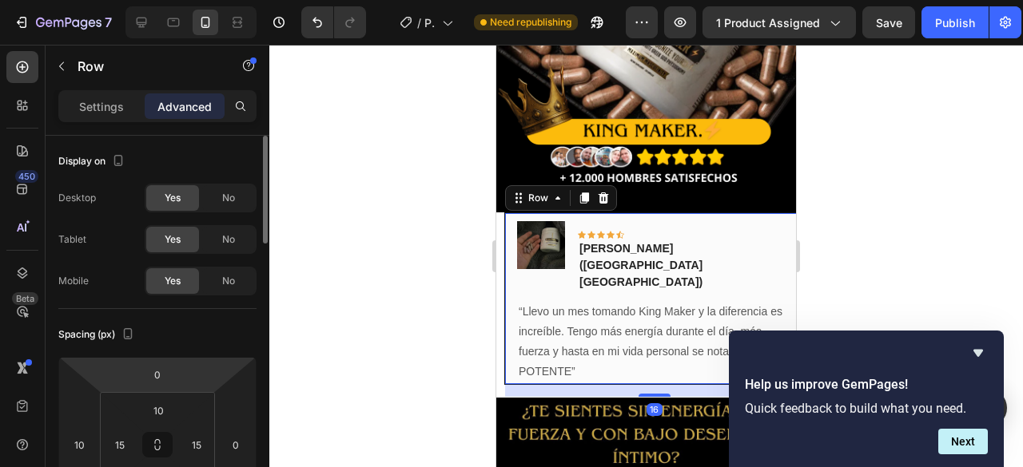
scroll to position [80, 0]
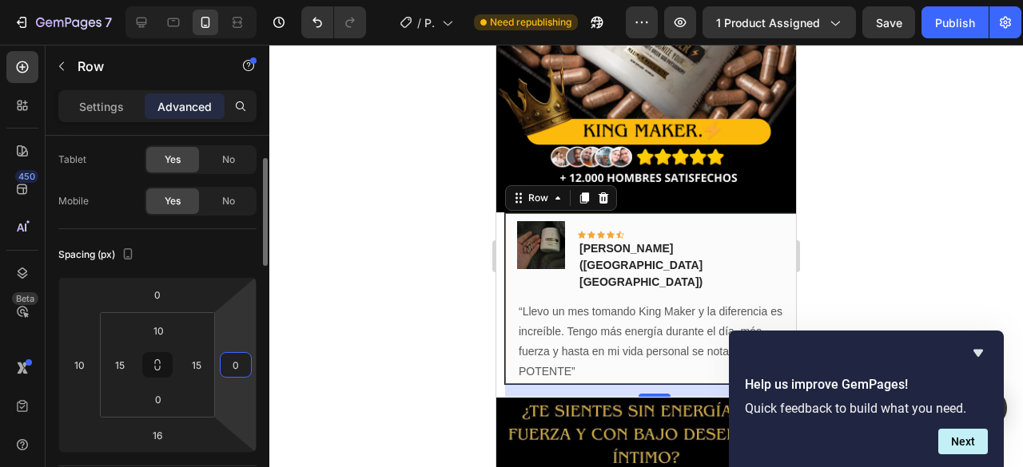
click at [236, 360] on input "0" at bounding box center [236, 365] width 24 height 24
type input "10"
click at [160, 336] on input "10" at bounding box center [158, 331] width 32 height 24
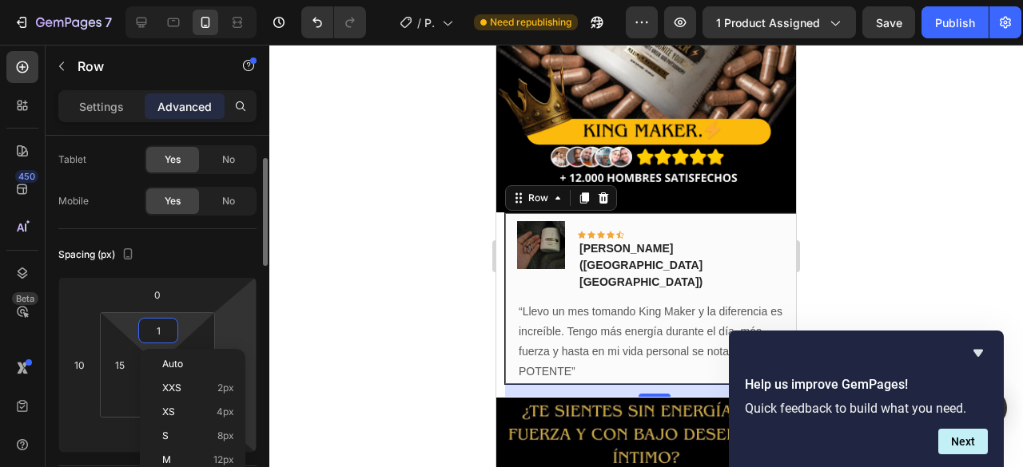
type input "10"
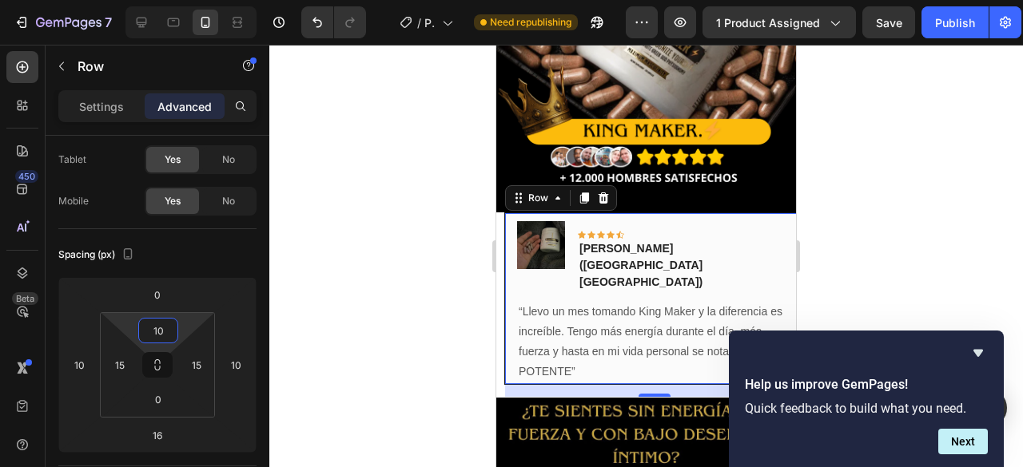
click at [323, 292] on div at bounding box center [645, 256] width 753 height 423
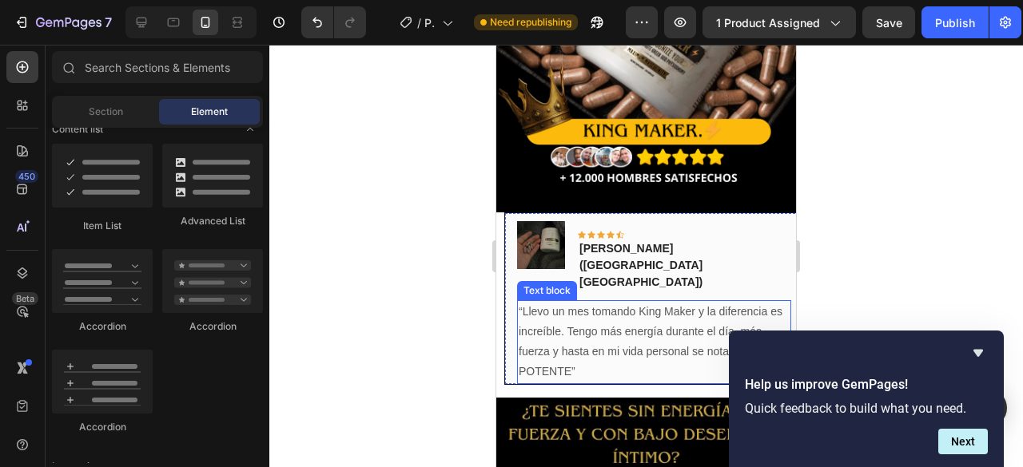
click at [527, 302] on p "“Llevo un mes tomando King Maker y la diferencia es increíble. Tengo más energí…" at bounding box center [654, 342] width 271 height 81
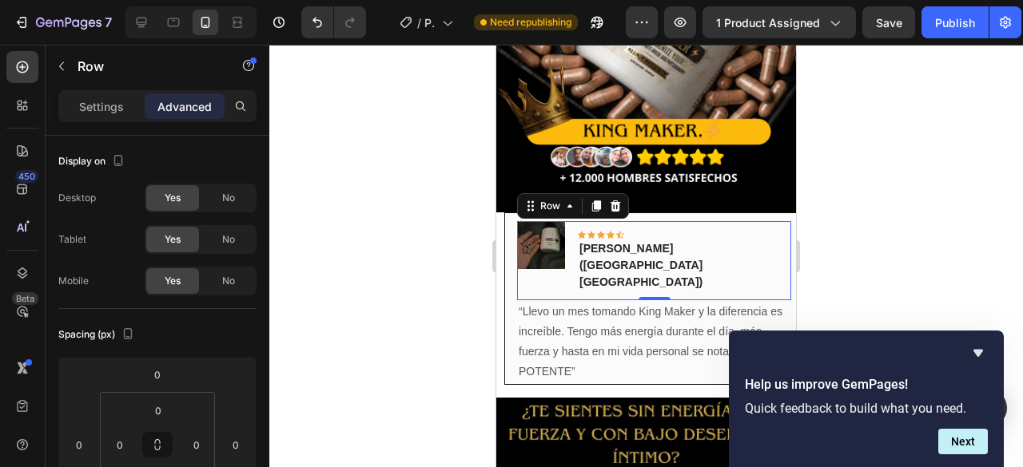
click at [765, 227] on div "Image Icon Icon Icon Icon Icon Row [PERSON_NAME]([GEOGRAPHIC_DATA] [GEOGRAPHIC_…" at bounding box center [654, 260] width 274 height 79
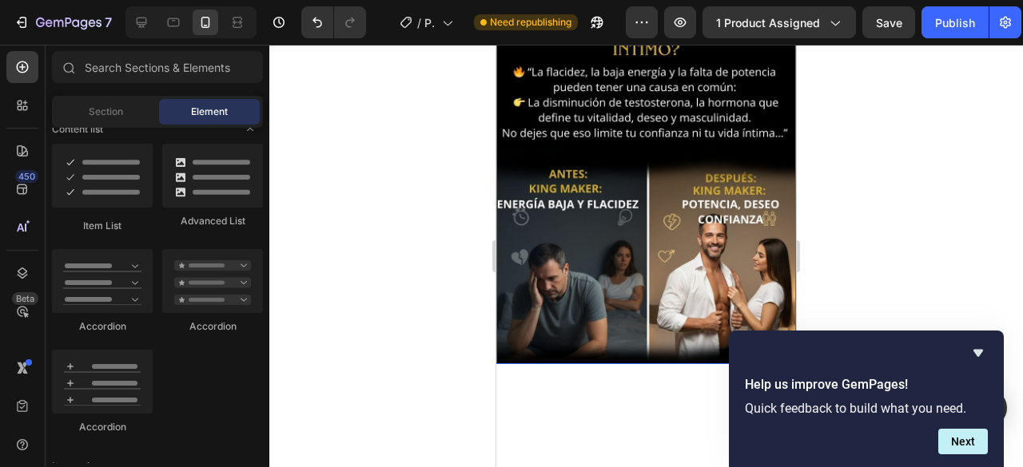
scroll to position [209, 0]
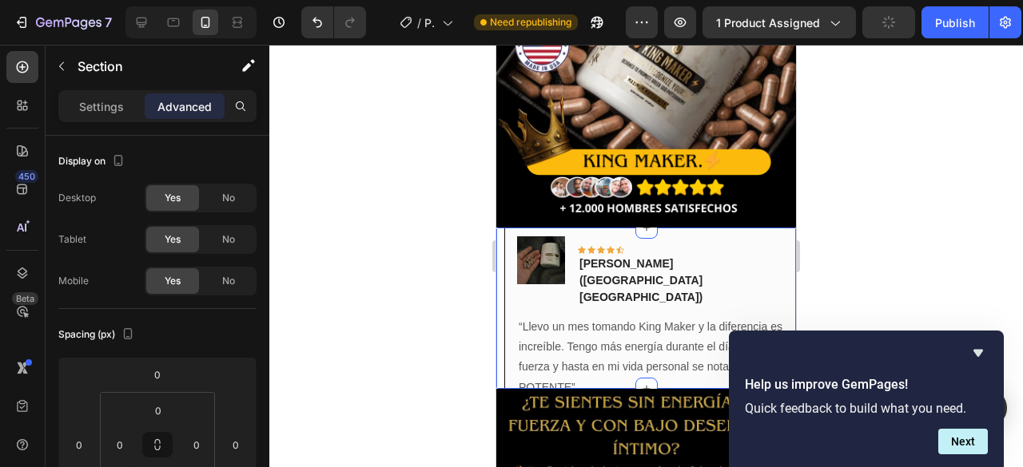
click at [524, 380] on div "Image Icon Icon Icon Icon Icon Row [PERSON_NAME]([GEOGRAPHIC_DATA] [GEOGRAPHIC_…" at bounding box center [646, 320] width 300 height 185
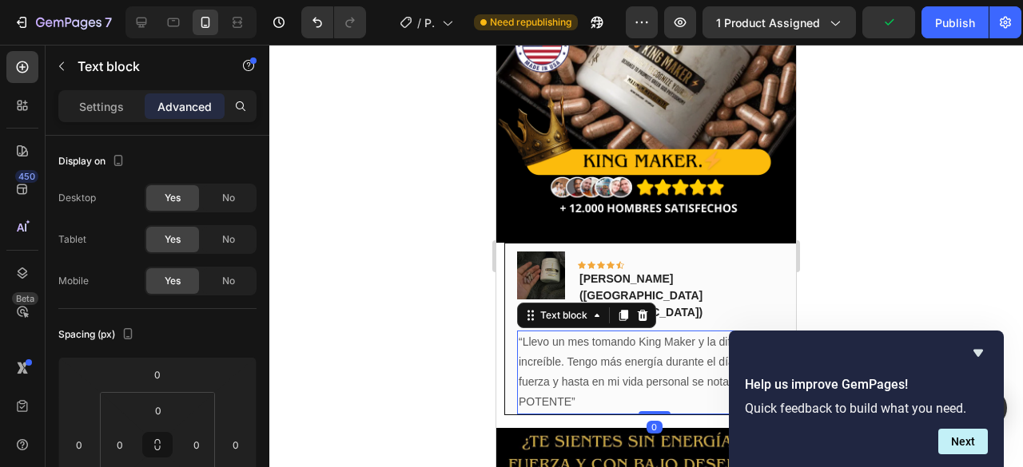
click at [527, 335] on p "“Llevo un mes tomando King Maker y la diferencia es increíble. Tengo más energí…" at bounding box center [654, 372] width 271 height 81
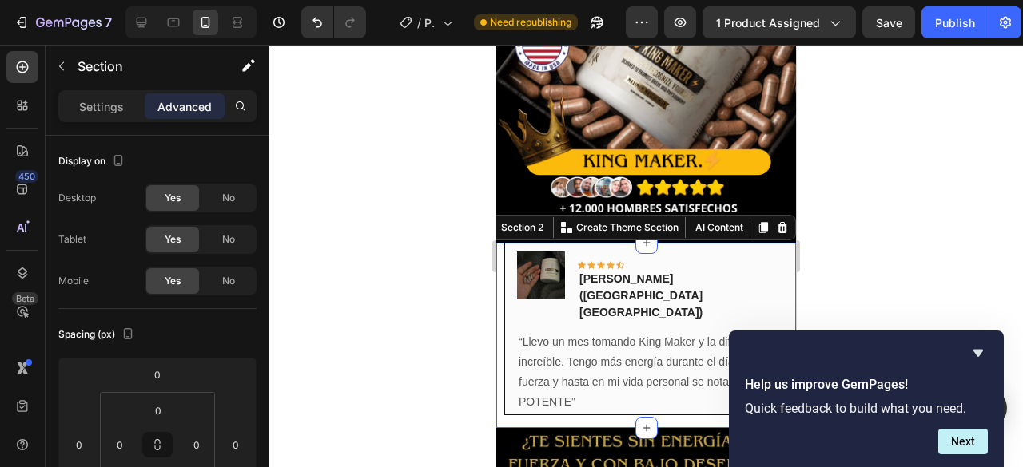
click at [497, 336] on div "Image Icon Icon Icon Icon Icon Row [PERSON_NAME]([GEOGRAPHIC_DATA] [GEOGRAPHIC_…" at bounding box center [646, 335] width 300 height 185
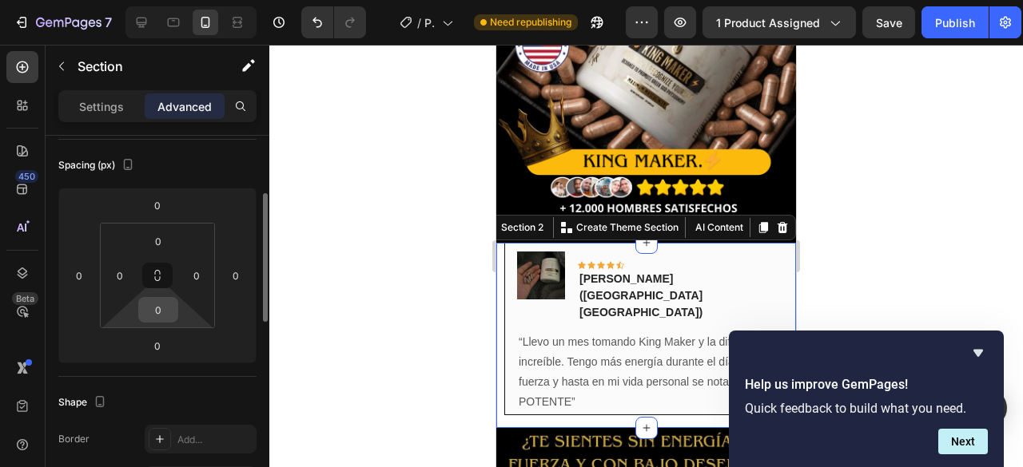
scroll to position [0, 0]
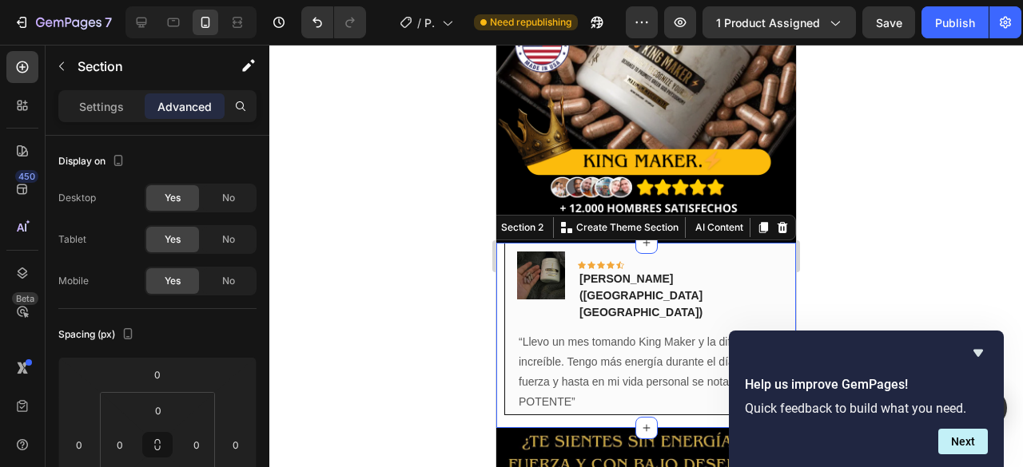
click at [500, 332] on div "Image Icon Icon Icon Icon Icon Row [PERSON_NAME]([GEOGRAPHIC_DATA] [GEOGRAPHIC_…" at bounding box center [646, 335] width 300 height 185
click at [96, 102] on p "Settings" at bounding box center [101, 106] width 45 height 17
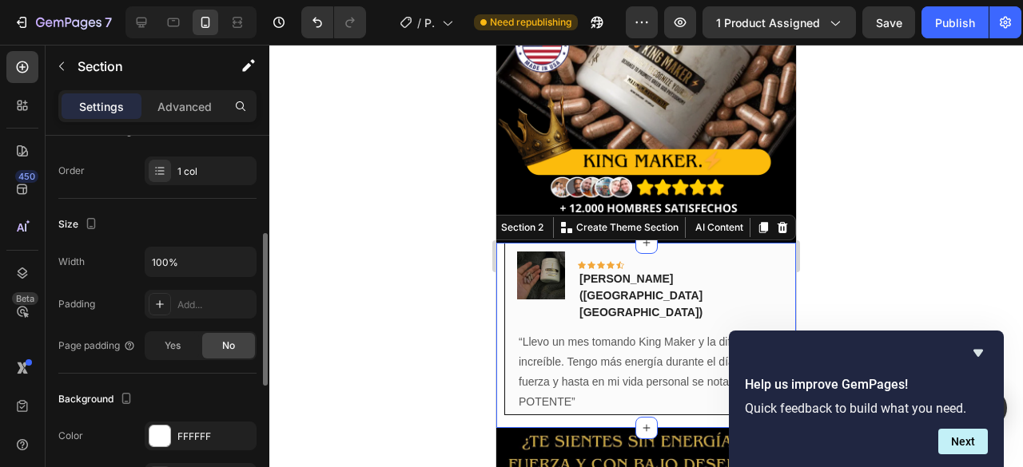
scroll to position [399, 0]
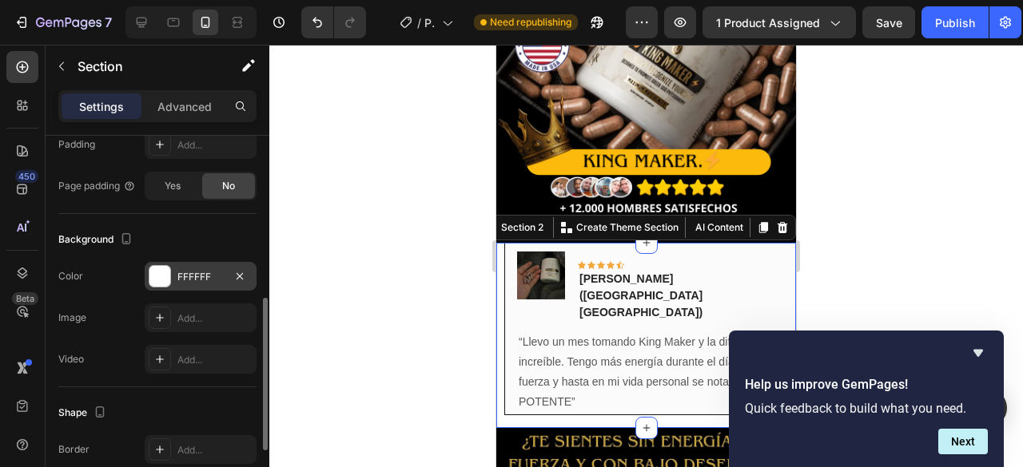
click at [179, 274] on div "FFFFFF" at bounding box center [200, 277] width 46 height 14
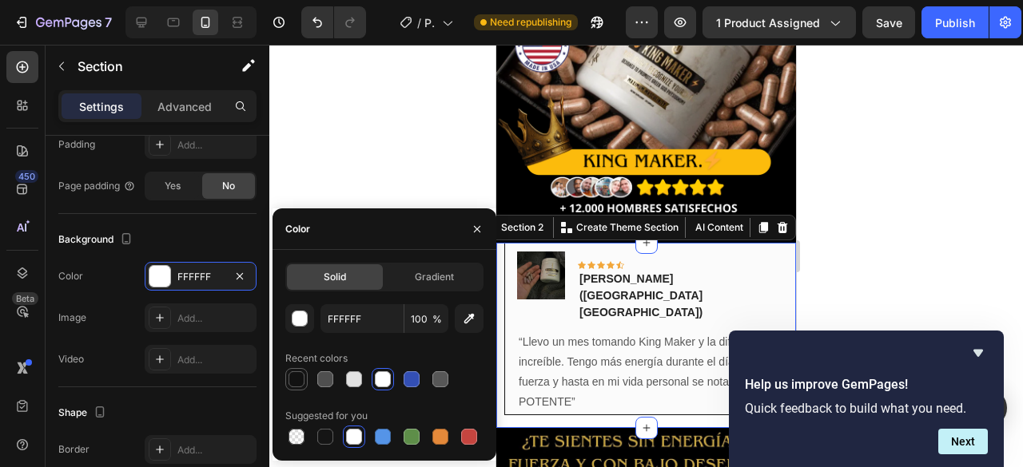
click at [296, 378] on div at bounding box center [296, 380] width 16 height 16
type input "121212"
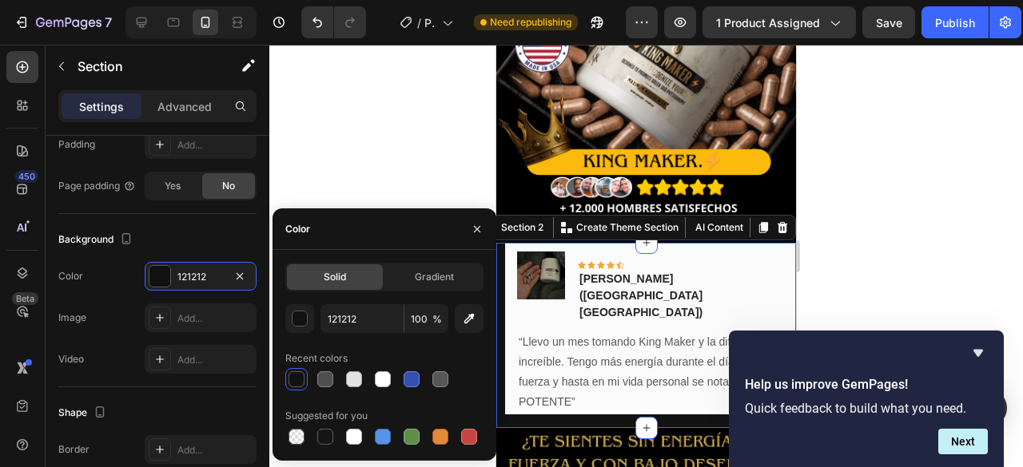
click at [890, 229] on div at bounding box center [645, 256] width 753 height 423
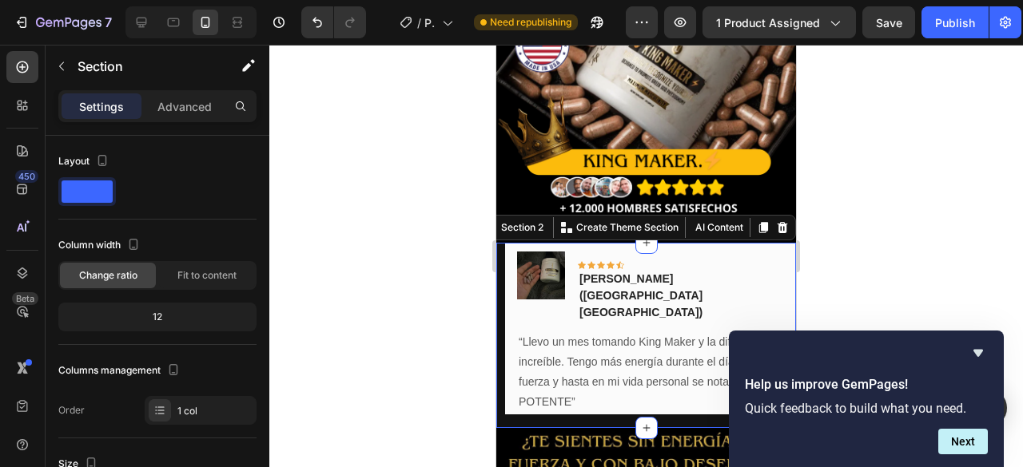
click at [499, 355] on div "Image Icon Icon Icon Icon Icon Row [PERSON_NAME]([GEOGRAPHIC_DATA] [GEOGRAPHIC_…" at bounding box center [646, 335] width 300 height 185
click at [104, 102] on p "Settings" at bounding box center [101, 106] width 45 height 17
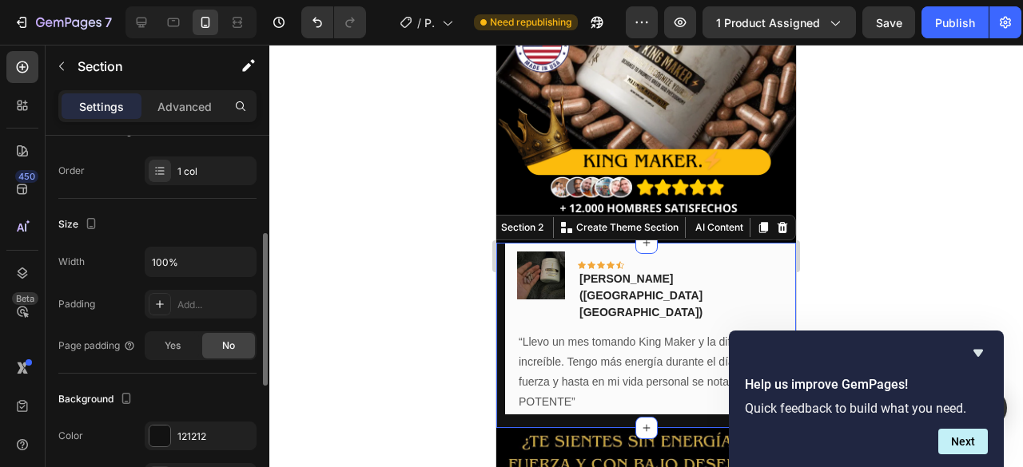
scroll to position [320, 0]
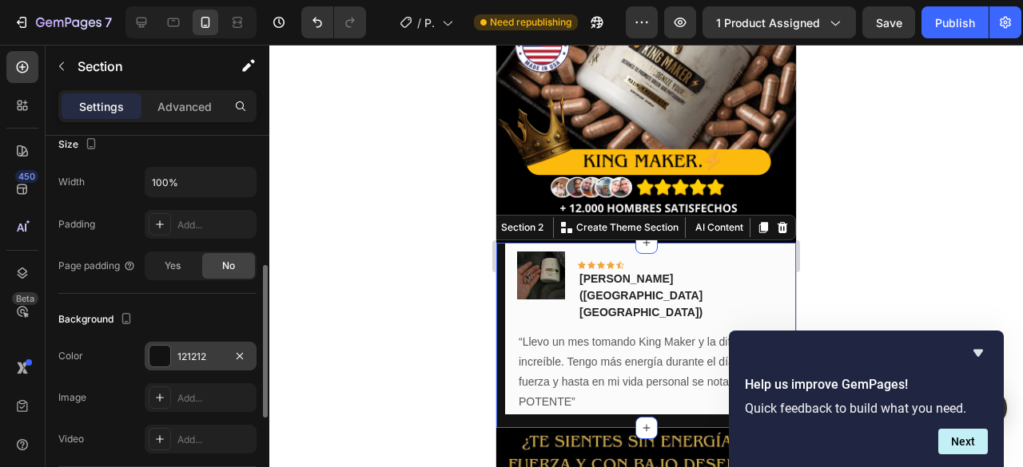
click at [192, 351] on div "121212" at bounding box center [200, 357] width 46 height 14
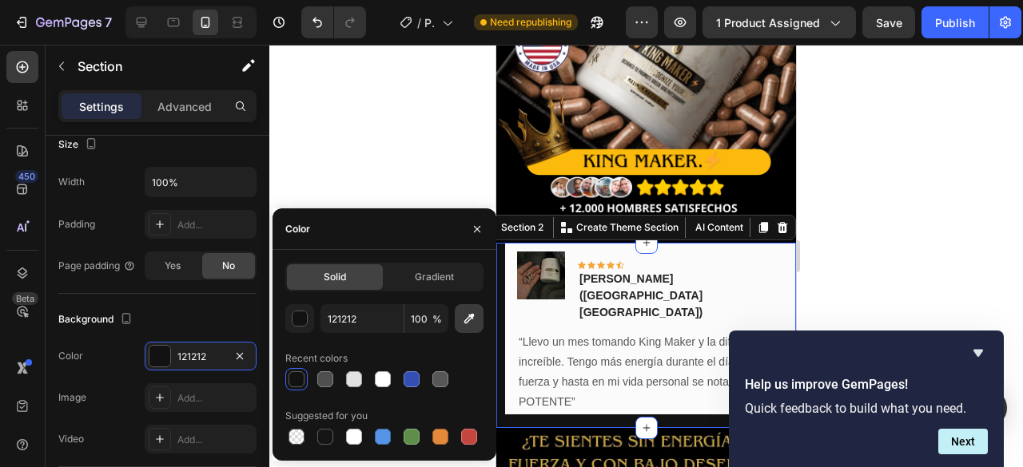
click at [470, 323] on icon "button" at bounding box center [469, 319] width 16 height 16
type input "000000"
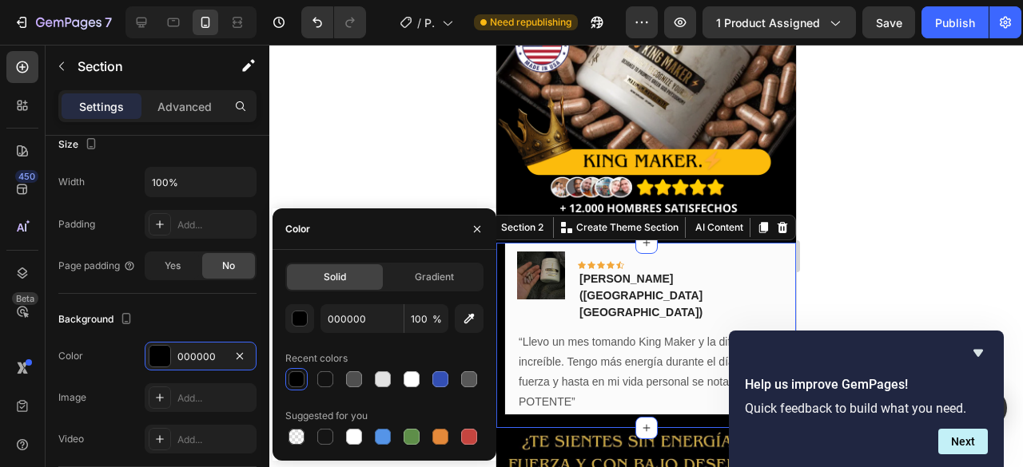
click at [392, 164] on div at bounding box center [645, 256] width 753 height 423
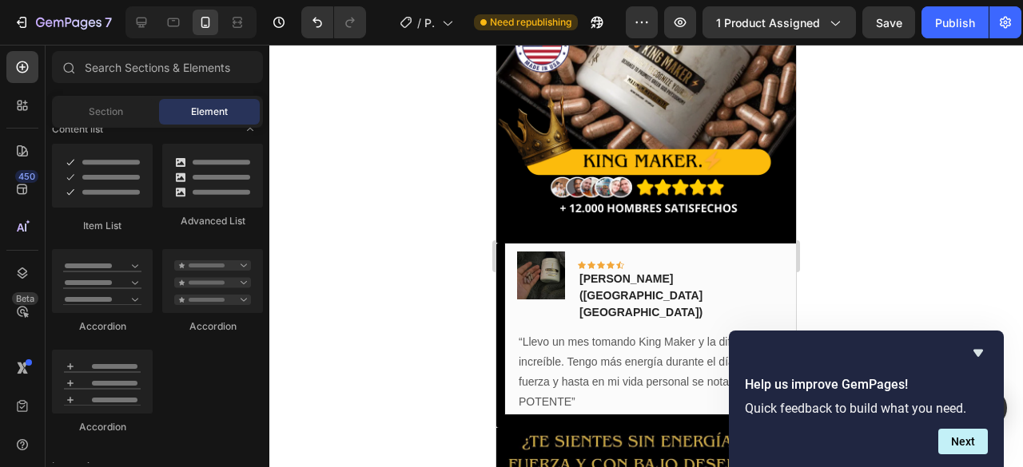
click at [411, 318] on div at bounding box center [645, 256] width 753 height 423
click at [970, 266] on div at bounding box center [645, 256] width 753 height 423
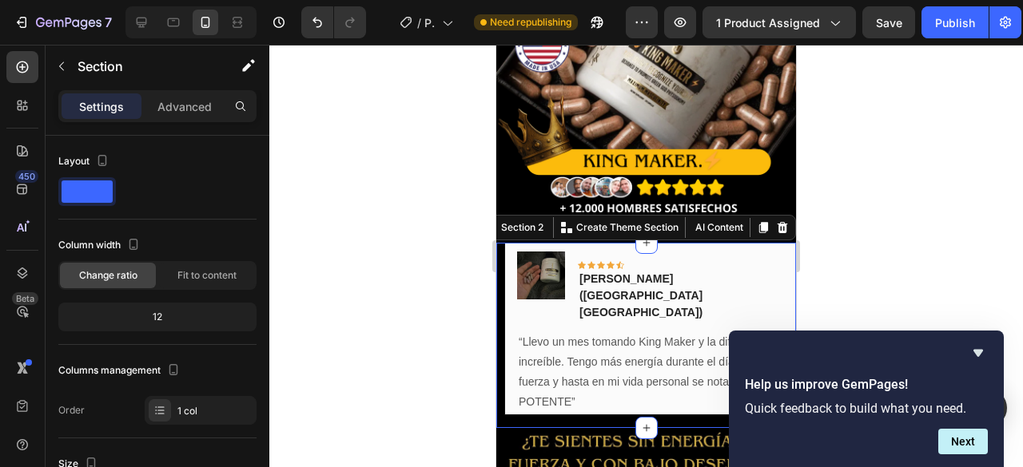
click at [512, 381] on div "Image Icon Icon Icon Icon Icon Row [PERSON_NAME]([GEOGRAPHIC_DATA] [GEOGRAPHIC_…" at bounding box center [646, 335] width 300 height 185
click at [773, 243] on div "Image Icon Icon Icon Icon Icon Row [PERSON_NAME]([GEOGRAPHIC_DATA] [GEOGRAPHIC_…" at bounding box center [654, 329] width 300 height 173
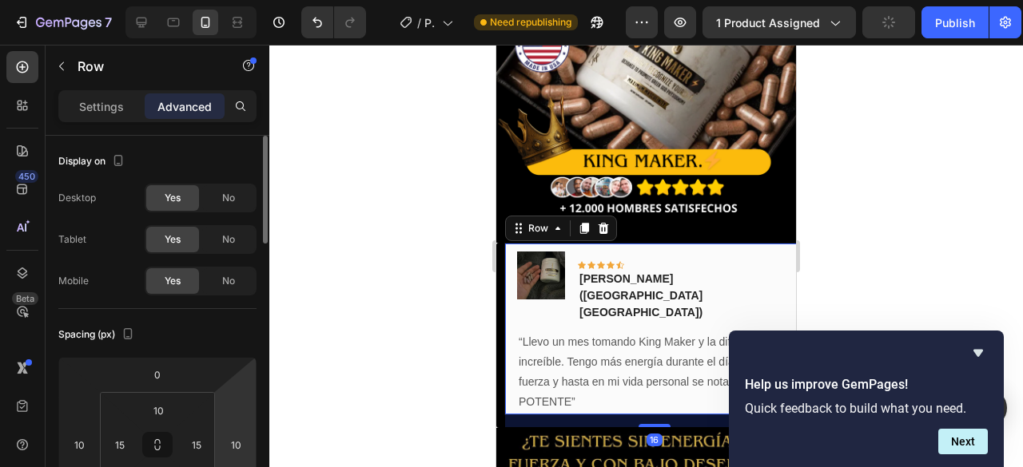
scroll to position [80, 0]
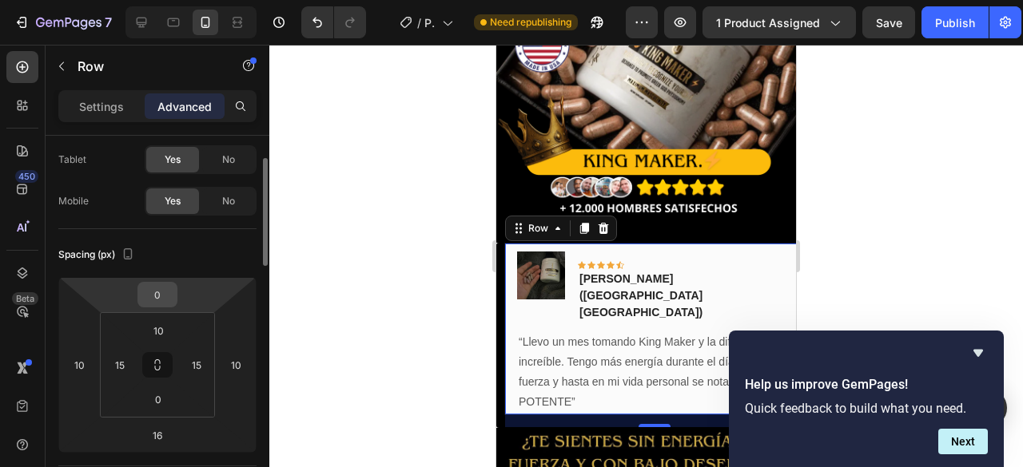
click at [173, 292] on input "0" at bounding box center [157, 295] width 32 height 24
type input "10"
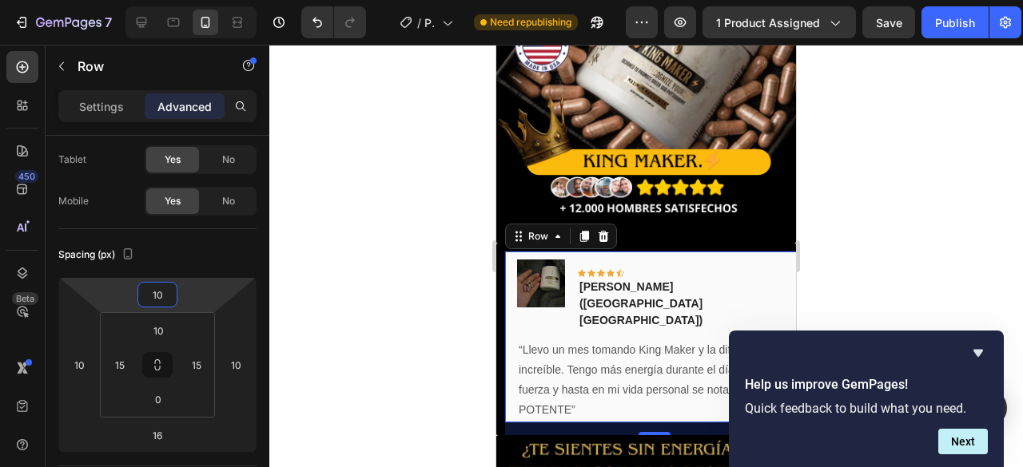
click at [1000, 306] on div at bounding box center [645, 256] width 753 height 423
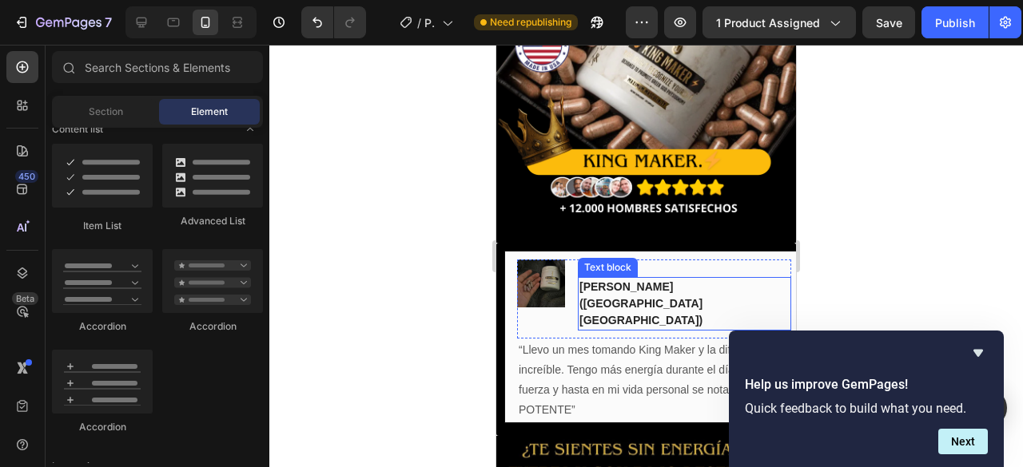
scroll to position [369, 0]
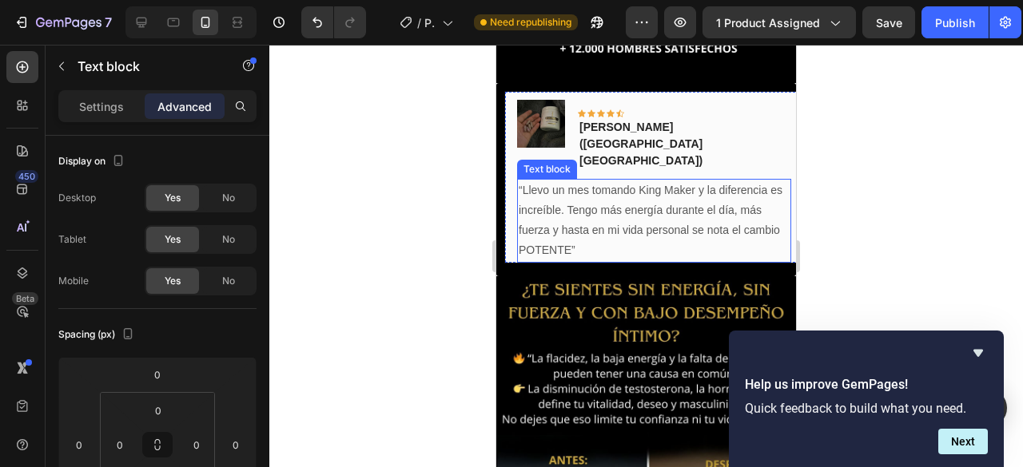
click at [766, 209] on p "“Llevo un mes tomando King Maker y la diferencia es increíble. Tengo más energí…" at bounding box center [654, 221] width 271 height 81
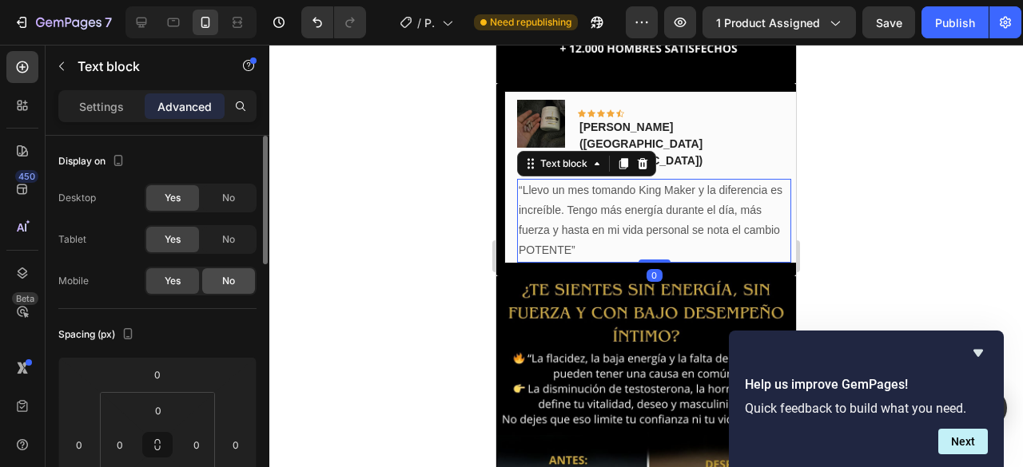
scroll to position [80, 0]
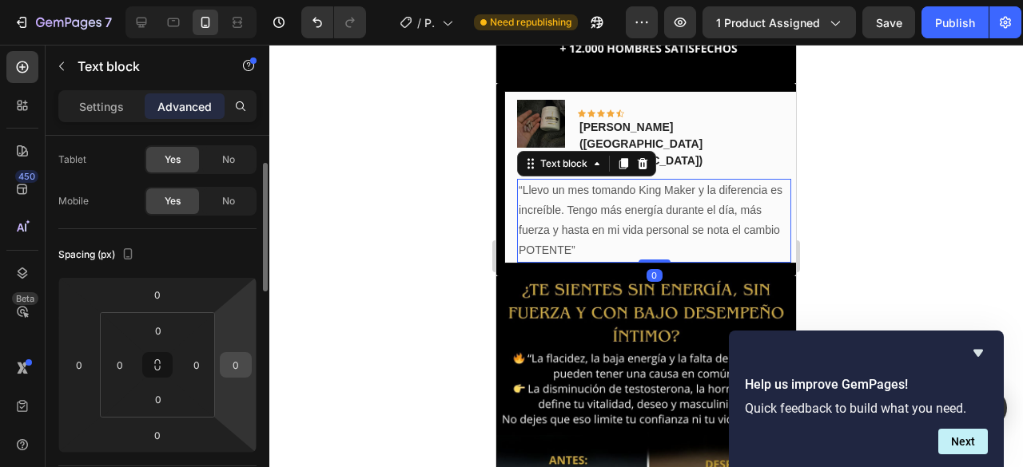
click at [240, 360] on input "0" at bounding box center [236, 365] width 24 height 24
type input "0"
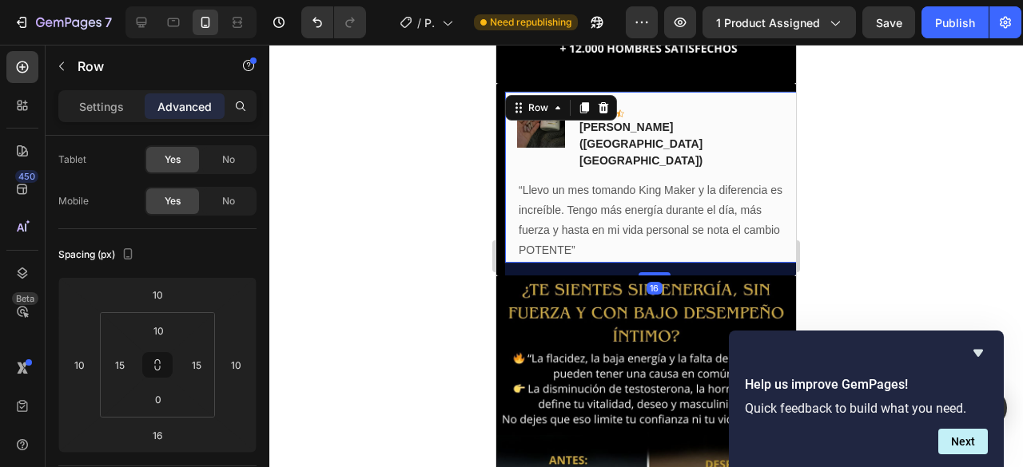
click at [508, 215] on div "Image Icon Icon Icon Icon Icon Row [PERSON_NAME]([GEOGRAPHIC_DATA] [GEOGRAPHIC_…" at bounding box center [654, 177] width 300 height 173
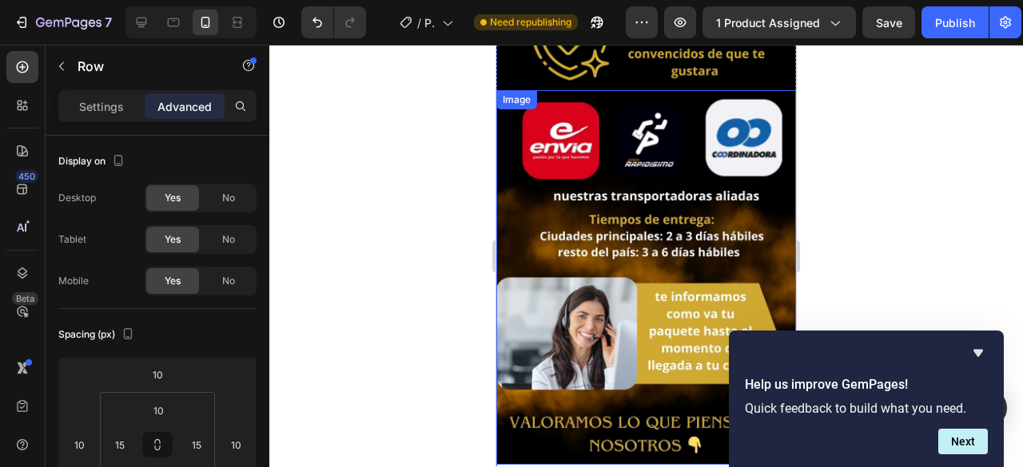
scroll to position [3982, 0]
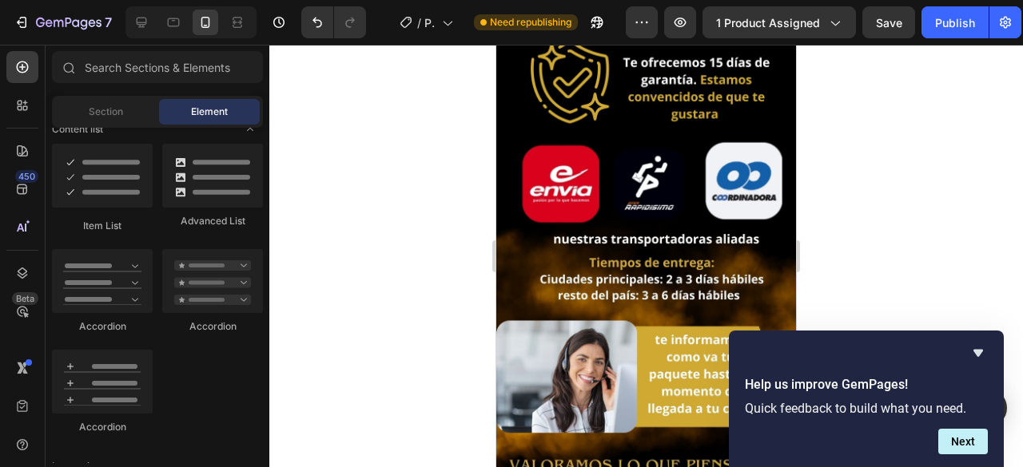
drag, startPoint x: 640, startPoint y: 409, endPoint x: 791, endPoint y: 394, distance: 151.8
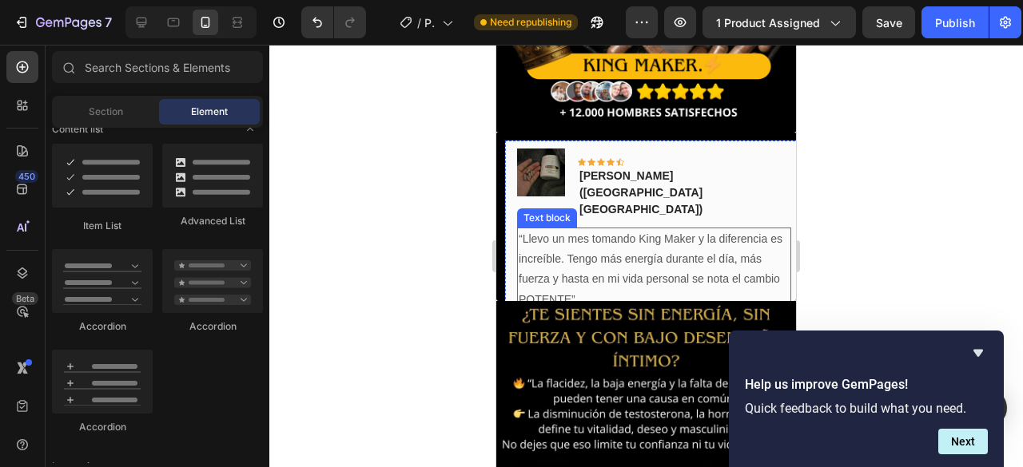
scroll to position [307, 0]
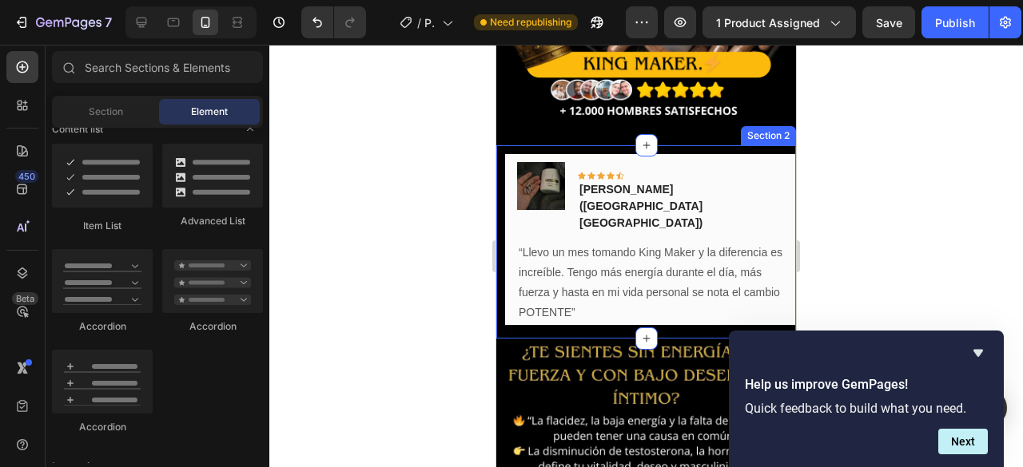
click at [777, 290] on div "Image Icon Icon Icon Icon Icon Row [PERSON_NAME]([GEOGRAPHIC_DATA] [GEOGRAPHIC_…" at bounding box center [646, 241] width 300 height 193
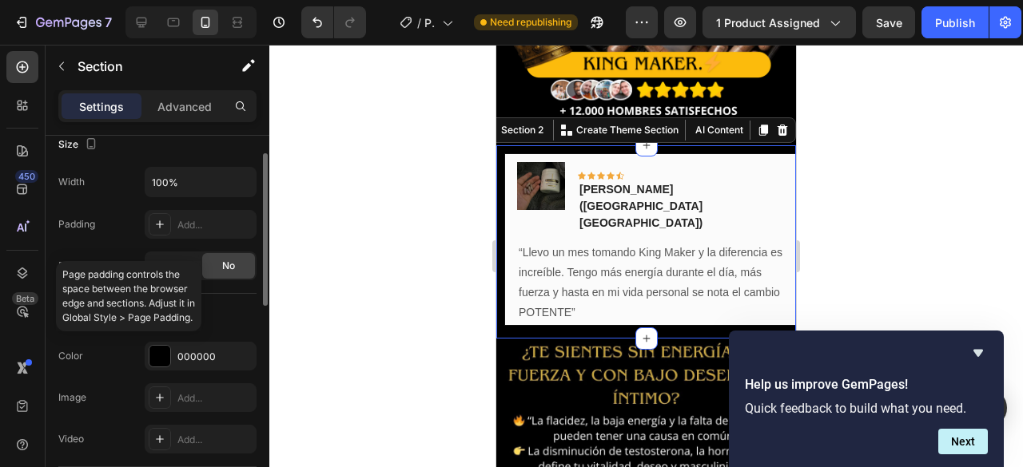
scroll to position [240, 0]
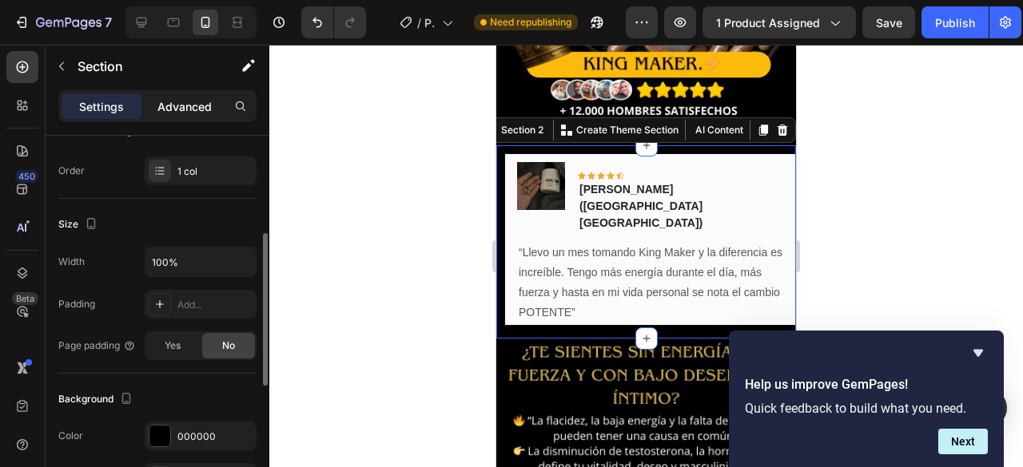
click at [193, 99] on p "Advanced" at bounding box center [184, 106] width 54 height 17
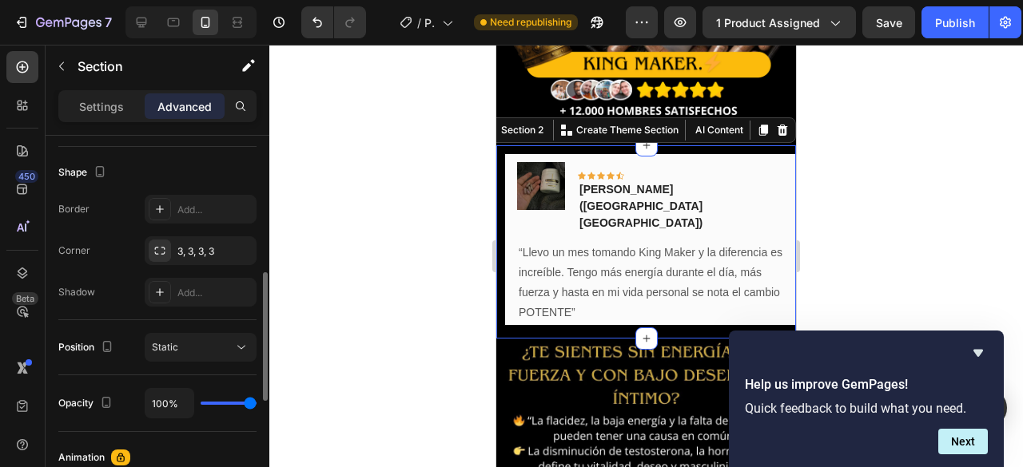
scroll to position [559, 0]
